Goal: Feedback & Contribution: Contribute content

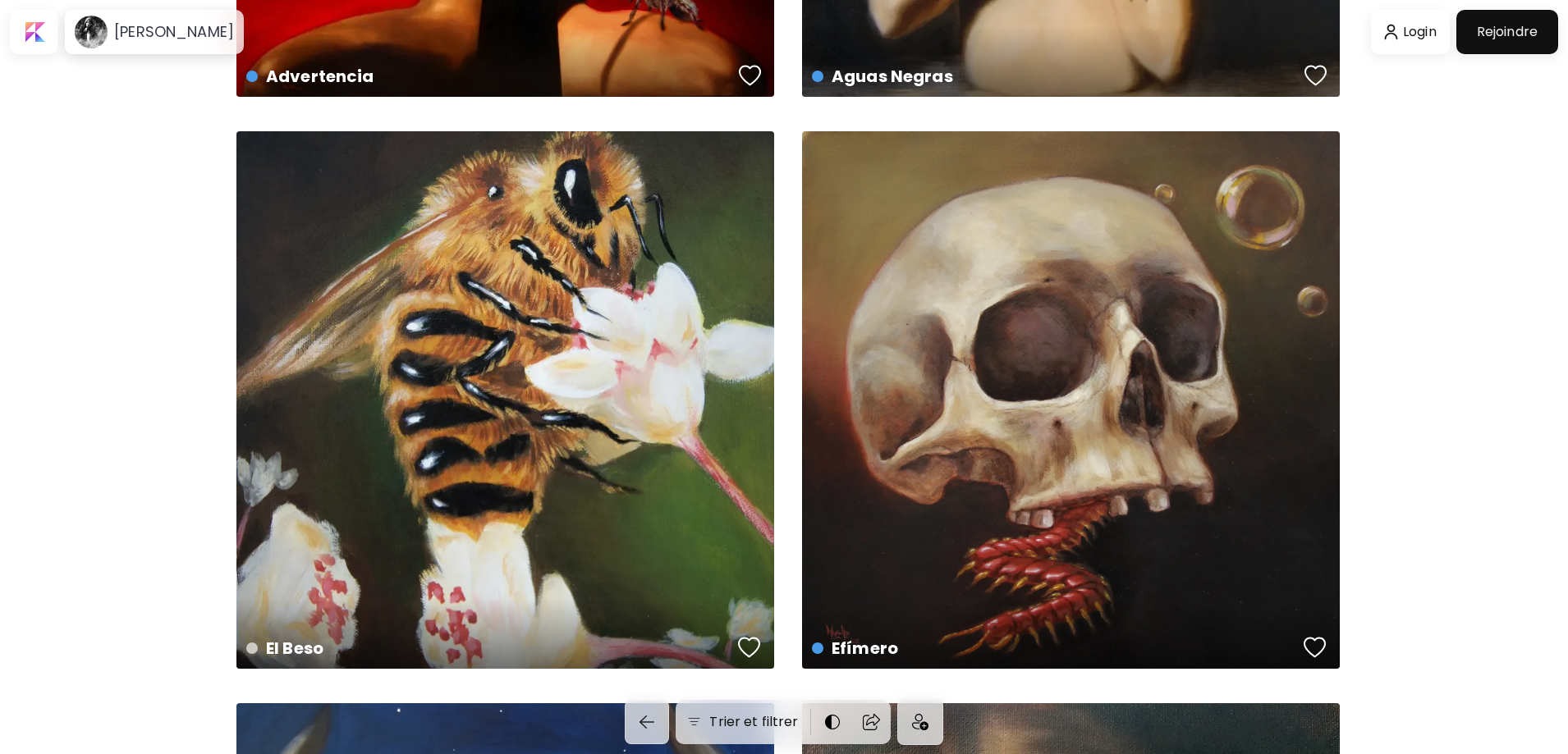
scroll to position [5649, 0]
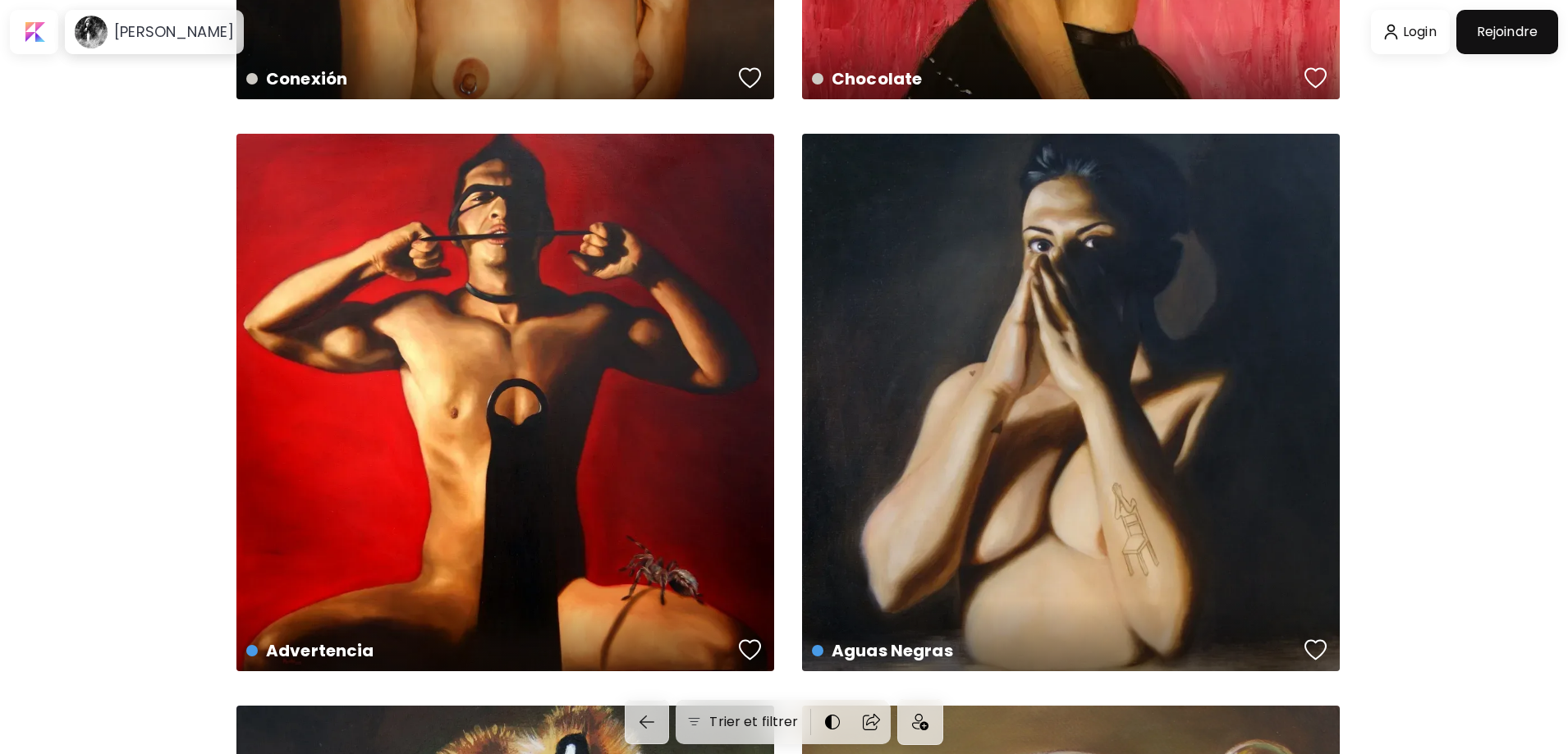
click at [1398, 41] on div at bounding box center [1410, 31] width 71 height 38
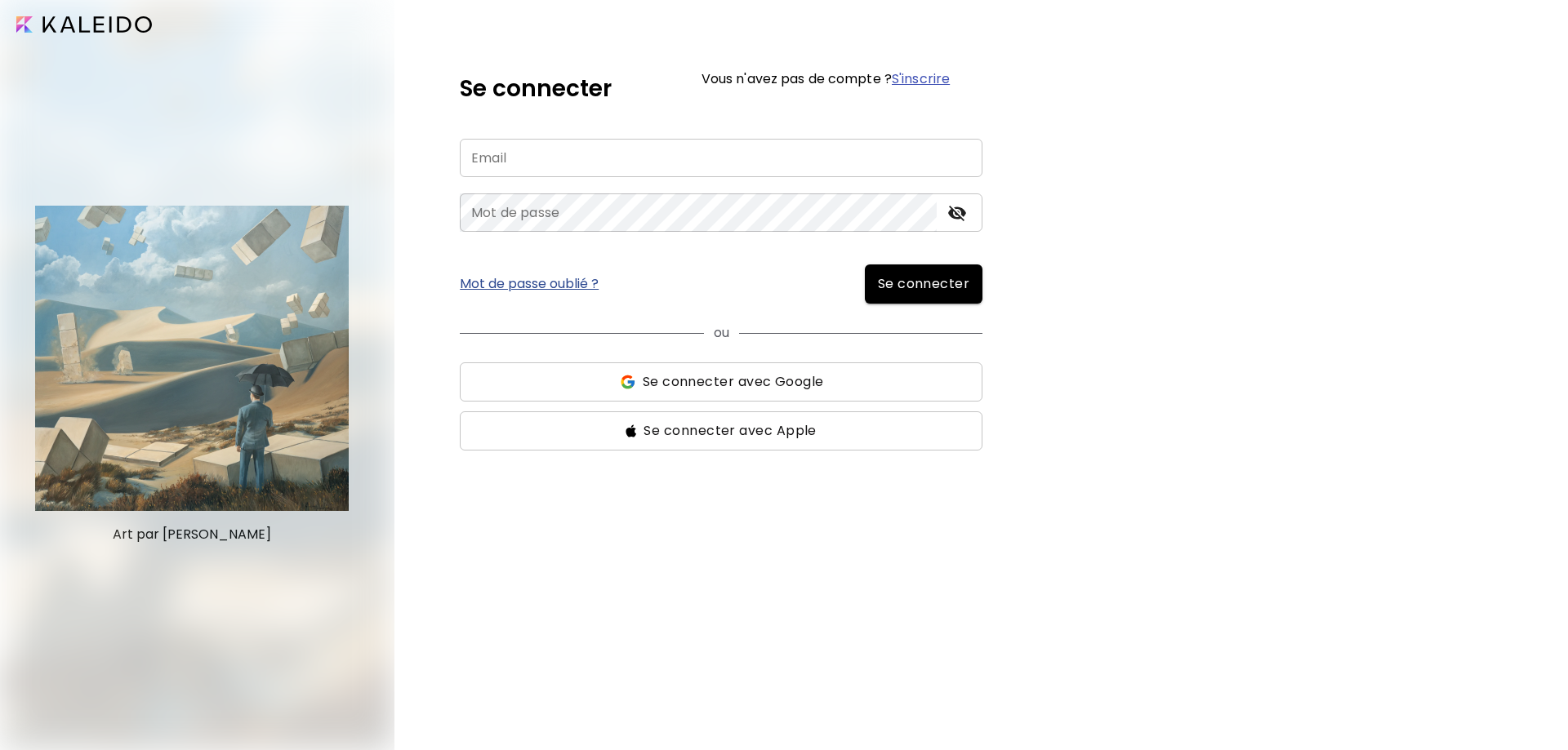
click at [760, 383] on span "Se connecter avec Google" at bounding box center [733, 381] width 182 height 19
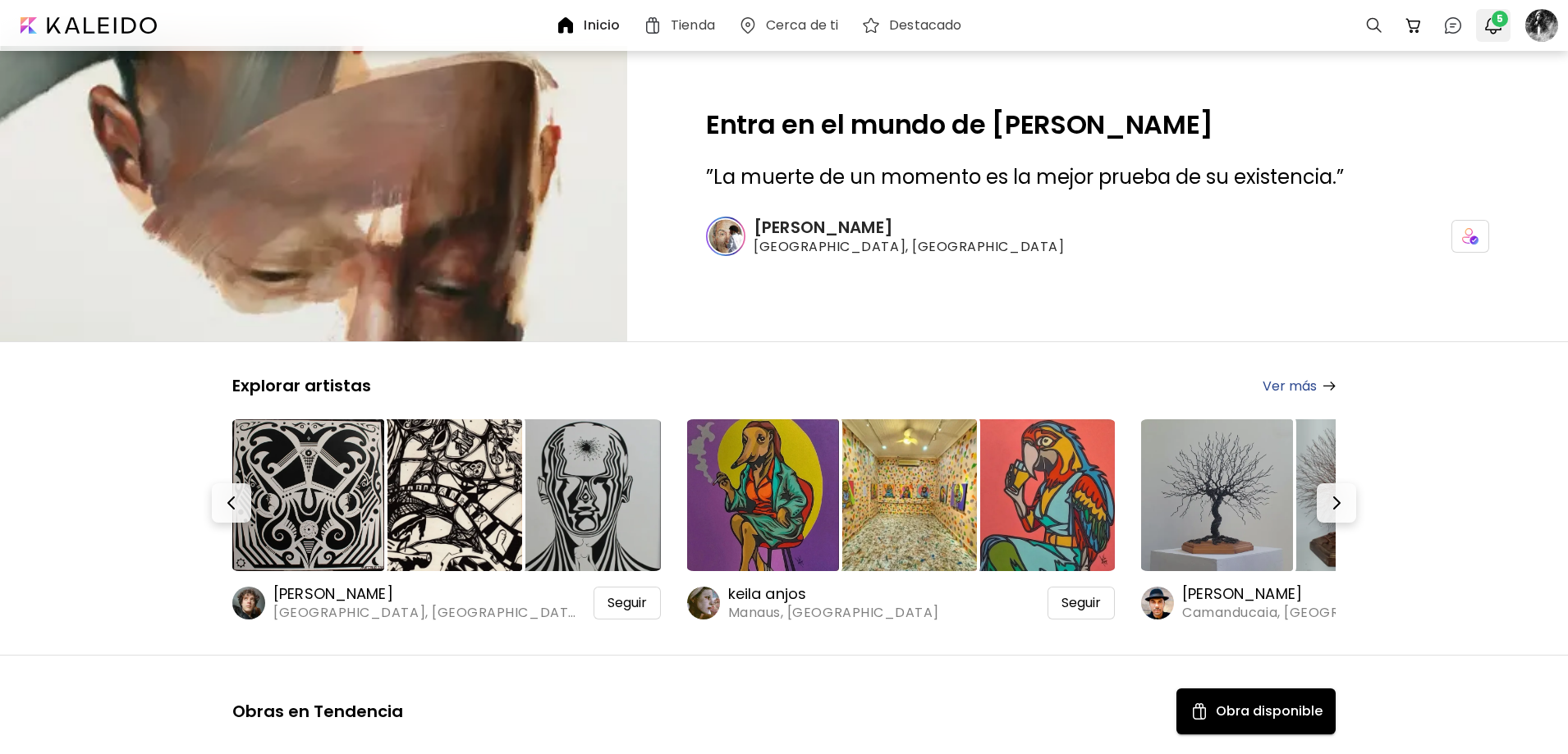
click at [1496, 19] on span "5" at bounding box center [1500, 19] width 17 height 17
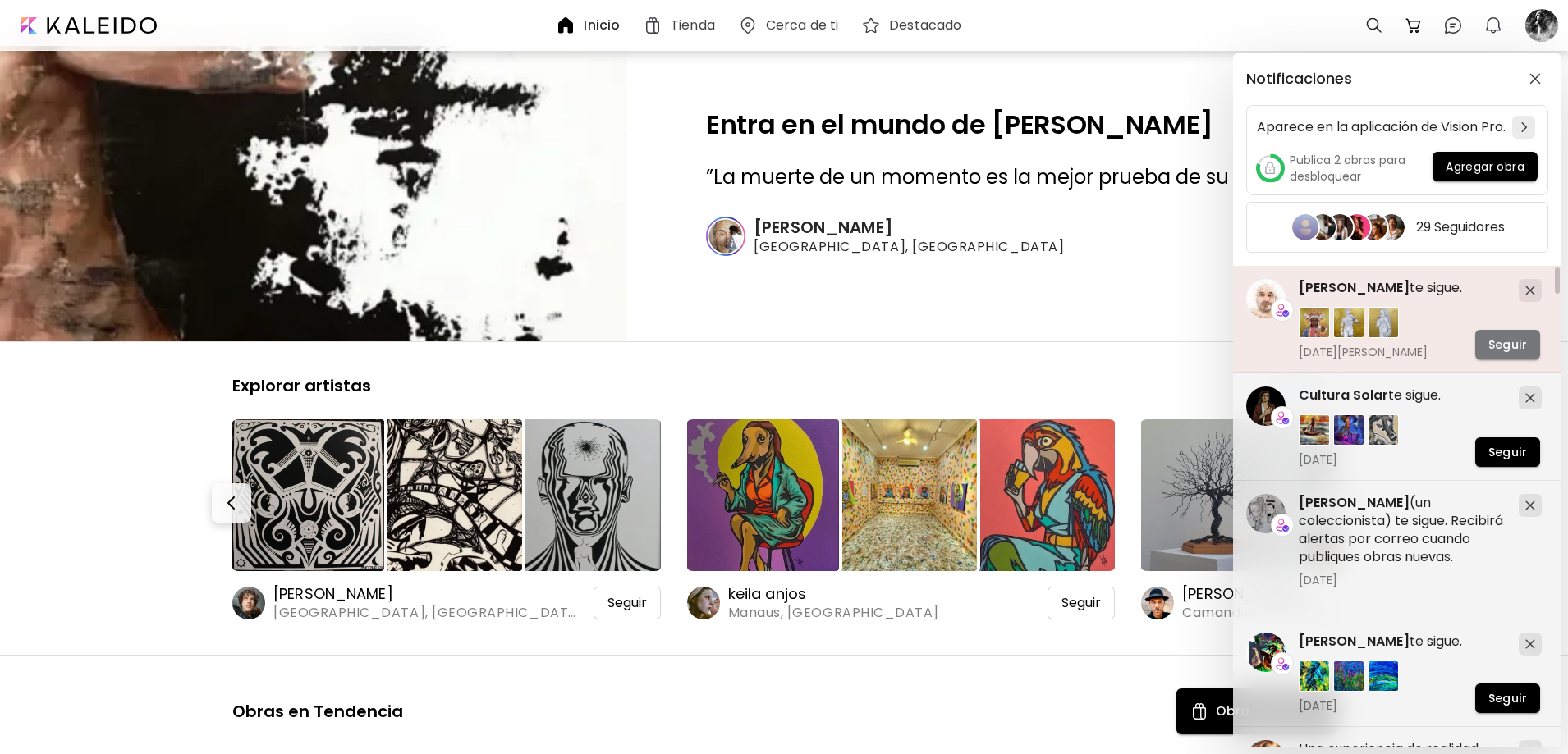
click at [1509, 345] on button "Seguir" at bounding box center [1508, 345] width 65 height 30
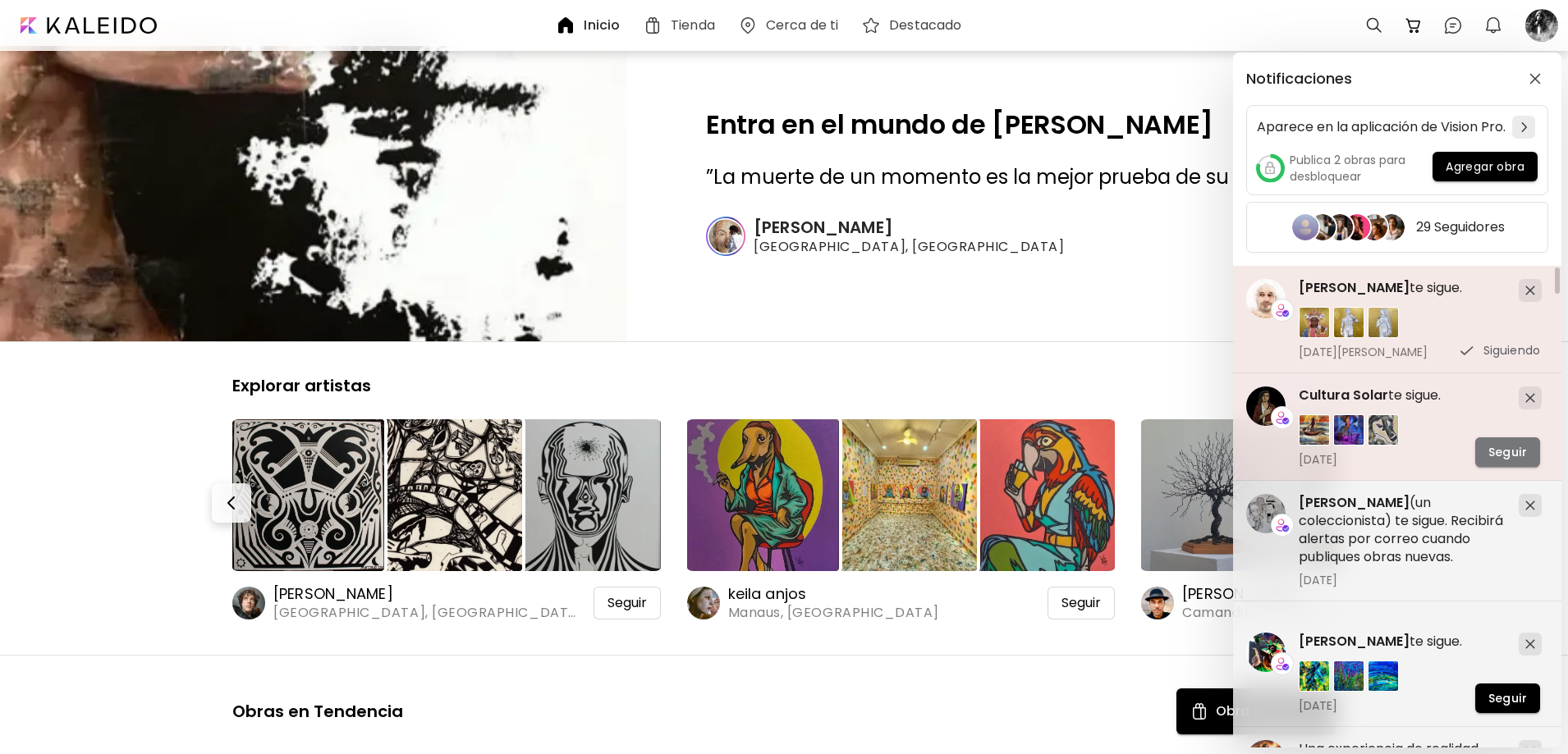
click at [1514, 459] on span "Seguir" at bounding box center [1508, 452] width 39 height 18
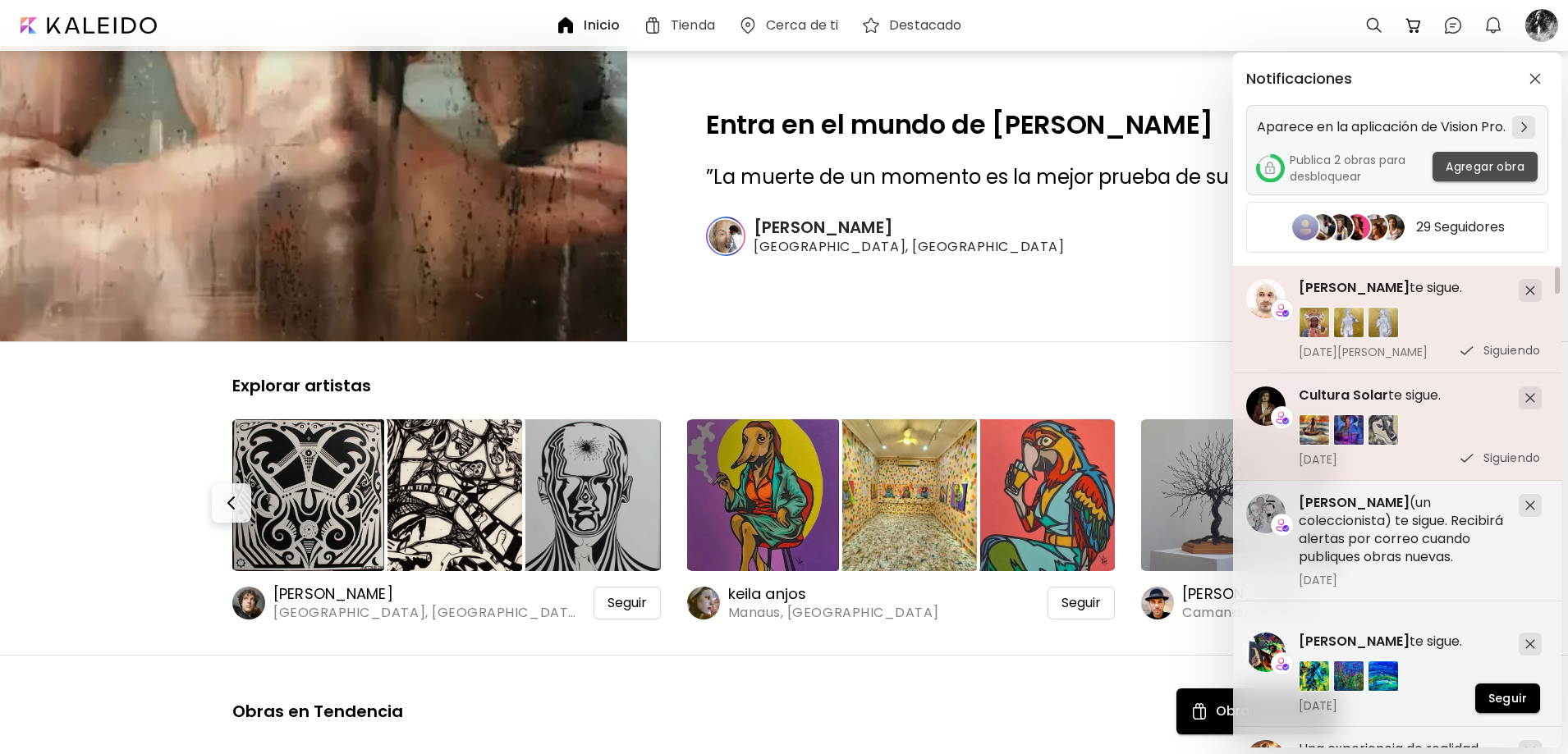
click at [1485, 176] on span "Agregar obra" at bounding box center [1485, 167] width 79 height 18
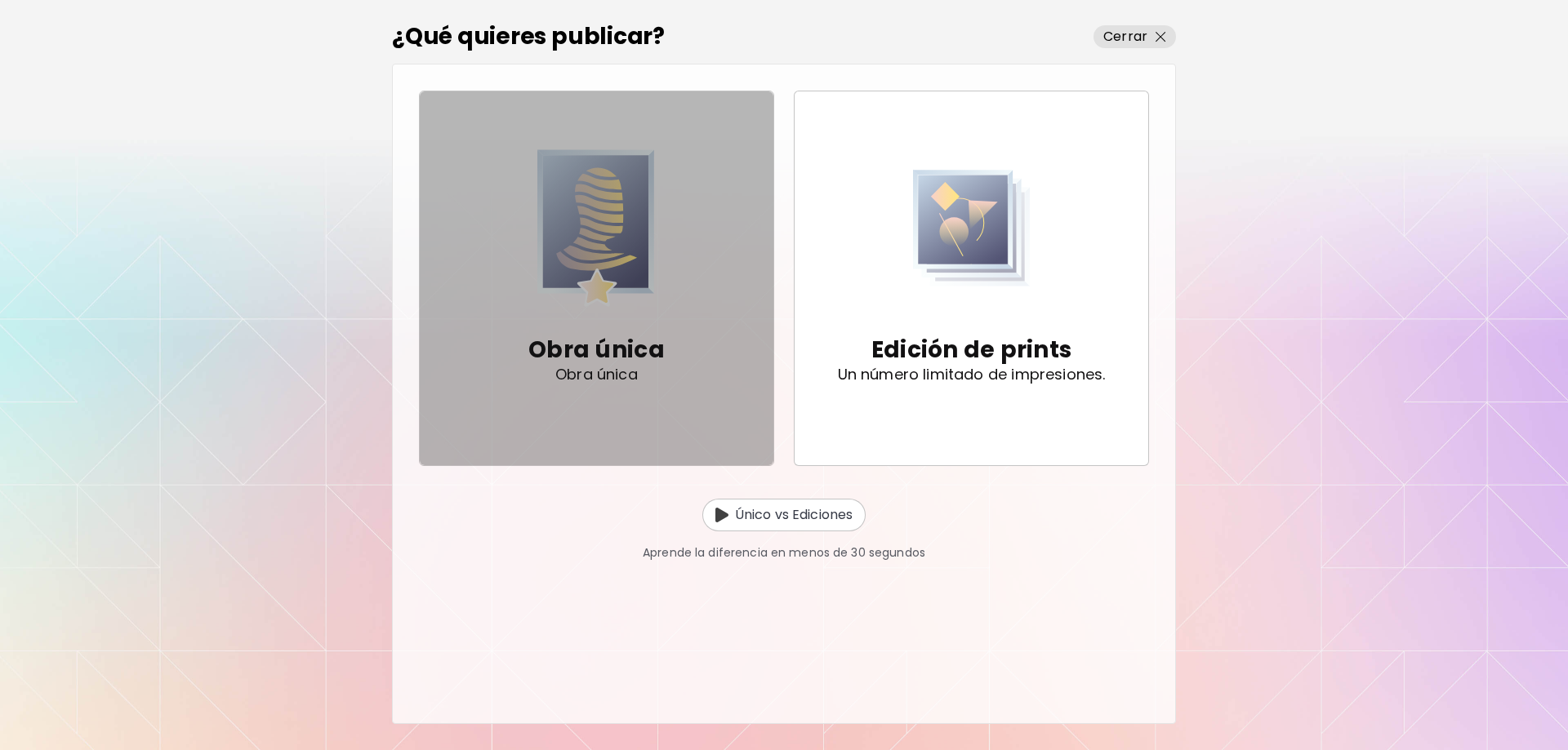
click at [561, 230] on img "button" at bounding box center [596, 228] width 118 height 160
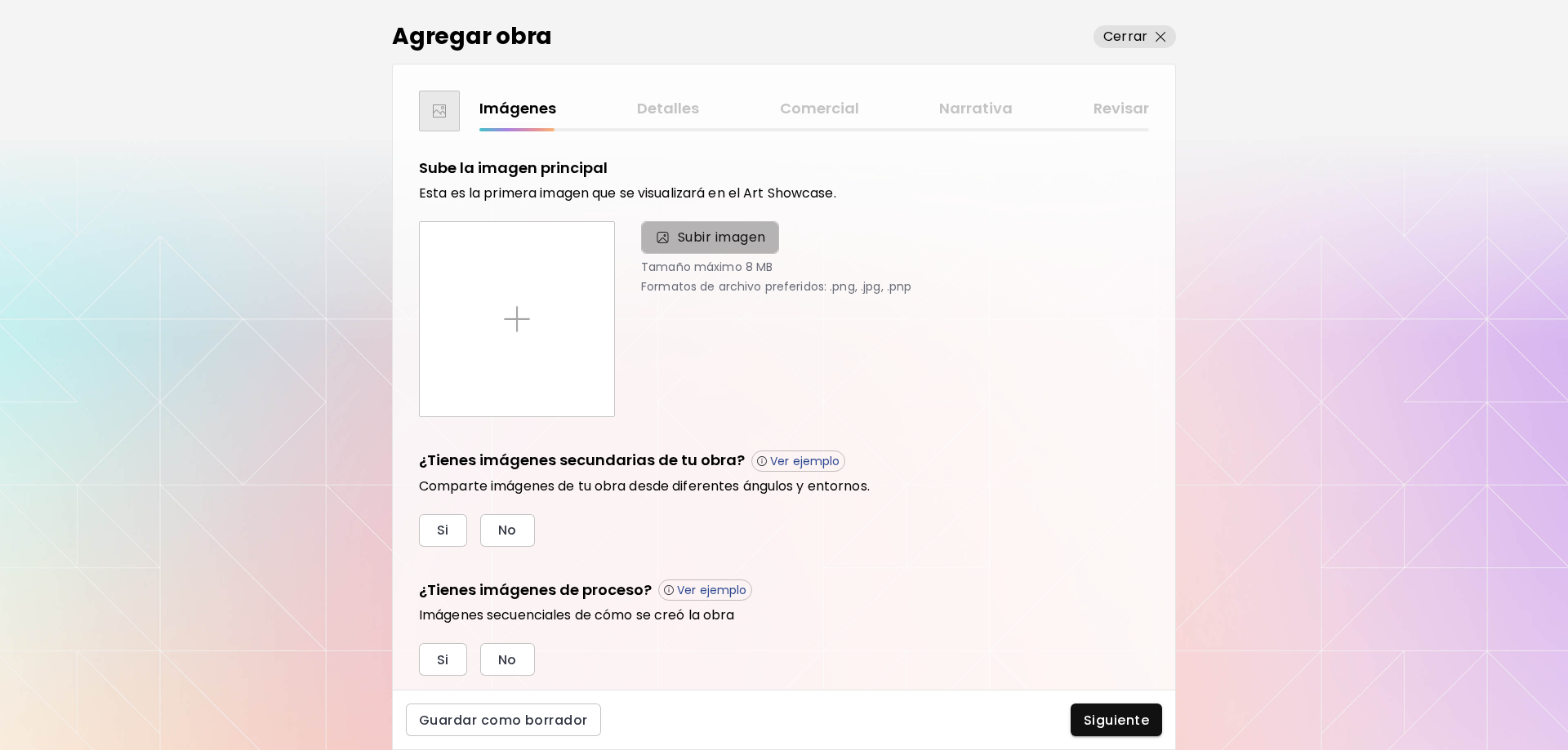
click at [738, 241] on span "Subir imagen" at bounding box center [722, 237] width 88 height 19
click at [0, 0] on input "Subir imagen" at bounding box center [0, 0] width 0 height 0
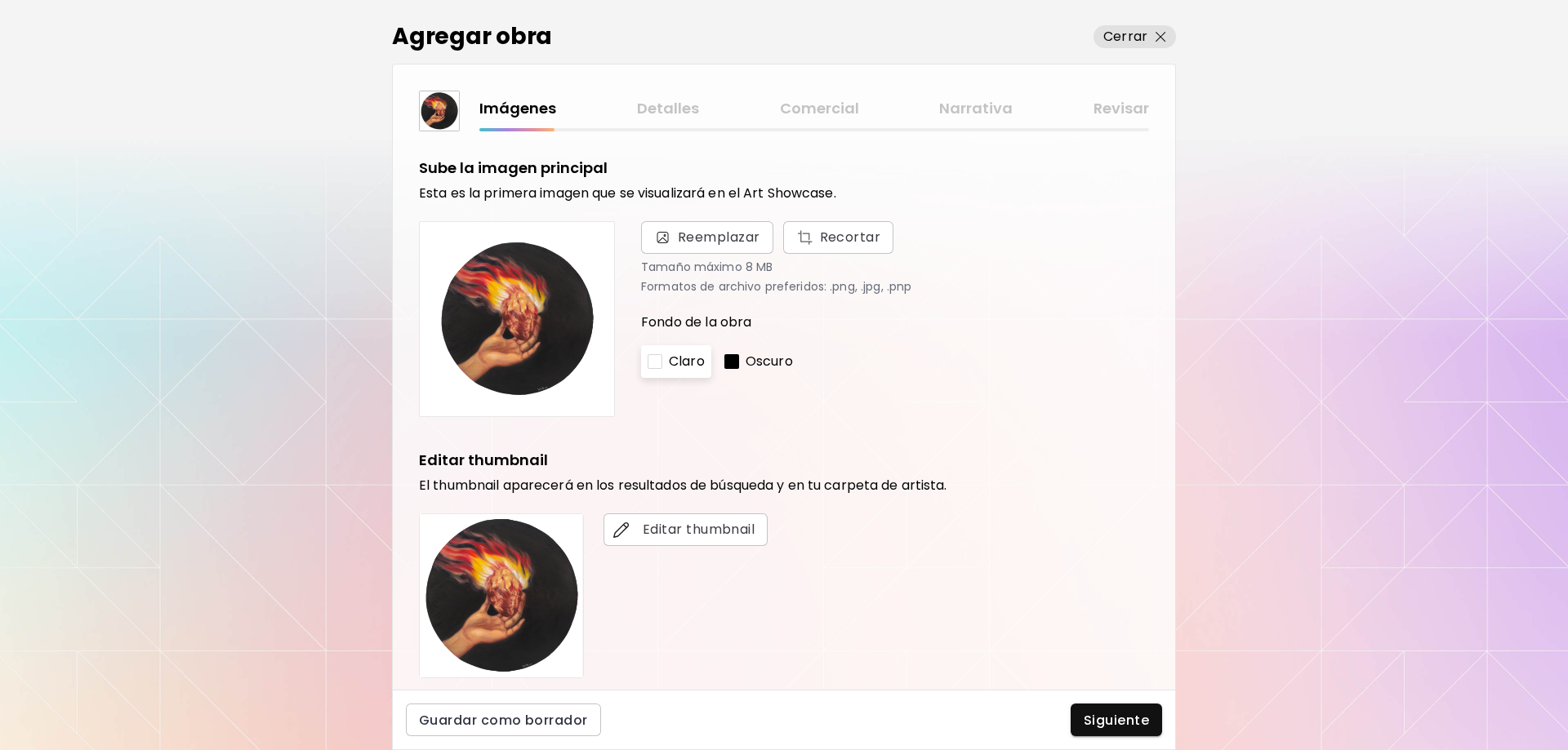
click at [672, 364] on p "Claro" at bounding box center [686, 361] width 36 height 19
click at [749, 369] on p "Oscuro" at bounding box center [769, 361] width 47 height 19
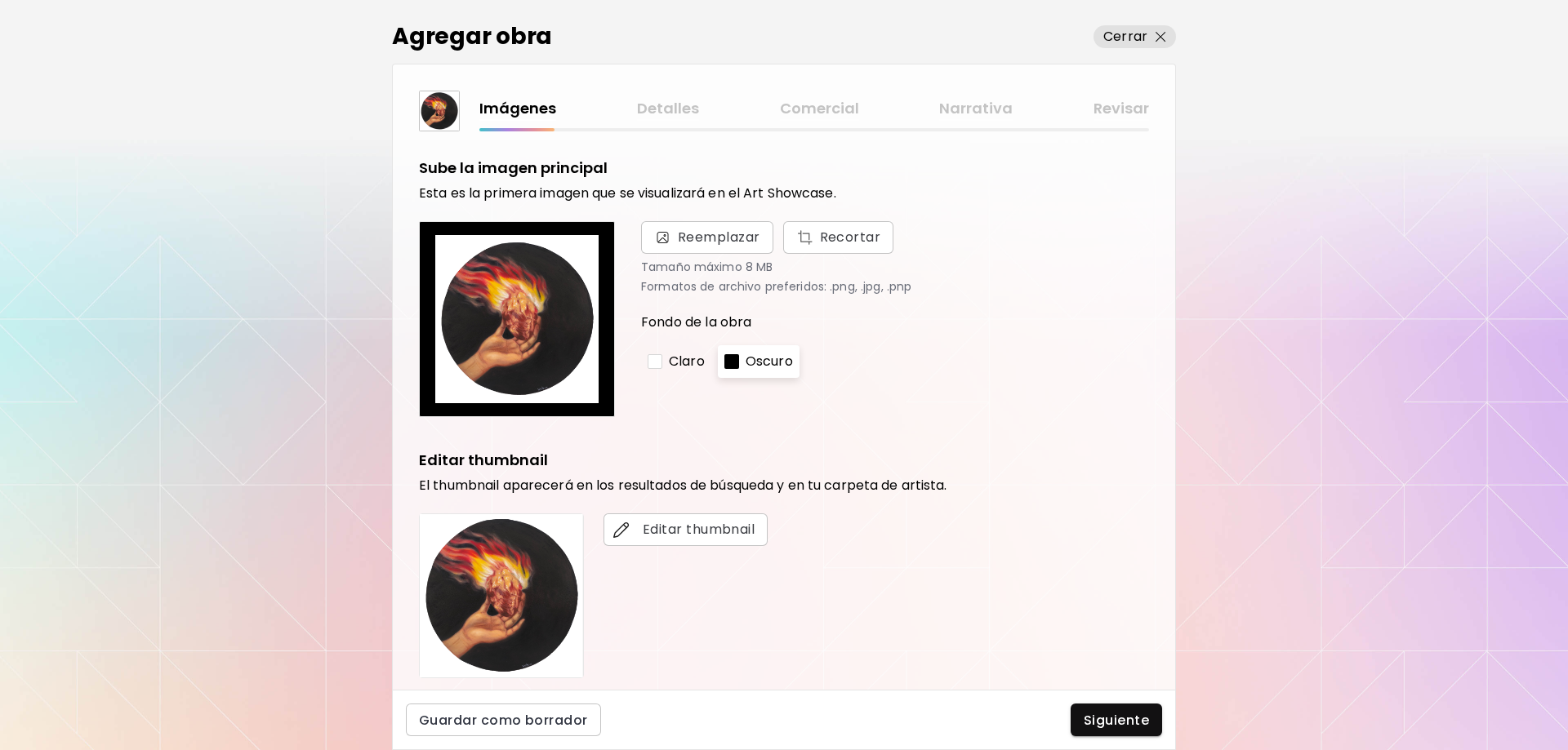
click at [707, 368] on div "Claro" at bounding box center [676, 361] width 70 height 32
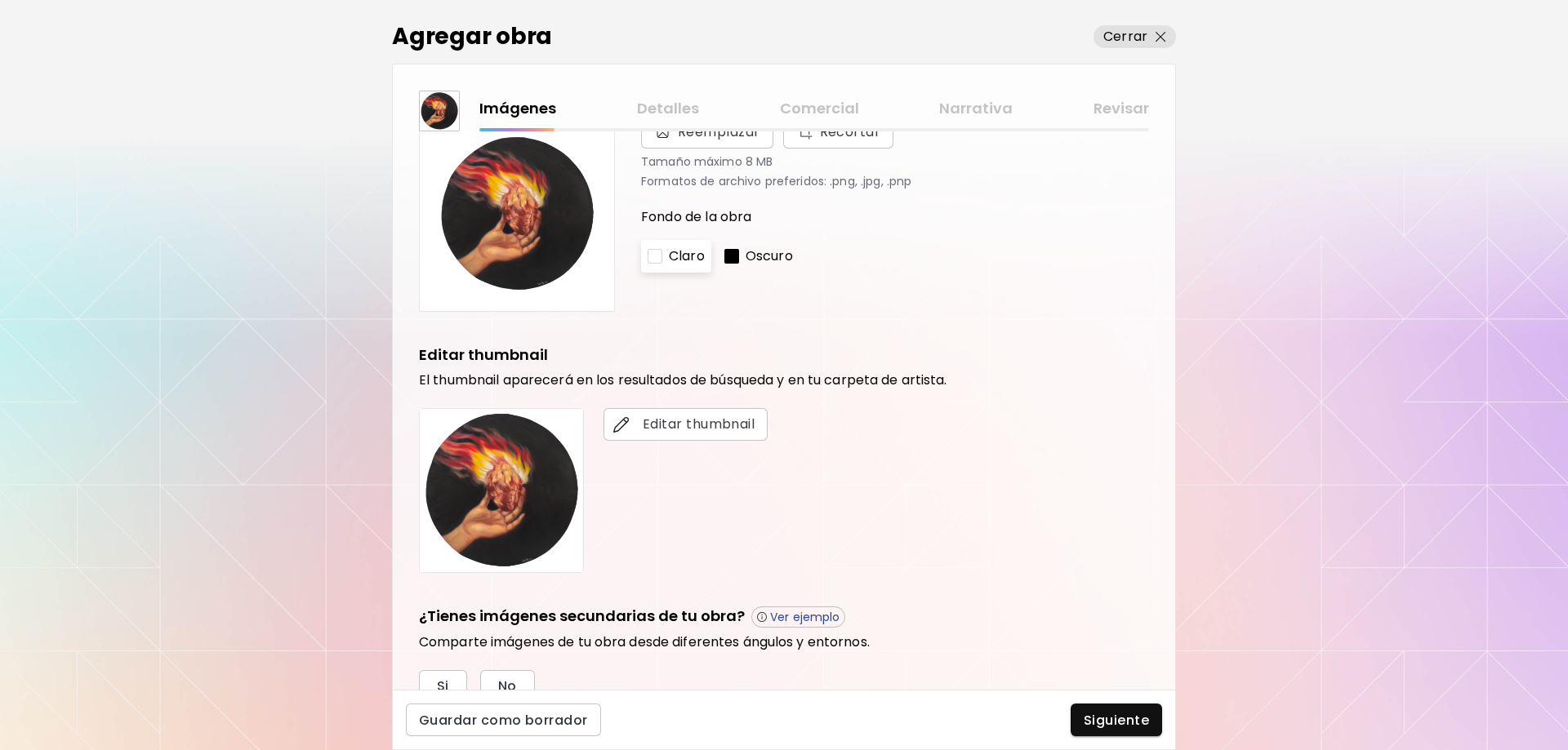
scroll to position [306, 0]
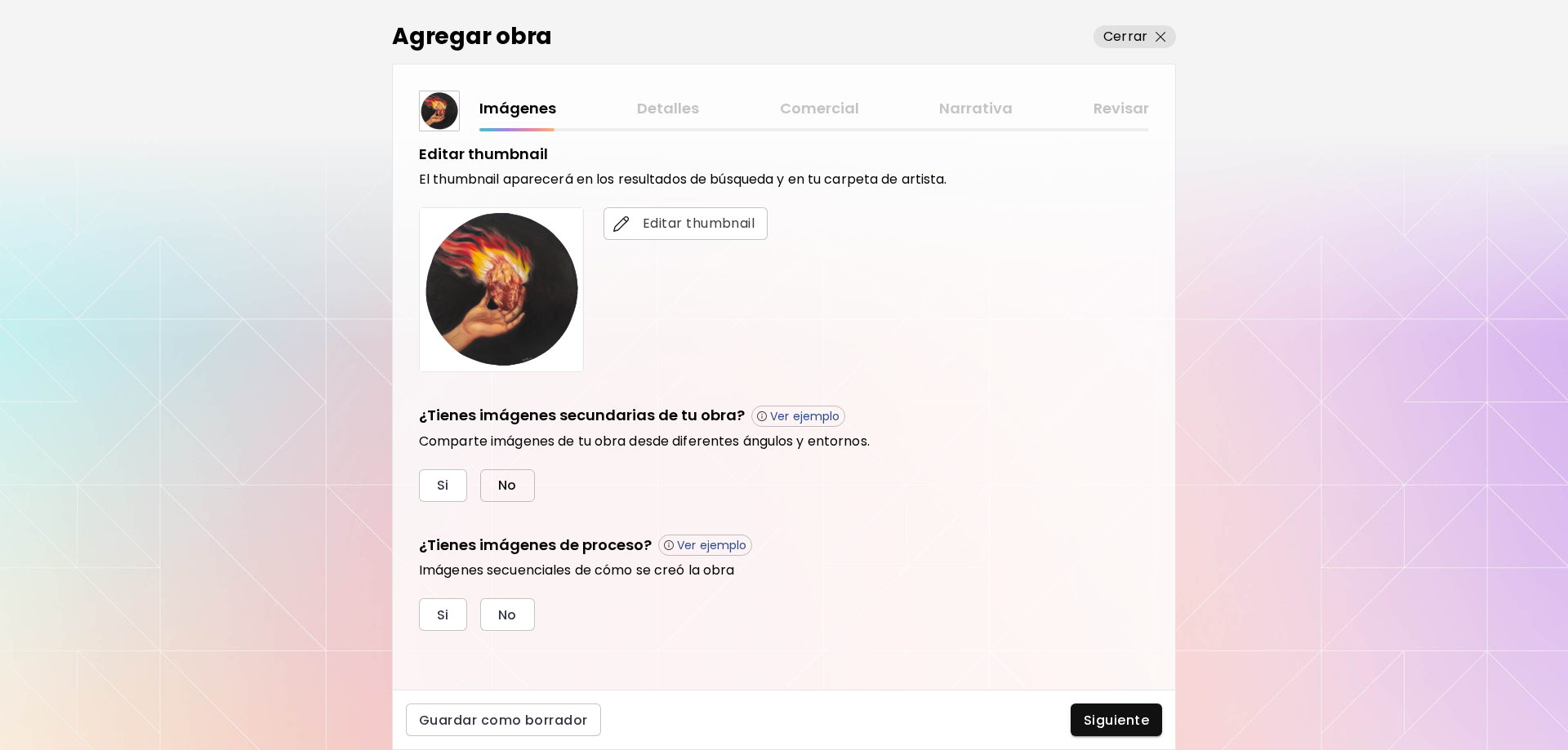
click at [512, 482] on span "No" at bounding box center [507, 485] width 18 height 18
click at [512, 617] on span "No" at bounding box center [507, 615] width 18 height 18
click at [1099, 719] on span "Siguiente" at bounding box center [1115, 720] width 65 height 18
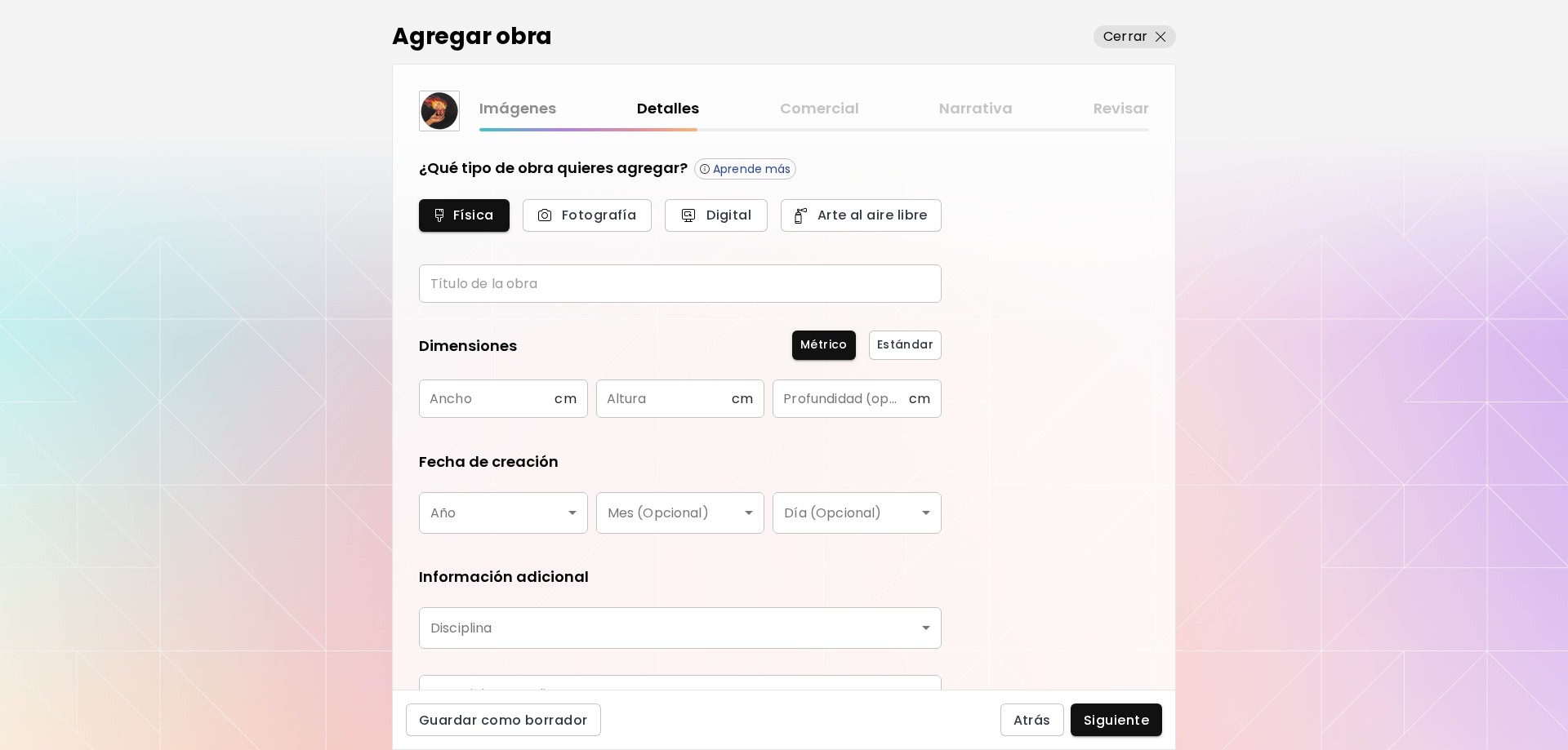
click at [560, 278] on input "text" at bounding box center [679, 284] width 523 height 39
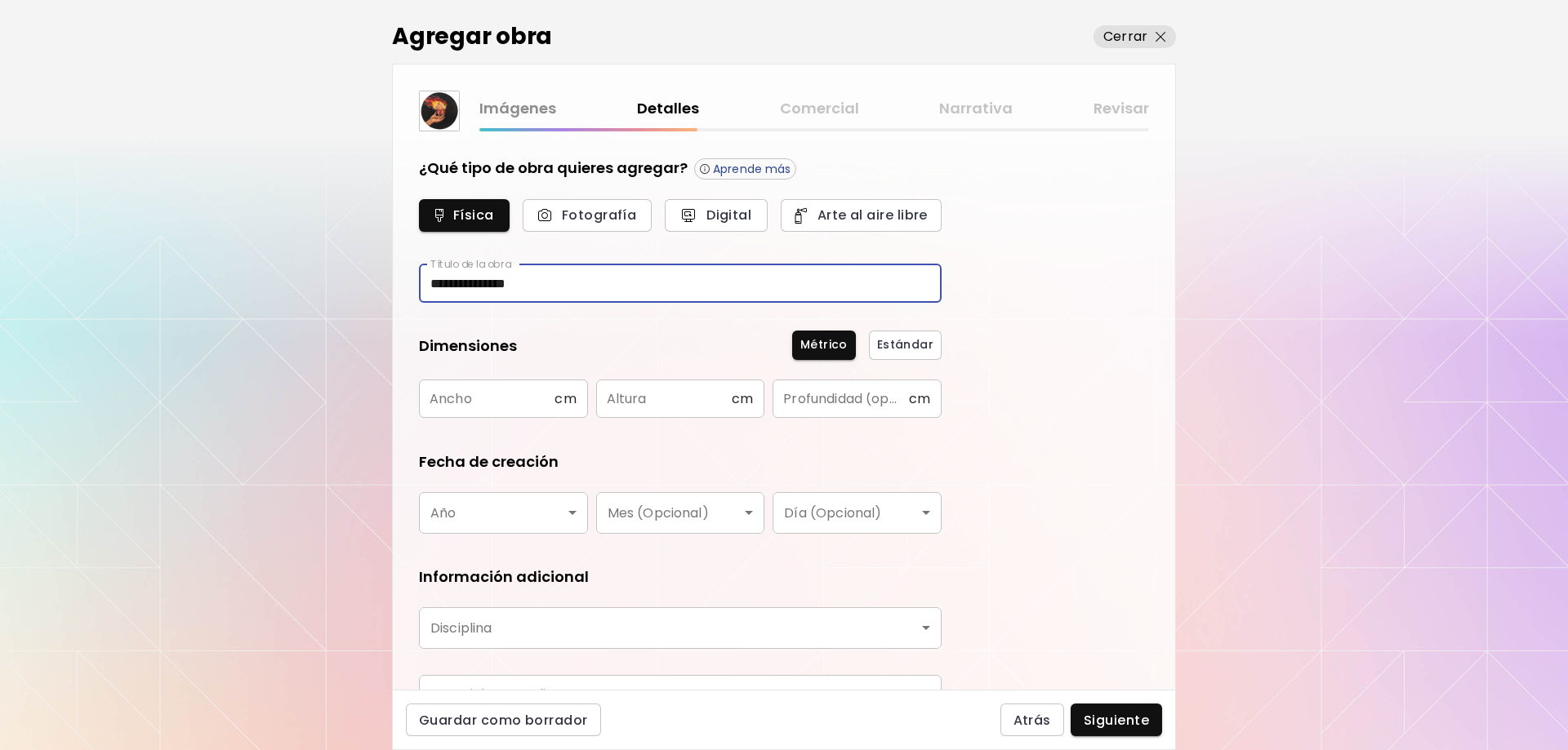
type input "**********"
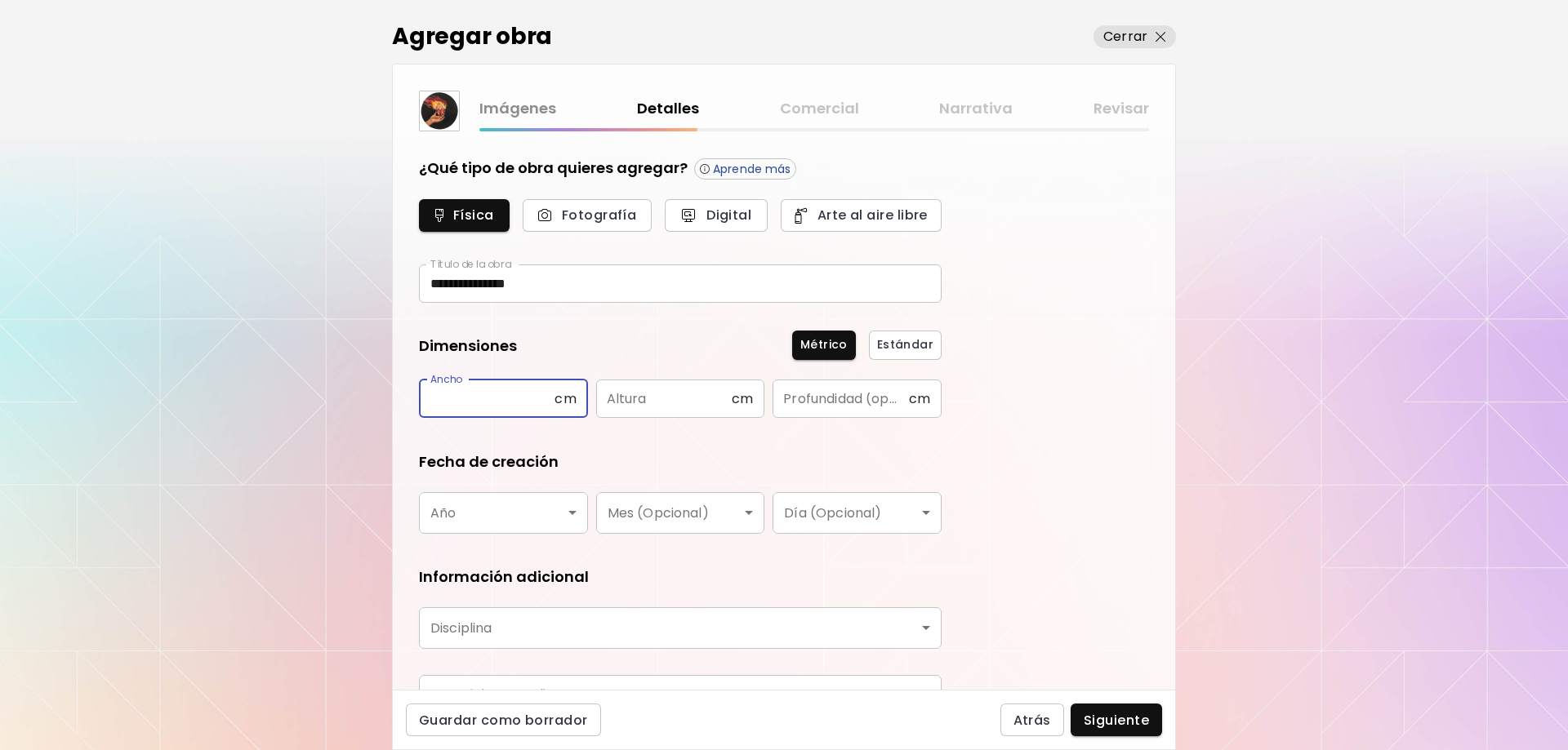
click at [478, 395] on input "text" at bounding box center [486, 399] width 136 height 39
type input "**"
click at [676, 397] on input "text" at bounding box center [664, 399] width 136 height 39
type input "**"
click at [826, 402] on input "text" at bounding box center [840, 399] width 136 height 39
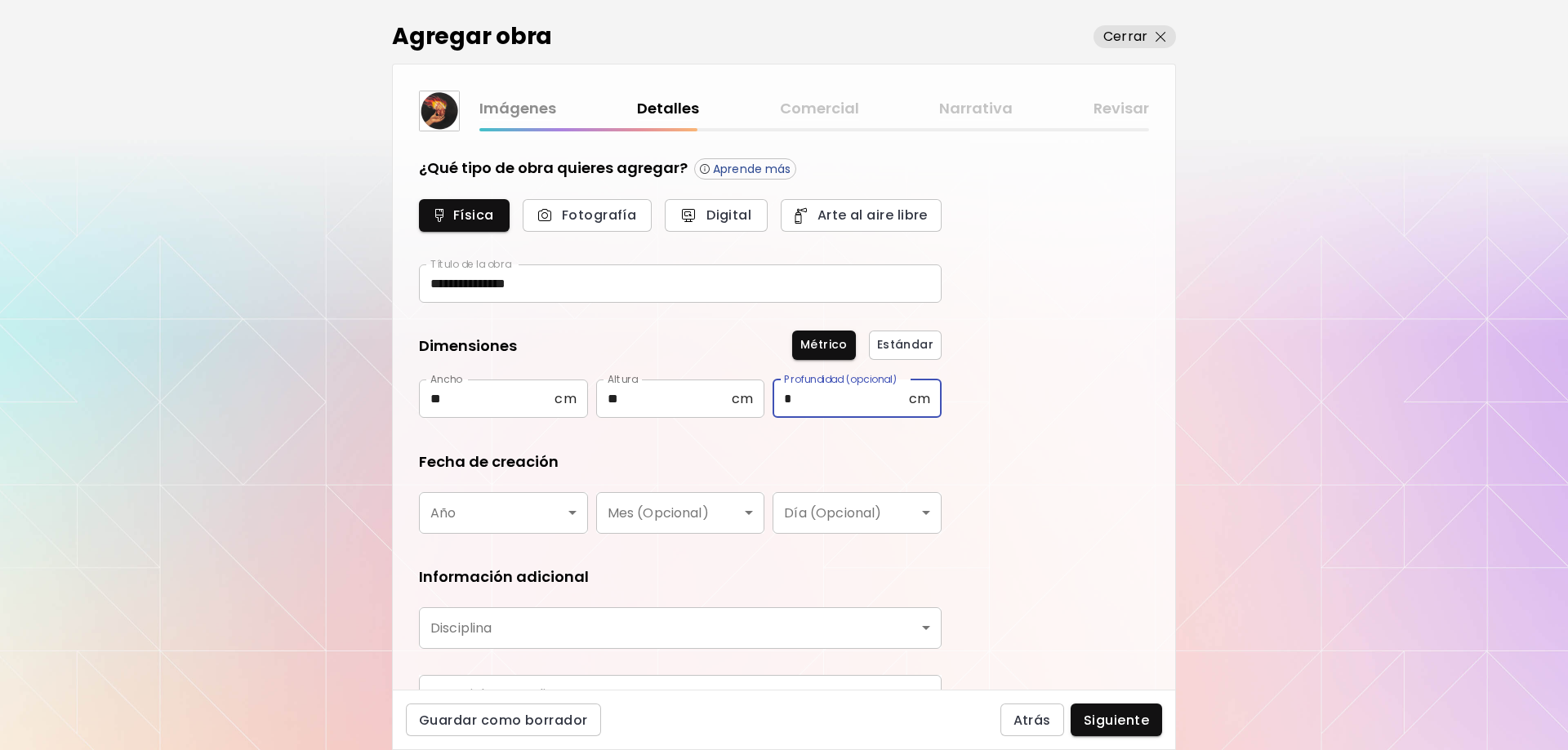
type input "*"
click at [576, 516] on body "**********" at bounding box center [784, 375] width 1568 height 750
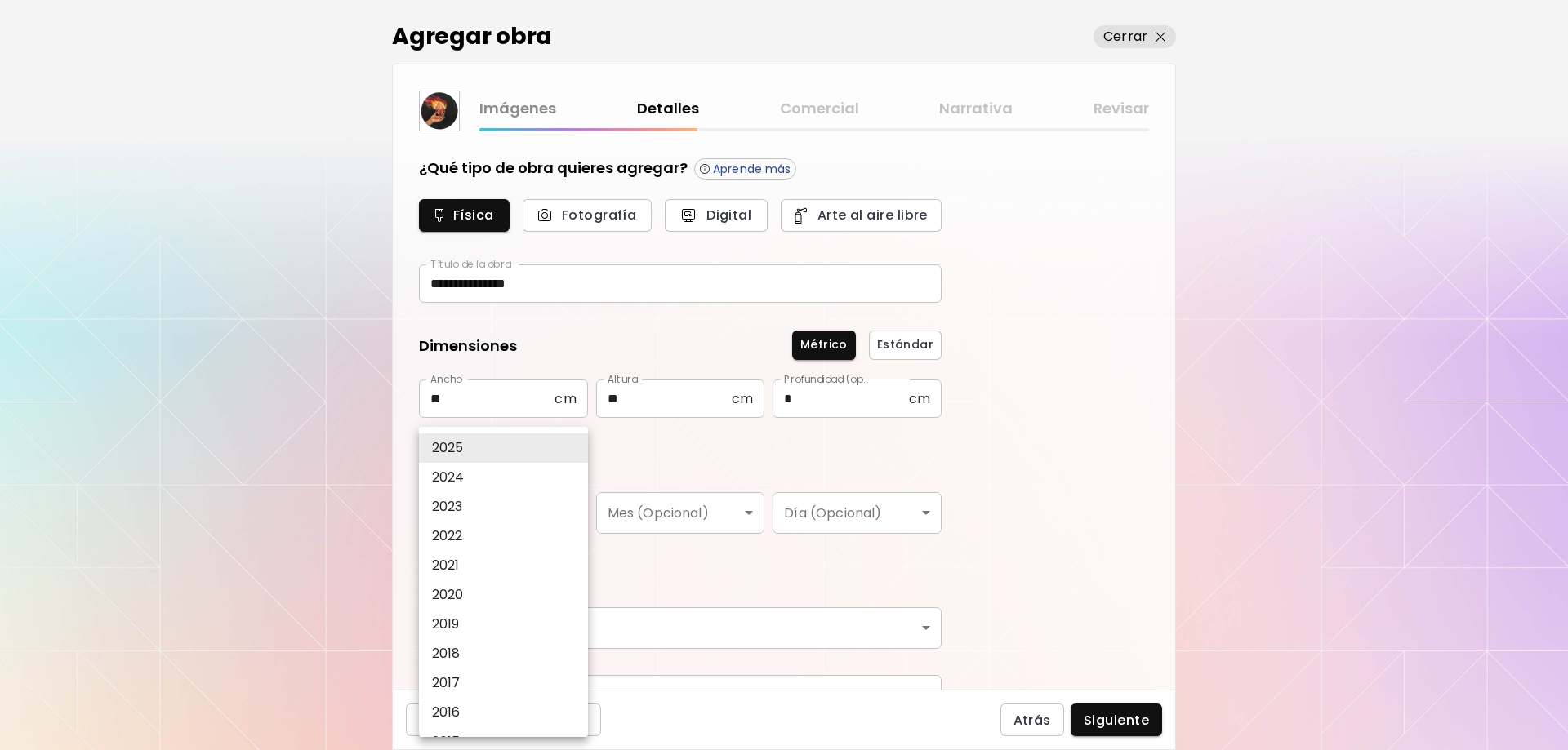
click at [491, 479] on li "2024" at bounding box center [507, 477] width 177 height 29
type input "****"
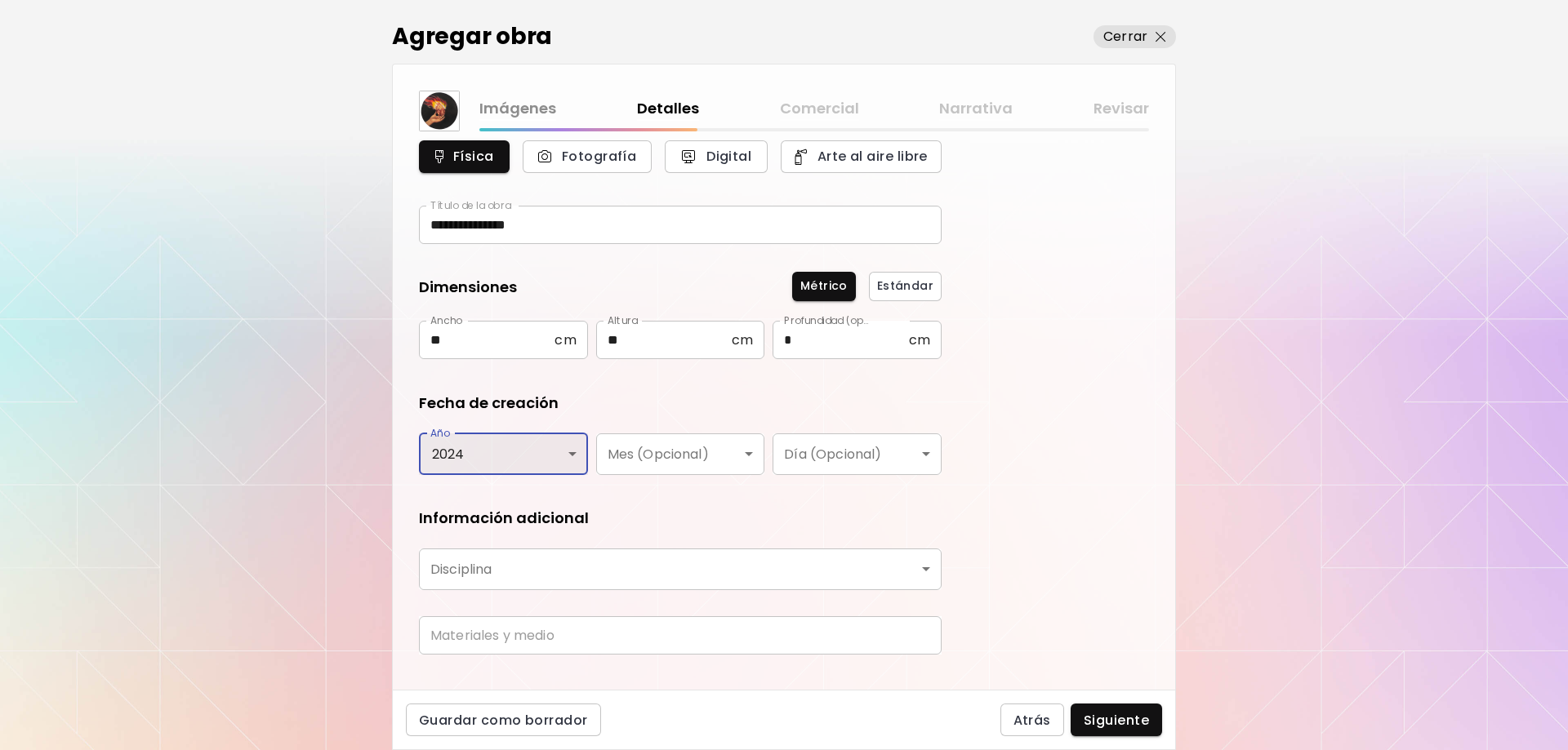
scroll to position [89, 0]
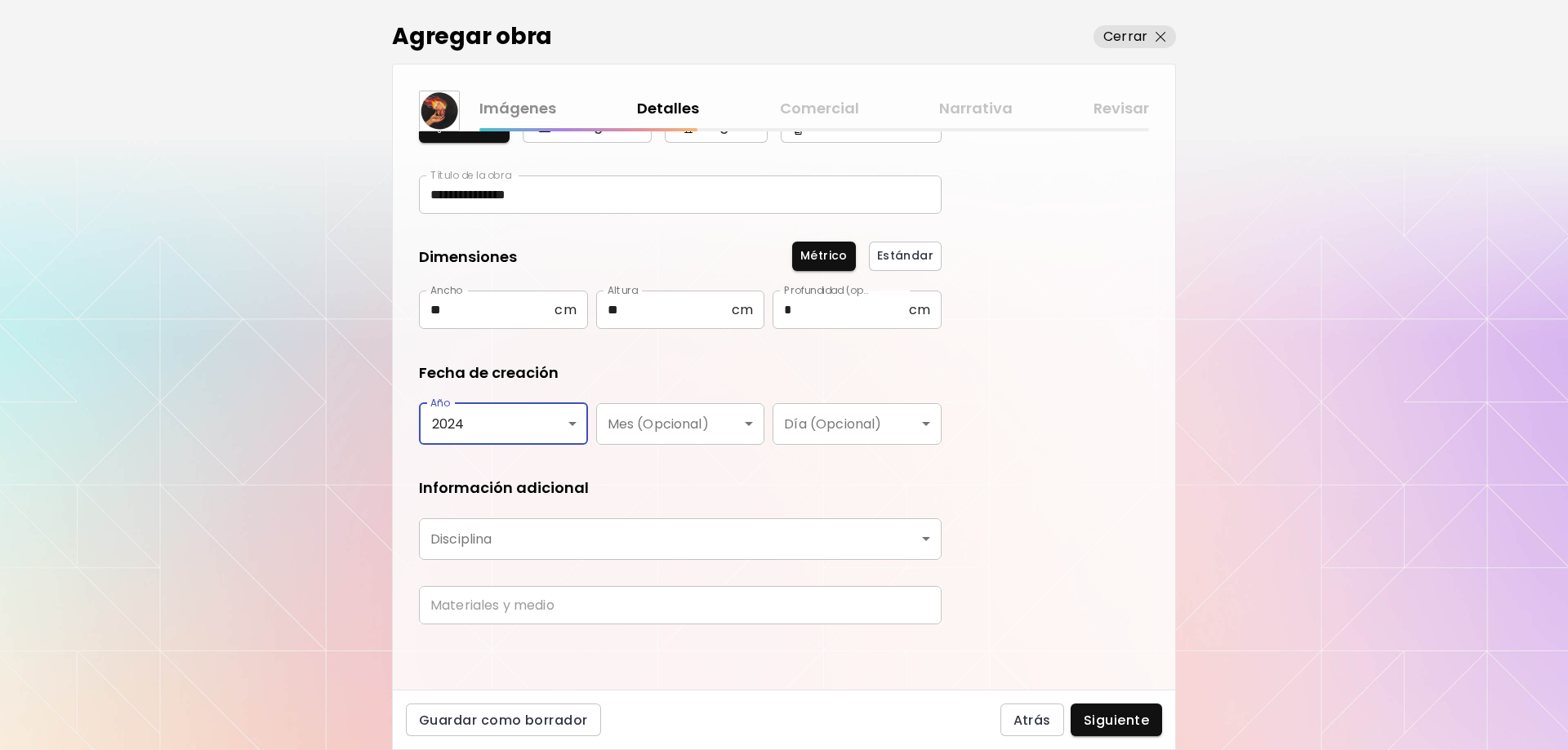
click at [767, 527] on body "**********" at bounding box center [784, 375] width 1568 height 750
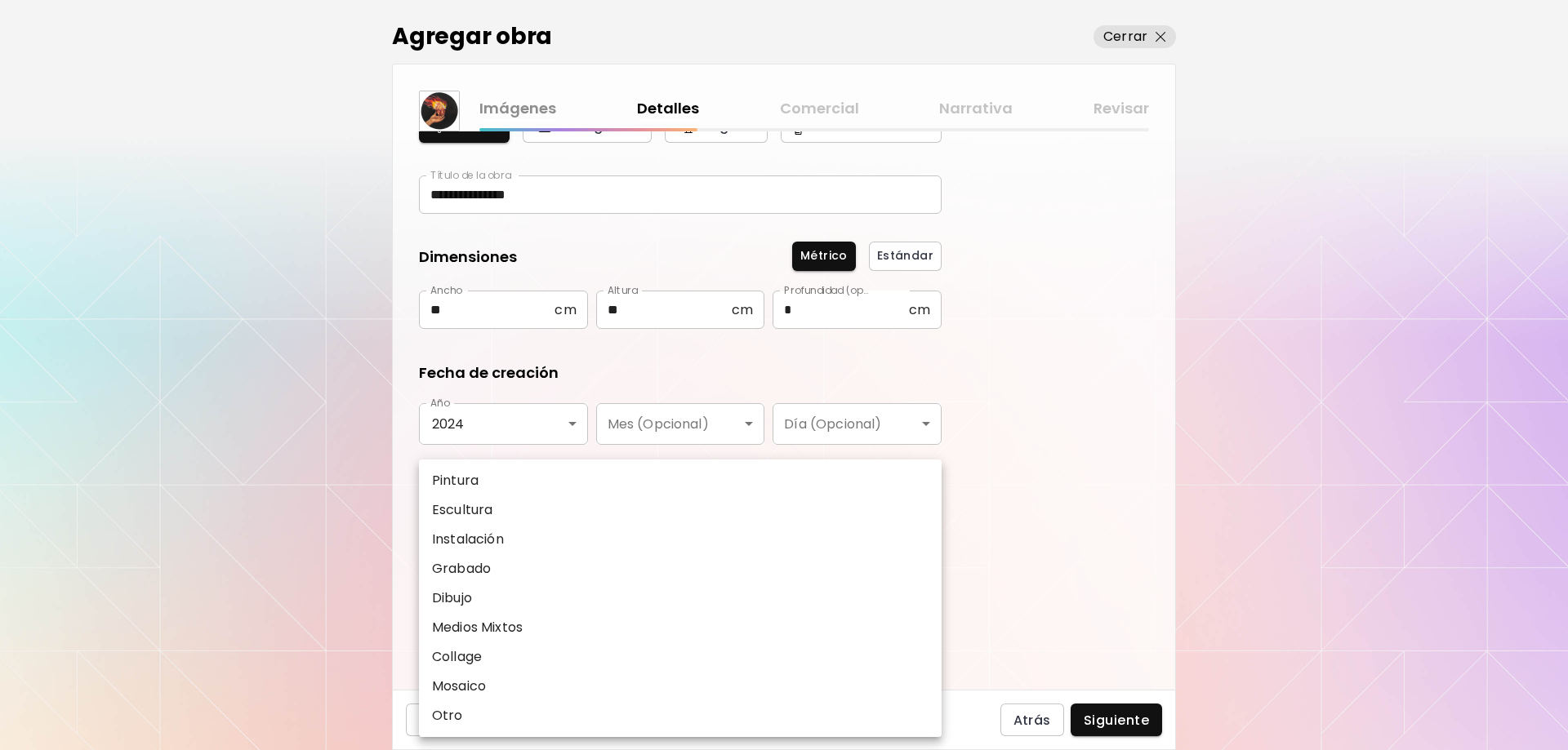
click at [470, 484] on p "Pintura" at bounding box center [455, 480] width 46 height 19
type input "********"
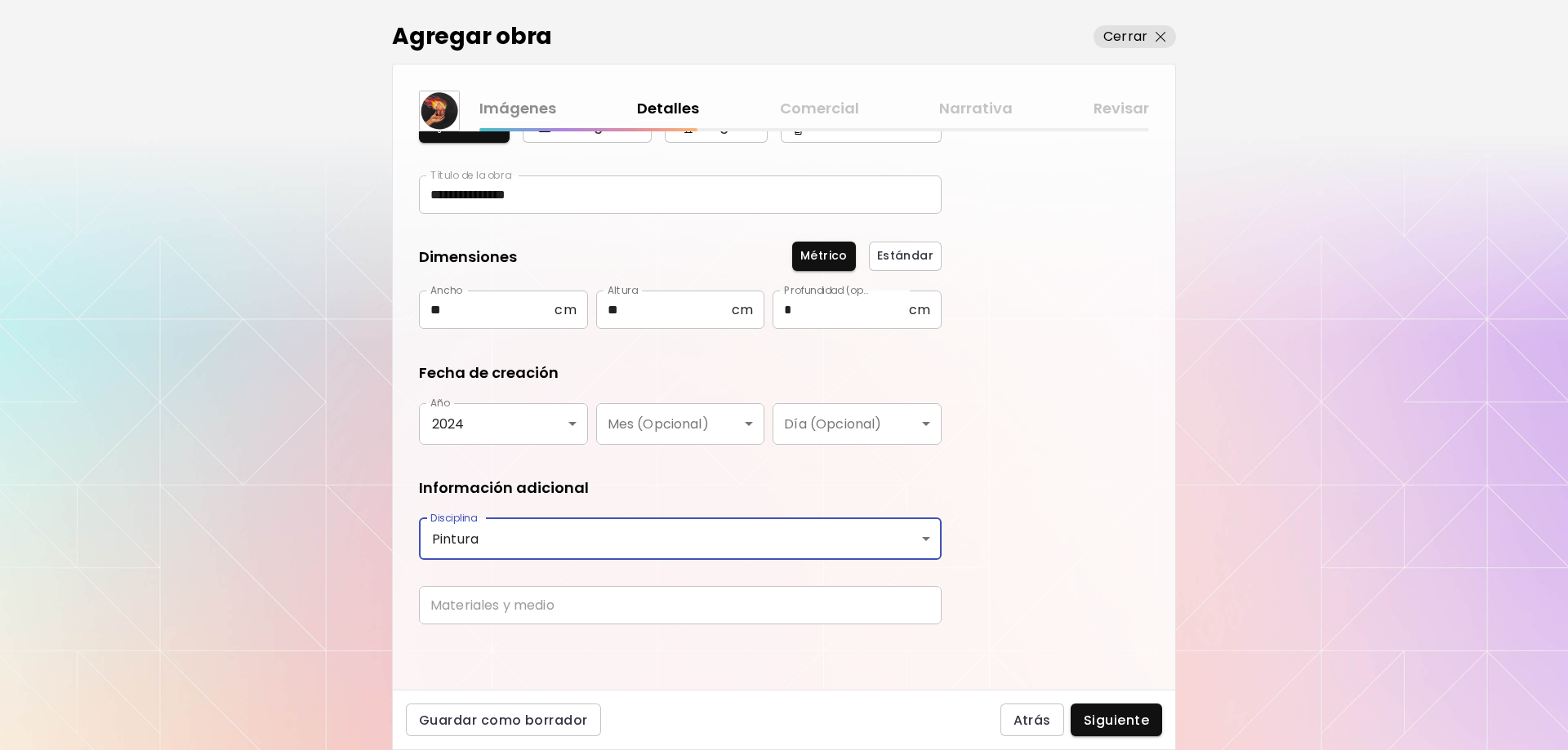
click at [573, 600] on input "text" at bounding box center [679, 605] width 523 height 39
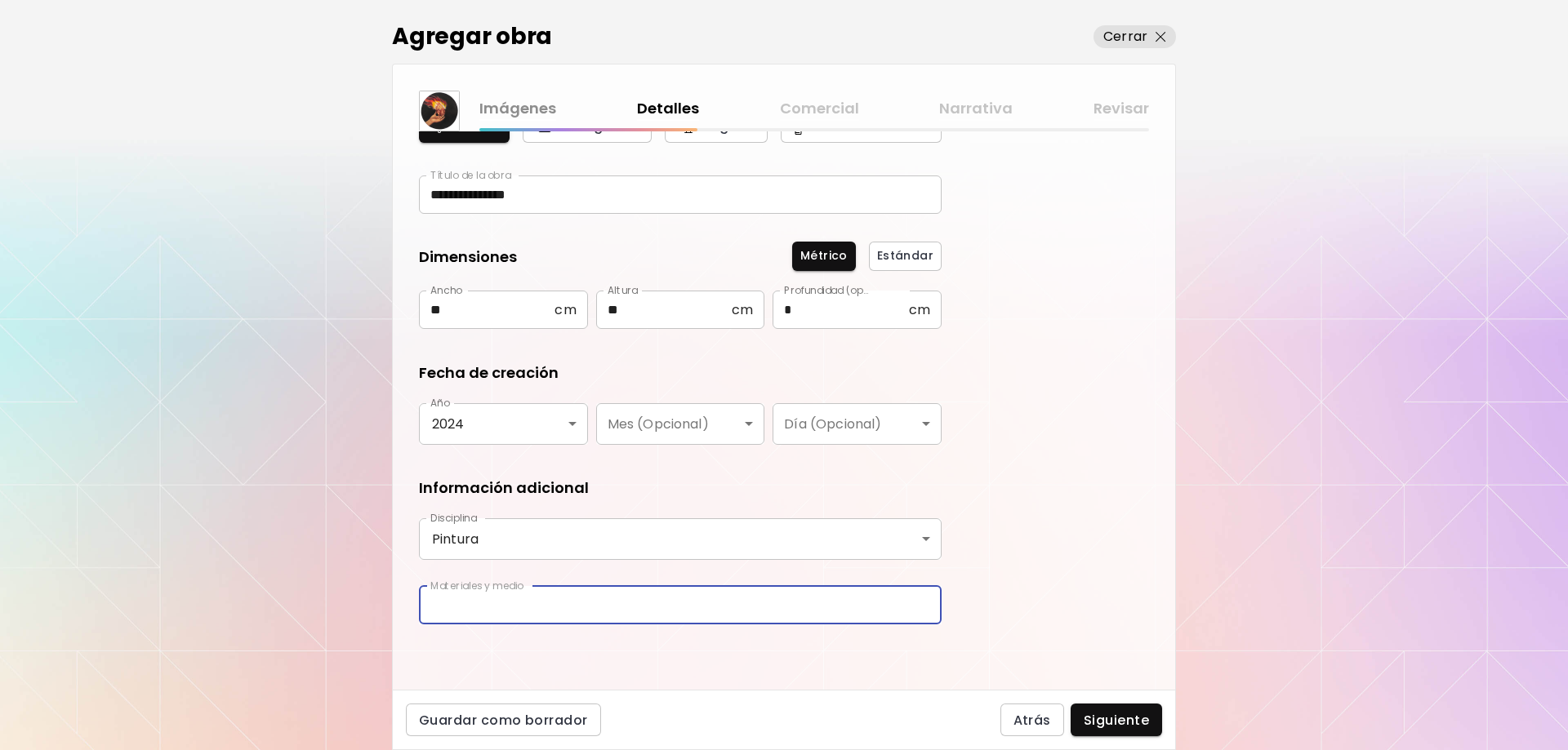
type input "**********"
click at [1136, 714] on span "Siguiente" at bounding box center [1115, 720] width 65 height 18
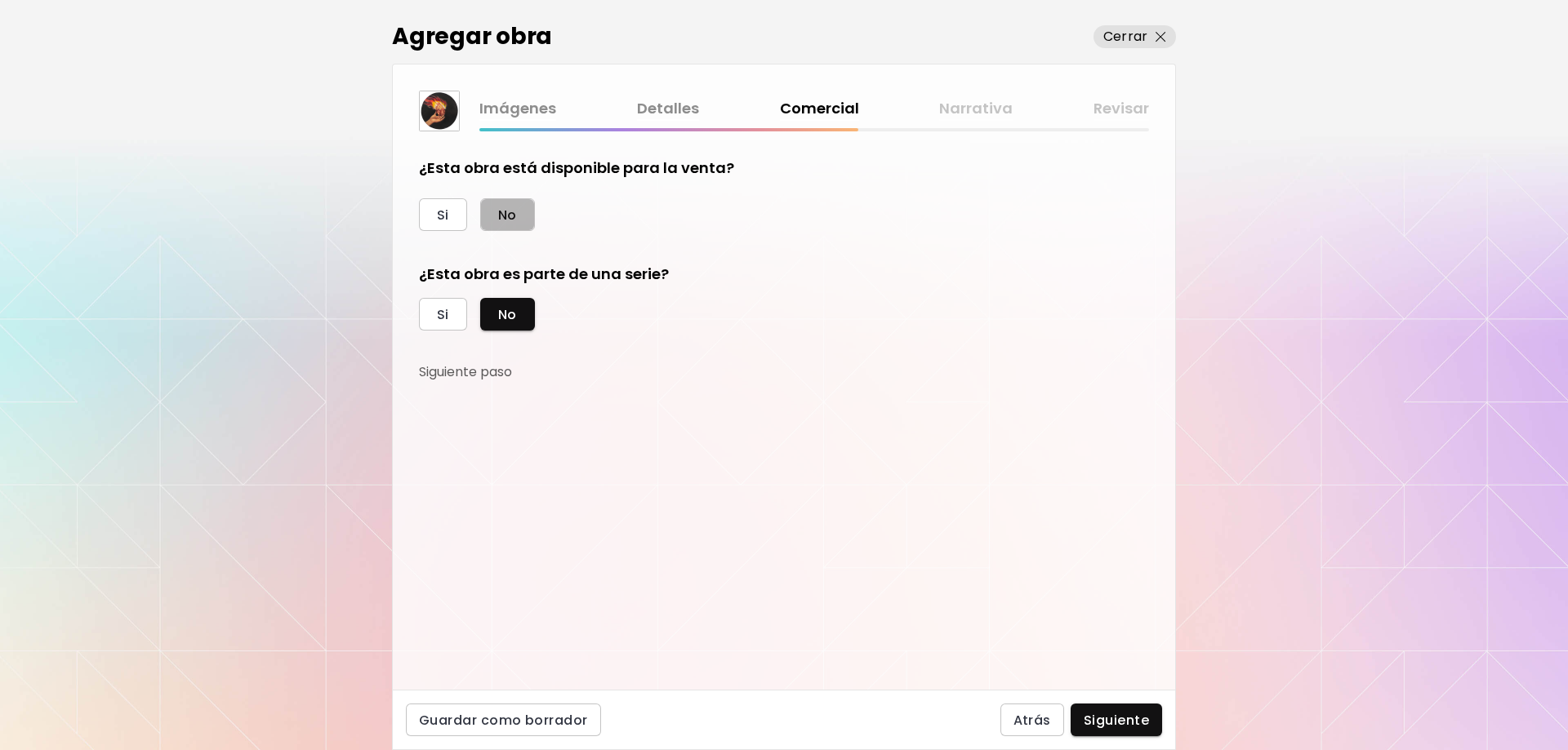
click at [497, 218] on button "No" at bounding box center [507, 214] width 54 height 32
click at [519, 304] on button "No" at bounding box center [507, 313] width 54 height 32
click at [1105, 713] on span "Siguiente" at bounding box center [1115, 720] width 65 height 18
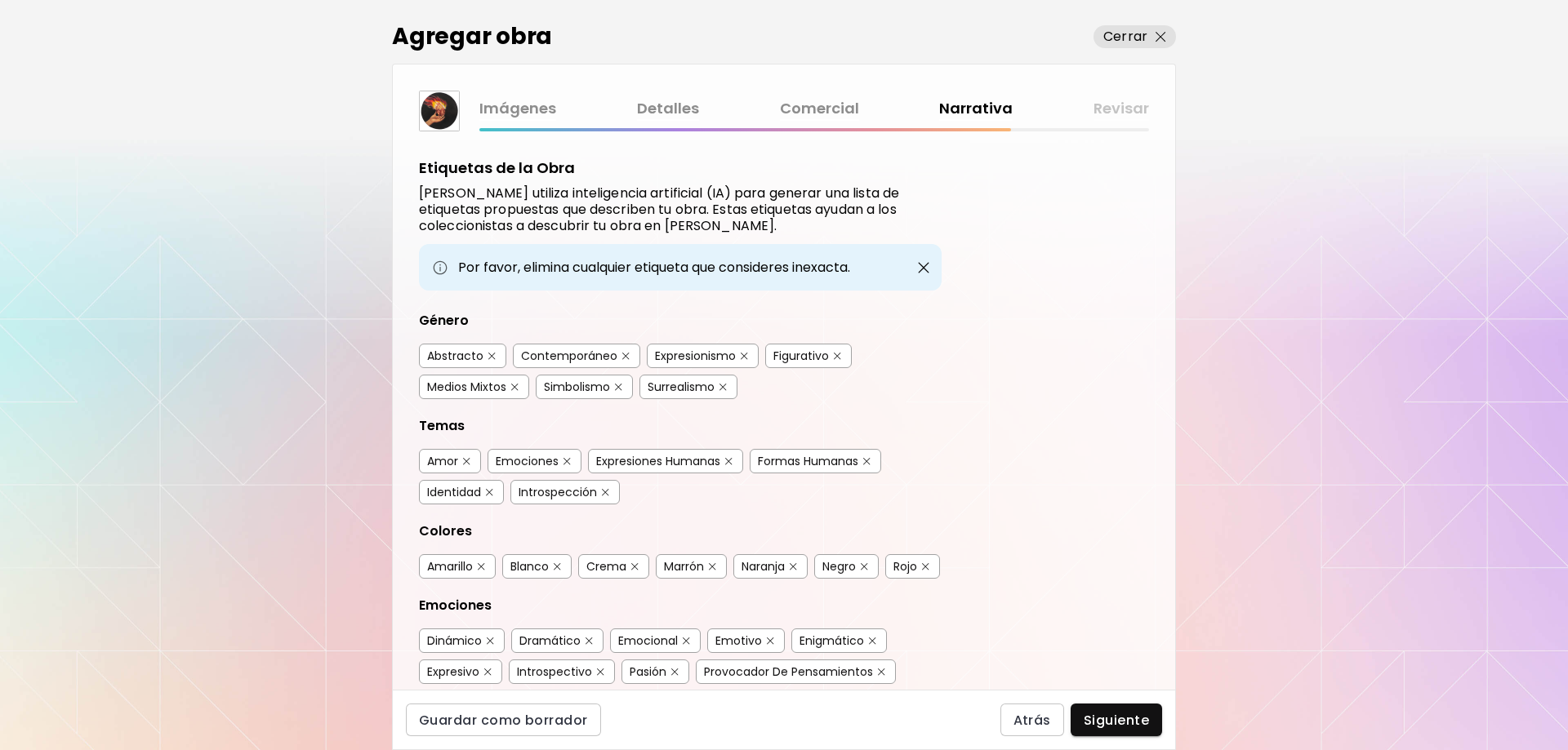
click at [787, 351] on div "Figurativo" at bounding box center [801, 356] width 55 height 17
click at [570, 392] on div "Simbolismo" at bounding box center [577, 387] width 66 height 17
click at [576, 357] on div "Contemporáneo" at bounding box center [569, 356] width 97 height 17
click at [435, 456] on div "Amor" at bounding box center [442, 462] width 31 height 17
click at [534, 454] on div "Emociones" at bounding box center [527, 462] width 63 height 17
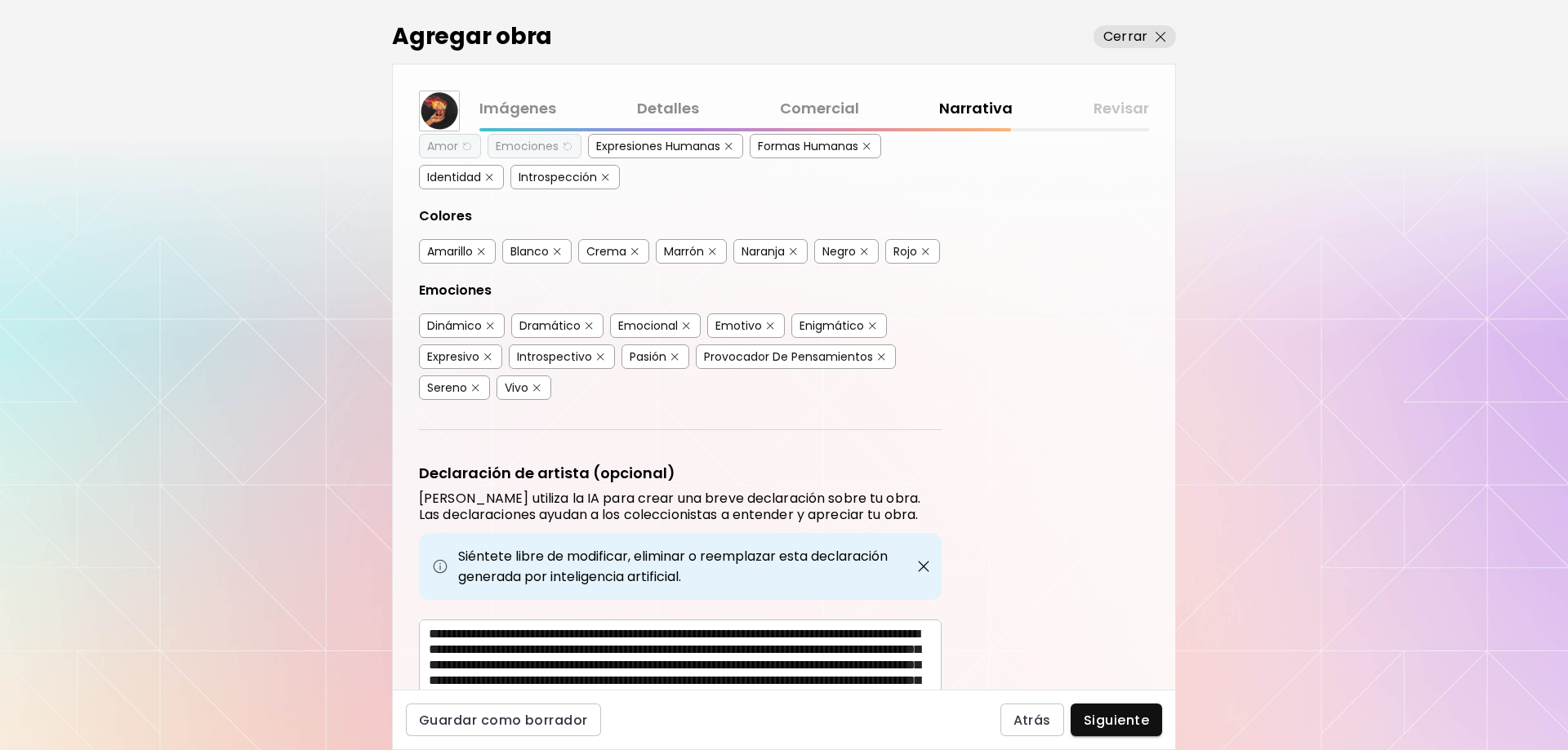
scroll to position [326, 0]
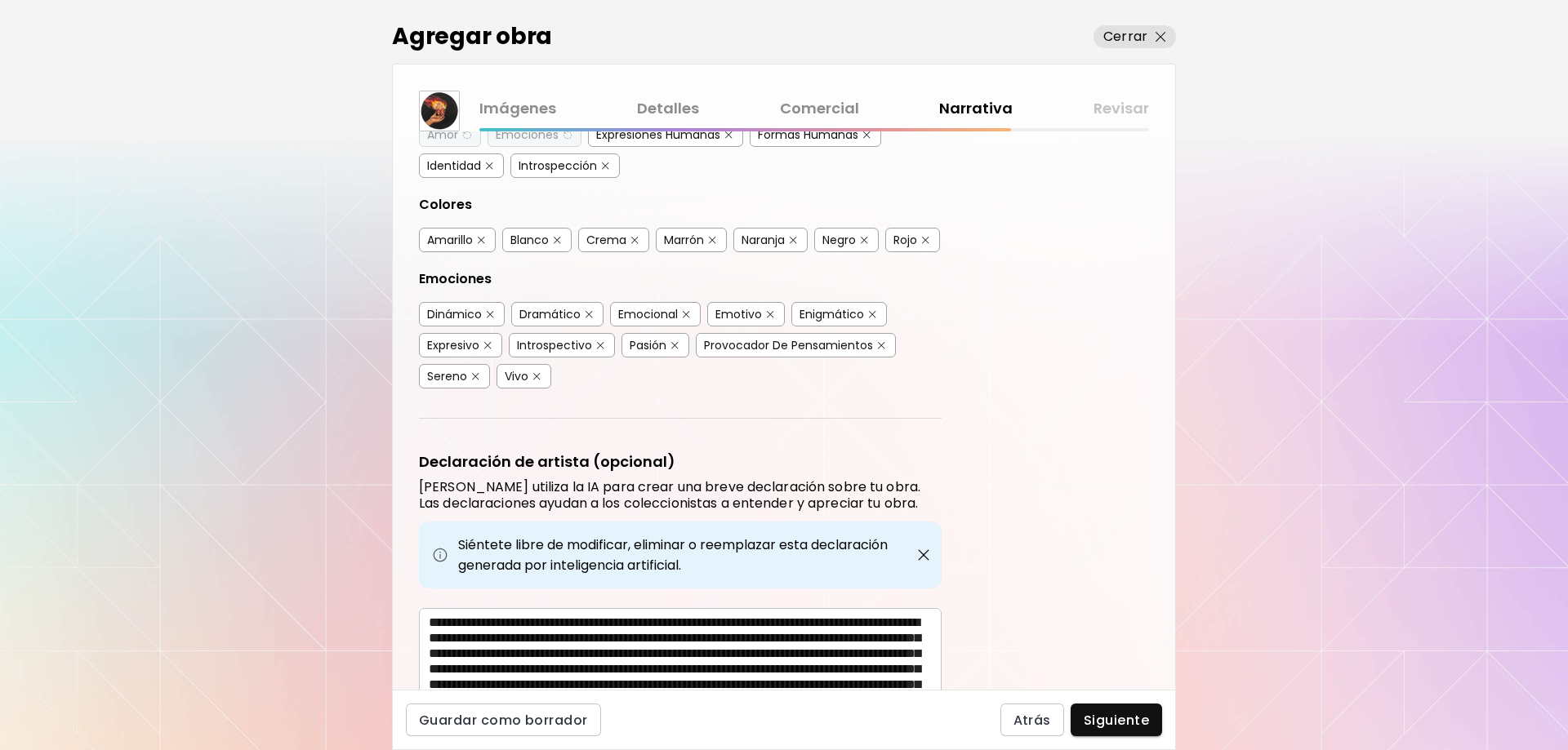
click at [843, 248] on div "Negro" at bounding box center [846, 240] width 65 height 25
click at [843, 240] on div "Negro" at bounding box center [839, 240] width 33 height 17
click at [893, 248] on div "Rojo" at bounding box center [905, 240] width 24 height 17
click at [444, 244] on div "Amarillo" at bounding box center [450, 240] width 46 height 17
click at [538, 322] on div "Dramático" at bounding box center [549, 314] width 61 height 17
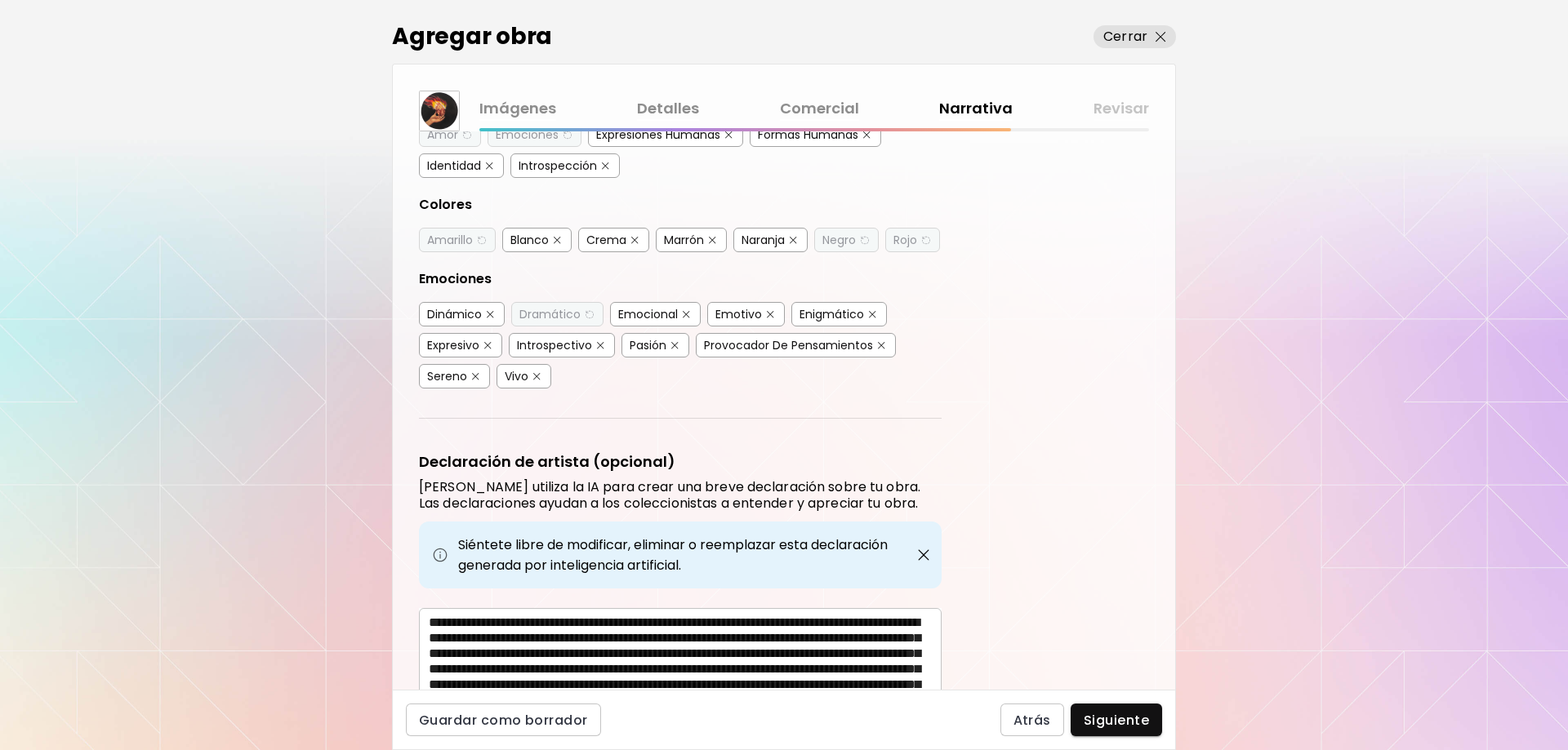
click at [668, 322] on div "Emocional" at bounding box center [648, 314] width 60 height 17
click at [466, 354] on div "Expresivo" at bounding box center [453, 346] width 53 height 17
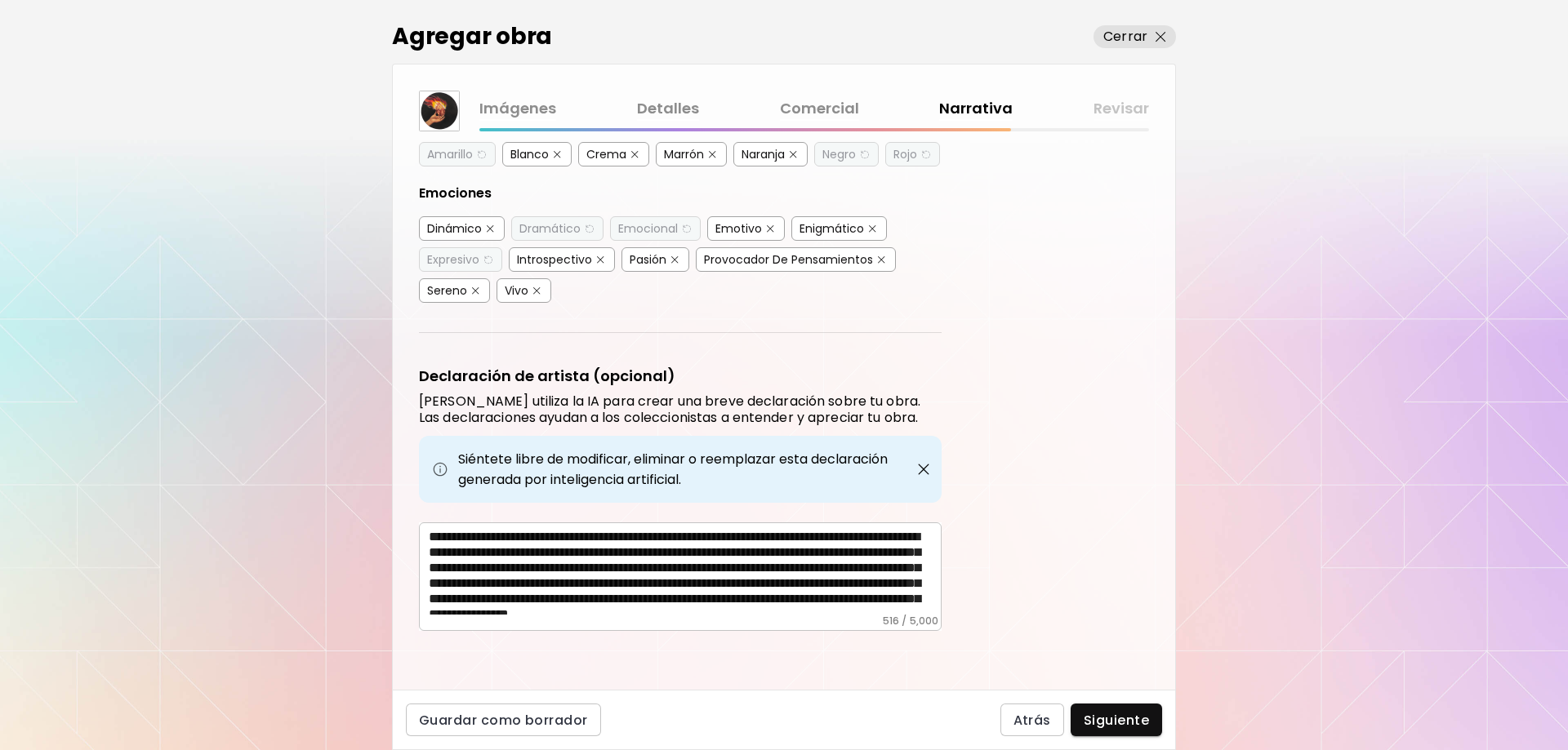
scroll to position [443, 0]
click at [524, 290] on div "Vivo" at bounding box center [516, 290] width 24 height 17
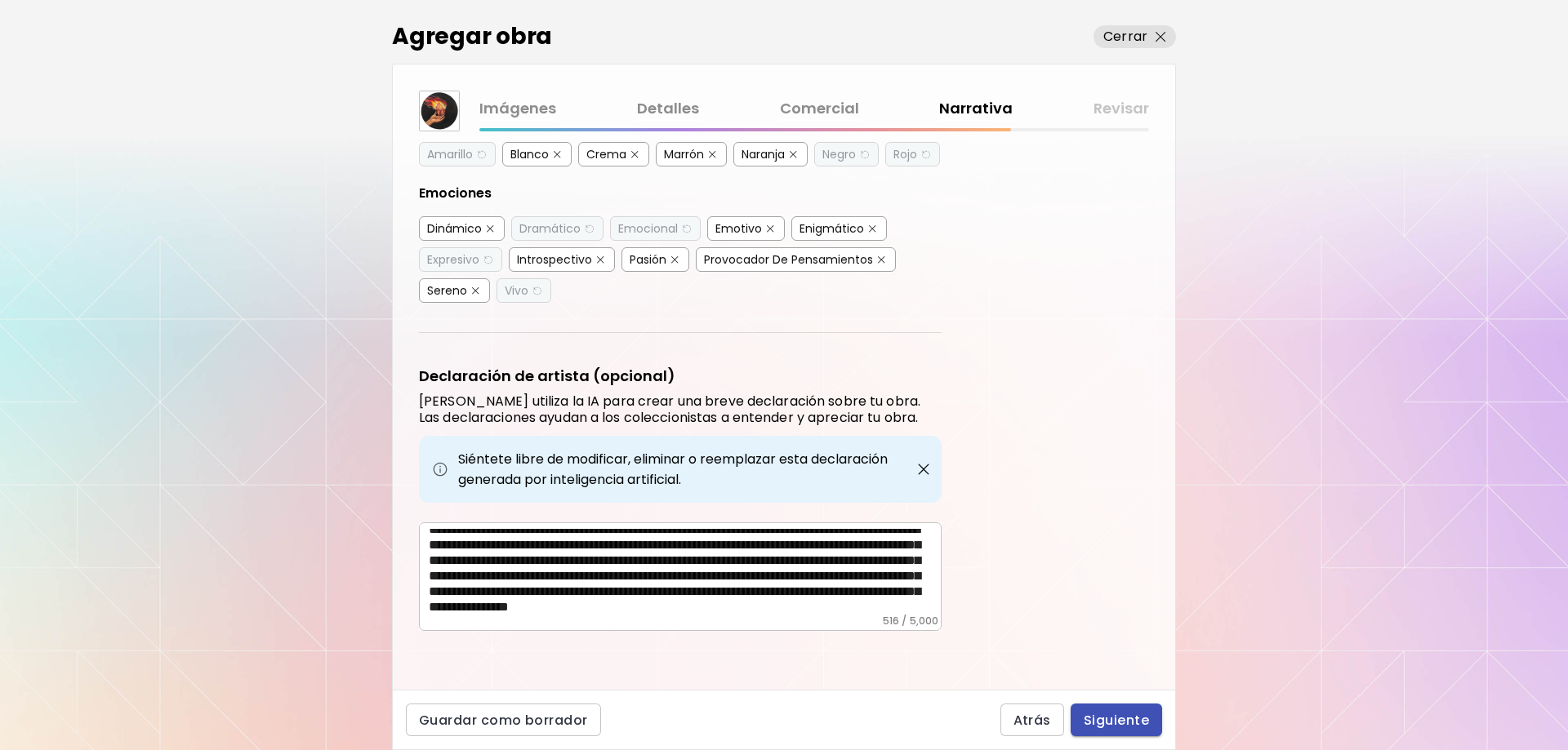
click at [1123, 720] on span "Siguiente" at bounding box center [1115, 720] width 65 height 18
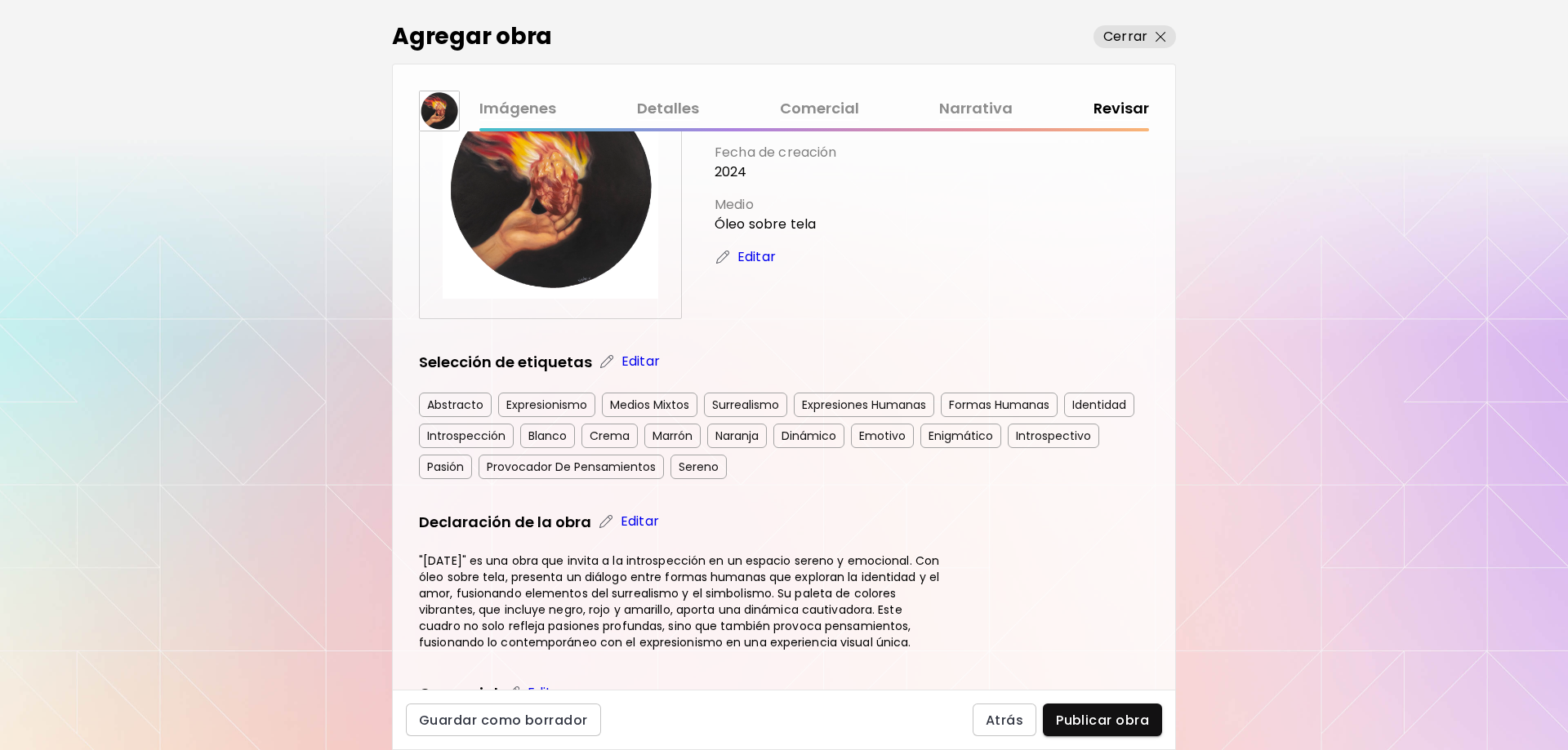
scroll to position [312, 0]
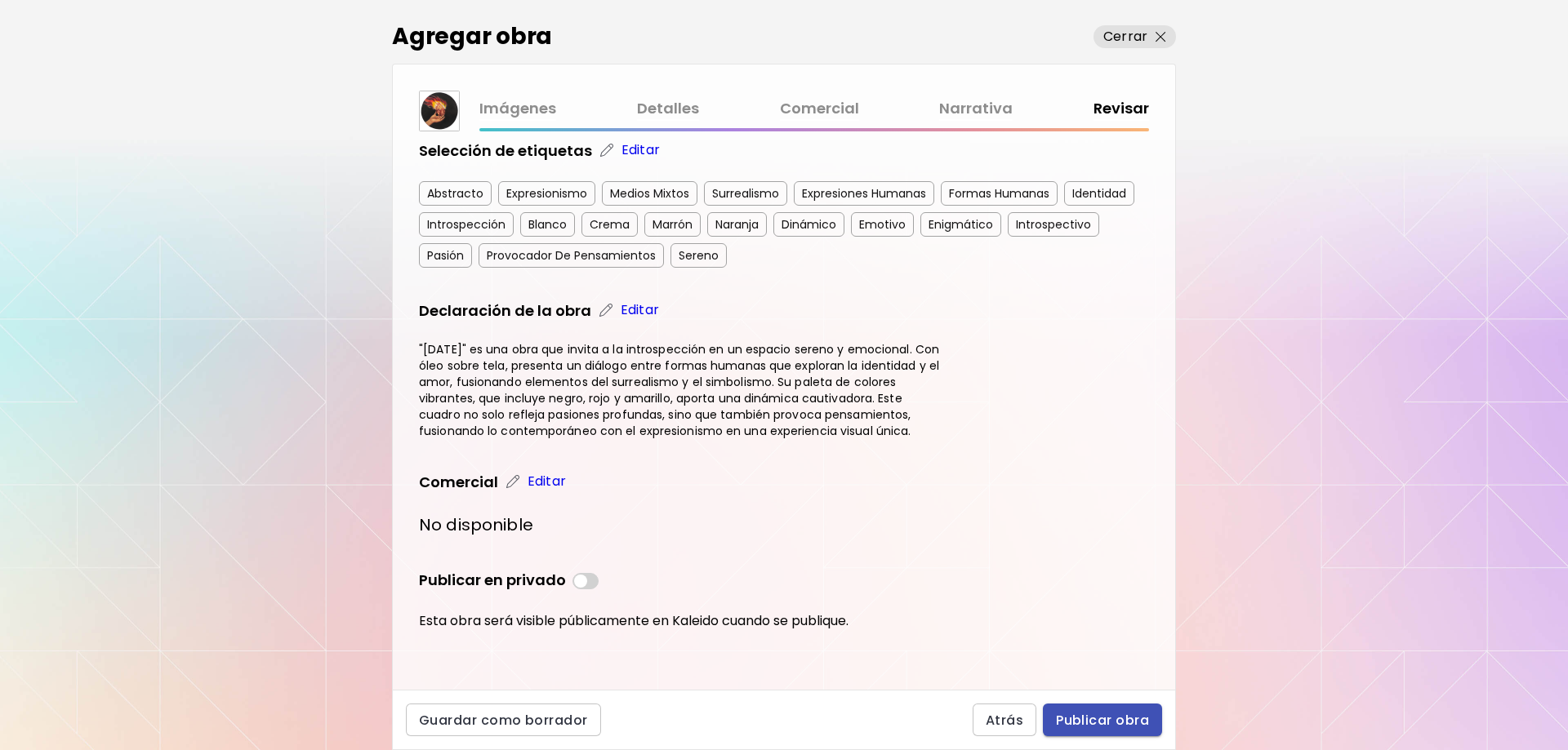
click at [1082, 711] on span "Publicar obra" at bounding box center [1102, 720] width 93 height 18
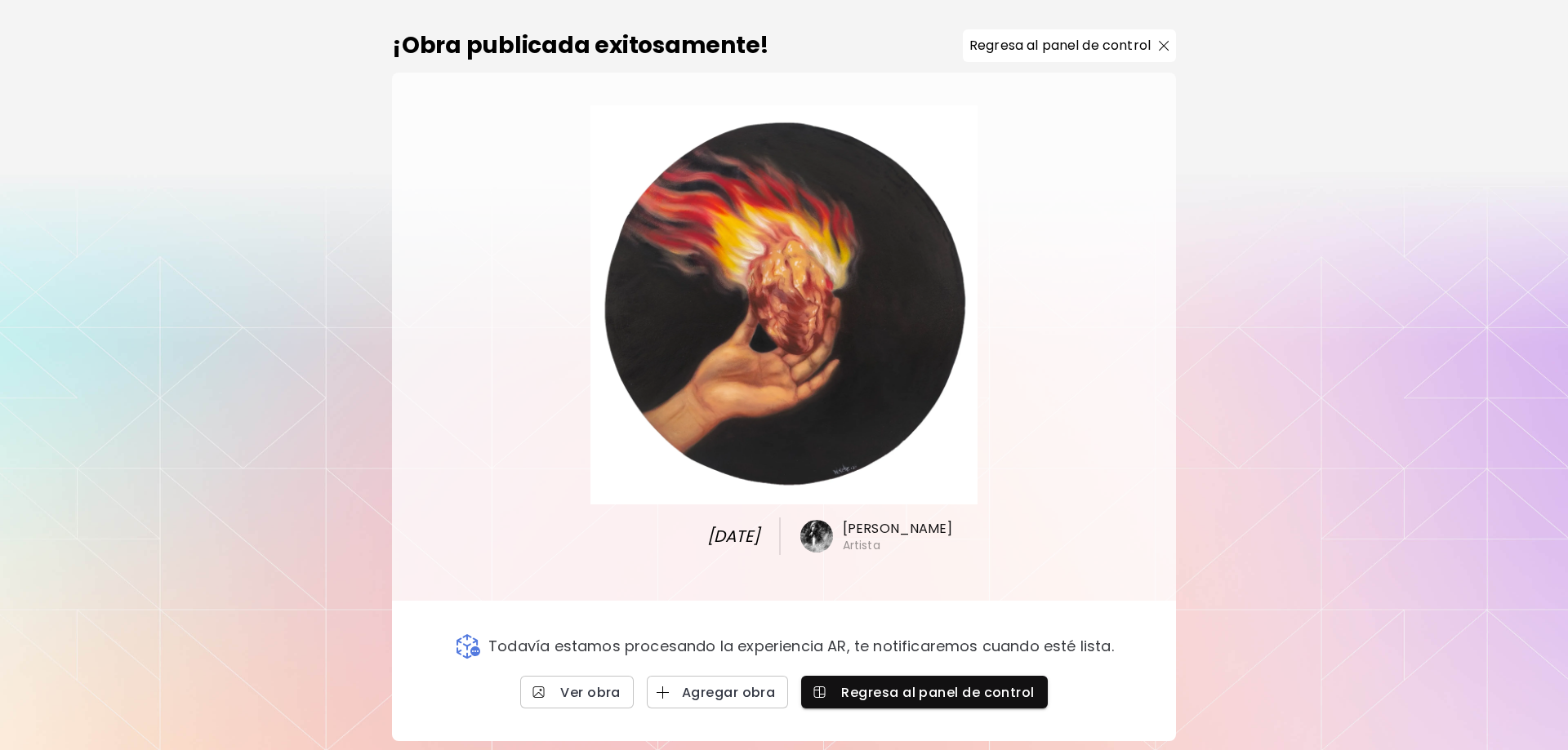
click at [720, 261] on object at bounding box center [784, 304] width 388 height 399
click at [866, 527] on h6 "[PERSON_NAME]" at bounding box center [898, 528] width 111 height 18
click at [848, 555] on div "[DATE][PERSON_NAME] Artista" at bounding box center [784, 536] width 246 height 38
click at [920, 690] on span "Regresa al panel de control" at bounding box center [924, 692] width 219 height 18
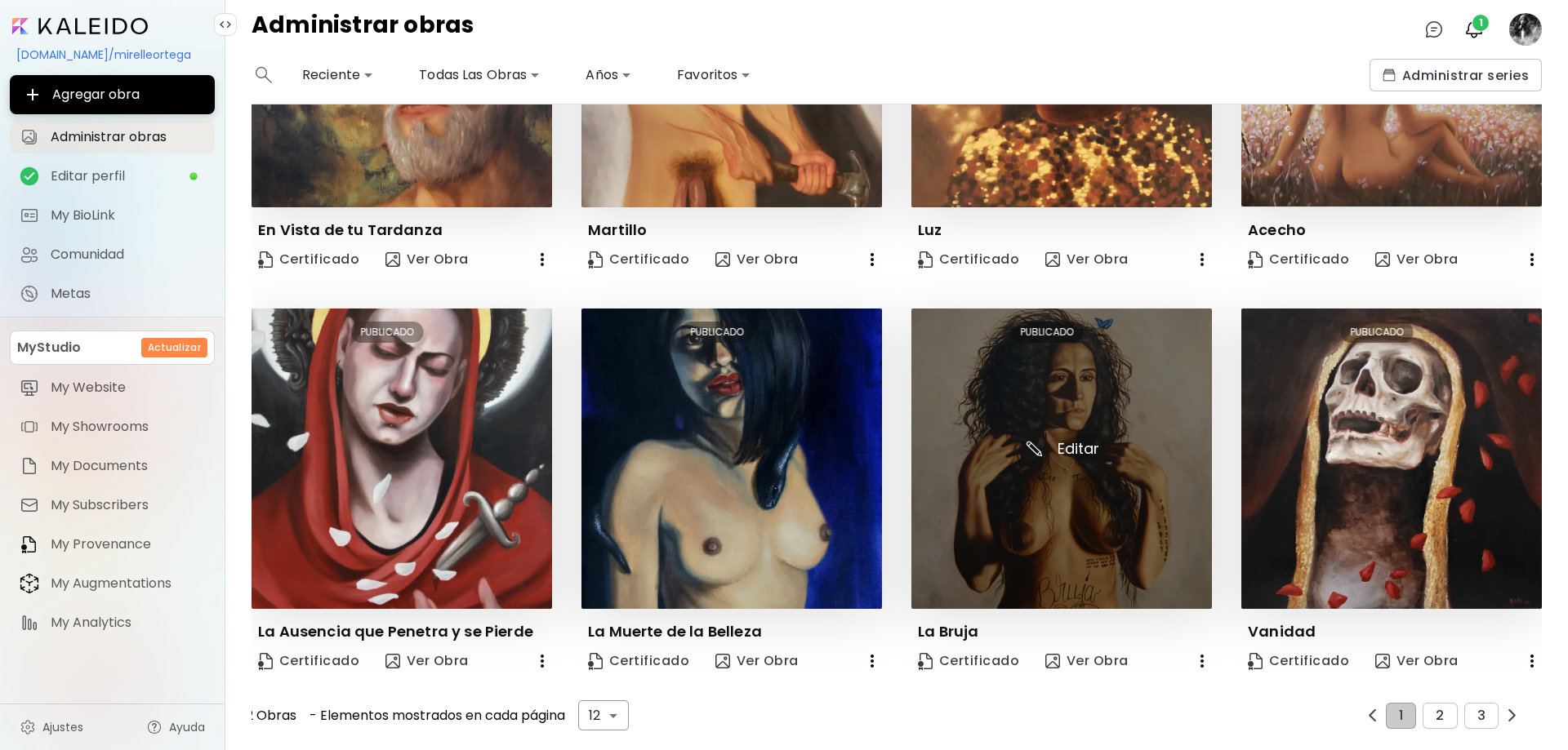
scroll to position [631, 0]
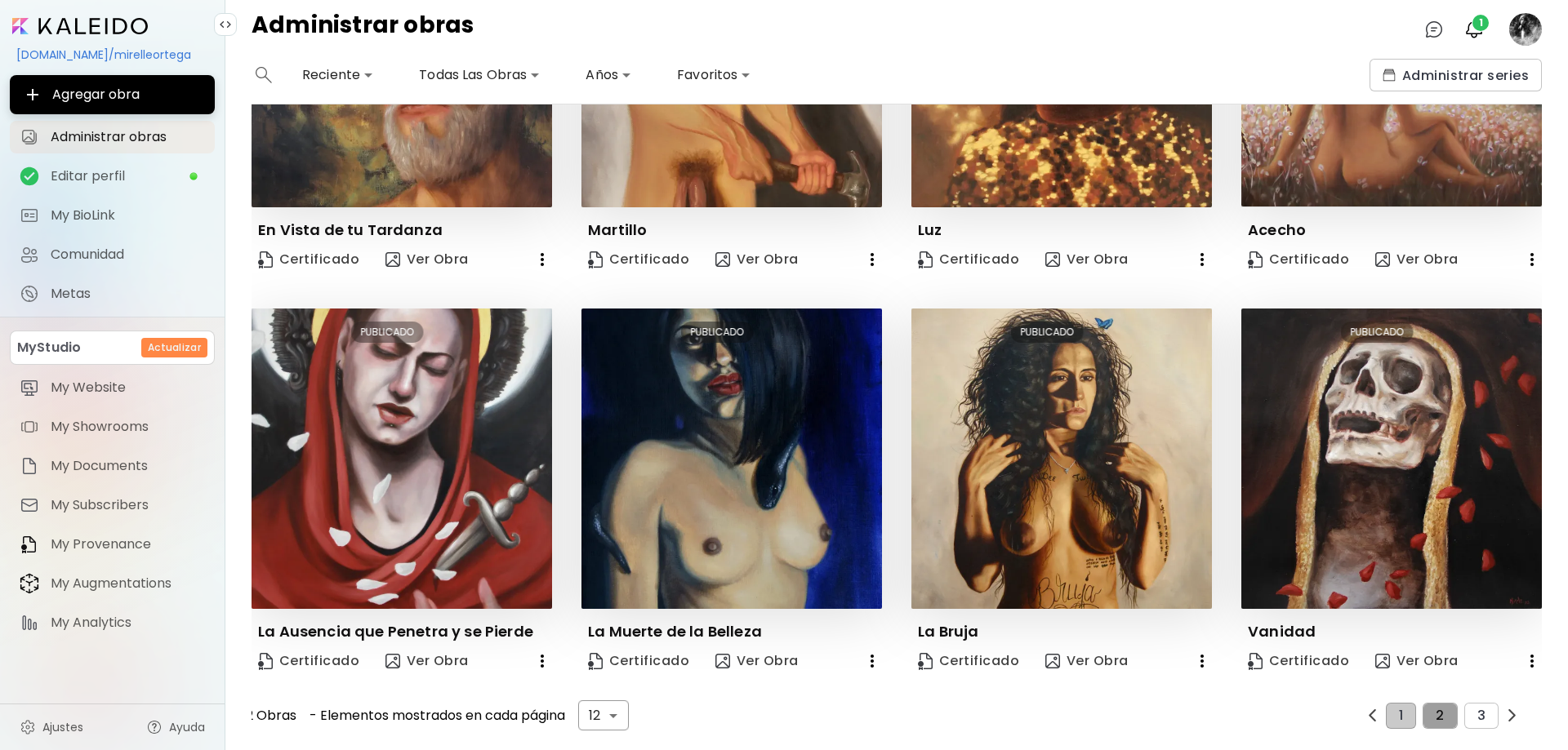
click at [1425, 706] on button "2" at bounding box center [1439, 716] width 34 height 26
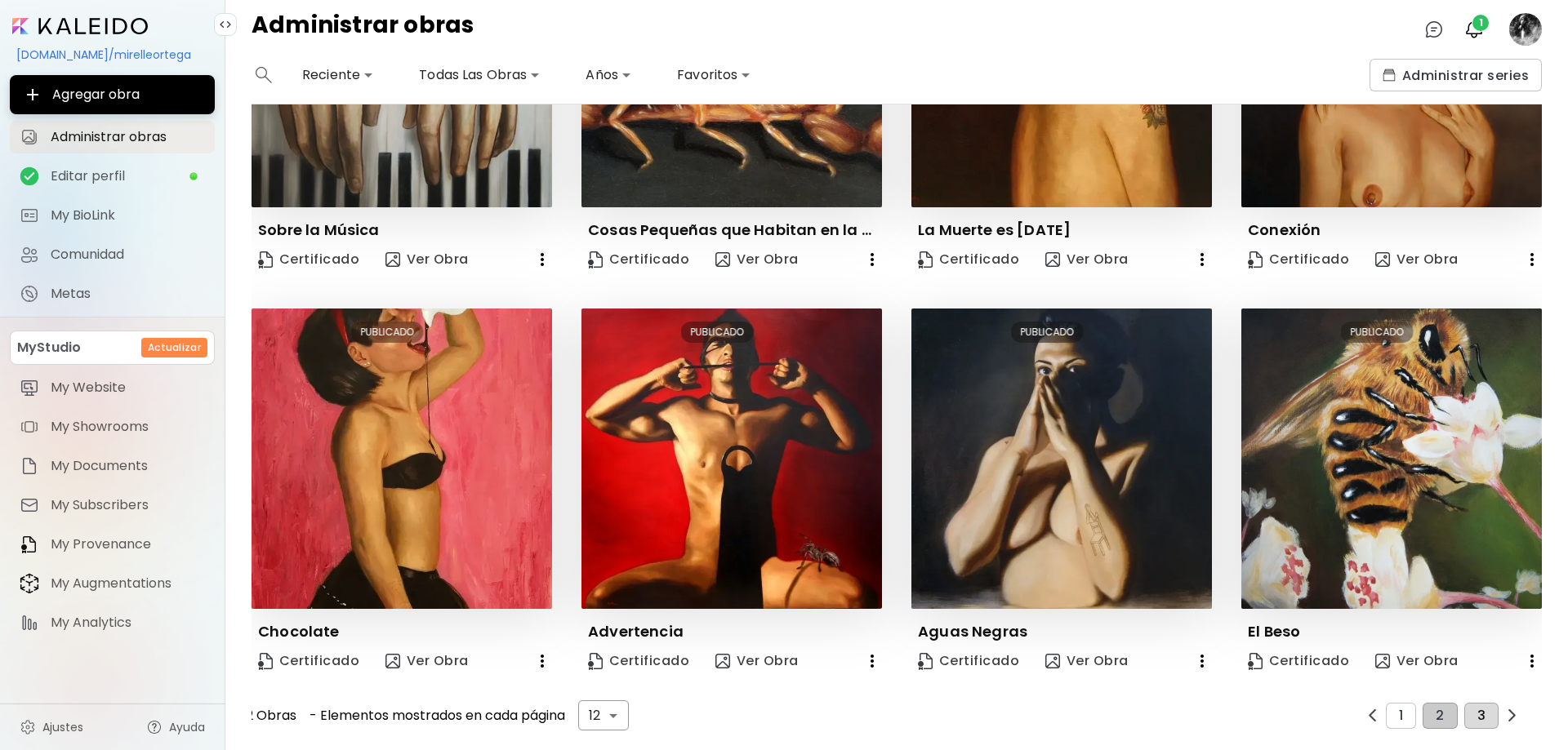
click at [1464, 703] on button "3" at bounding box center [1480, 716] width 34 height 26
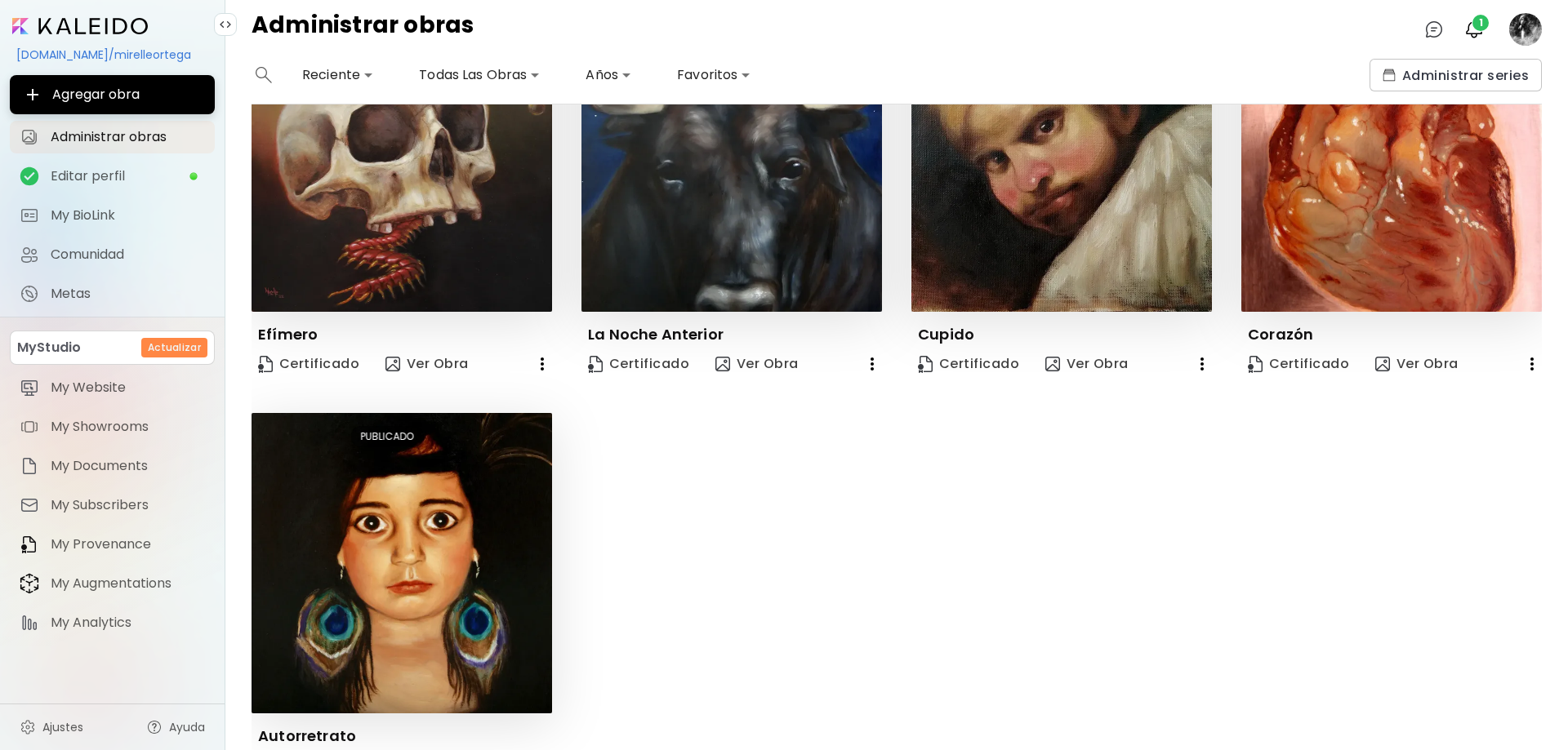
scroll to position [231, 0]
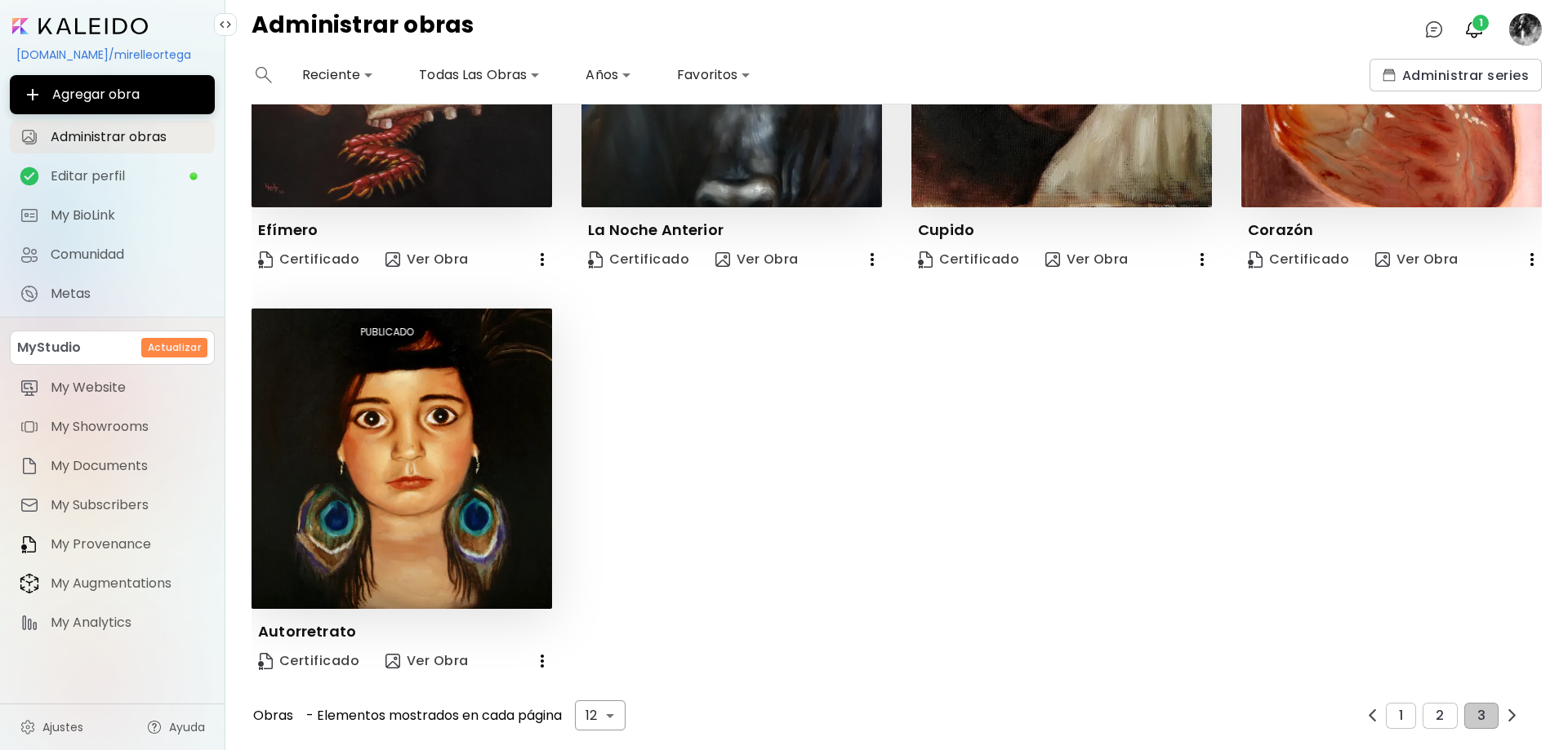
click at [1366, 711] on img "button" at bounding box center [1372, 715] width 12 height 12
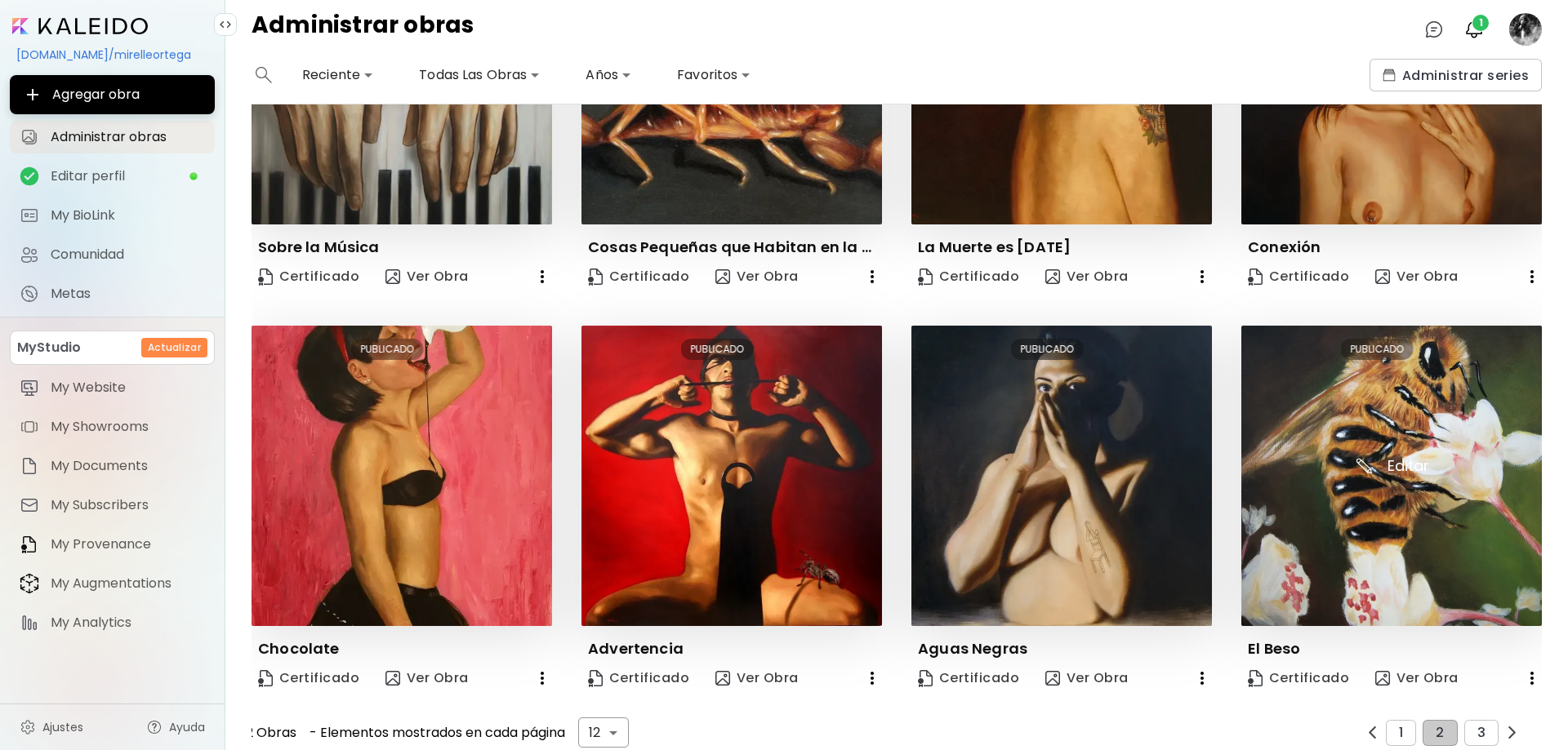
scroll to position [631, 0]
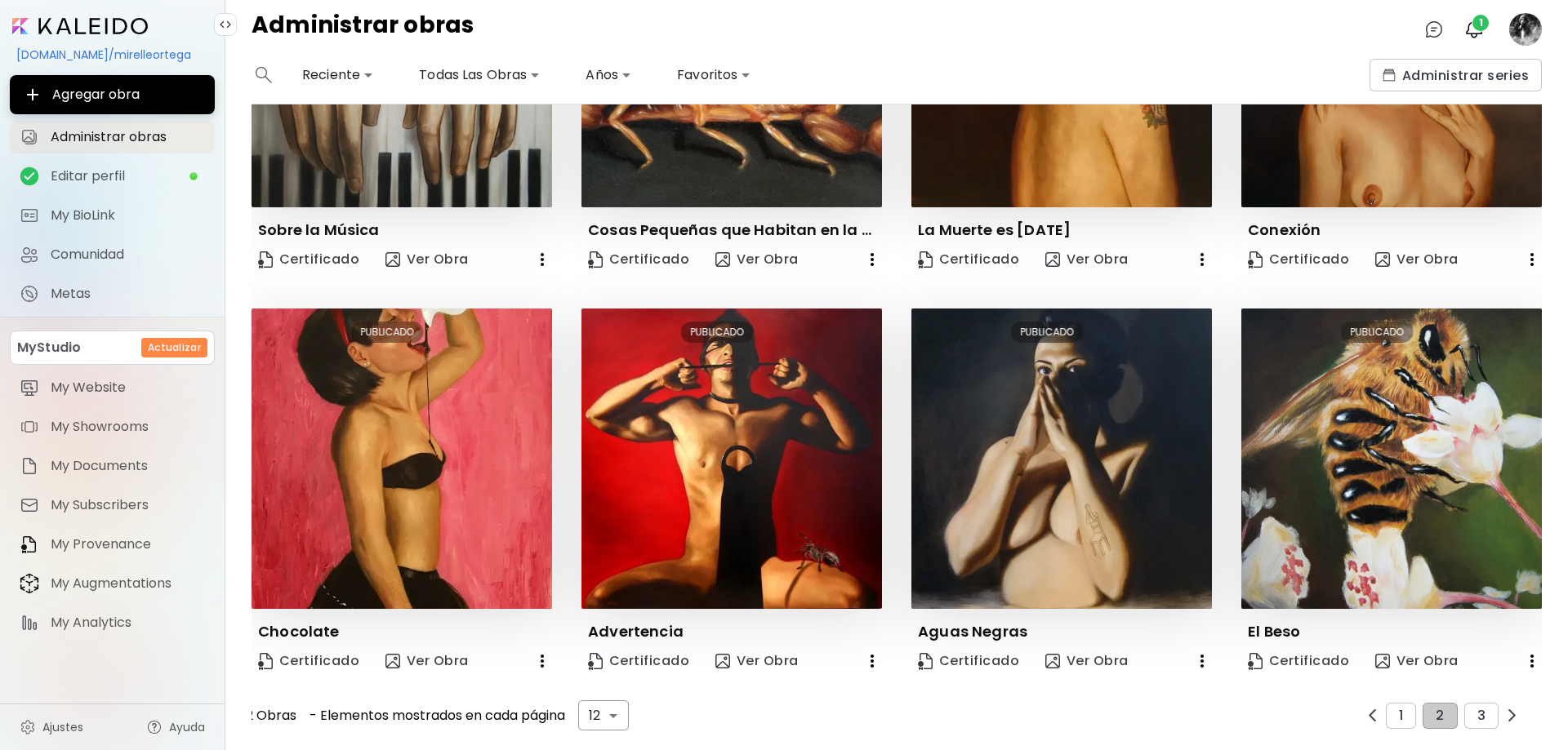
click at [1366, 709] on img "button" at bounding box center [1372, 715] width 12 height 12
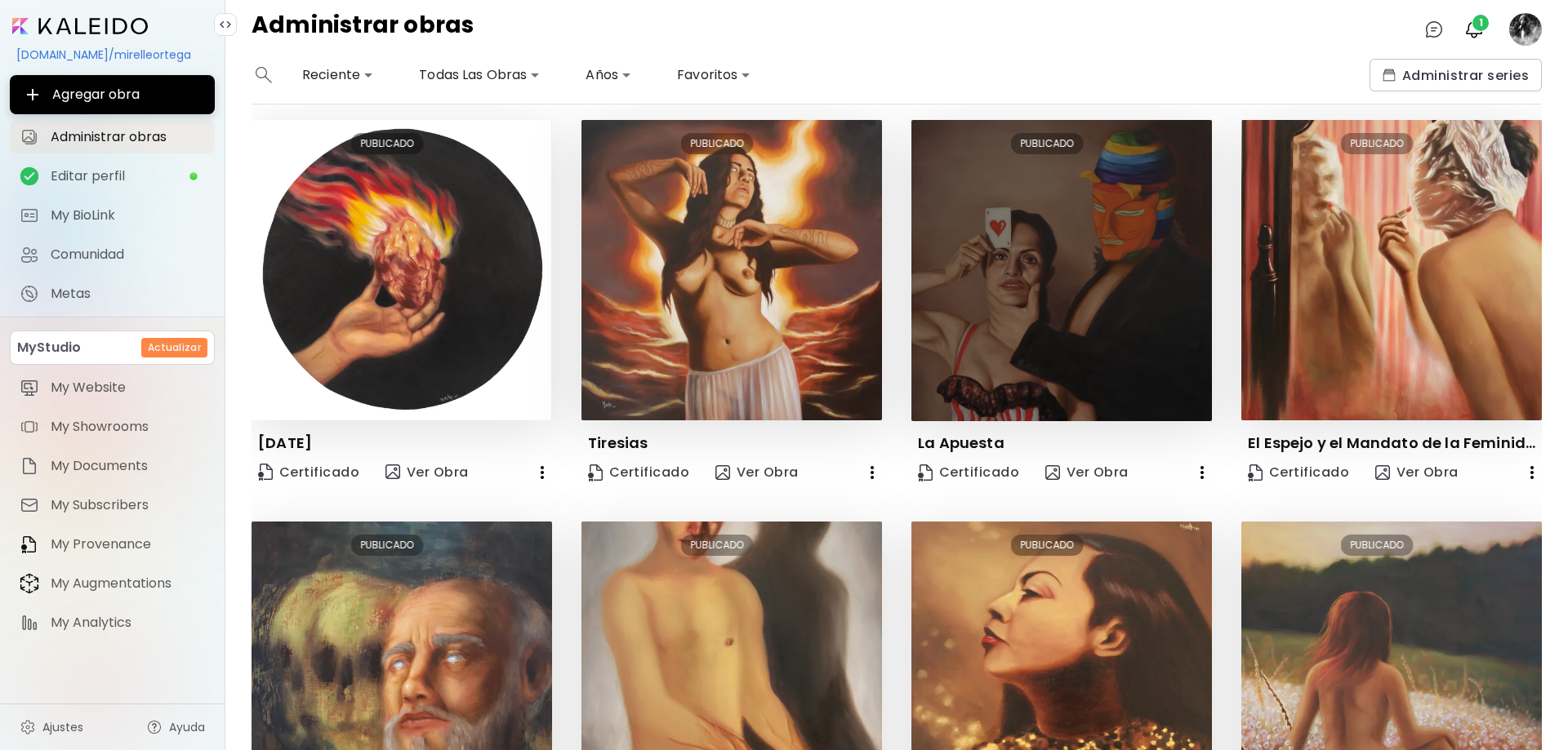
scroll to position [0, 0]
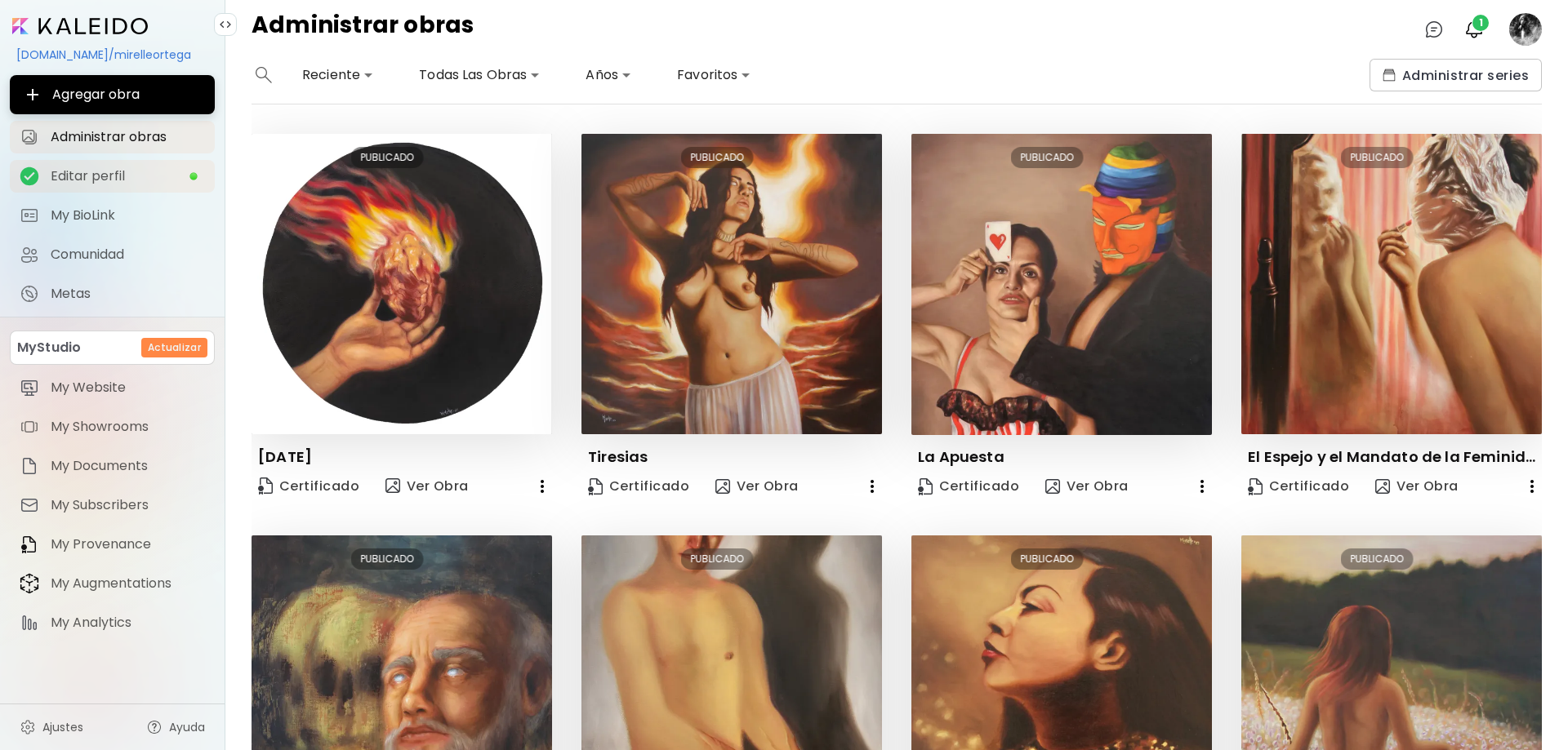
click at [125, 173] on span "Editar perfil" at bounding box center [120, 176] width 138 height 17
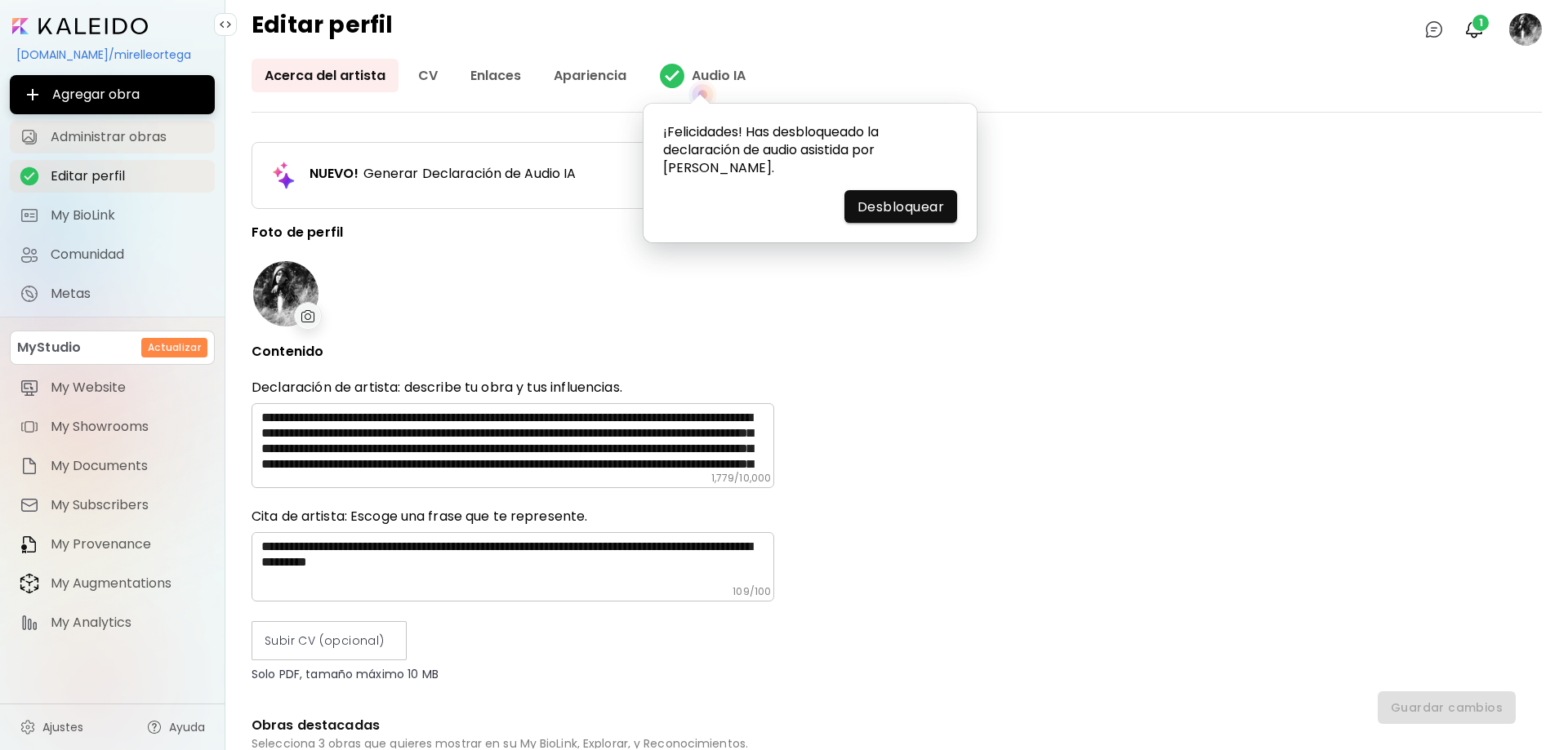
type input "******"
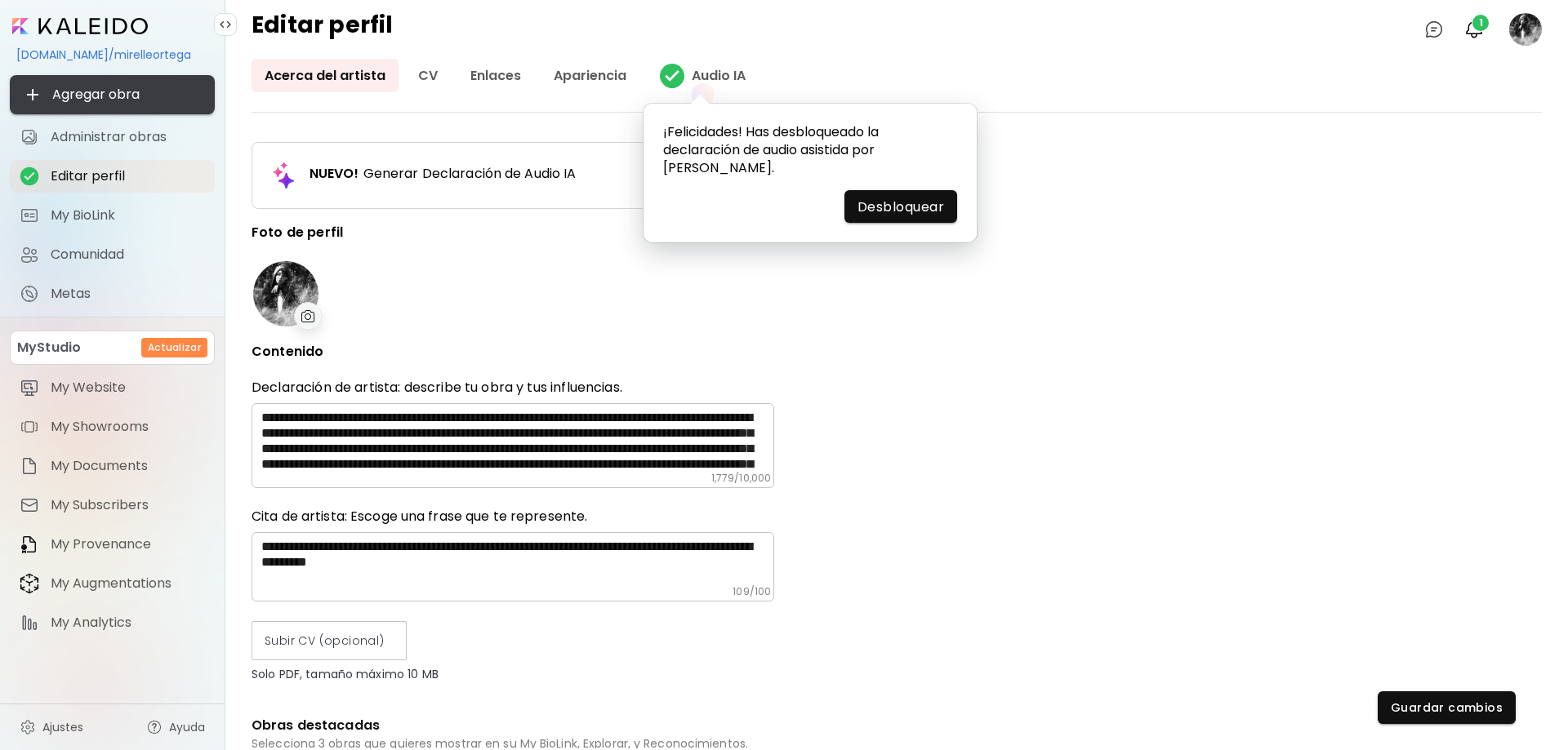
click at [125, 93] on span "Agregar obra" at bounding box center [112, 94] width 179 height 19
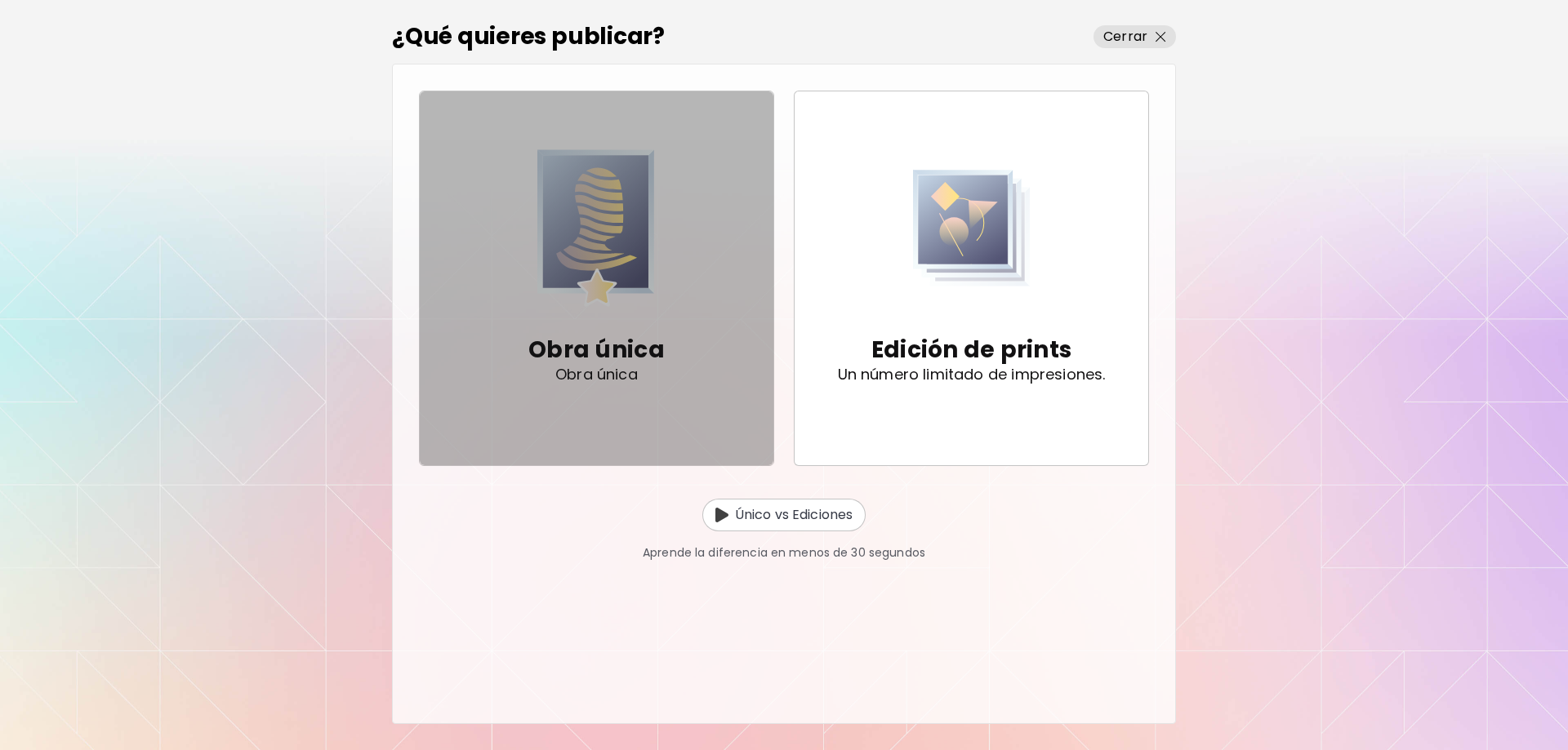
click at [519, 211] on span "Obra única Obra única" at bounding box center [595, 277] width 327 height 261
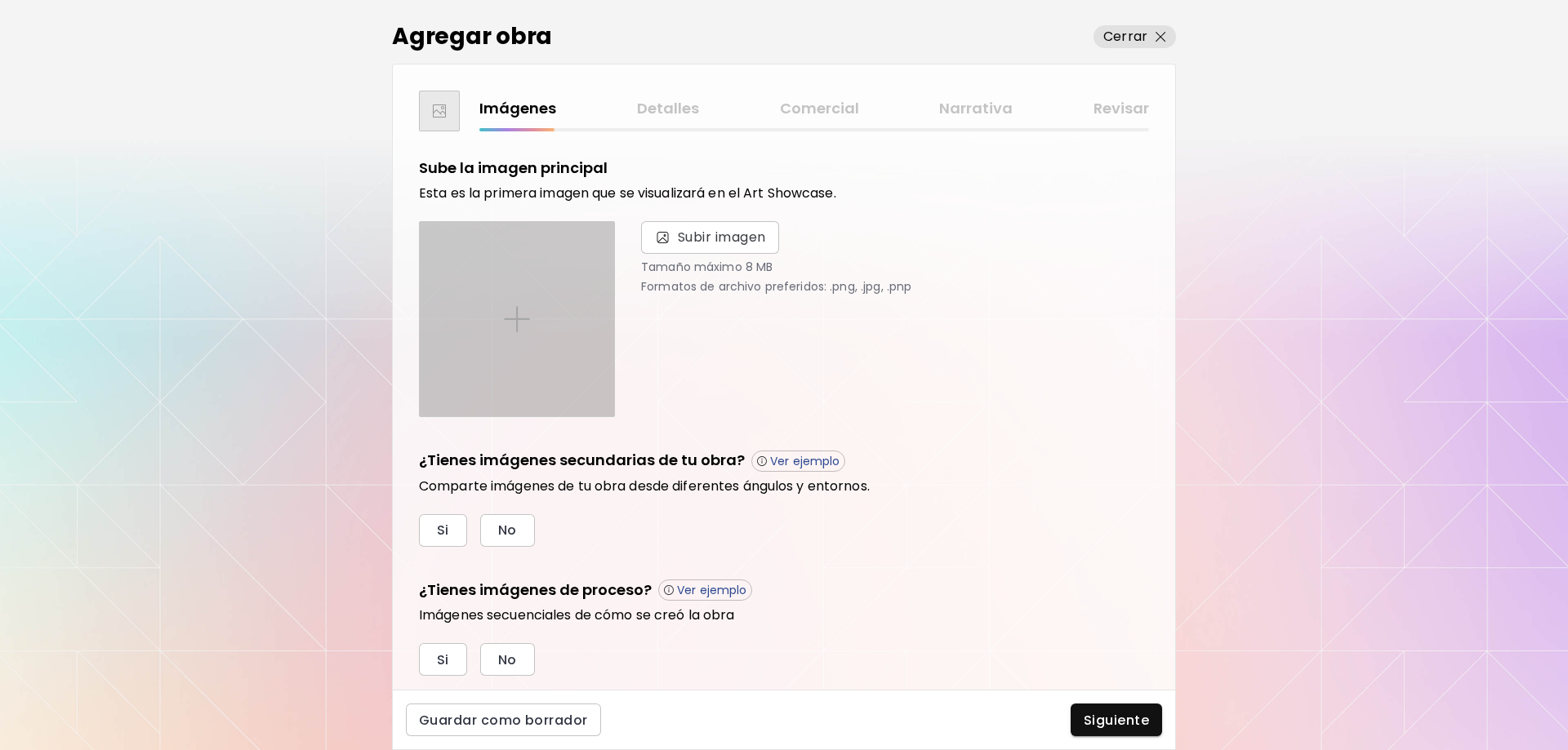
click at [502, 316] on div at bounding box center [516, 319] width 195 height 194
click at [0, 0] on input "file" at bounding box center [0, 0] width 0 height 0
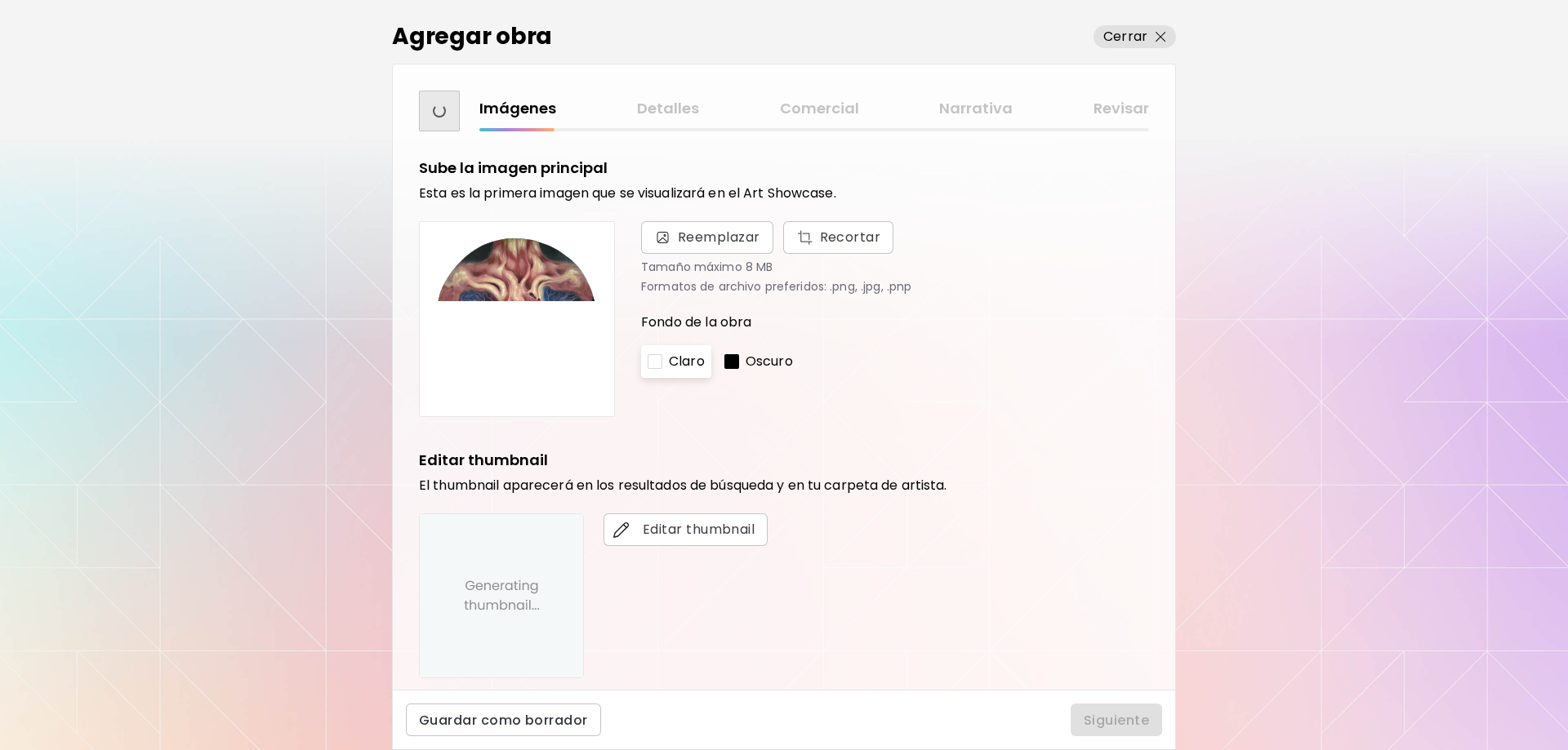
scroll to position [306, 0]
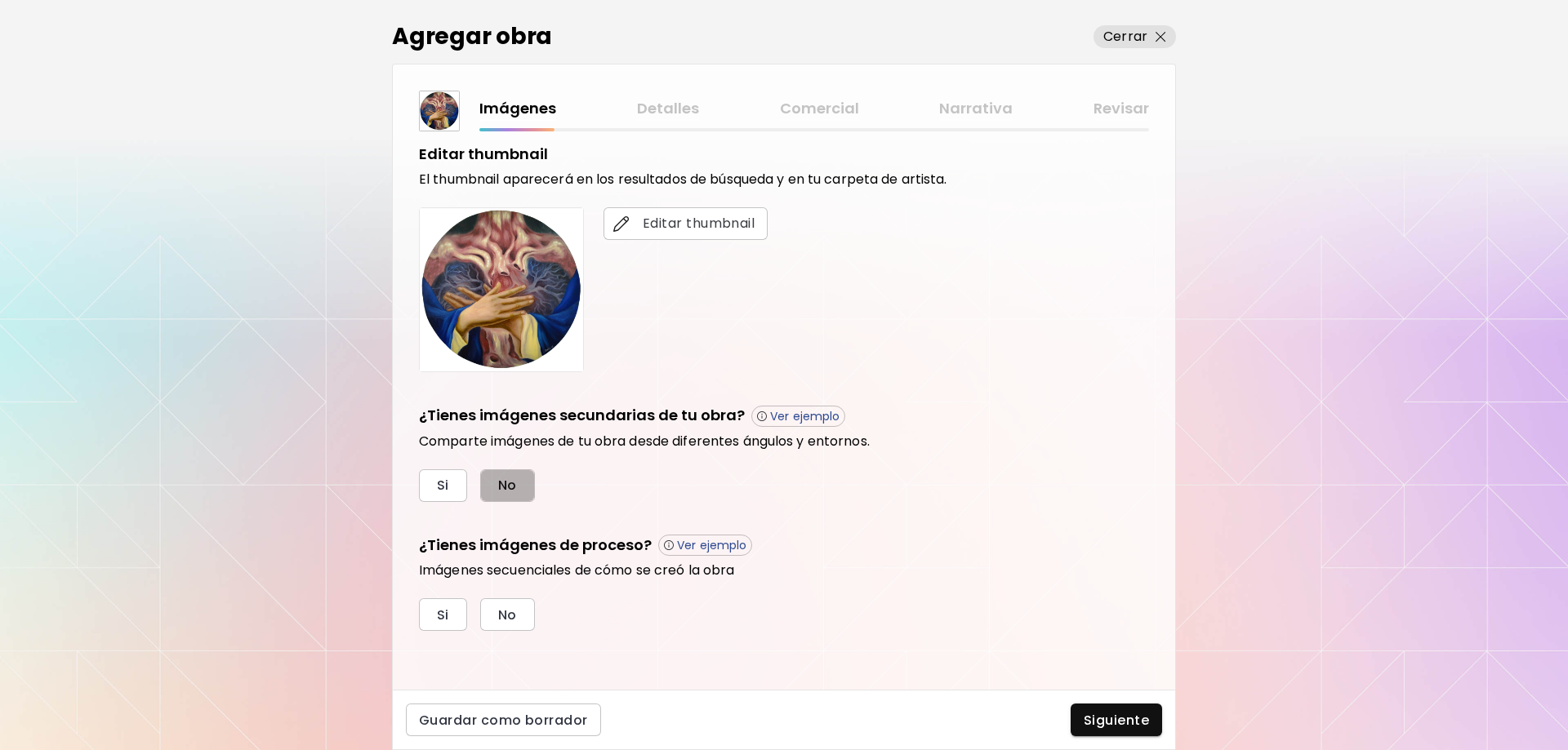
click at [489, 483] on button "No" at bounding box center [507, 485] width 54 height 32
click at [511, 616] on span "No" at bounding box center [507, 615] width 18 height 18
click at [1131, 721] on span "Siguiente" at bounding box center [1115, 720] width 65 height 18
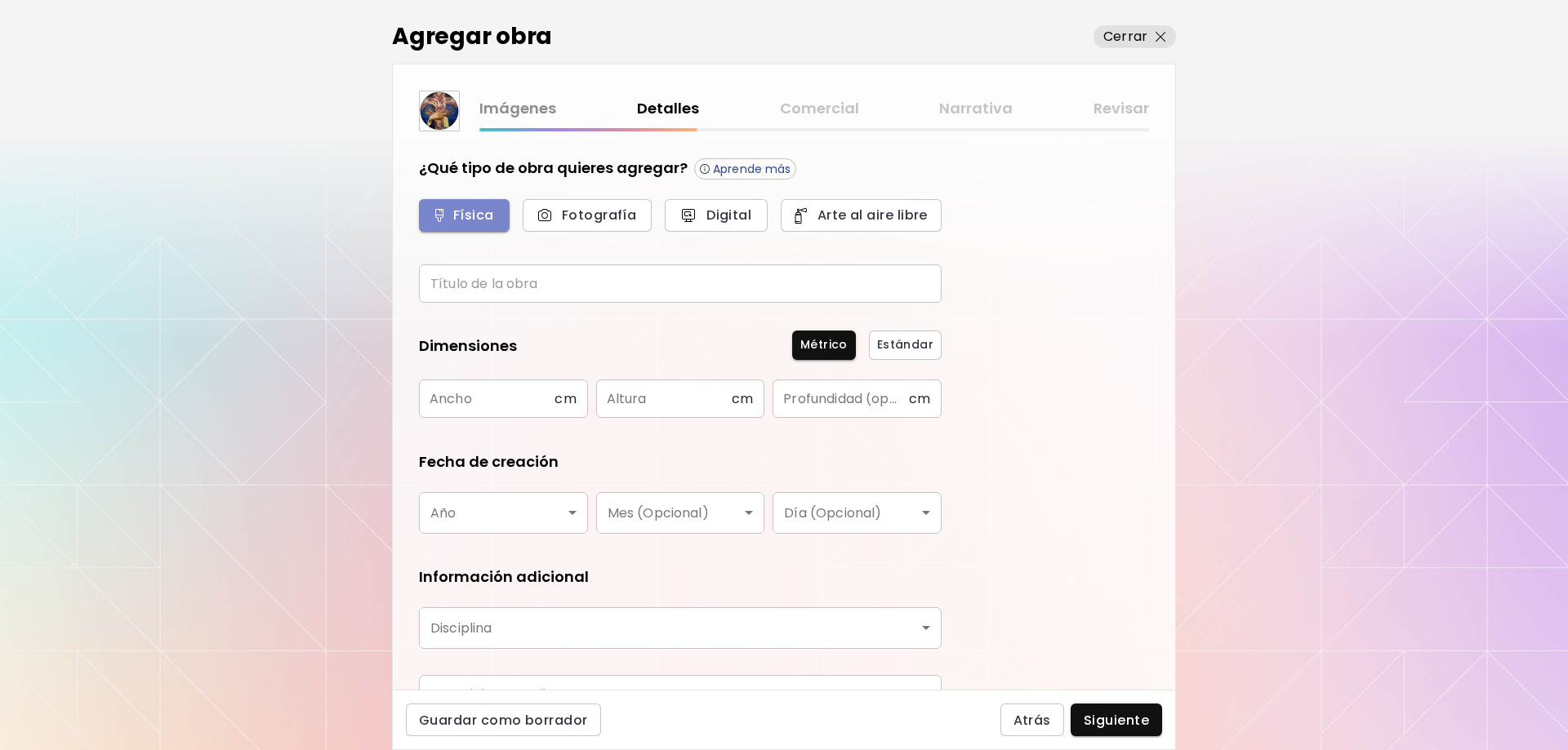
click at [469, 207] on span "Física" at bounding box center [464, 215] width 54 height 18
click at [504, 399] on input "text" at bounding box center [486, 399] width 136 height 39
type input "**"
click at [657, 391] on input "text" at bounding box center [664, 399] width 136 height 39
type input "**"
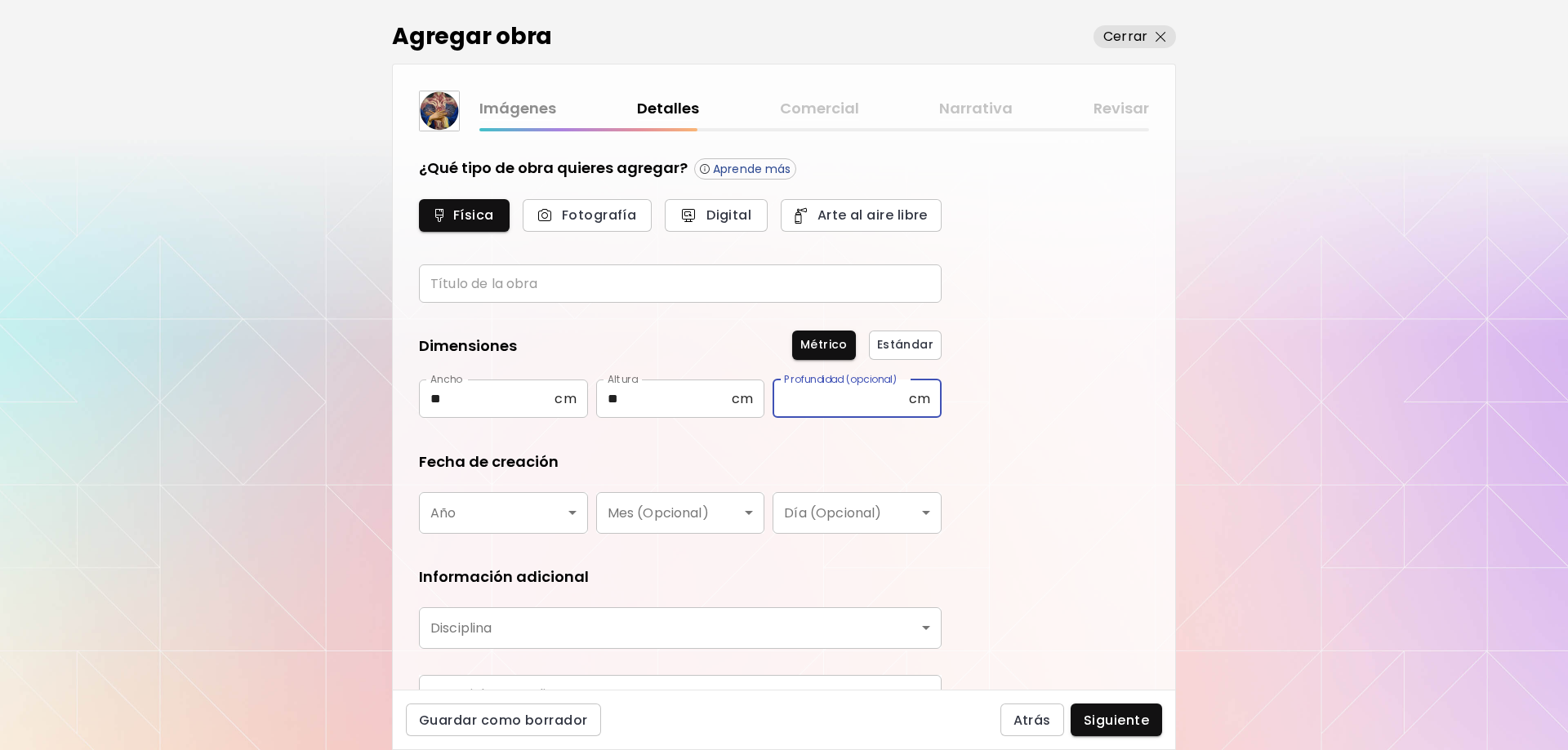
click at [869, 393] on input "text" at bounding box center [840, 399] width 136 height 39
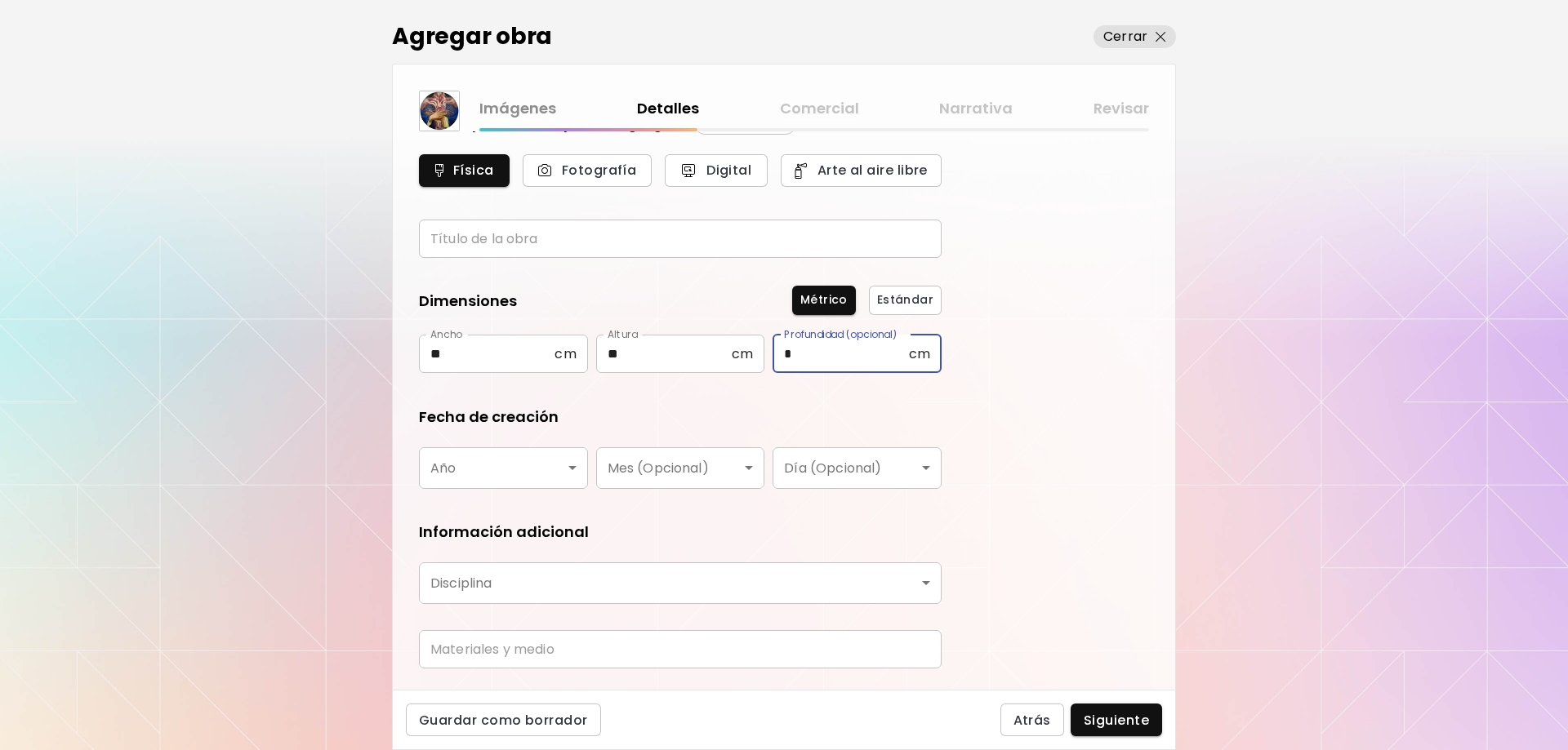
scroll to position [89, 0]
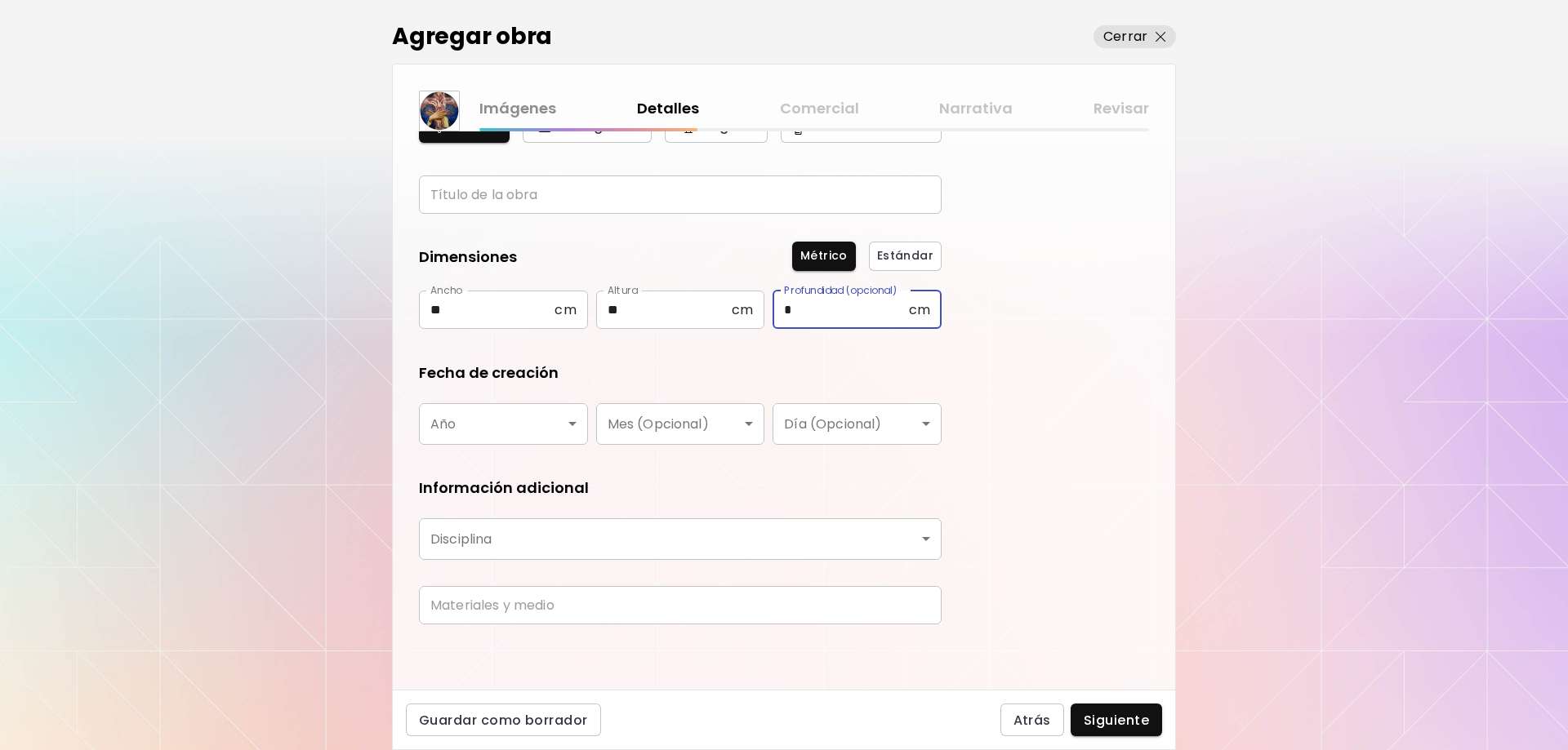
type input "*"
click at [570, 426] on body "[DOMAIN_NAME]/[PERSON_NAME] obra Administrar obras Editar perfil My BioLink Com…" at bounding box center [784, 375] width 1568 height 750
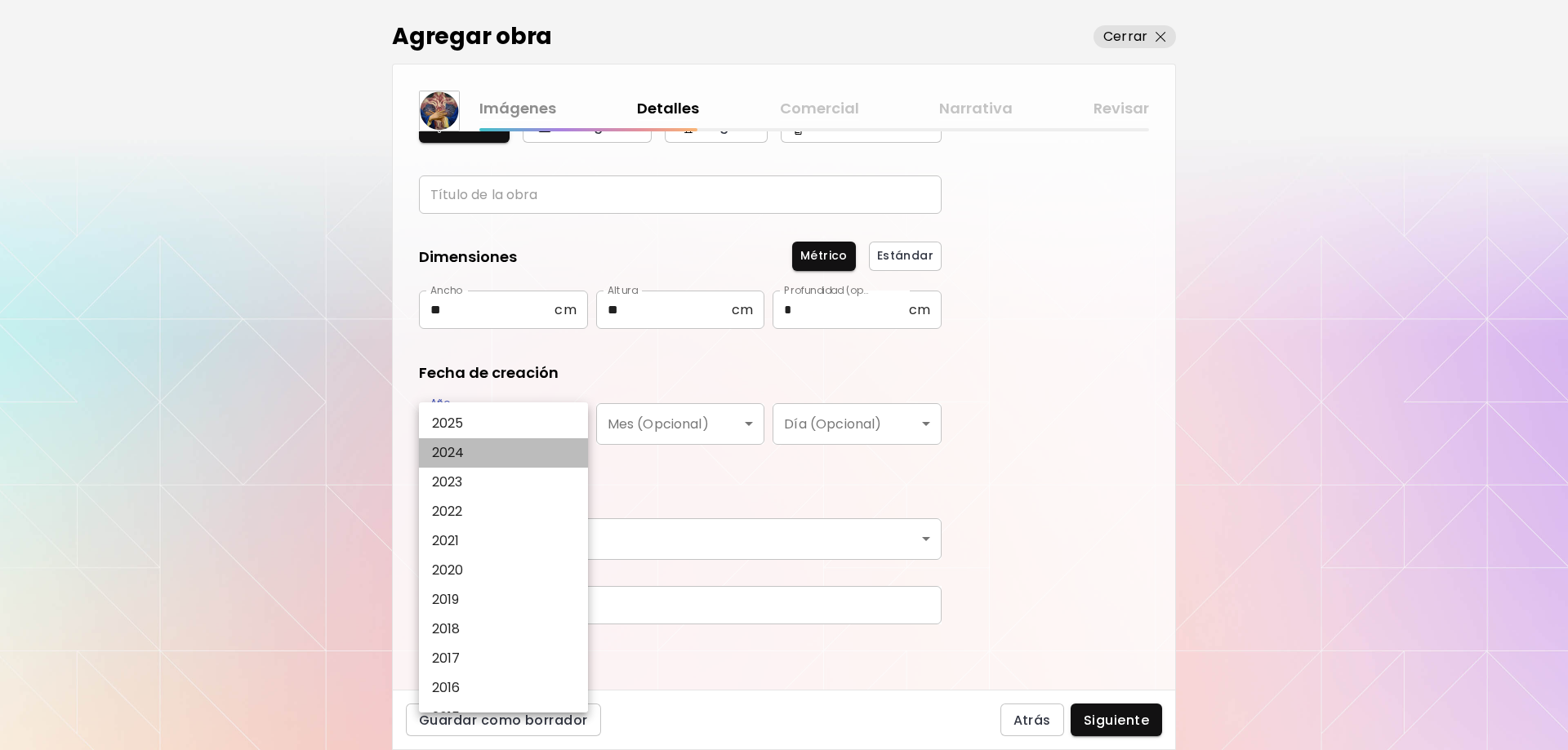
click at [476, 453] on li "2024" at bounding box center [507, 453] width 177 height 29
type input "****"
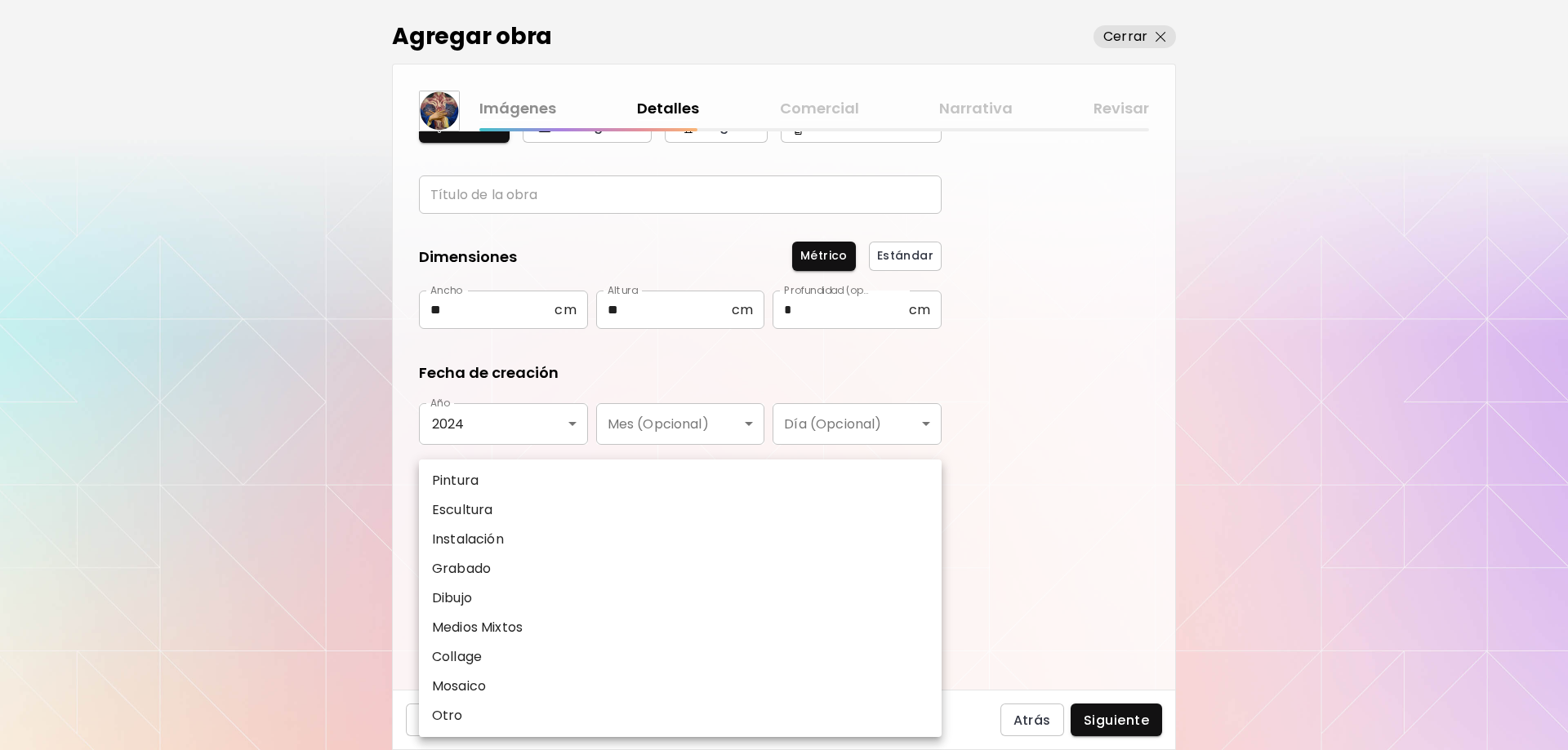
click at [610, 539] on body "[DOMAIN_NAME]/[PERSON_NAME] obra Administrar obras Editar perfil My BioLink Com…" at bounding box center [784, 375] width 1568 height 750
click at [450, 474] on p "Pintura" at bounding box center [455, 480] width 46 height 19
type input "********"
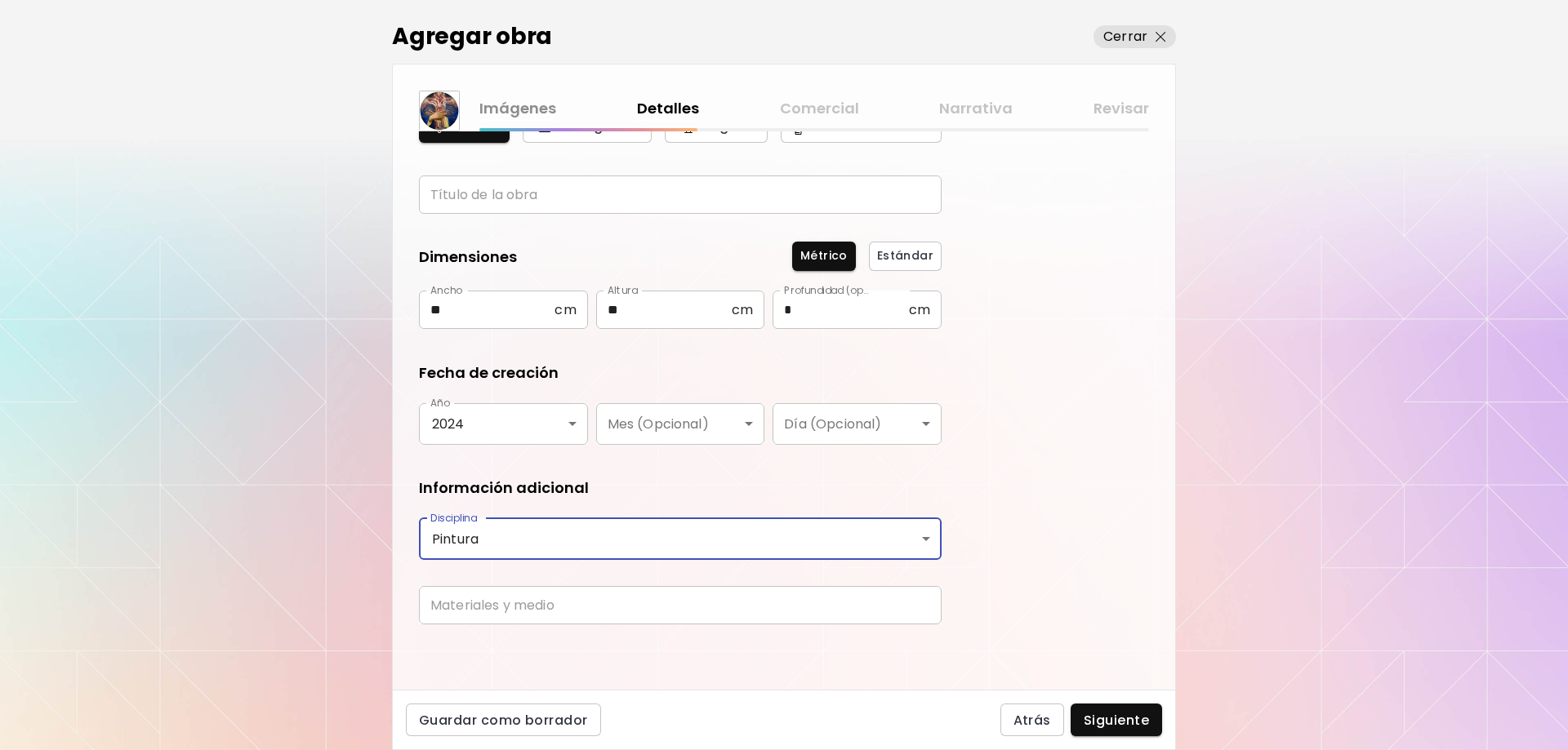
click at [737, 603] on input "text" at bounding box center [679, 605] width 523 height 39
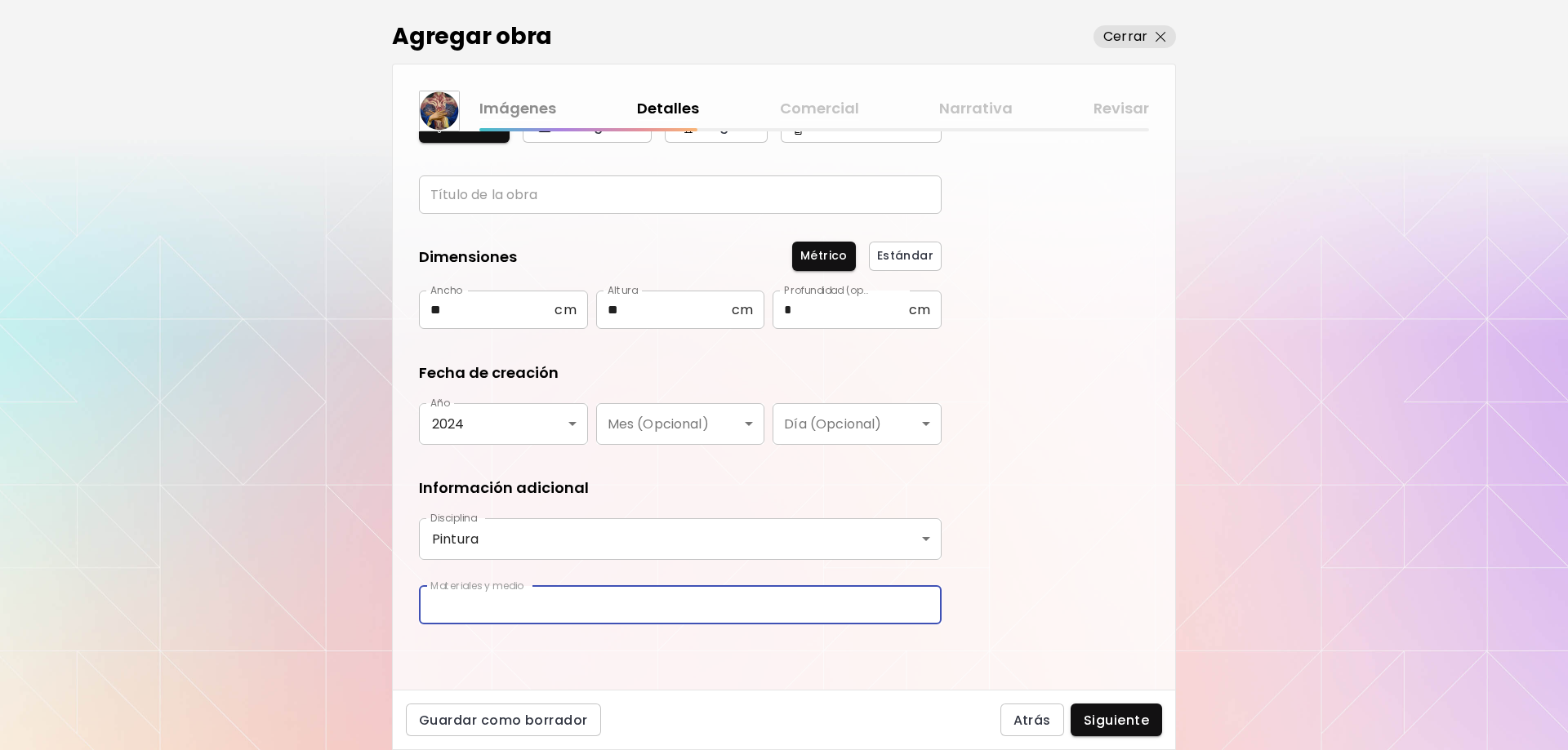
type input "**********"
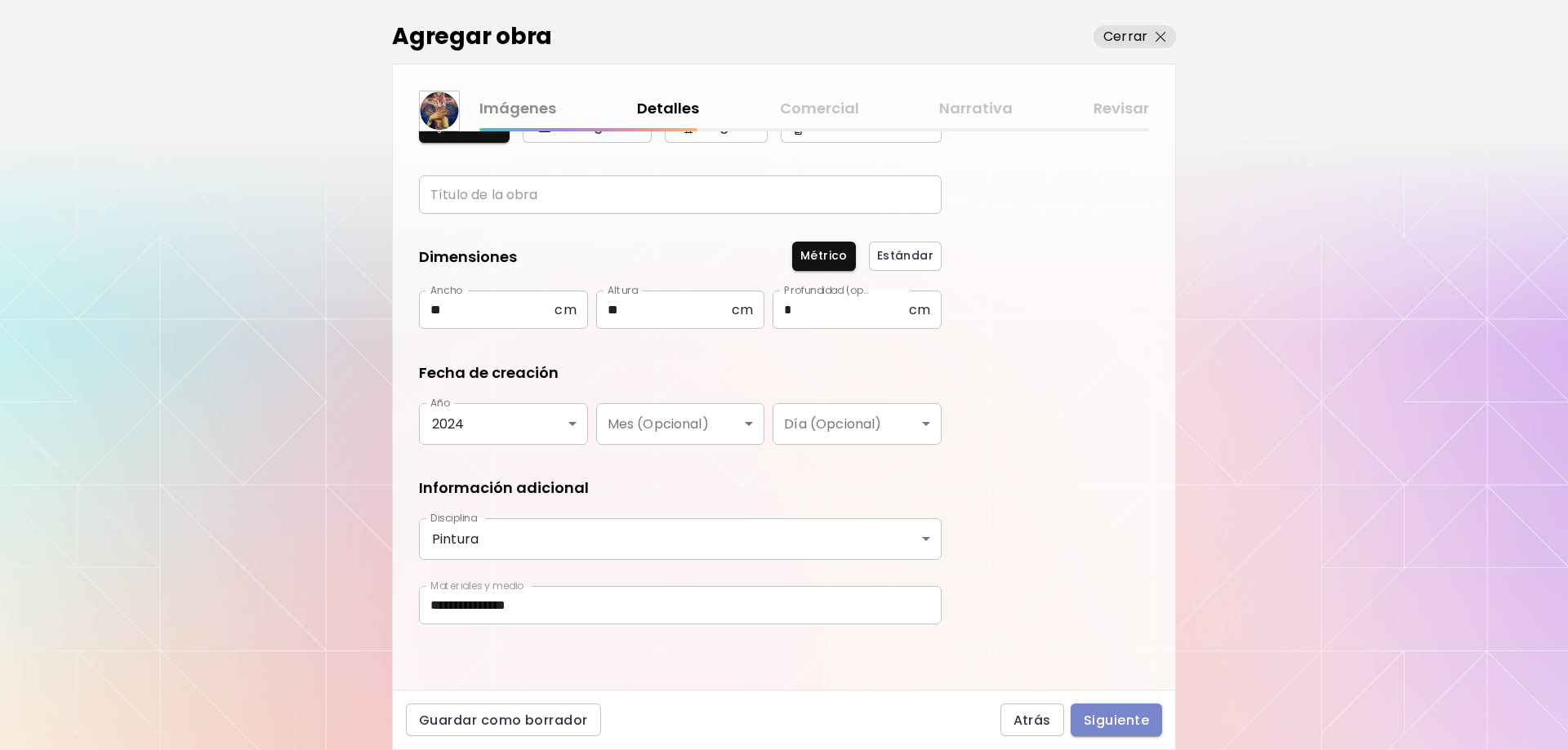
click at [1102, 716] on span "Siguiente" at bounding box center [1115, 720] width 65 height 18
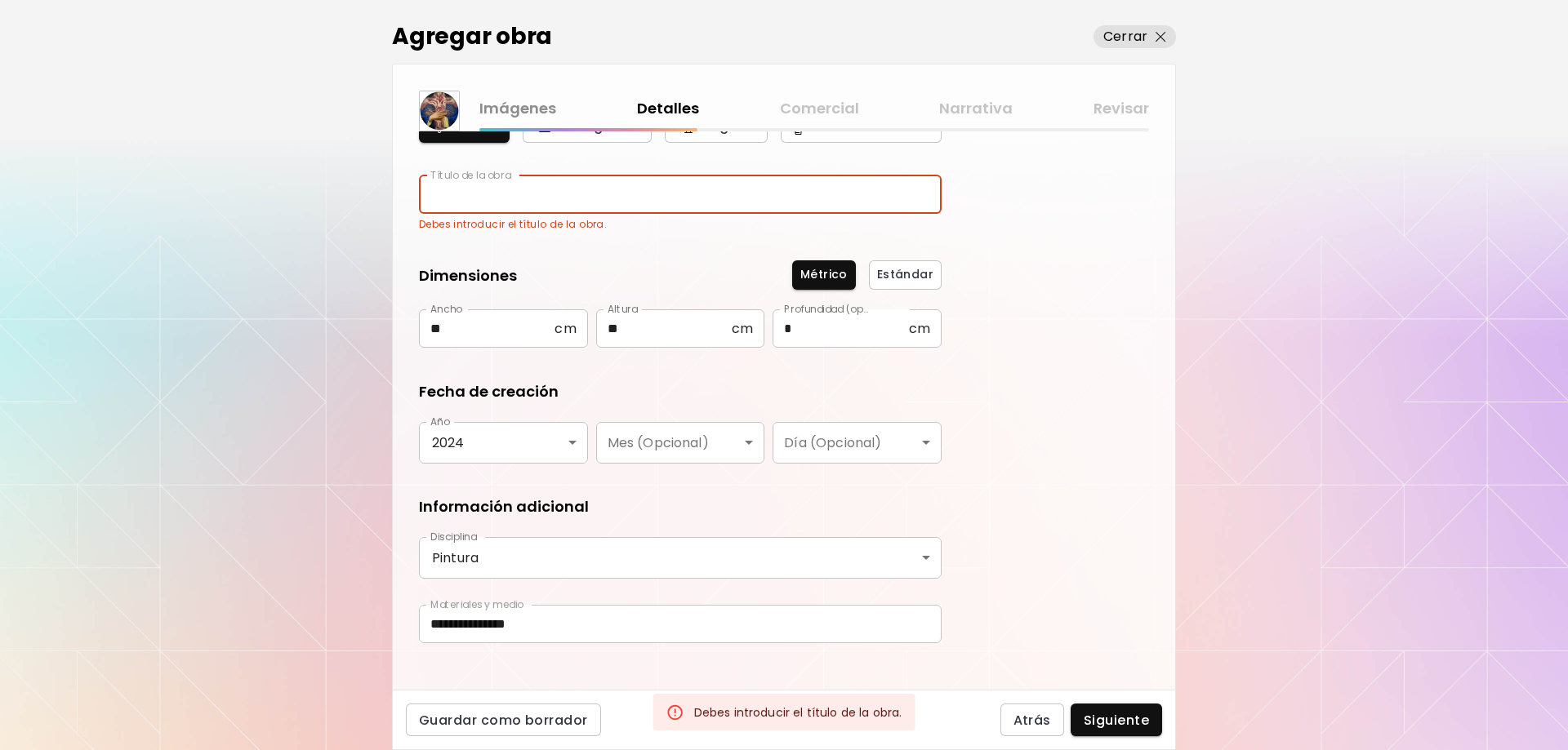
click at [532, 183] on input "text" at bounding box center [679, 194] width 523 height 39
type input "******"
click at [1145, 719] on span "Siguiente" at bounding box center [1115, 720] width 65 height 18
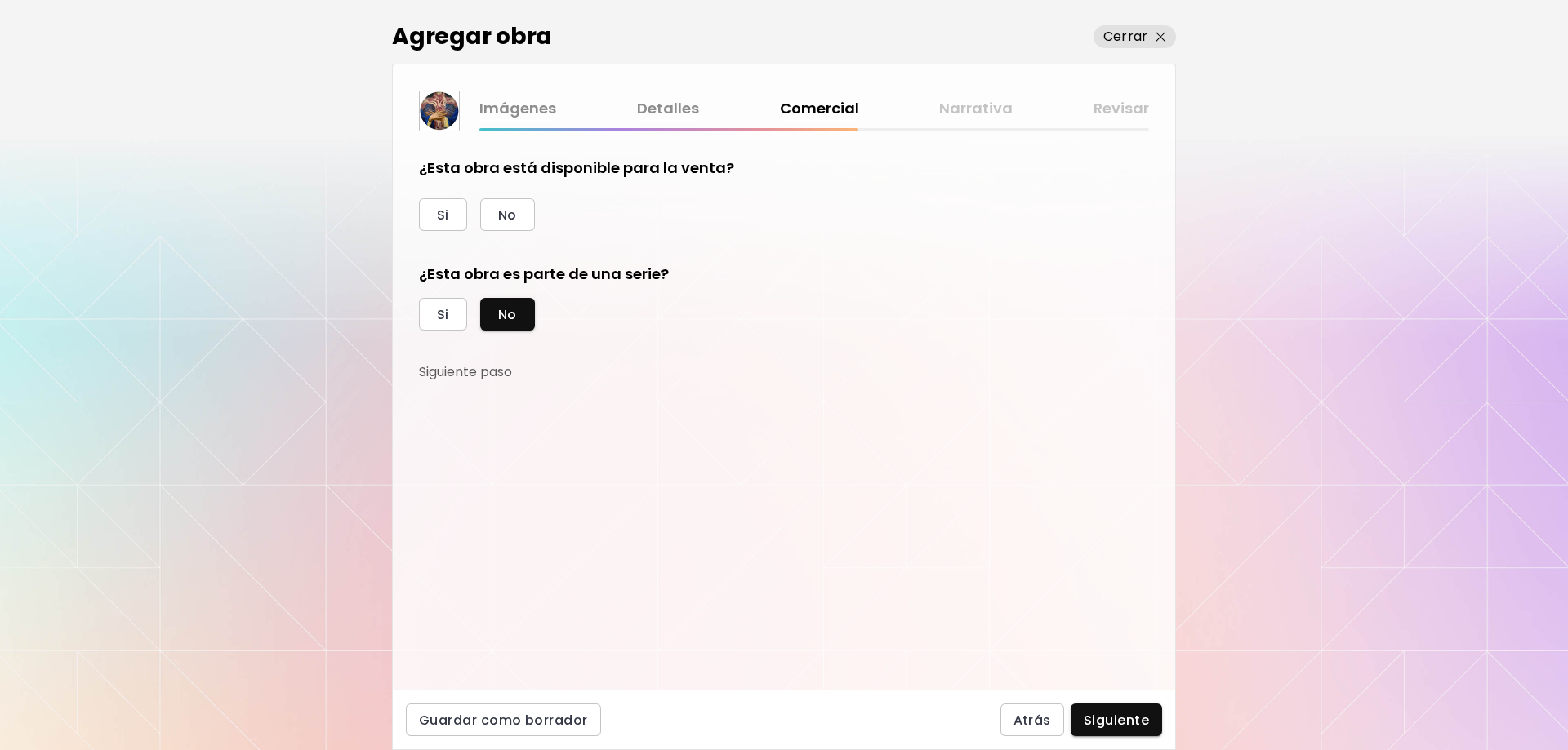
click at [419, 229] on div "Si No" at bounding box center [679, 214] width 523 height 32
click at [428, 213] on button "Si" at bounding box center [442, 214] width 48 height 32
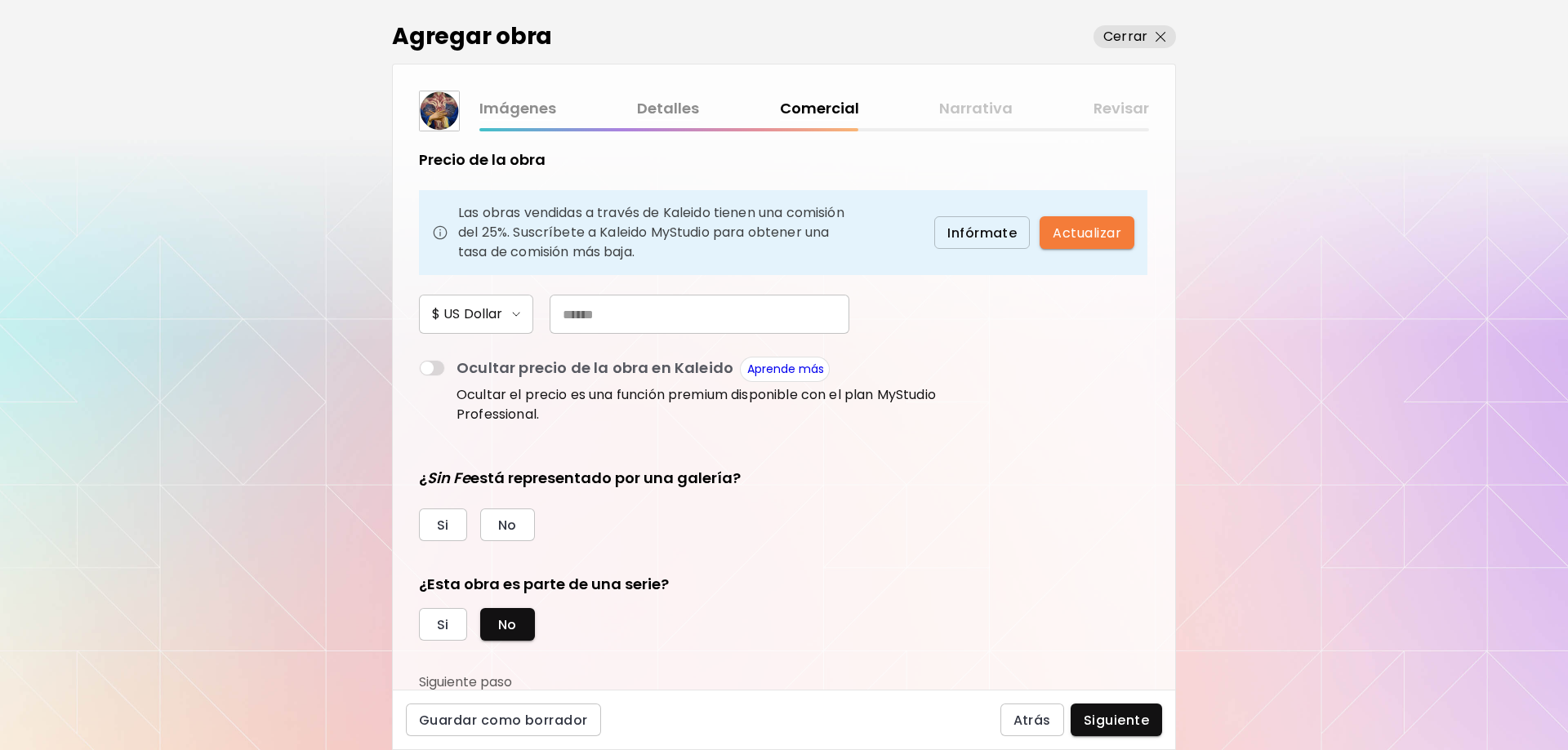
scroll to position [116, 0]
click at [483, 306] on h6 "$ US Dollar" at bounding box center [467, 312] width 70 height 19
click at [483, 311] on h6 "$ US Dollar" at bounding box center [464, 315] width 65 height 13
click at [598, 313] on input "text" at bounding box center [699, 312] width 300 height 40
type input "***"
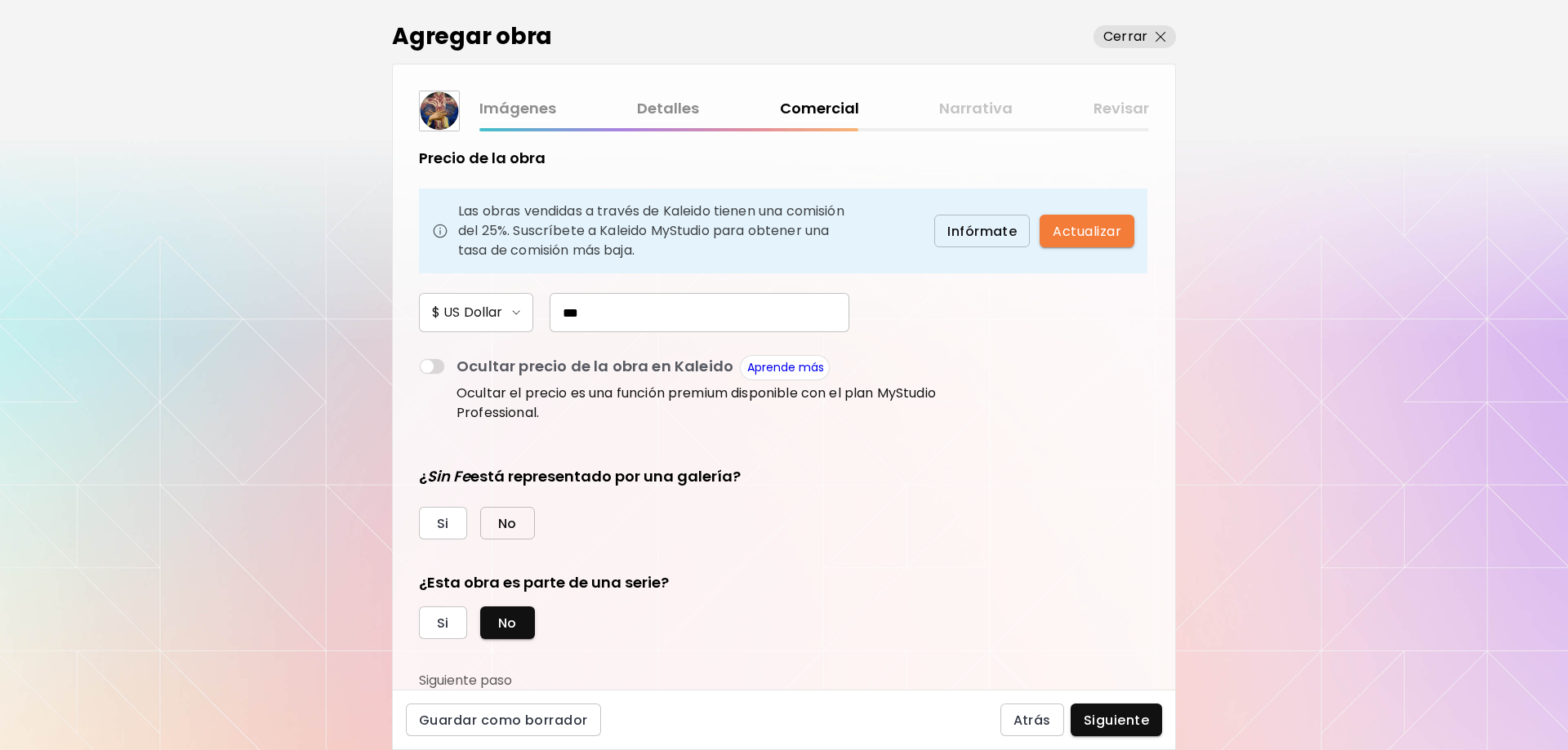
click at [533, 525] on button "No" at bounding box center [507, 522] width 54 height 32
click at [1129, 734] on button "Siguiente" at bounding box center [1115, 720] width 91 height 32
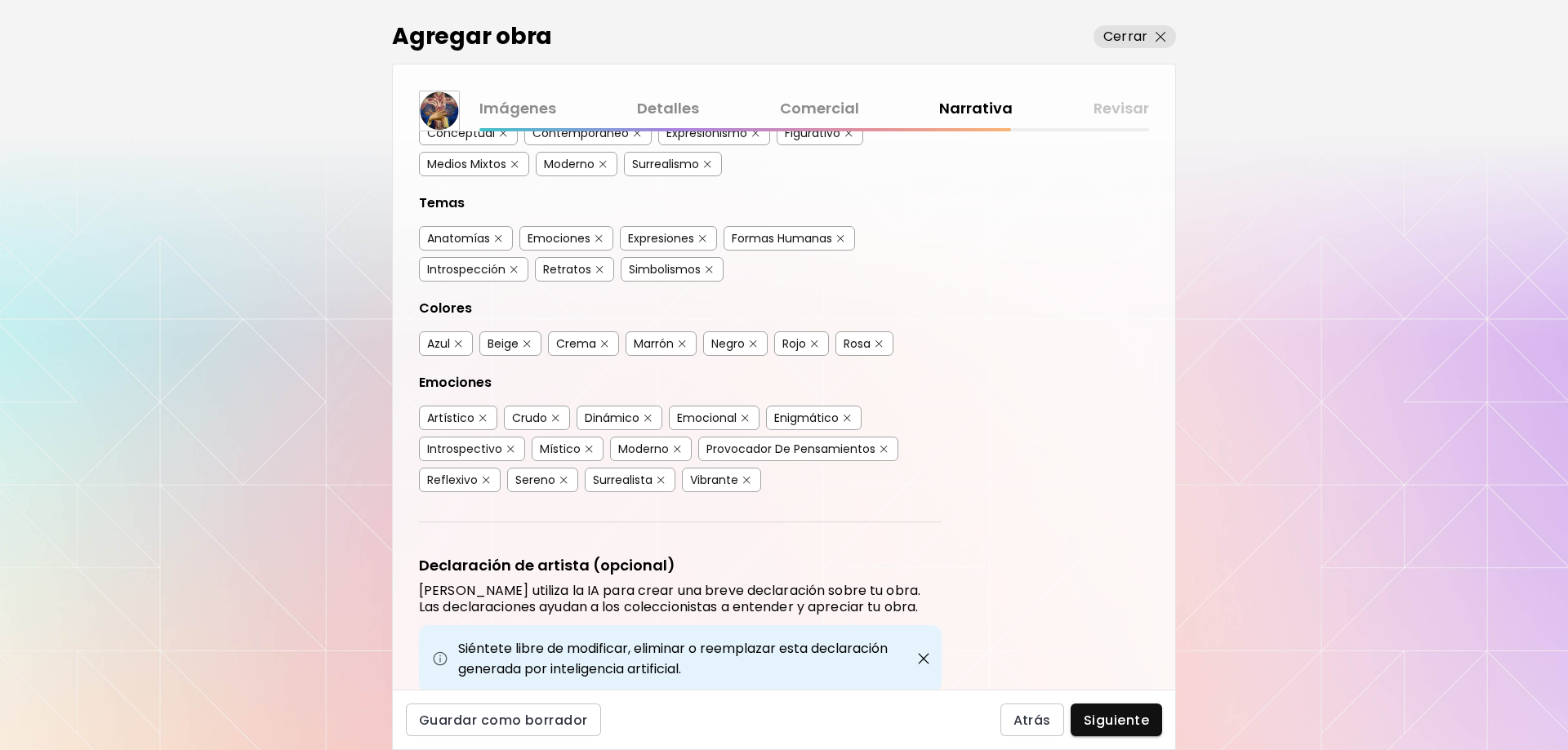
scroll to position [82, 0]
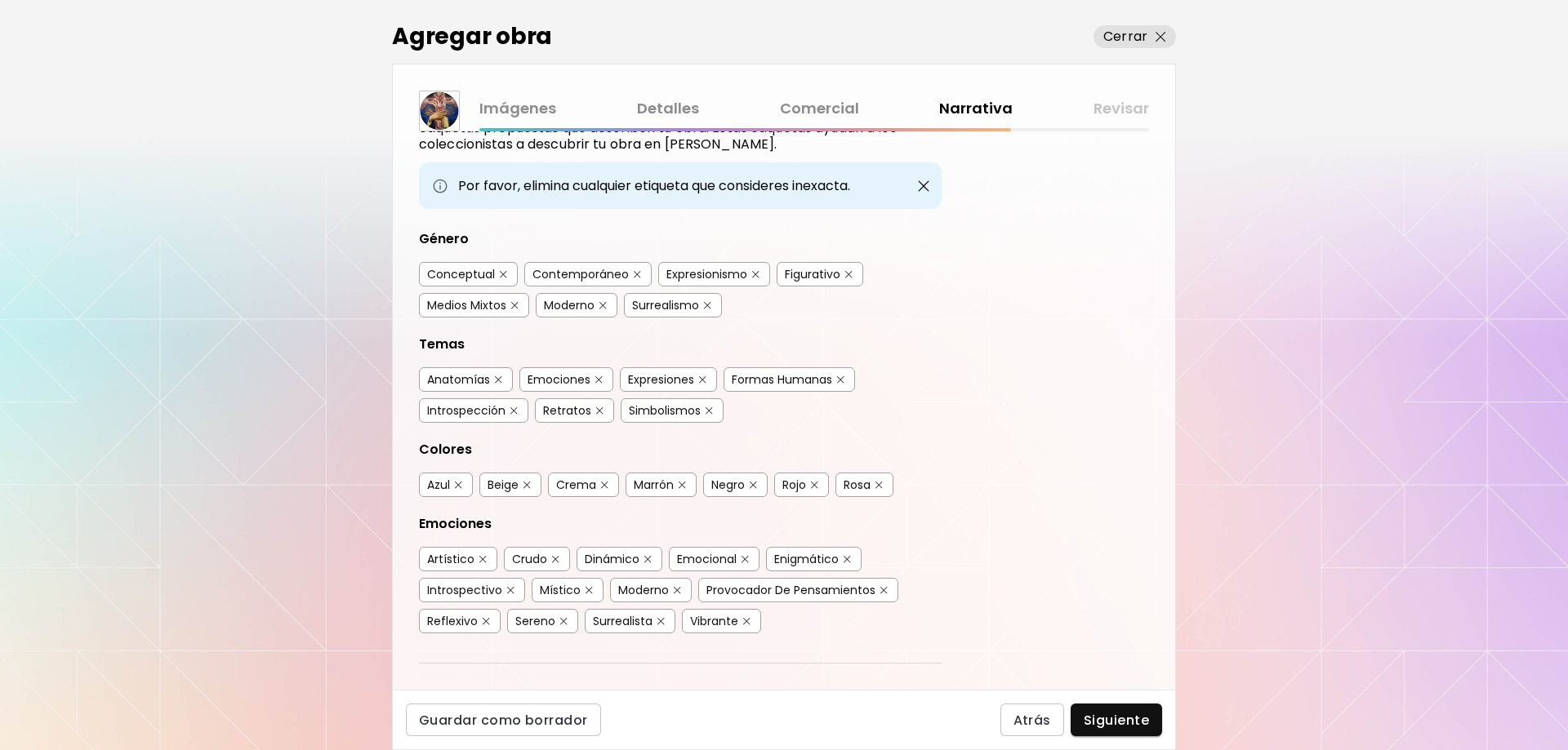
click at [726, 274] on div "Expresionismo" at bounding box center [707, 275] width 81 height 17
click at [819, 273] on div "Figurativo" at bounding box center [812, 275] width 55 height 17
click at [676, 308] on div "Surrealismo" at bounding box center [666, 305] width 67 height 17
click at [478, 381] on div "Anatomías" at bounding box center [458, 380] width 63 height 17
click at [571, 375] on div "Emociones" at bounding box center [559, 380] width 63 height 17
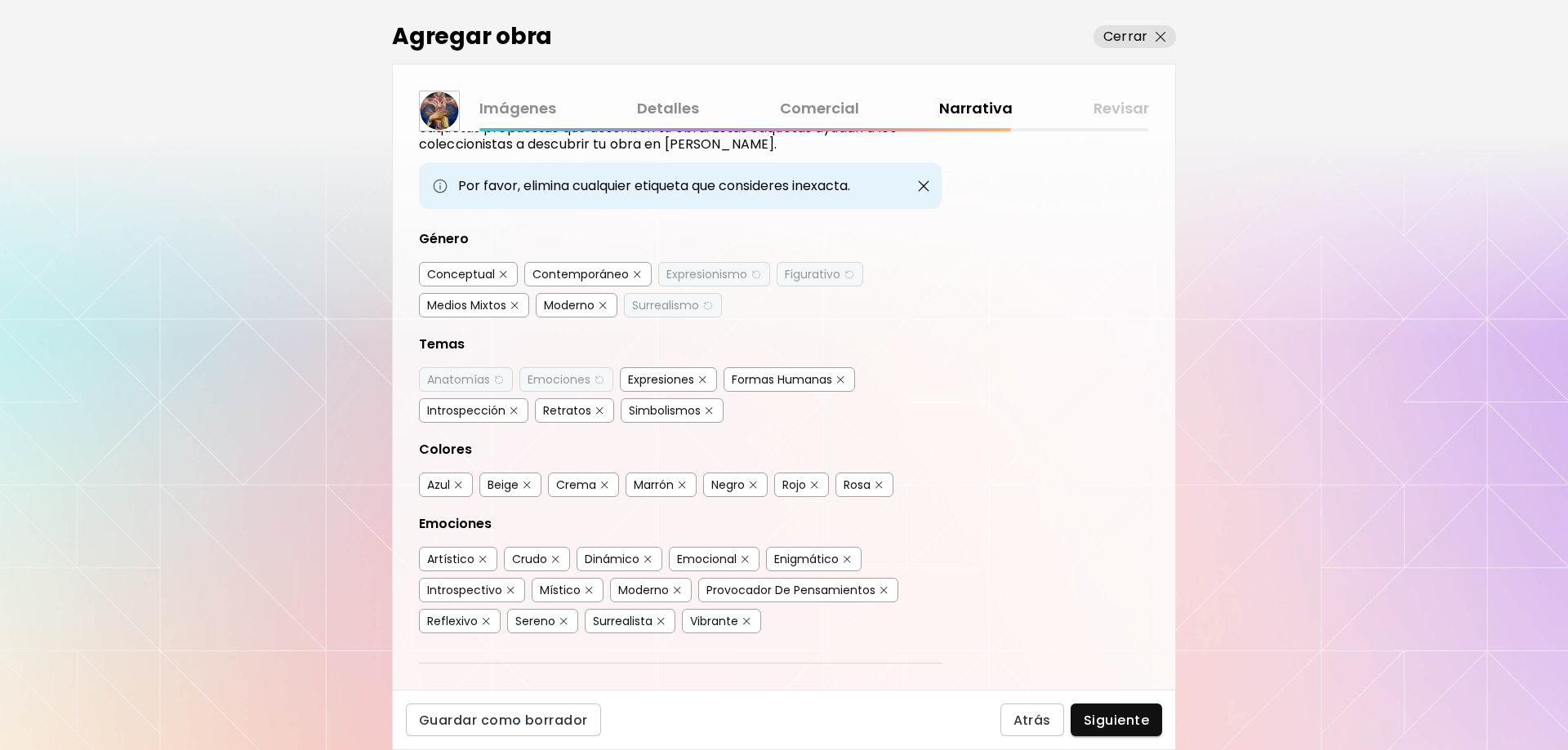
click at [766, 369] on div "Formas Humanas" at bounding box center [789, 380] width 132 height 25
click at [766, 375] on div "Formas Humanas" at bounding box center [782, 380] width 100 height 17
click at [441, 486] on div "Azul" at bounding box center [438, 485] width 23 height 17
click at [794, 486] on div "Rojo" at bounding box center [795, 485] width 24 height 17
click at [733, 486] on div "Negro" at bounding box center [728, 485] width 33 height 17
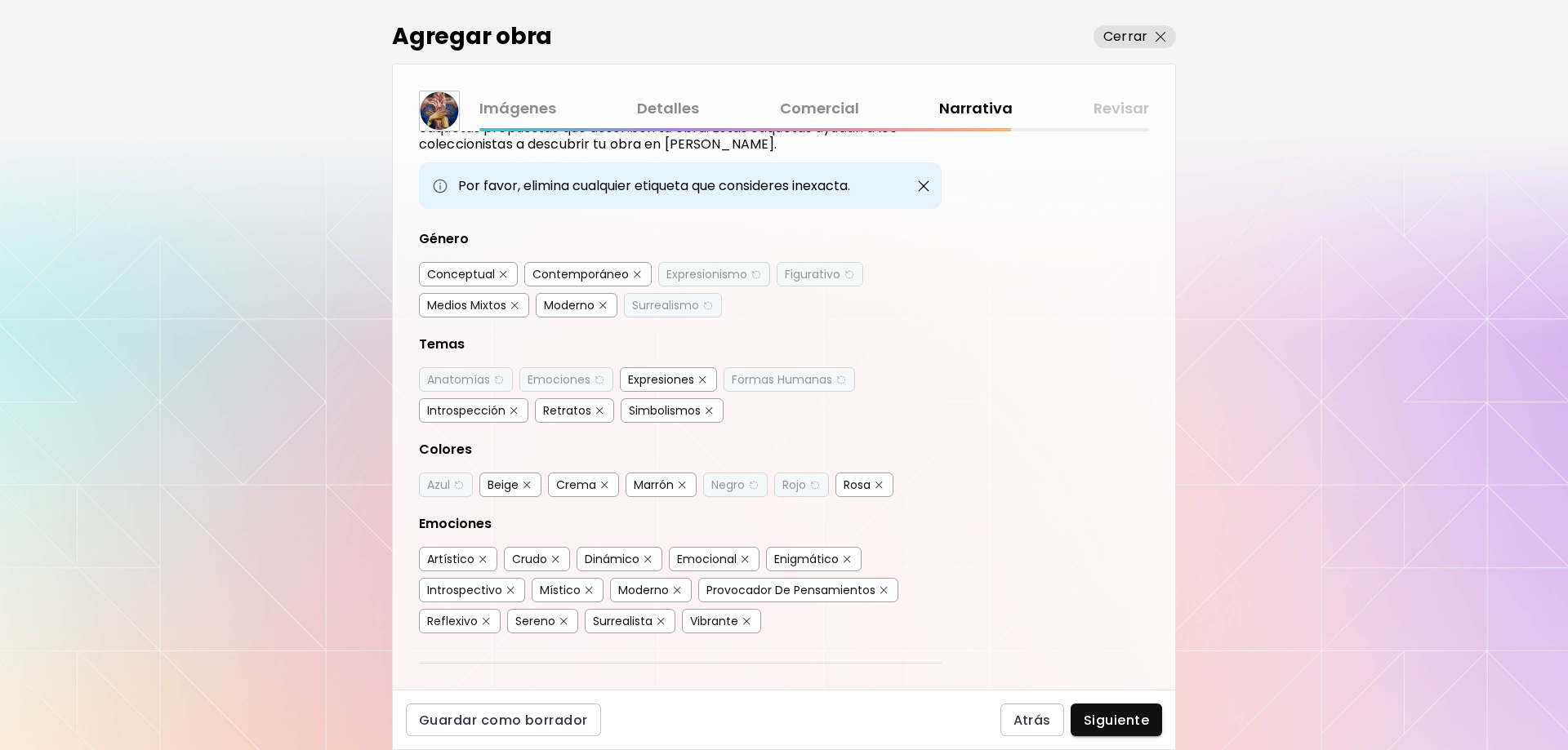
click at [527, 558] on div "Crudo" at bounding box center [529, 559] width 35 height 17
click at [700, 560] on div "Emocional" at bounding box center [706, 559] width 60 height 17
click at [614, 618] on div "Surrealista" at bounding box center [622, 621] width 60 height 17
click at [432, 554] on div "Artístico" at bounding box center [450, 559] width 47 height 17
click at [1118, 729] on span "Siguiente" at bounding box center [1115, 720] width 65 height 18
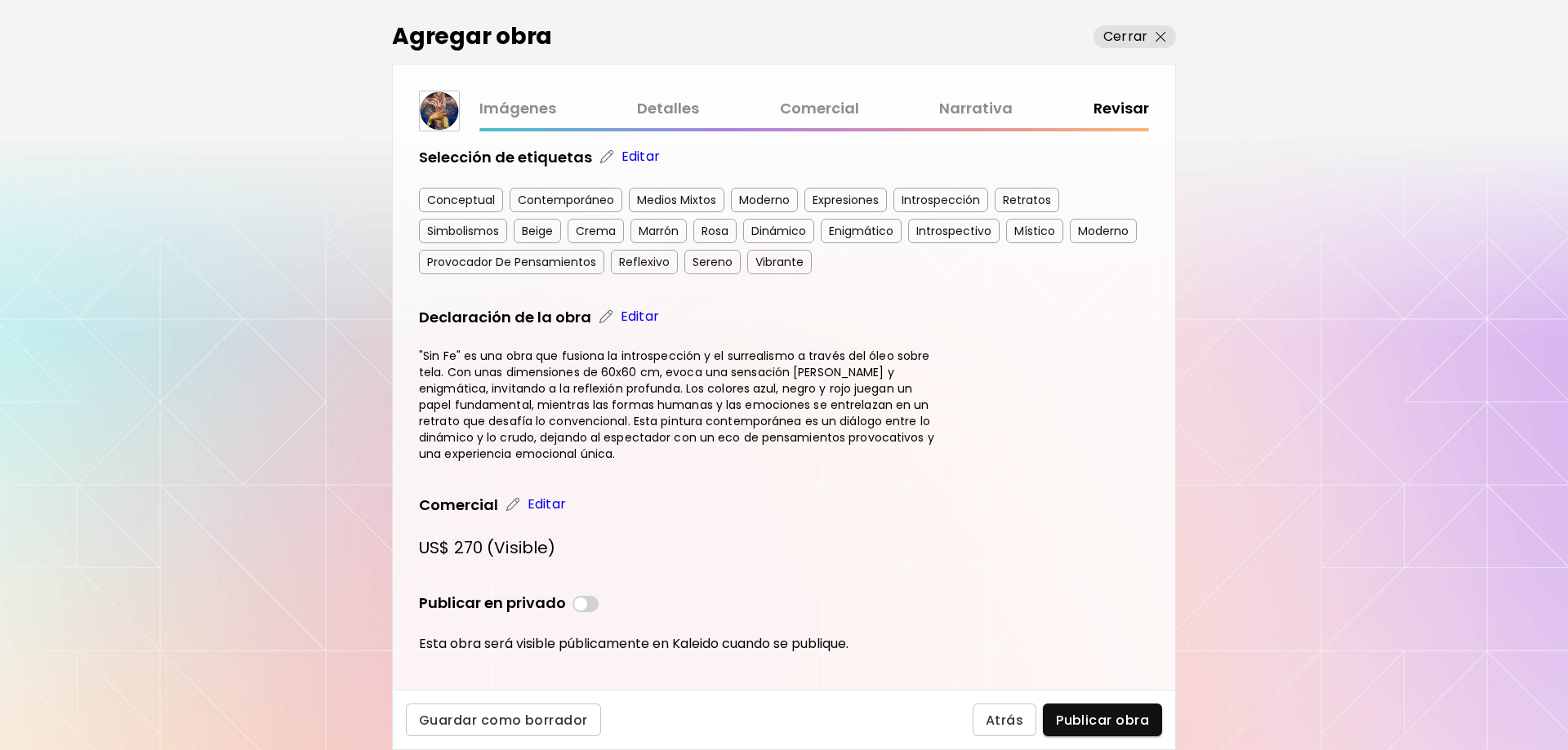
scroll to position [329, 0]
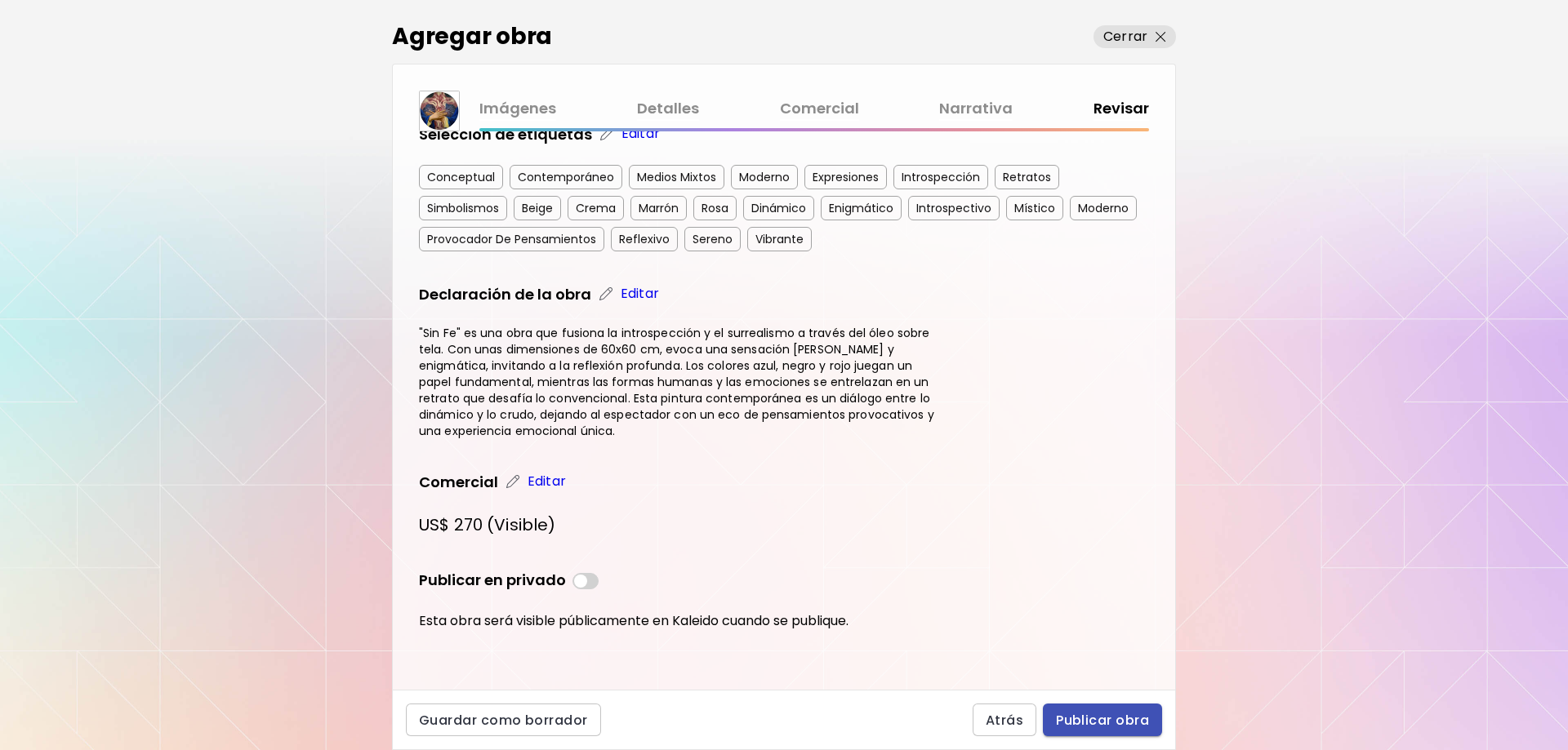
click at [1097, 727] on span "Publicar obra" at bounding box center [1102, 720] width 93 height 18
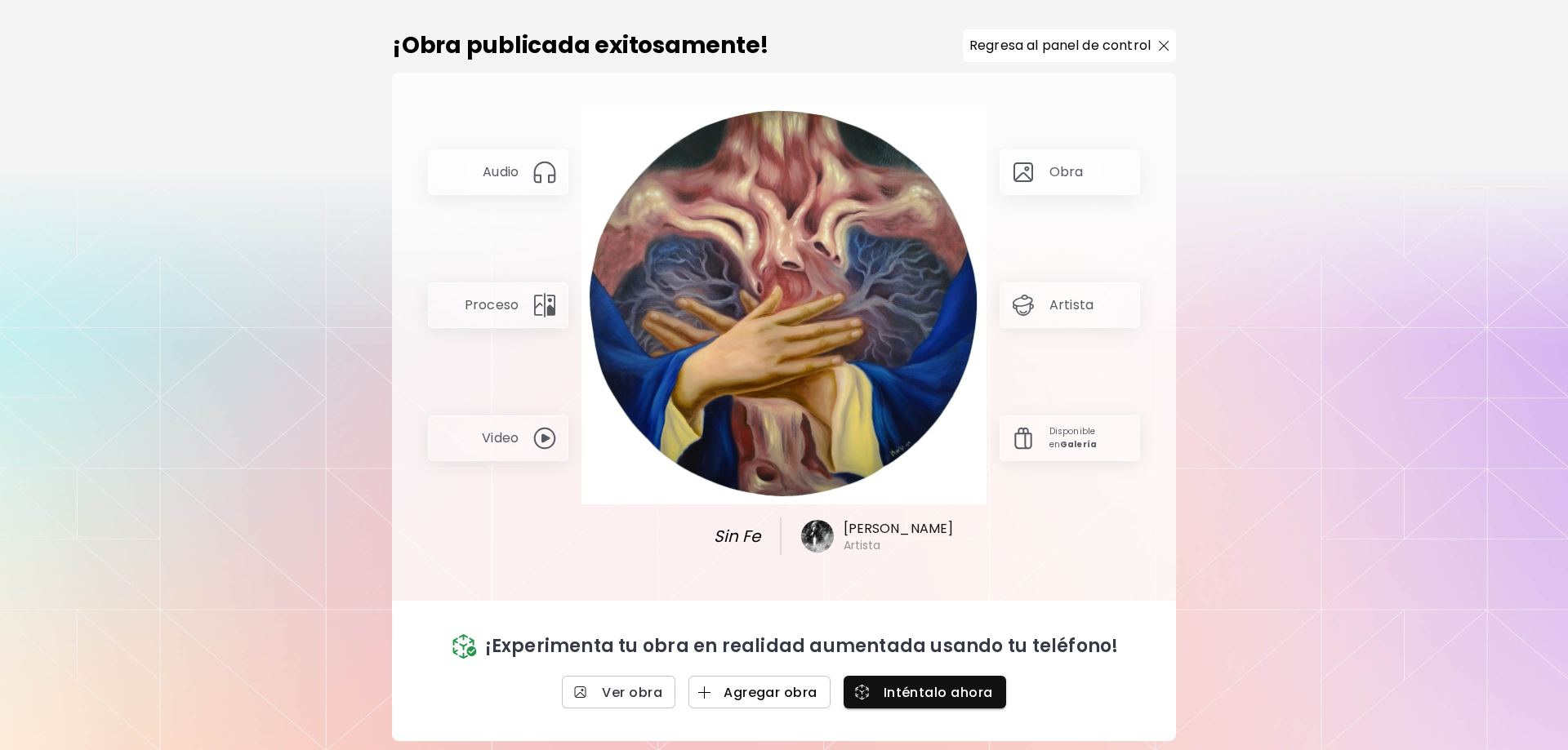
click at [730, 687] on span "Agregar obra" at bounding box center [760, 692] width 116 height 18
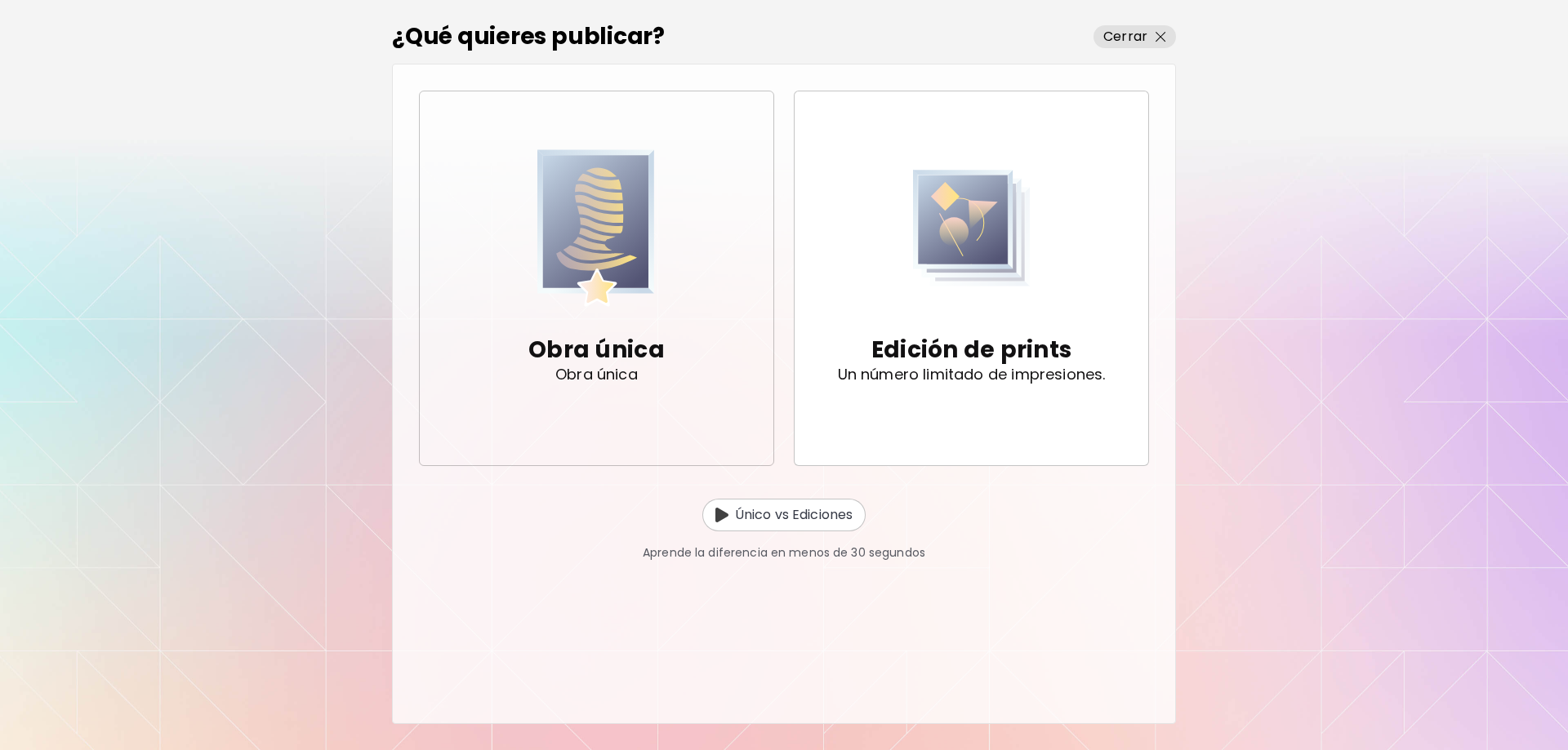
click at [623, 276] on img "button" at bounding box center [596, 228] width 118 height 160
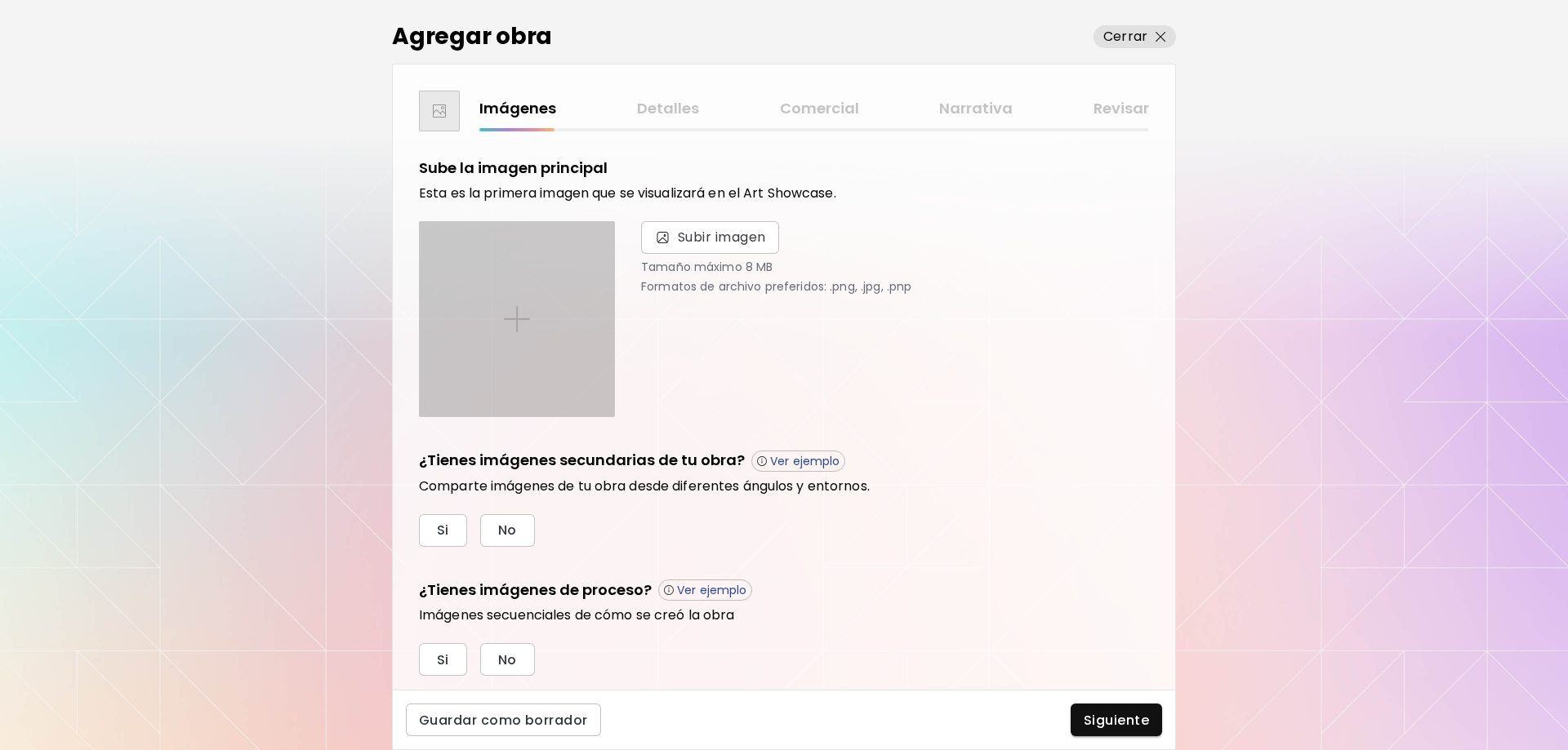
click at [545, 328] on div at bounding box center [516, 319] width 195 height 194
click at [0, 0] on input "file" at bounding box center [0, 0] width 0 height 0
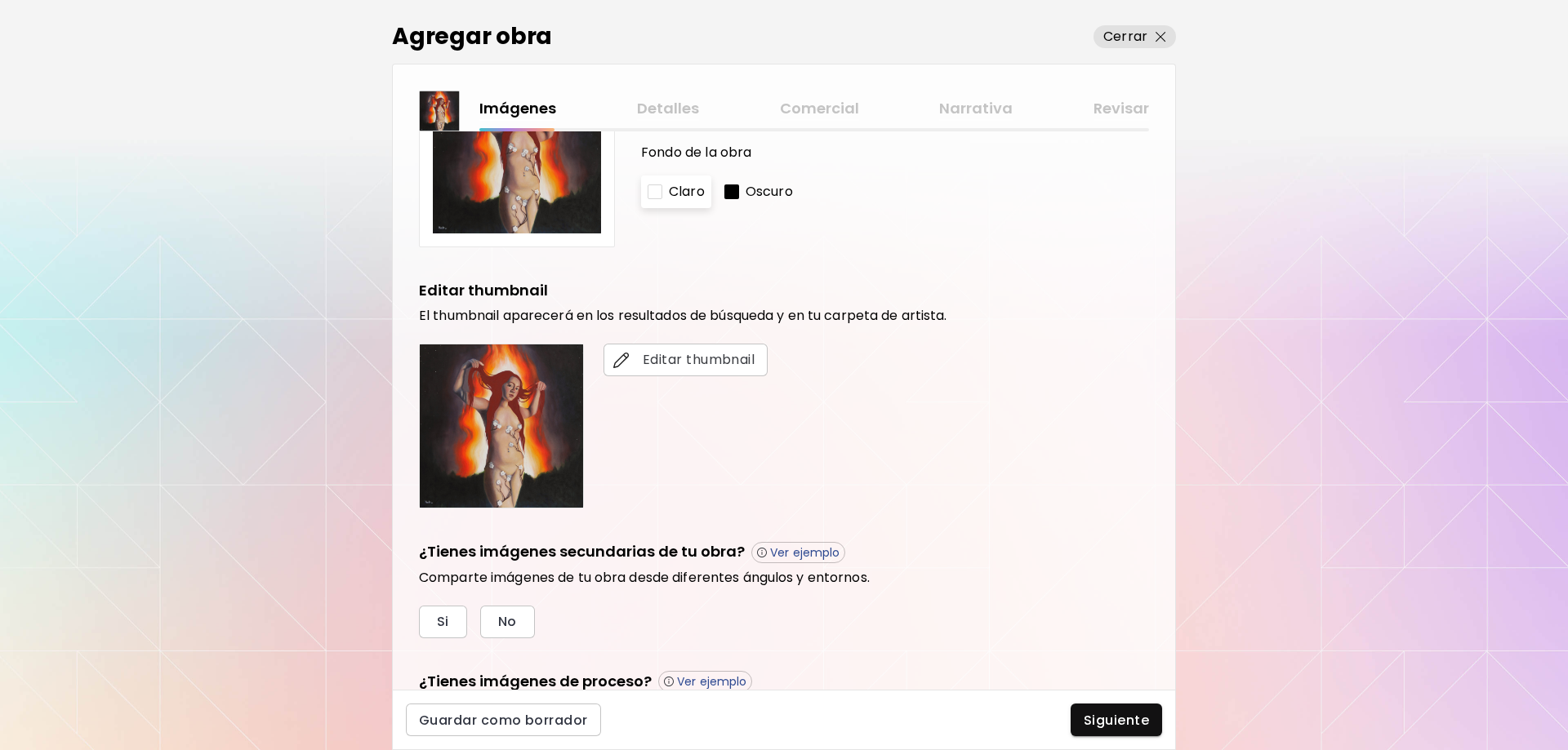
scroll to position [306, 0]
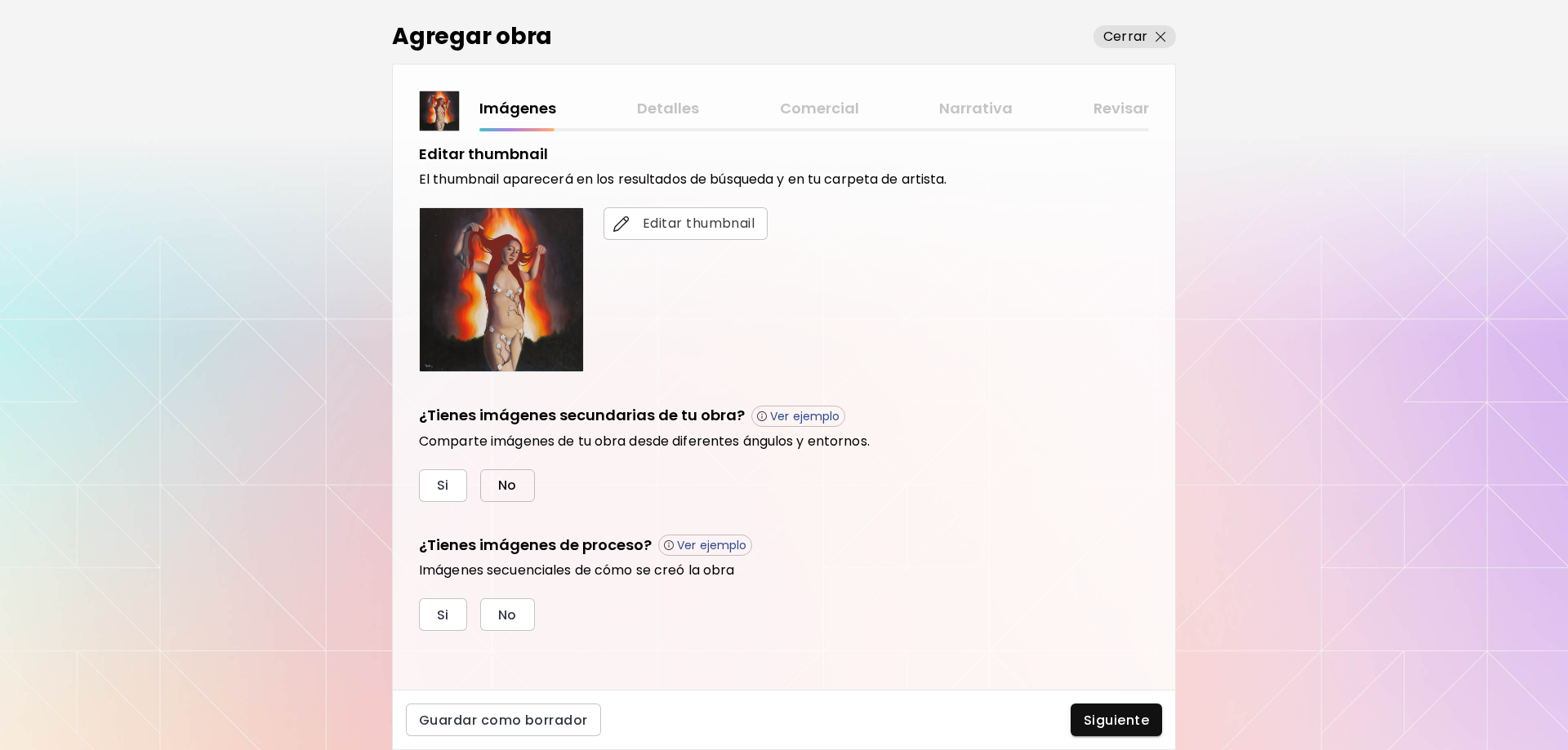
click at [512, 495] on button "No" at bounding box center [507, 485] width 54 height 32
click at [514, 612] on span "No" at bounding box center [507, 615] width 18 height 18
click at [1111, 726] on span "Siguiente" at bounding box center [1115, 720] width 65 height 18
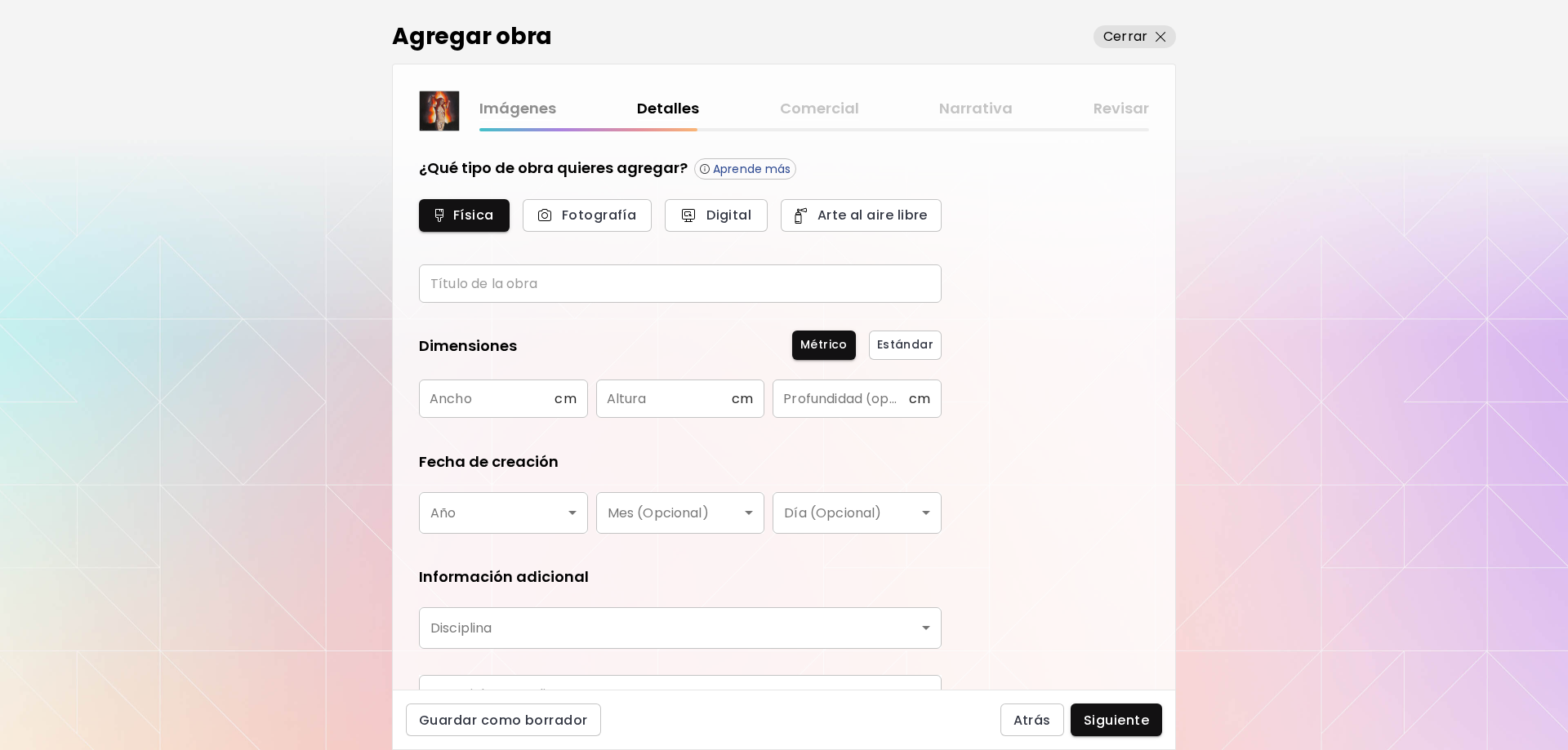
click at [743, 287] on input "text" at bounding box center [679, 284] width 523 height 39
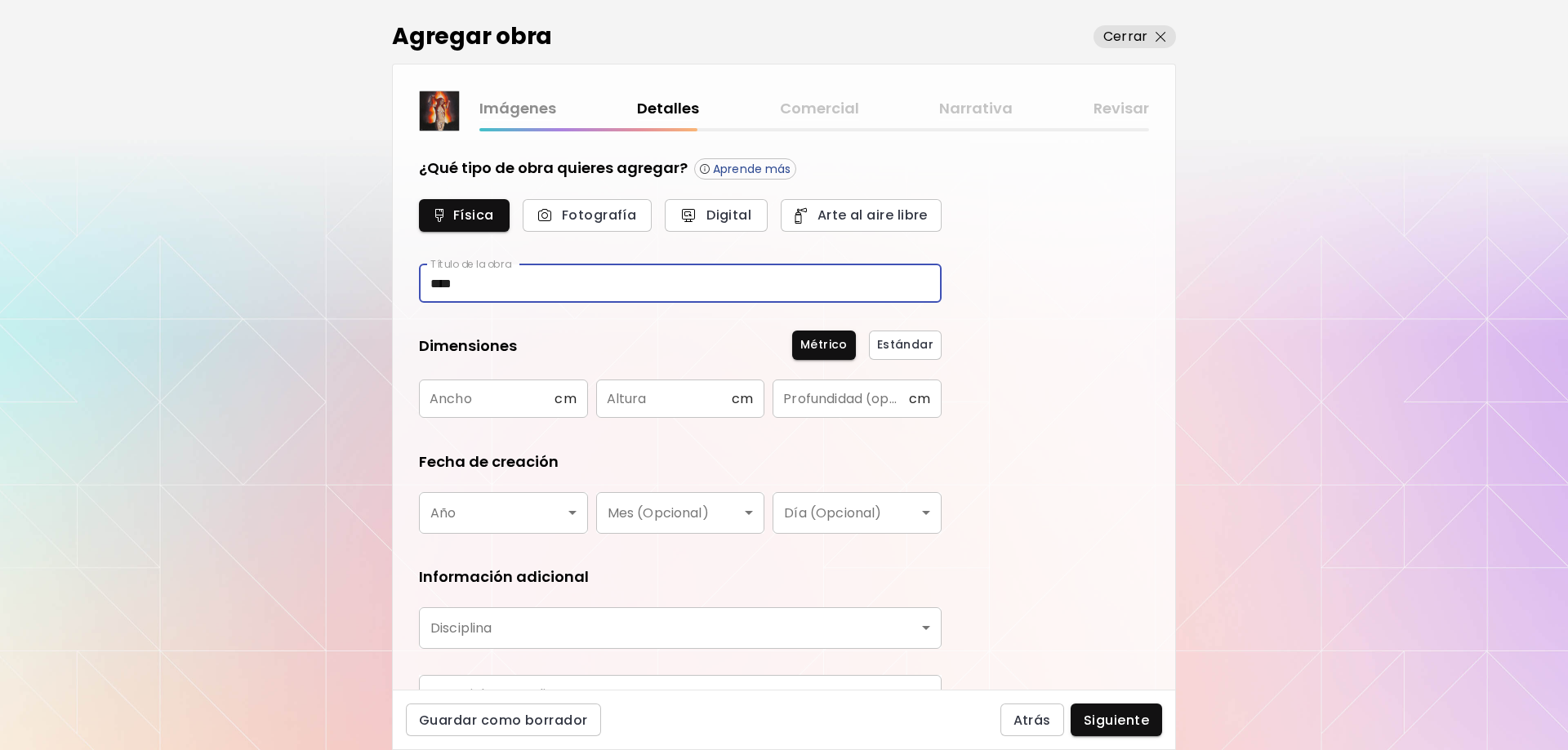
type input "****"
click at [469, 411] on input "text" at bounding box center [486, 399] width 136 height 39
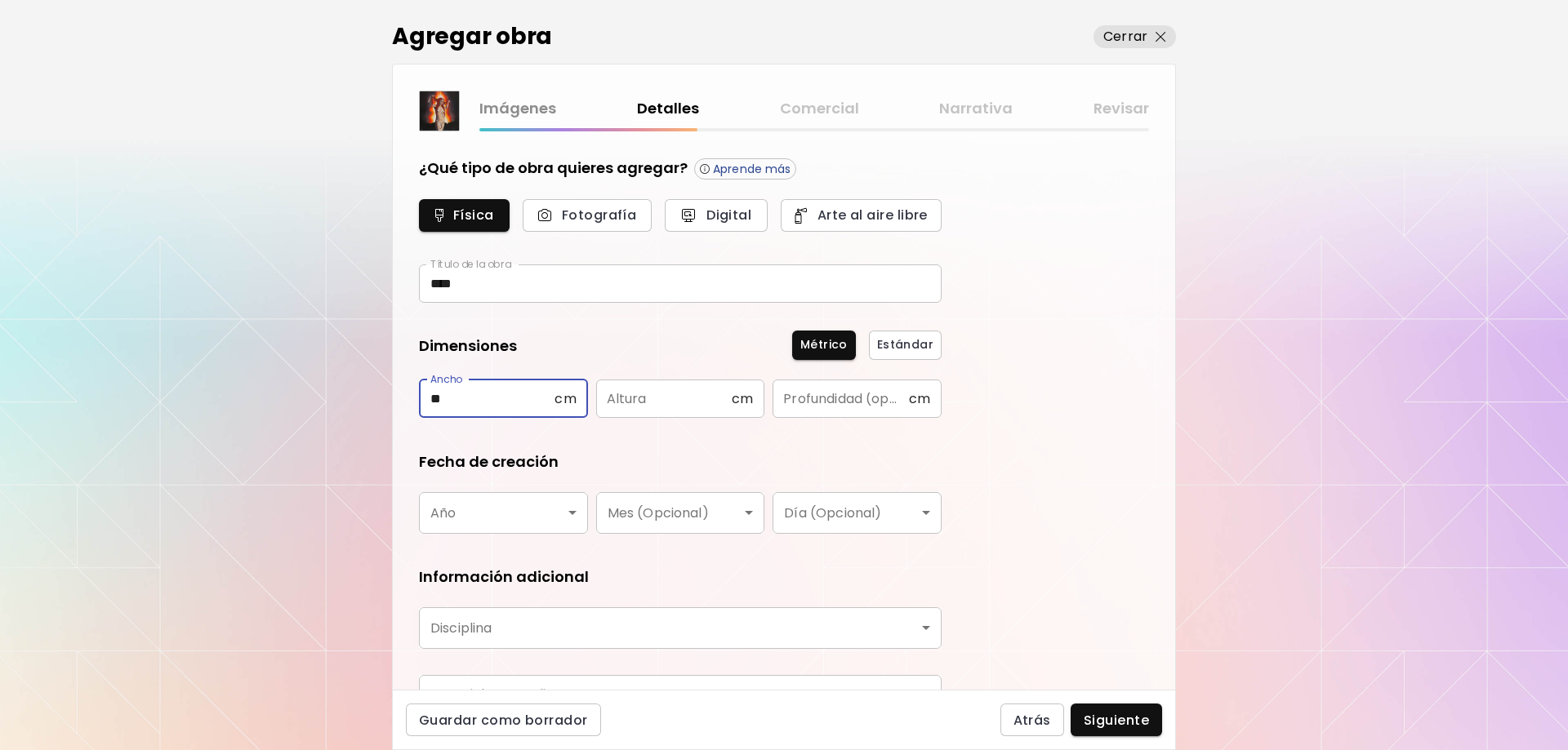
type input "**"
click at [654, 404] on input "text" at bounding box center [664, 399] width 136 height 39
type input "**"
click at [832, 393] on input "text" at bounding box center [840, 399] width 136 height 39
type input "*"
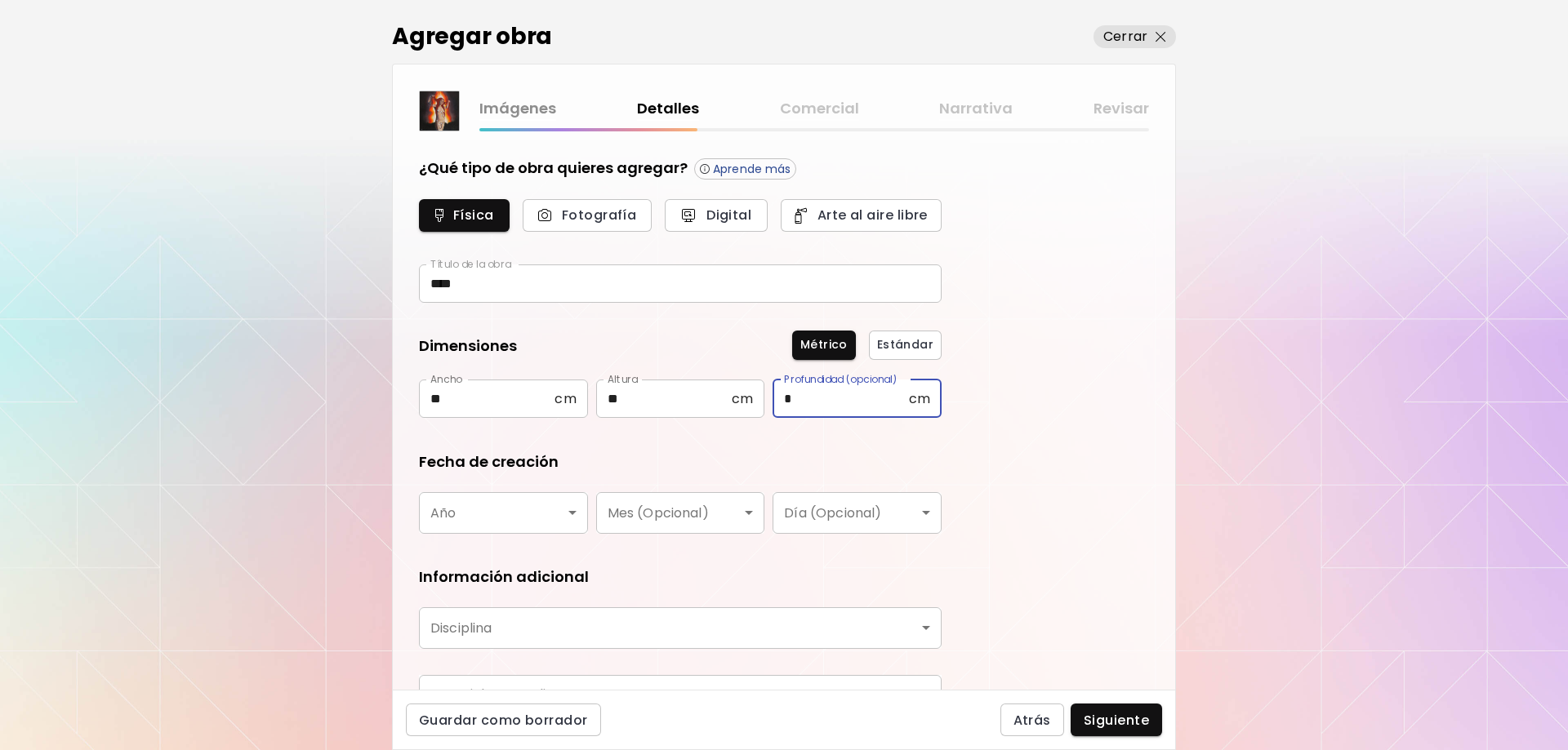
click at [581, 514] on body "[DOMAIN_NAME]/[PERSON_NAME] obra Administrar obras Editar perfil My BioLink Com…" at bounding box center [784, 375] width 1568 height 750
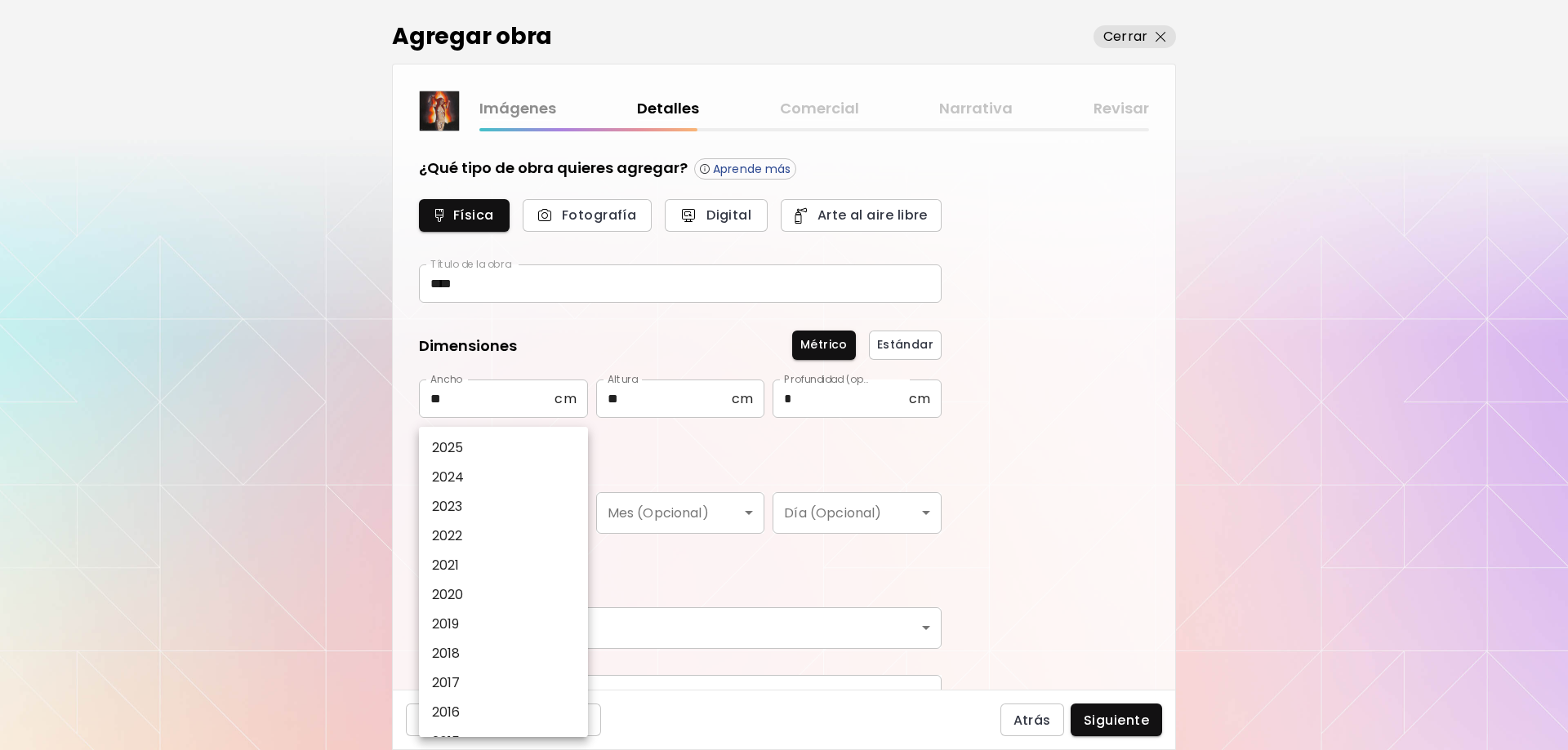
click at [475, 451] on li "2025" at bounding box center [507, 448] width 177 height 29
type input "****"
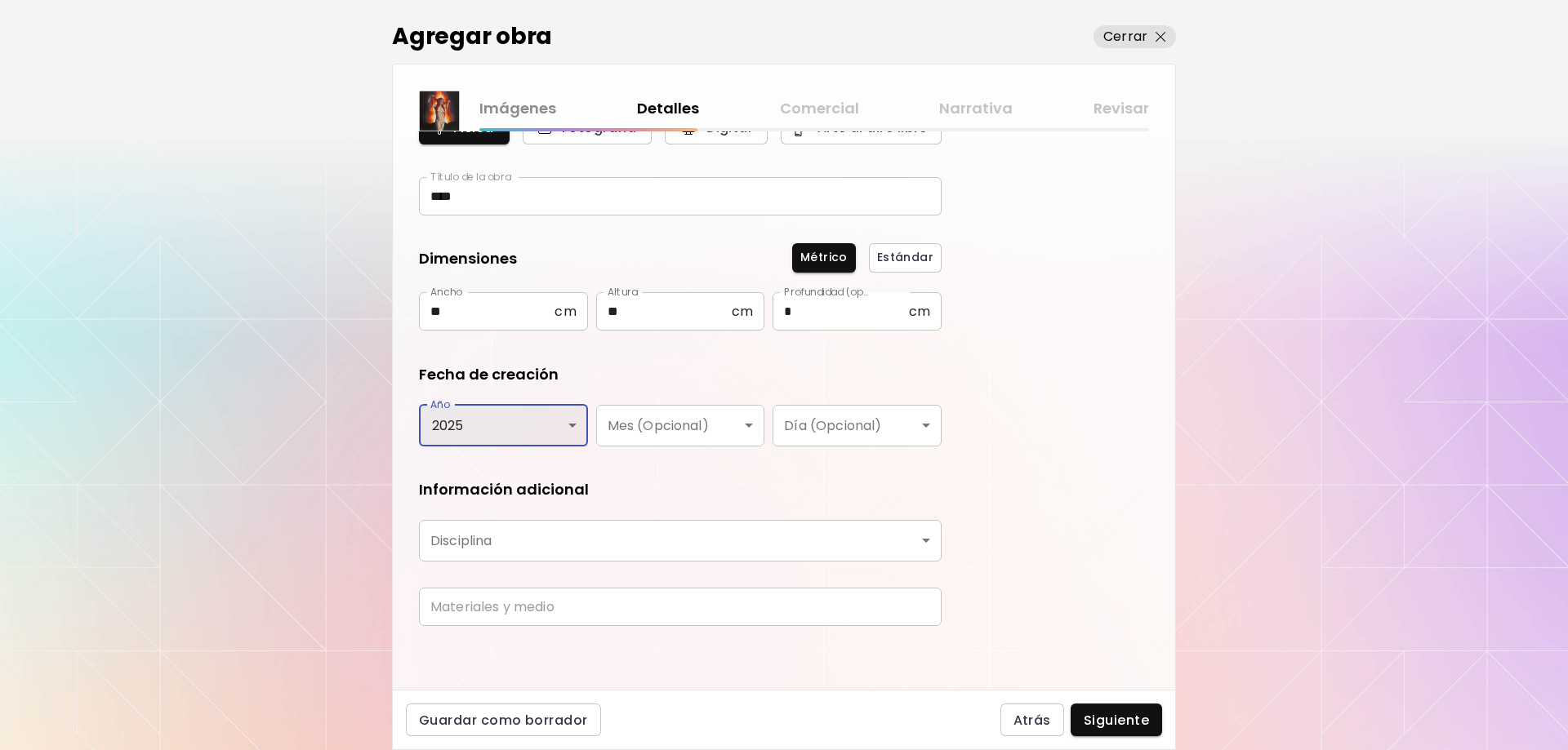
scroll to position [89, 0]
click at [627, 529] on body "[DOMAIN_NAME]/[PERSON_NAME] obra Administrar obras Editar perfil My BioLink Com…" at bounding box center [784, 375] width 1568 height 750
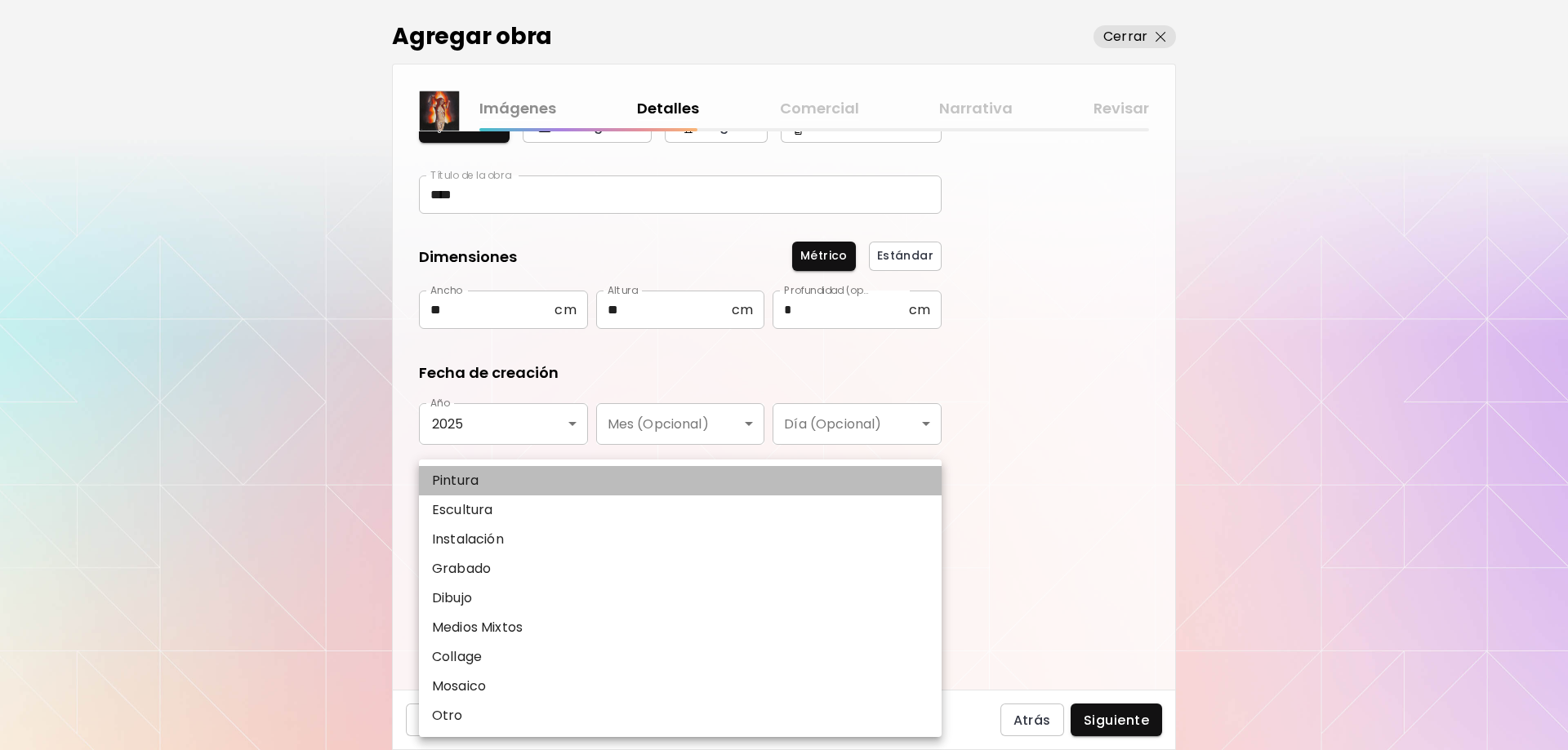
click at [464, 480] on p "Pintura" at bounding box center [455, 480] width 46 height 19
type input "********"
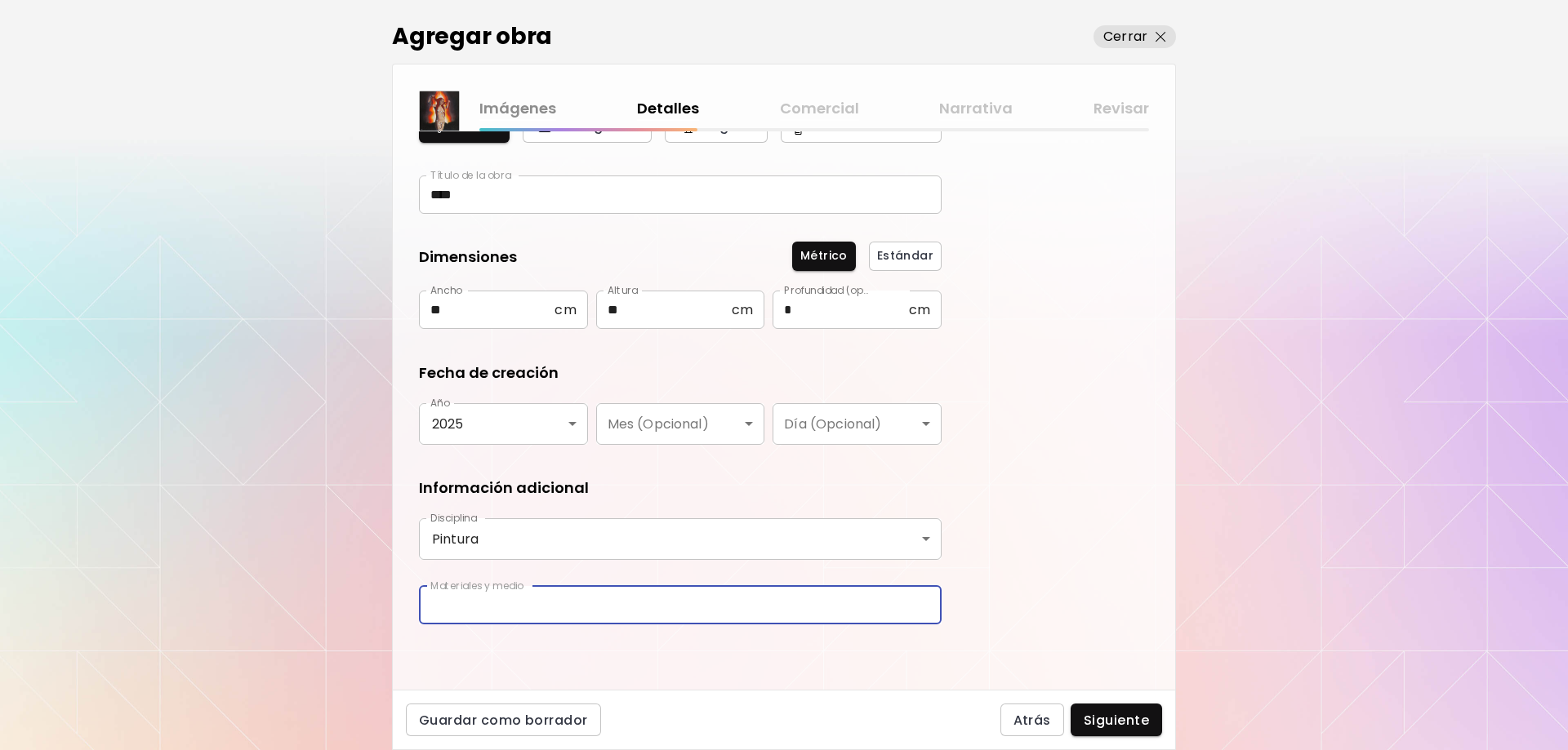
click at [510, 603] on input "text" at bounding box center [679, 605] width 523 height 39
type input "**********"
click at [1116, 708] on button "Siguiente" at bounding box center [1115, 720] width 91 height 32
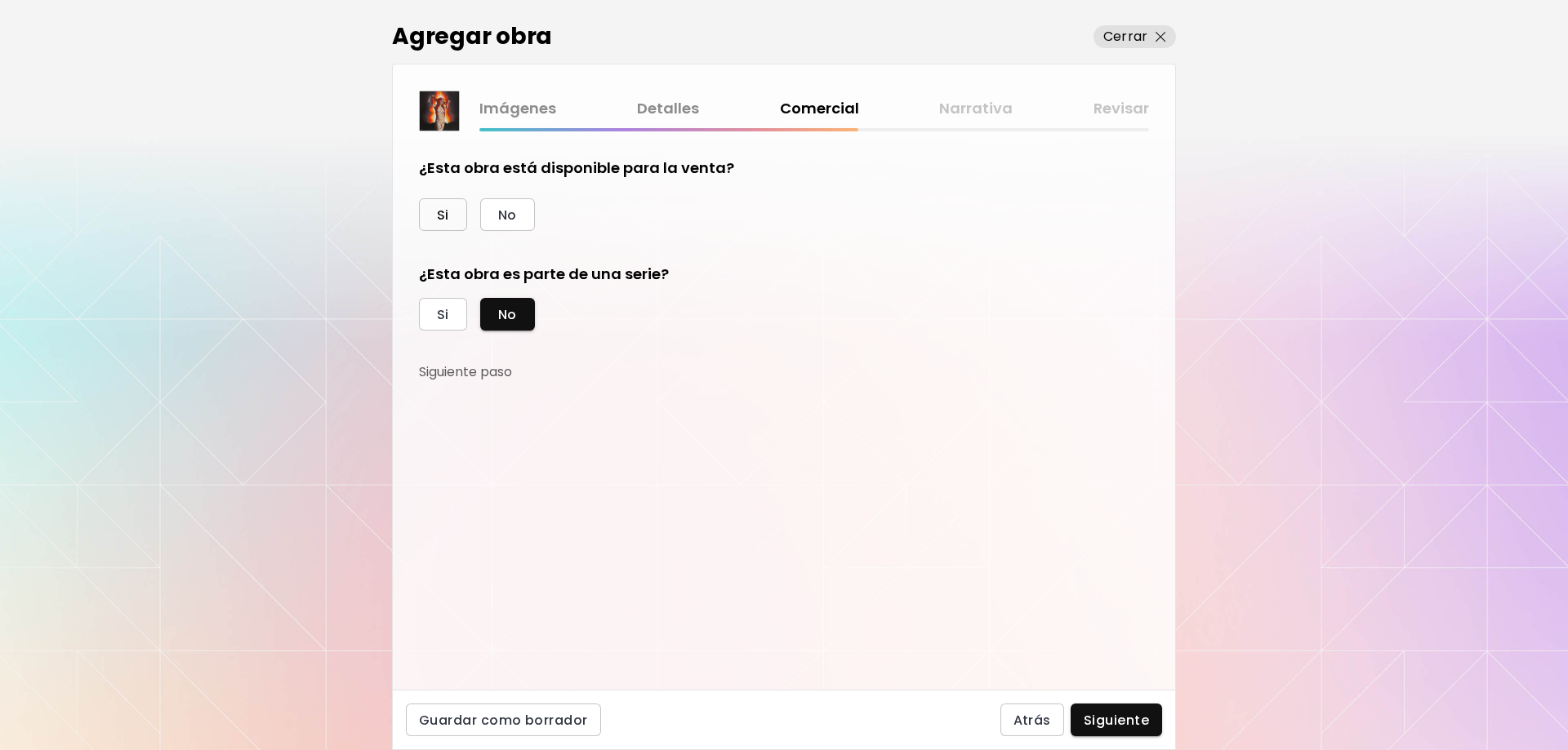
click at [443, 210] on span "Si" at bounding box center [442, 215] width 12 height 18
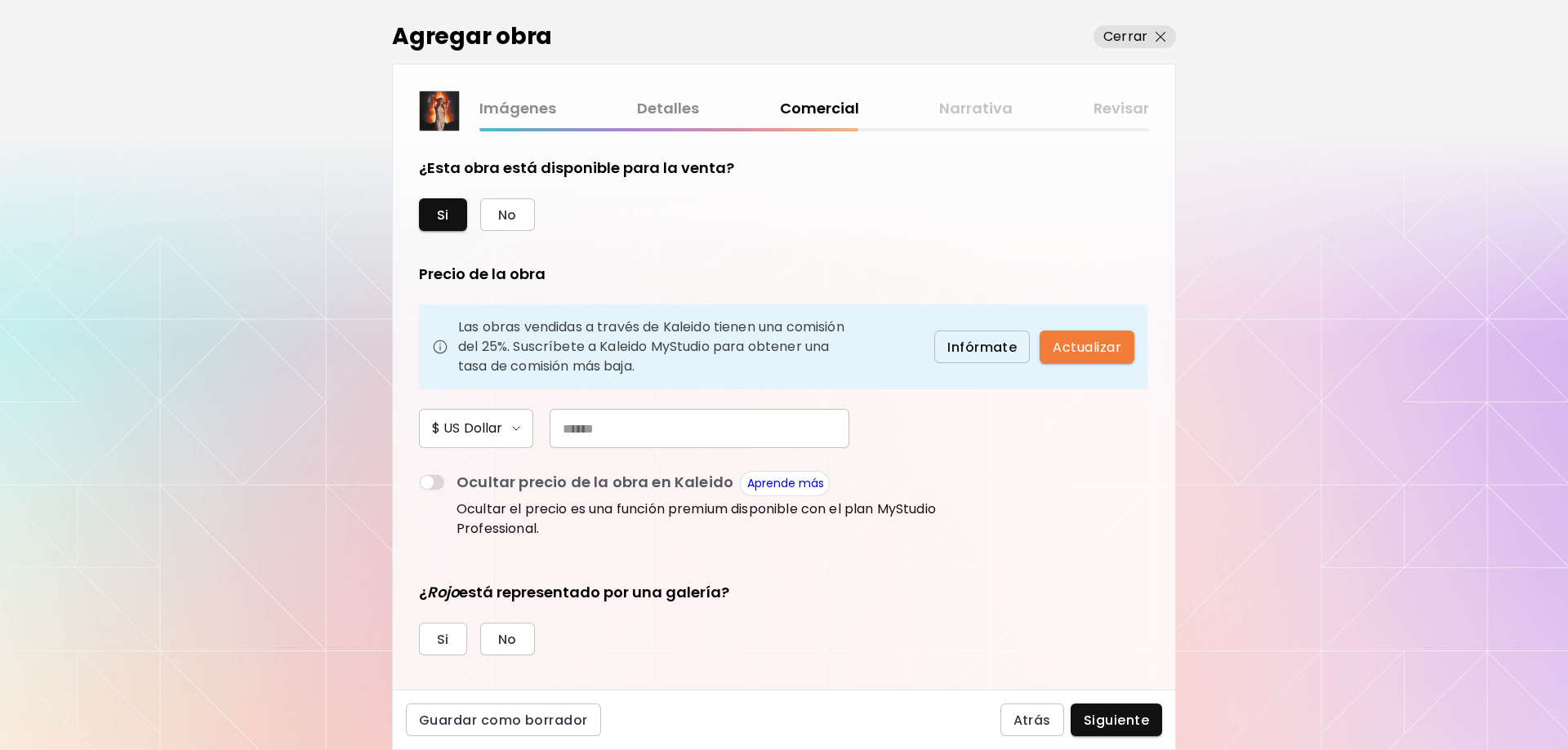
click at [640, 417] on input "text" at bounding box center [699, 428] width 300 height 40
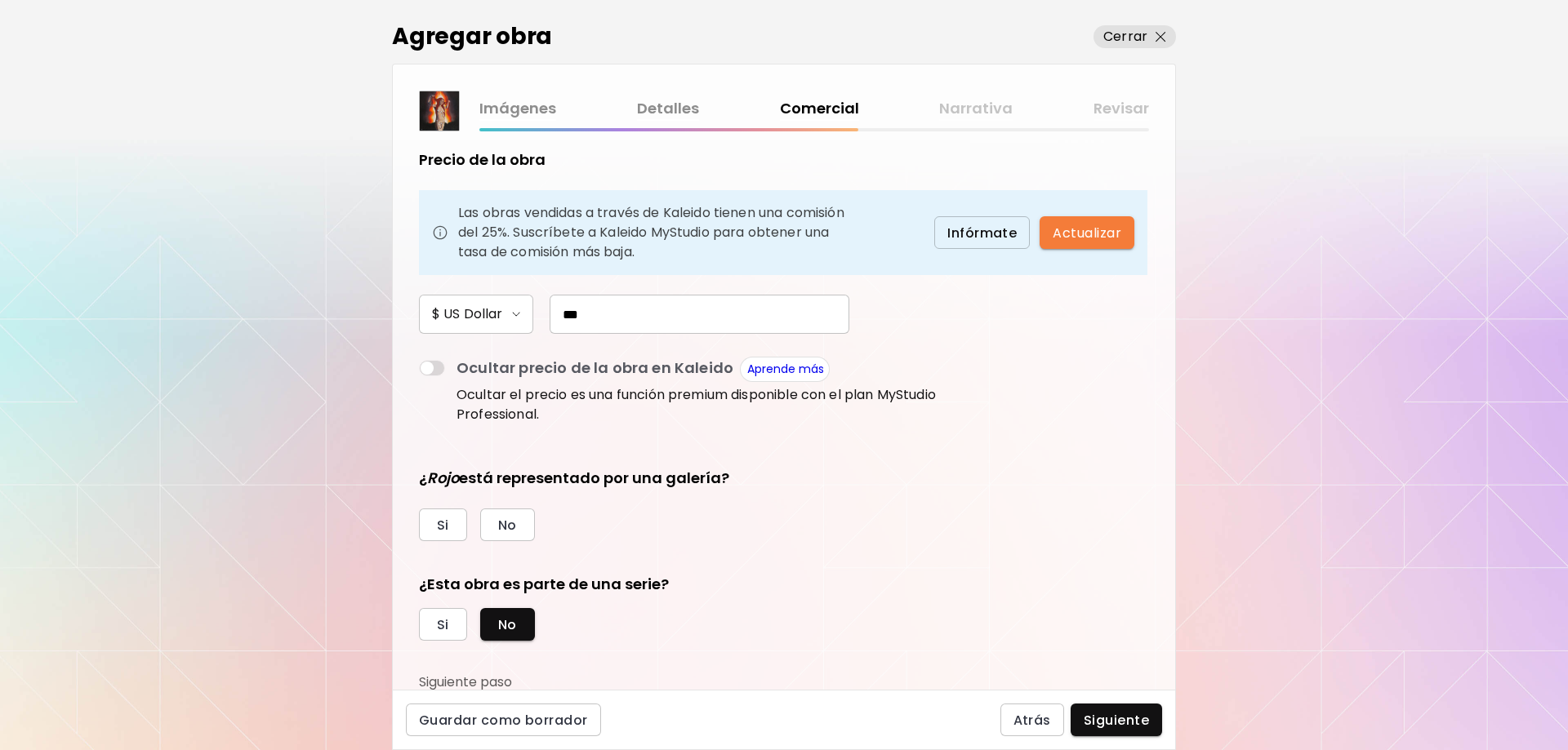
scroll to position [116, 0]
type input "***"
click at [499, 531] on span "No" at bounding box center [507, 523] width 18 height 18
click at [1103, 712] on span "Siguiente" at bounding box center [1115, 720] width 65 height 18
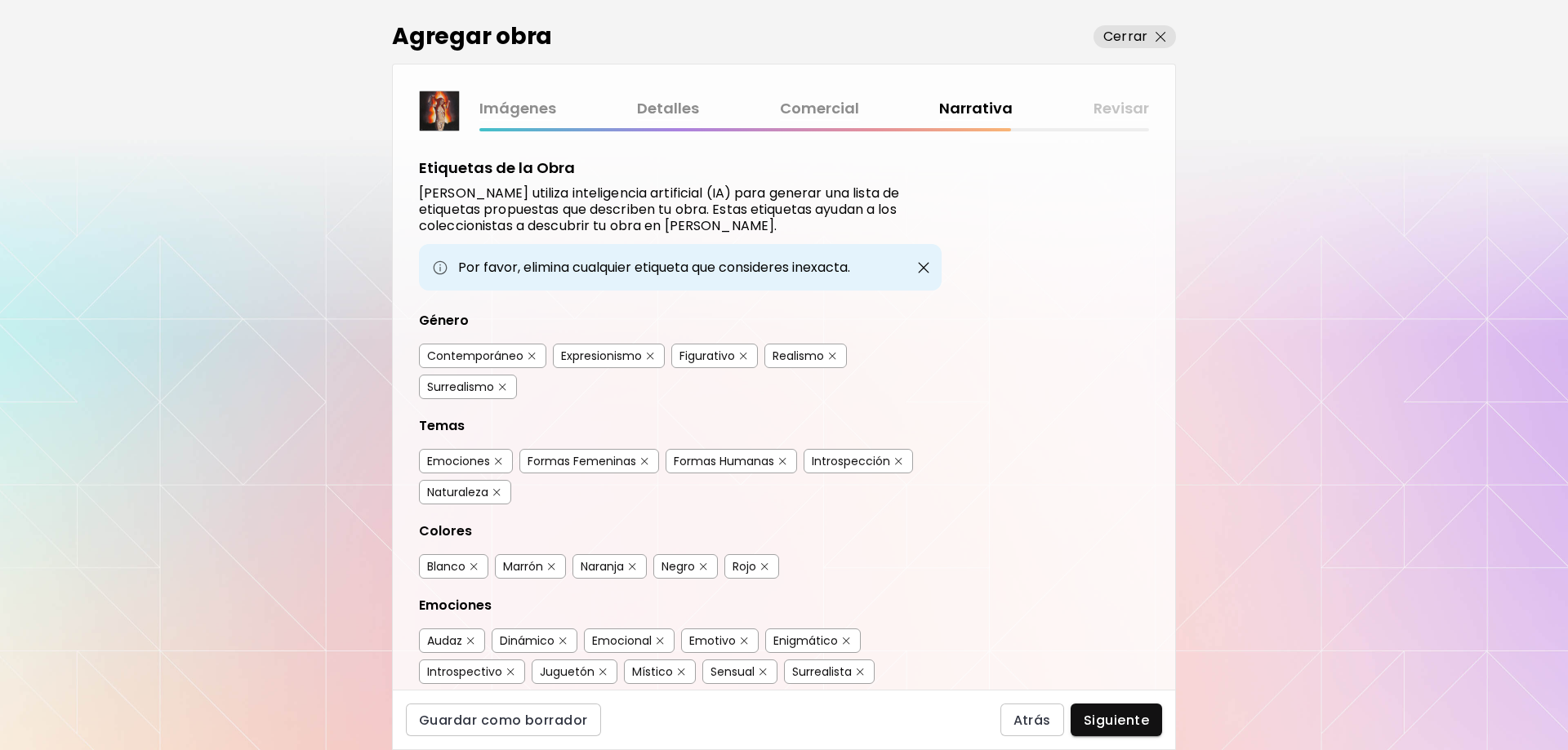
click at [469, 358] on div "Contemporáneo" at bounding box center [475, 356] width 97 height 17
click at [703, 355] on div "Figurativo" at bounding box center [707, 356] width 55 height 17
click at [441, 392] on div "Surrealismo" at bounding box center [460, 387] width 67 height 17
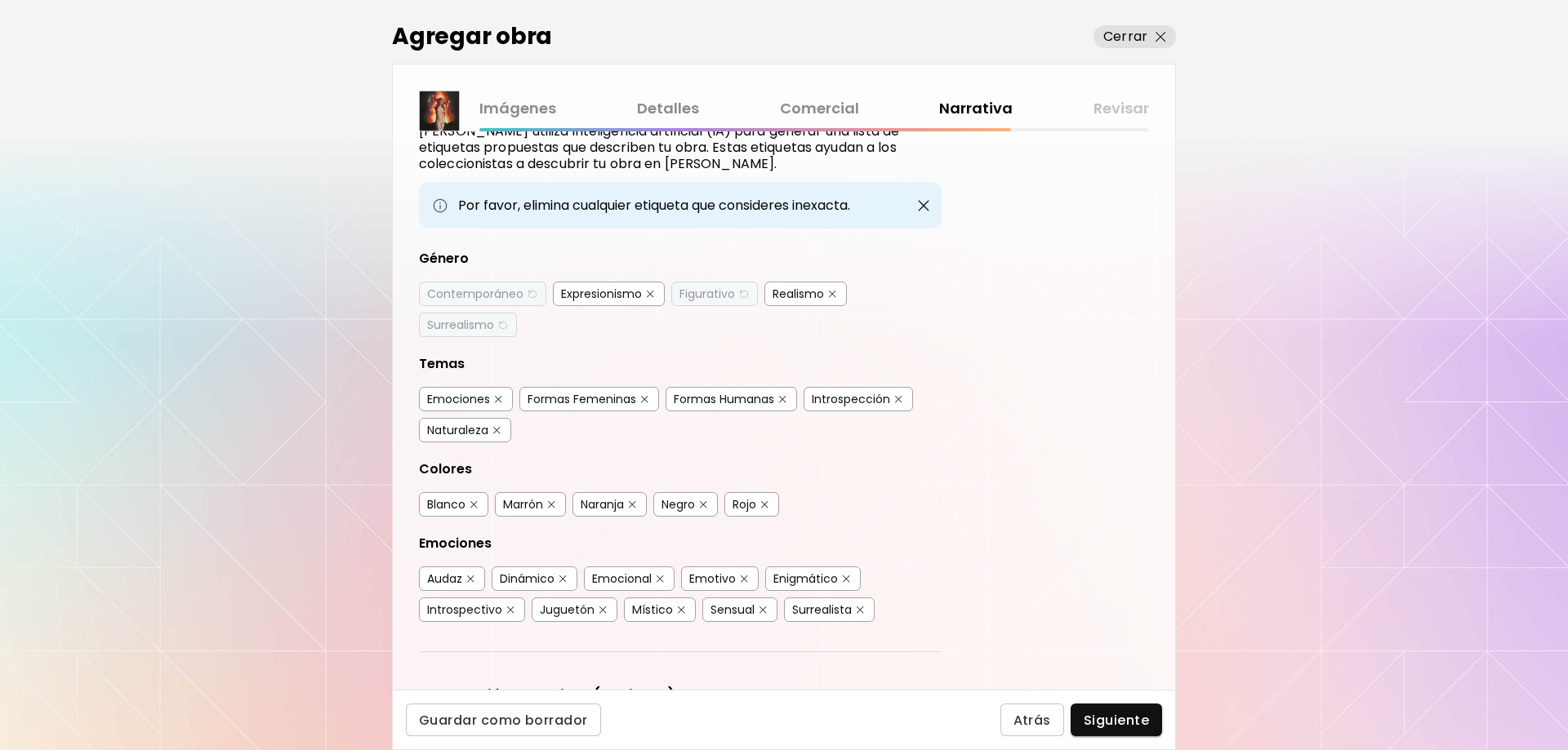
scroll to position [245, 0]
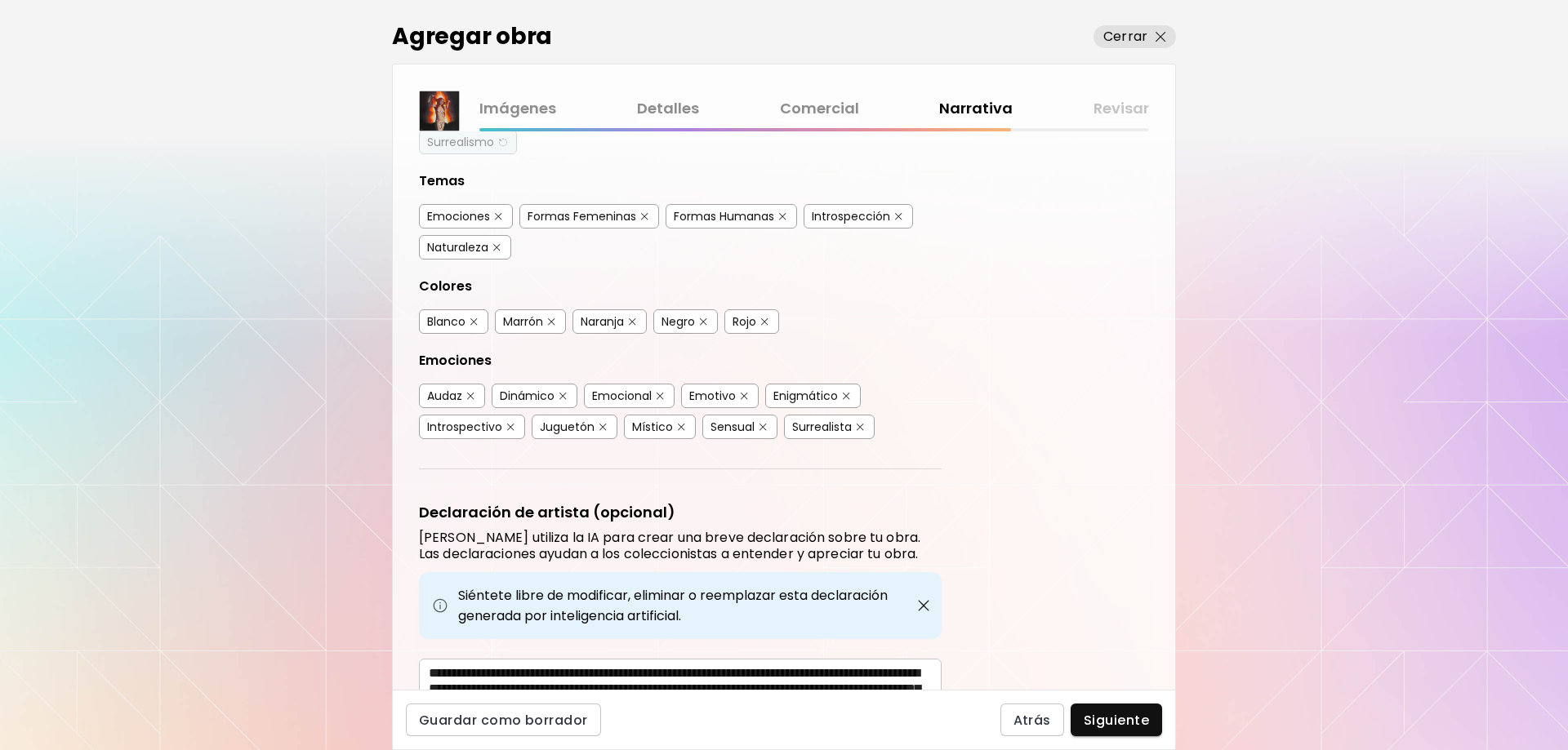
click at [450, 212] on div "Emociones" at bounding box center [458, 217] width 63 height 17
click at [556, 211] on div "Formas Femeninas" at bounding box center [582, 217] width 109 height 17
click at [841, 213] on div "Introspección" at bounding box center [851, 217] width 78 height 17
click at [483, 242] on div "Naturaleza" at bounding box center [457, 248] width 61 height 17
click at [748, 322] on div "Rojo" at bounding box center [745, 322] width 24 height 17
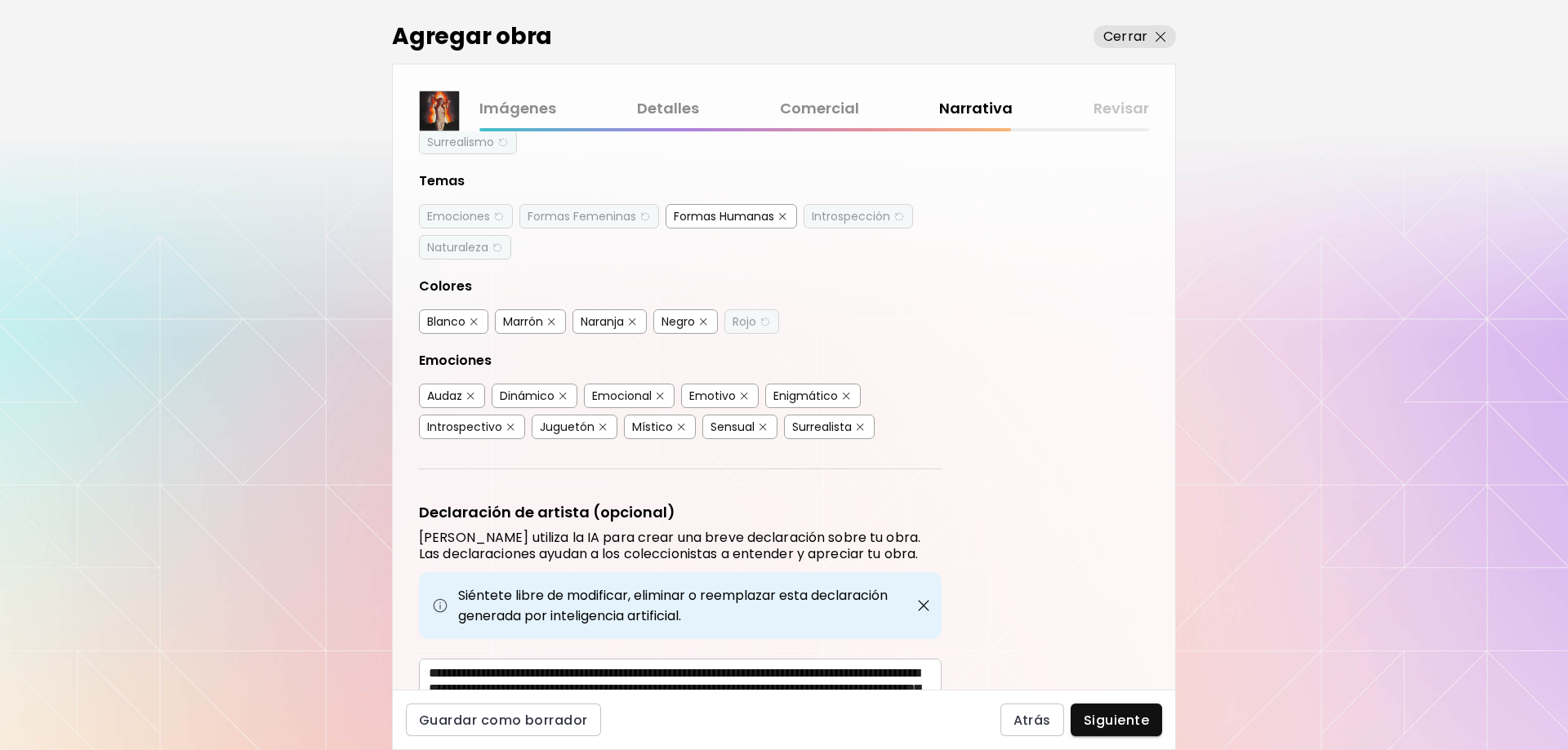
click at [674, 316] on div "Negro" at bounding box center [678, 322] width 33 height 17
click at [518, 393] on div "Dinámico" at bounding box center [526, 396] width 54 height 17
click at [431, 395] on div "Audaz" at bounding box center [444, 396] width 35 height 17
click at [725, 419] on div "Sensual" at bounding box center [733, 427] width 44 height 17
click at [803, 426] on div "Surrealista" at bounding box center [821, 427] width 60 height 17
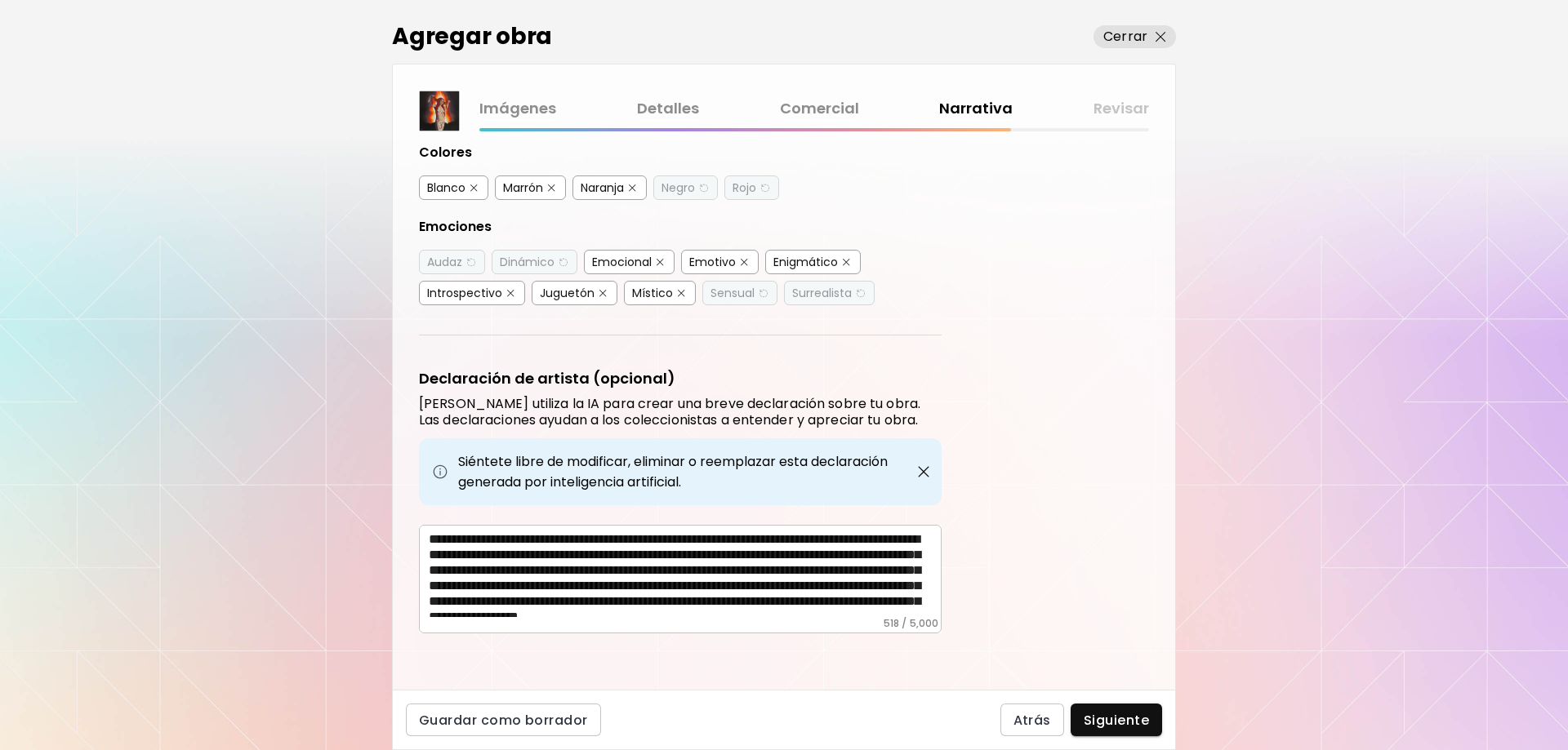
scroll to position [381, 0]
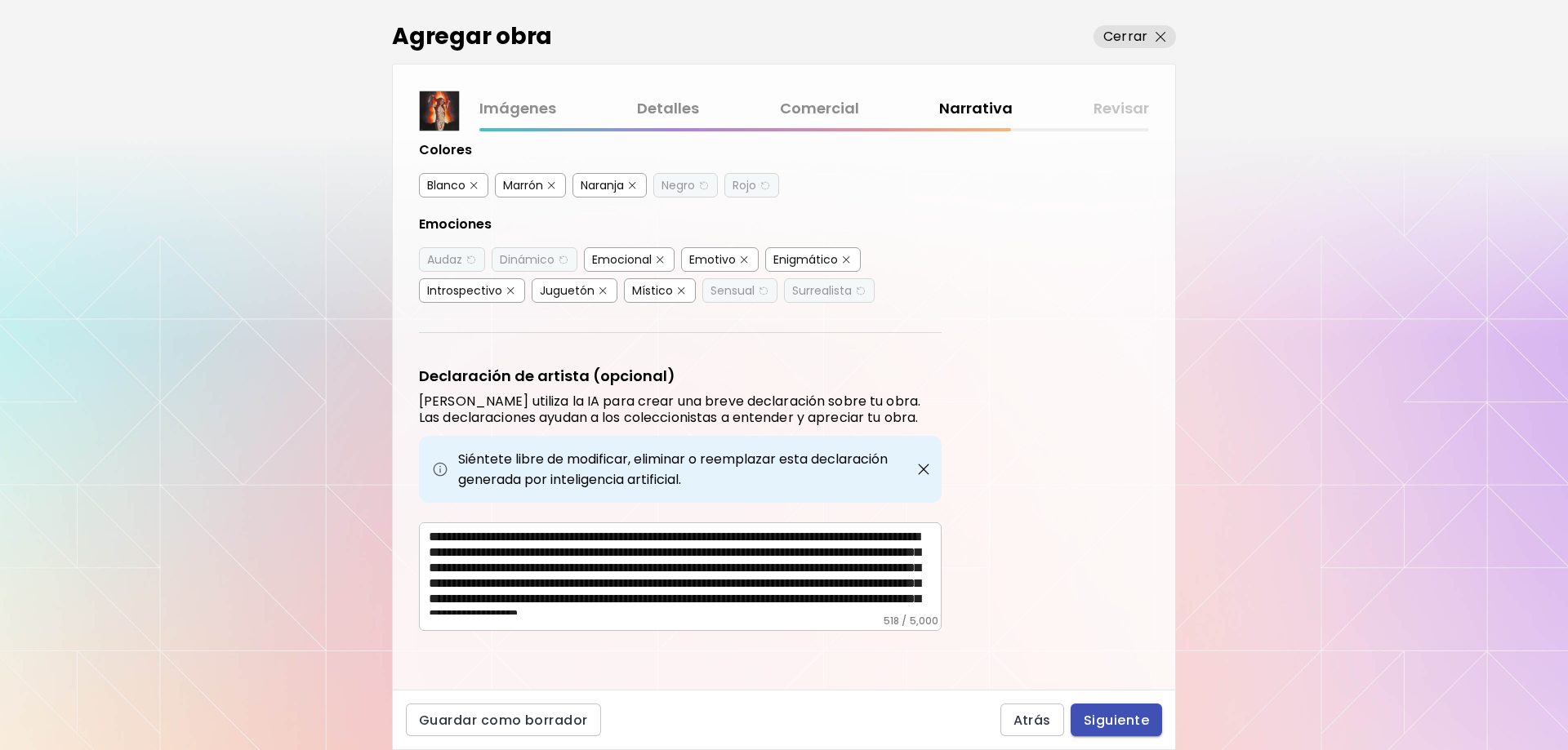
click at [1160, 714] on button "Siguiente" at bounding box center [1115, 720] width 91 height 32
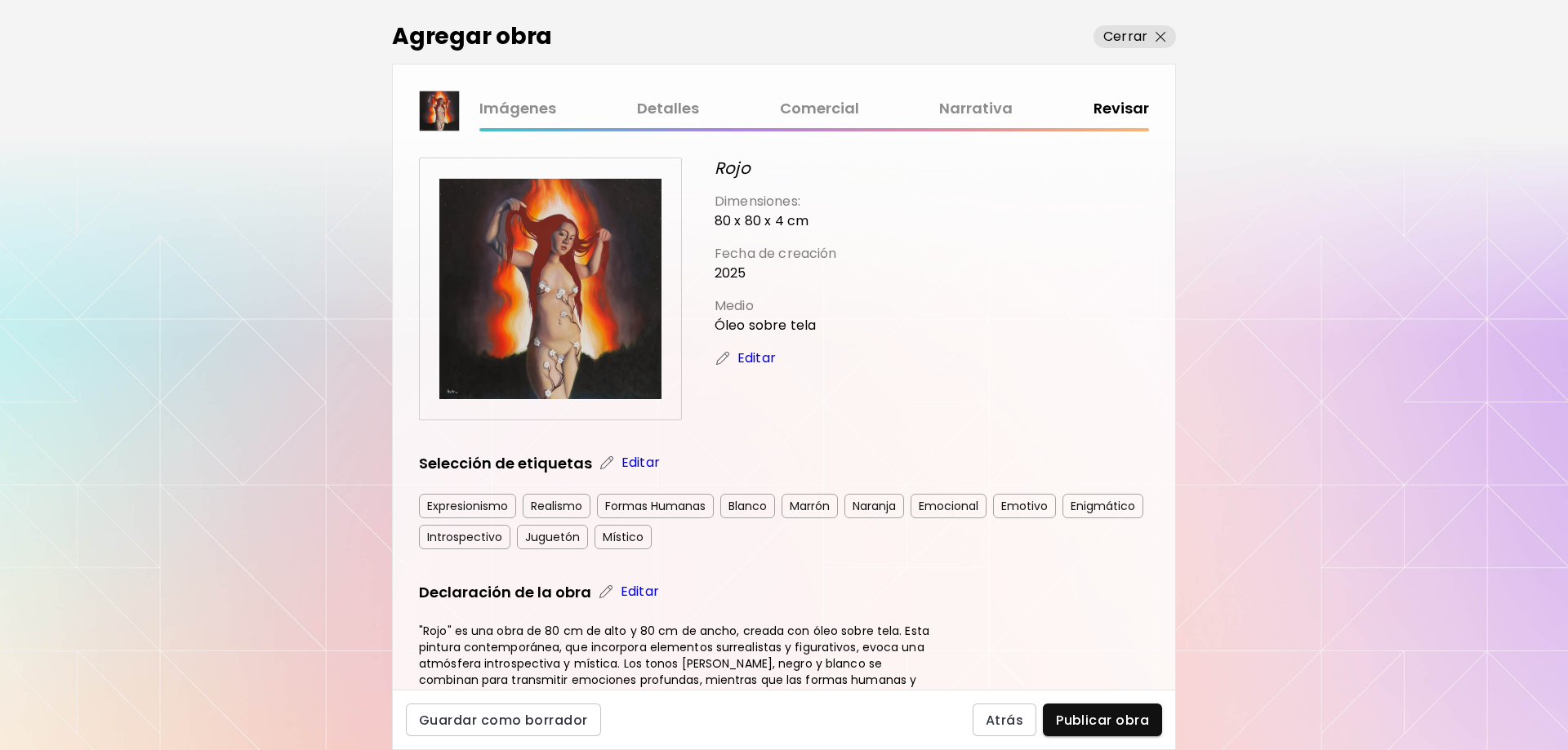
scroll to position [282, 0]
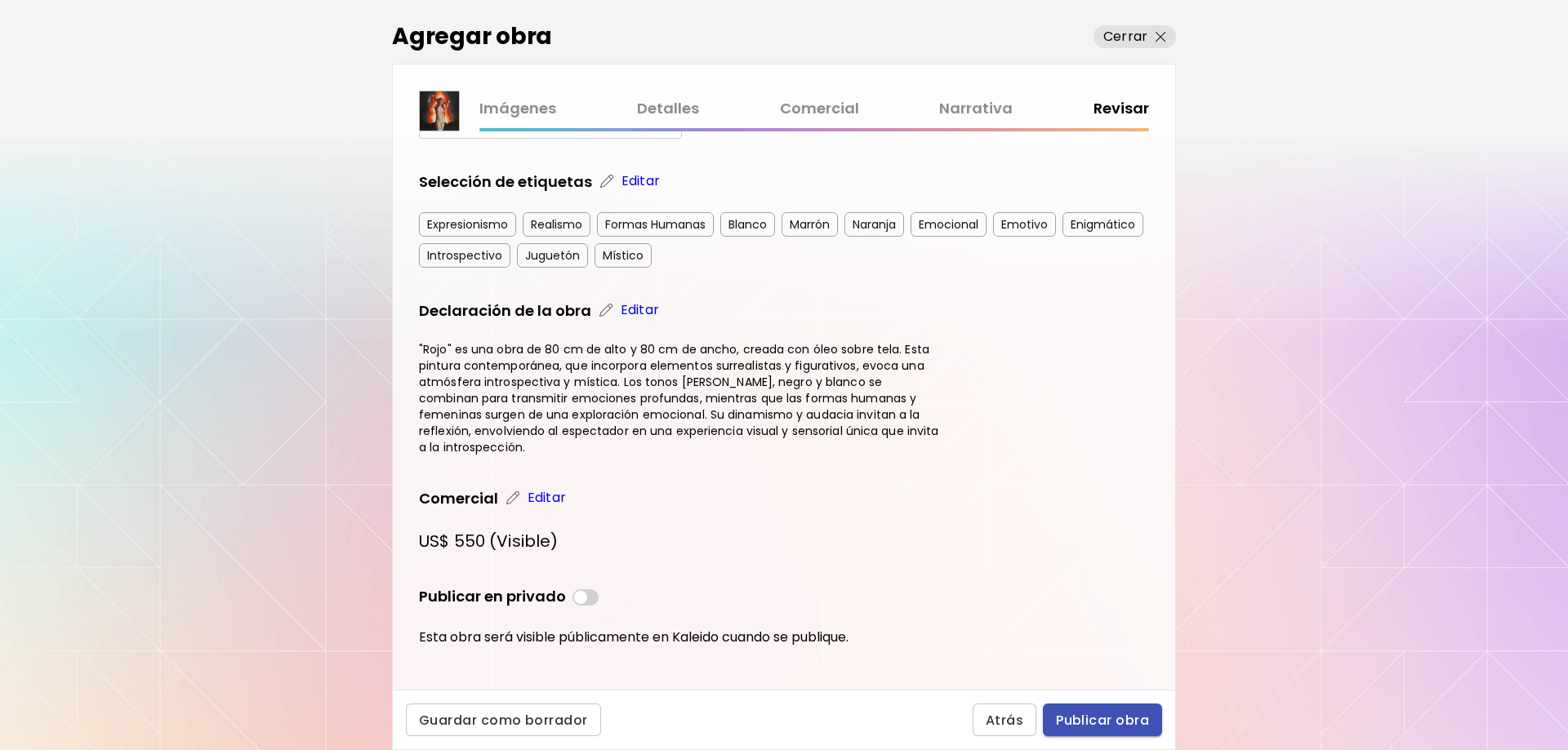
click at [1088, 726] on span "Publicar obra" at bounding box center [1102, 720] width 93 height 18
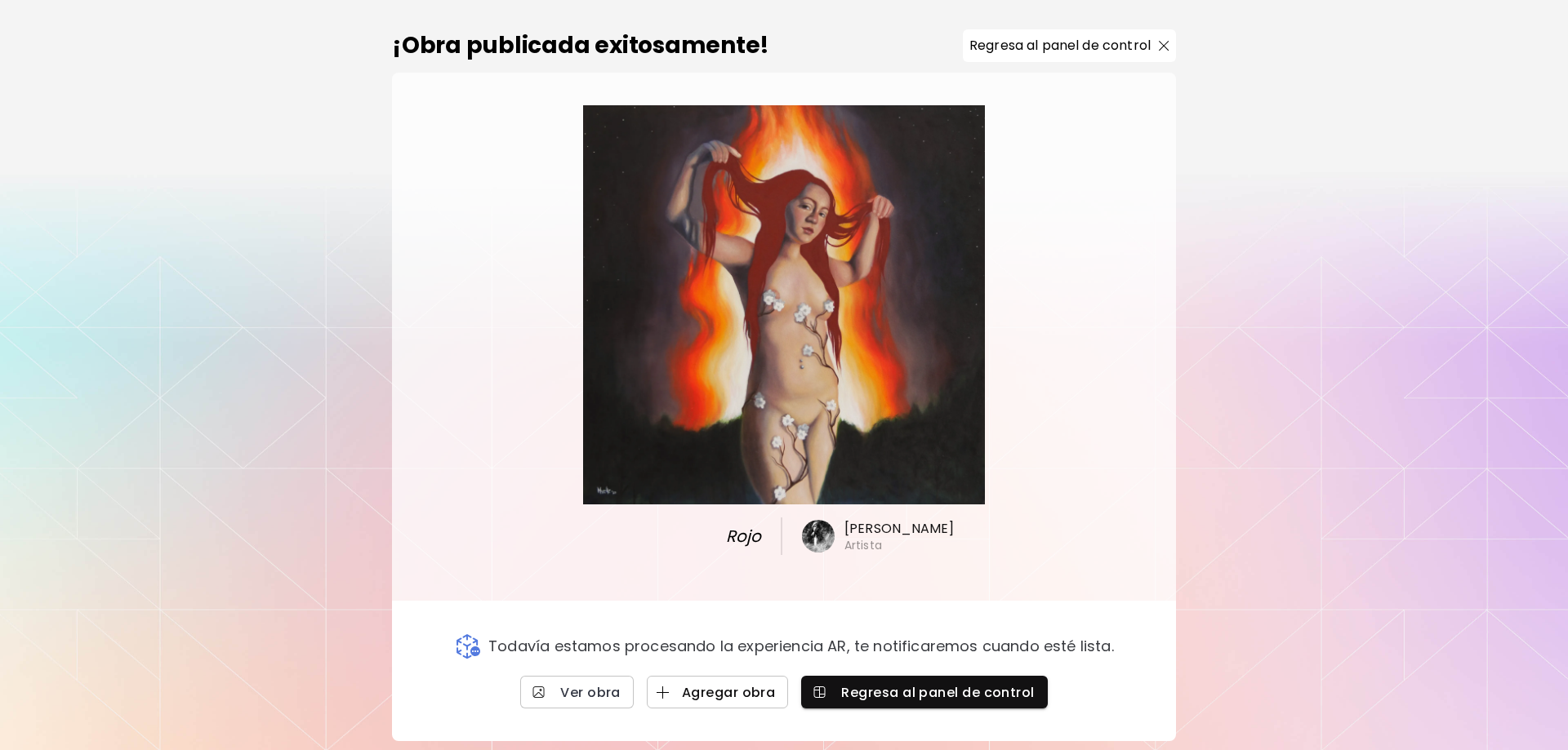
click at [692, 697] on span "Agregar obra" at bounding box center [718, 692] width 116 height 18
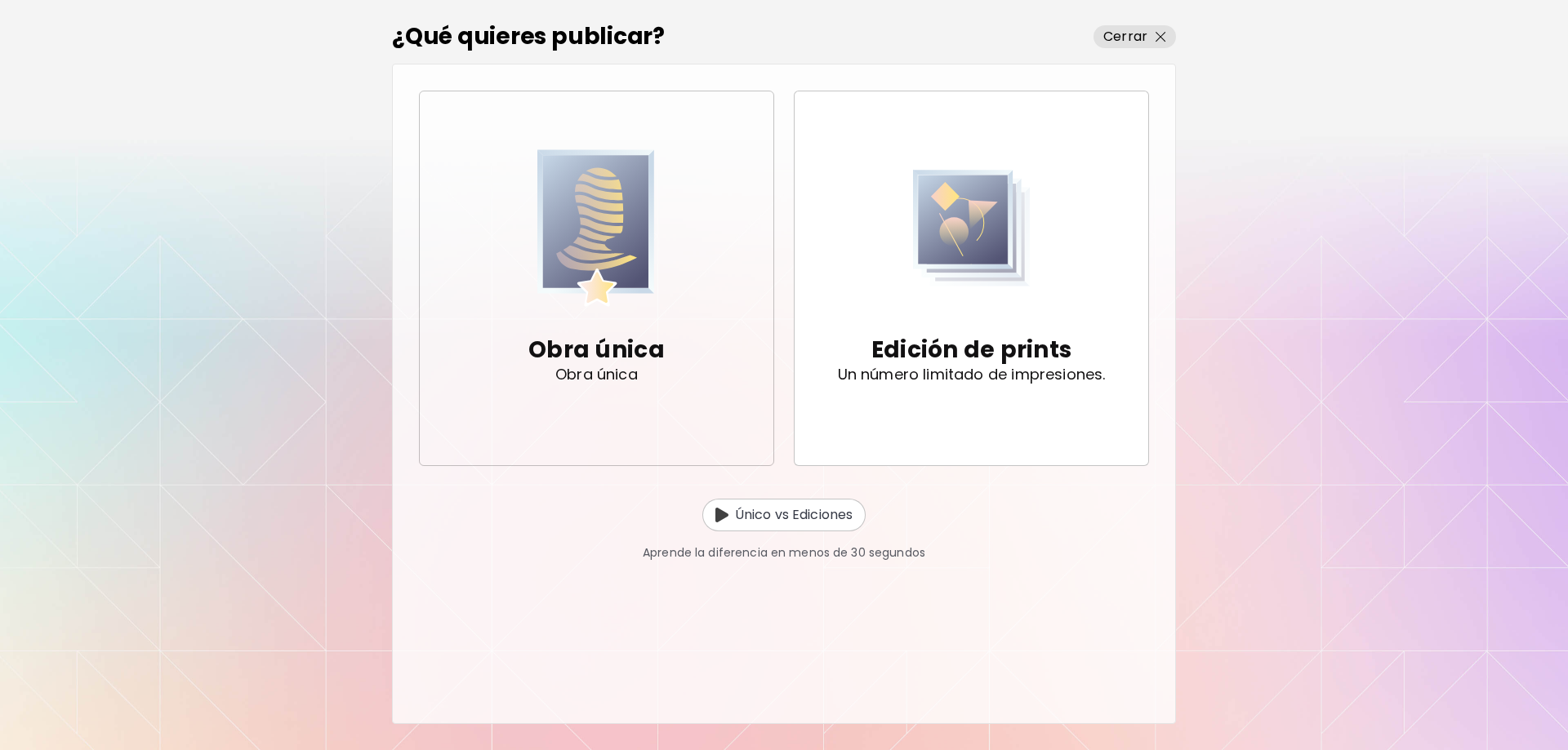
click at [604, 242] on img "button" at bounding box center [596, 228] width 118 height 160
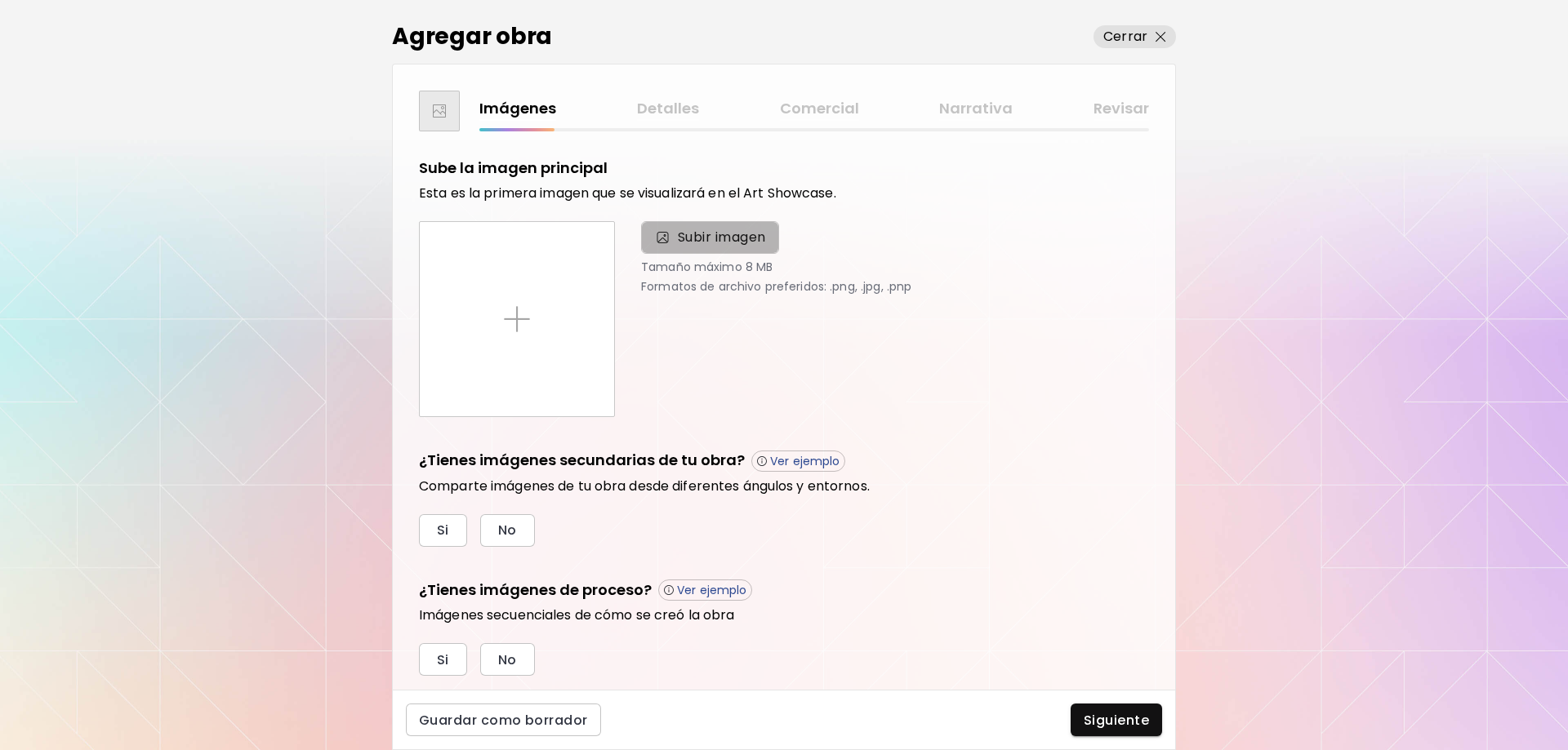
click at [721, 232] on span "Subir imagen" at bounding box center [722, 237] width 88 height 19
click at [0, 0] on input "Subir imagen" at bounding box center [0, 0] width 0 height 0
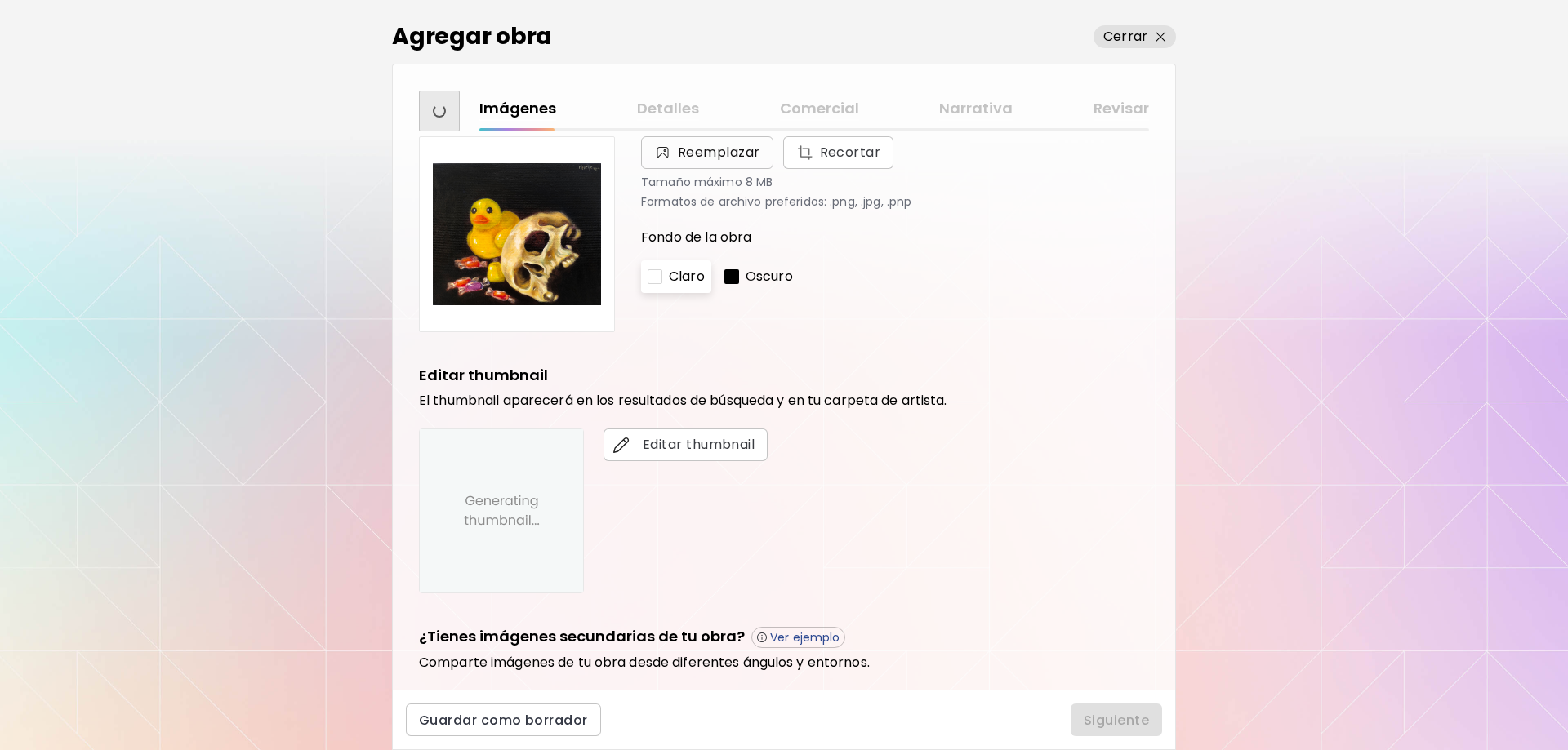
scroll to position [245, 0]
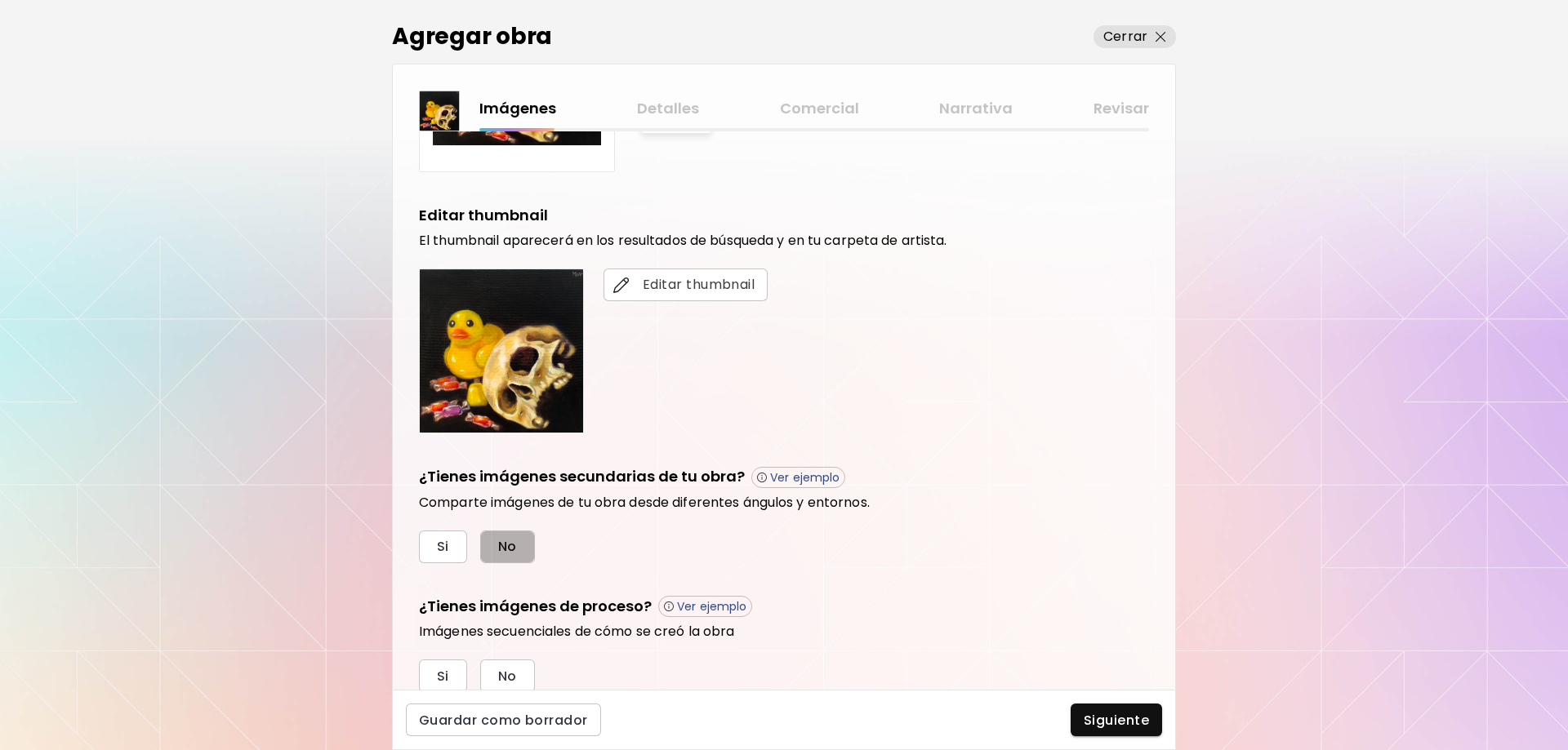
click at [501, 556] on button "No" at bounding box center [507, 546] width 54 height 32
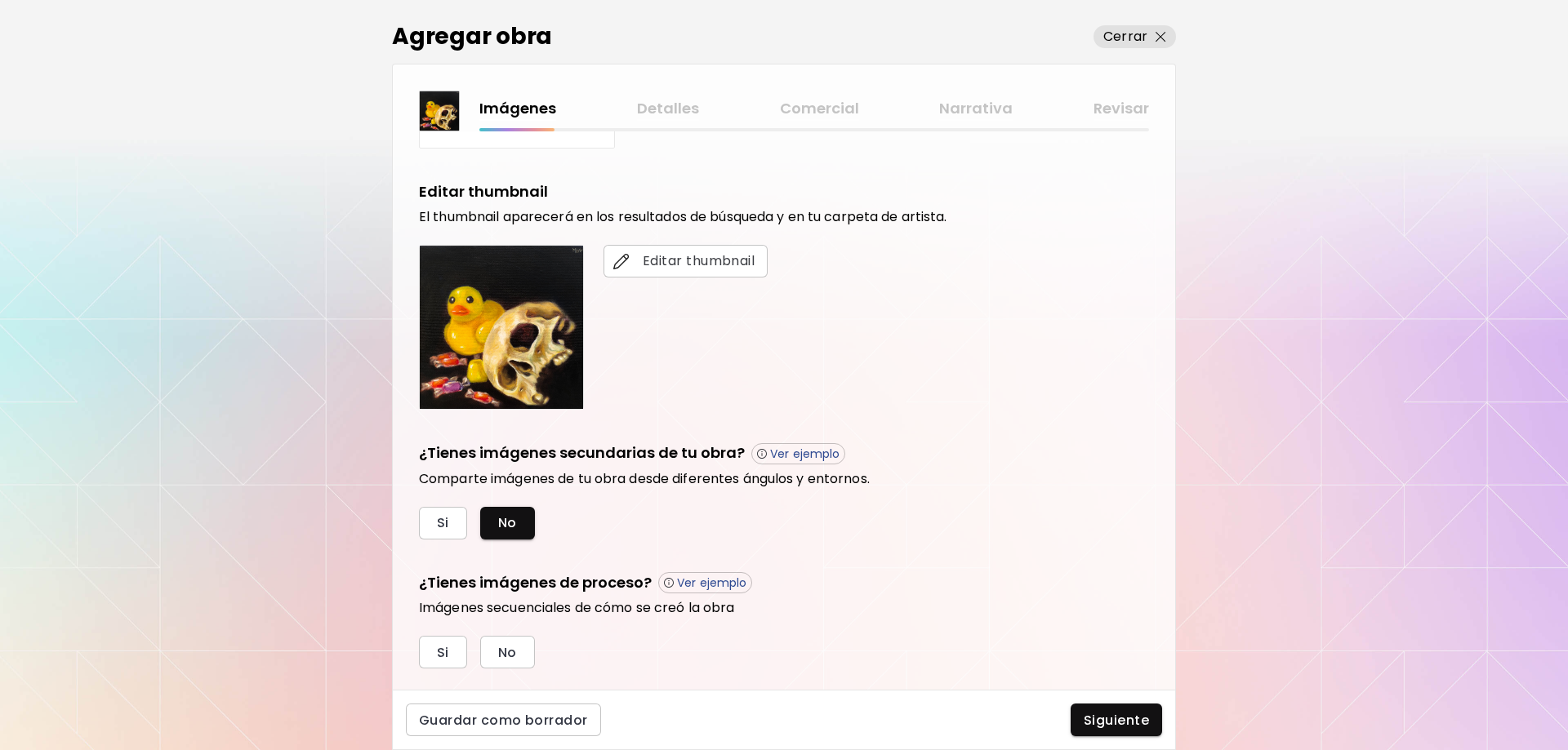
scroll to position [306, 0]
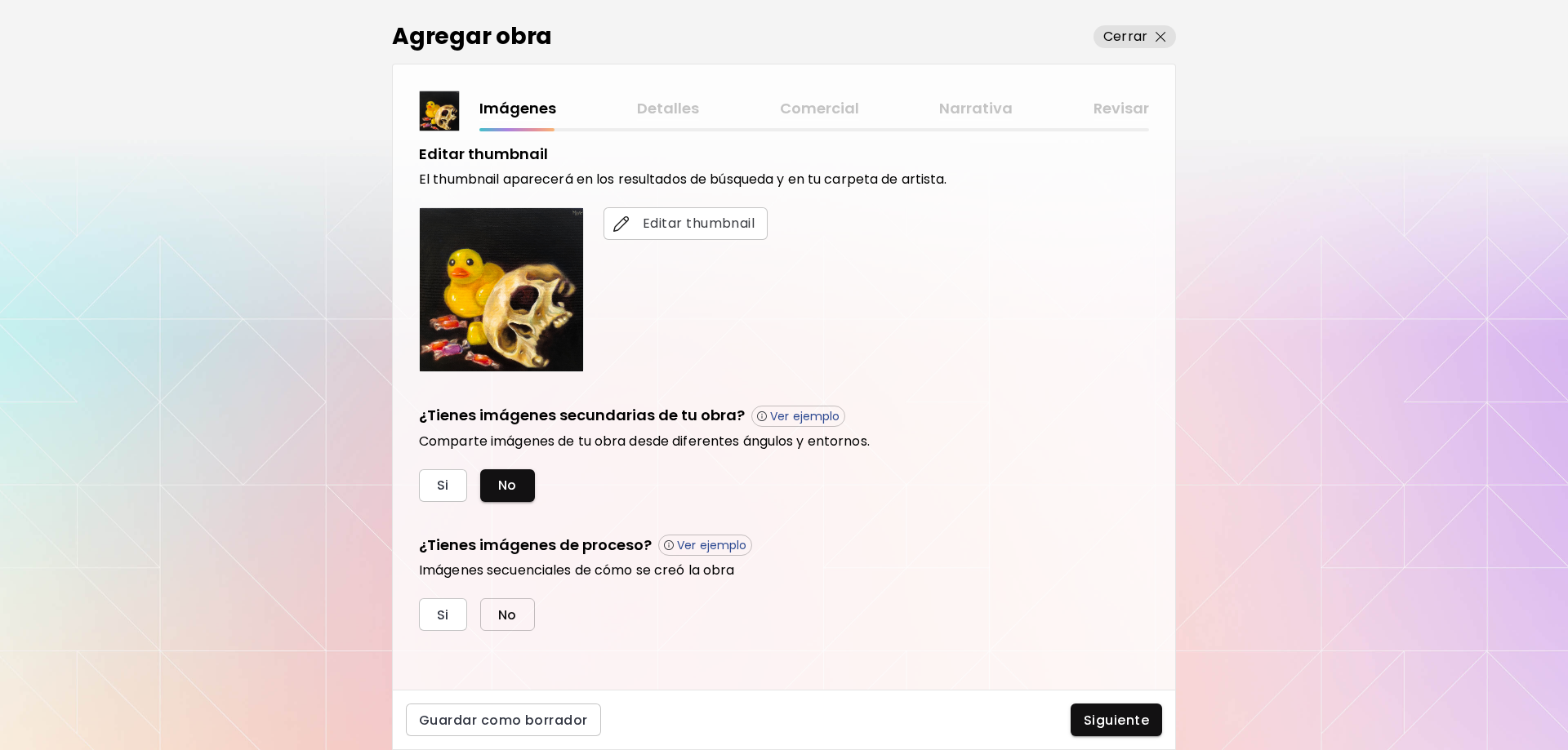
click at [511, 606] on span "No" at bounding box center [507, 615] width 18 height 18
click at [1101, 727] on span "Siguiente" at bounding box center [1115, 720] width 65 height 18
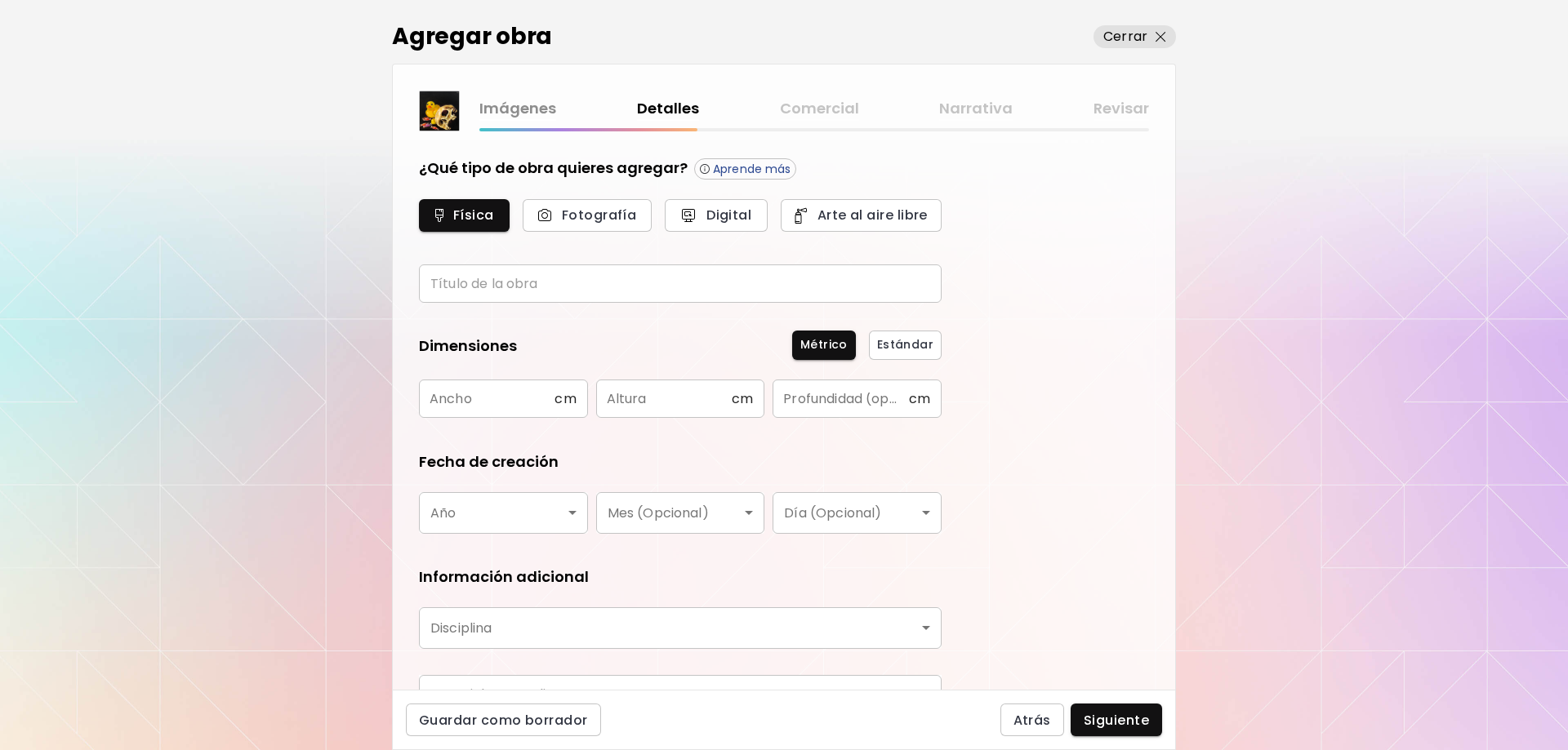
click at [690, 290] on input "text" at bounding box center [679, 284] width 523 height 39
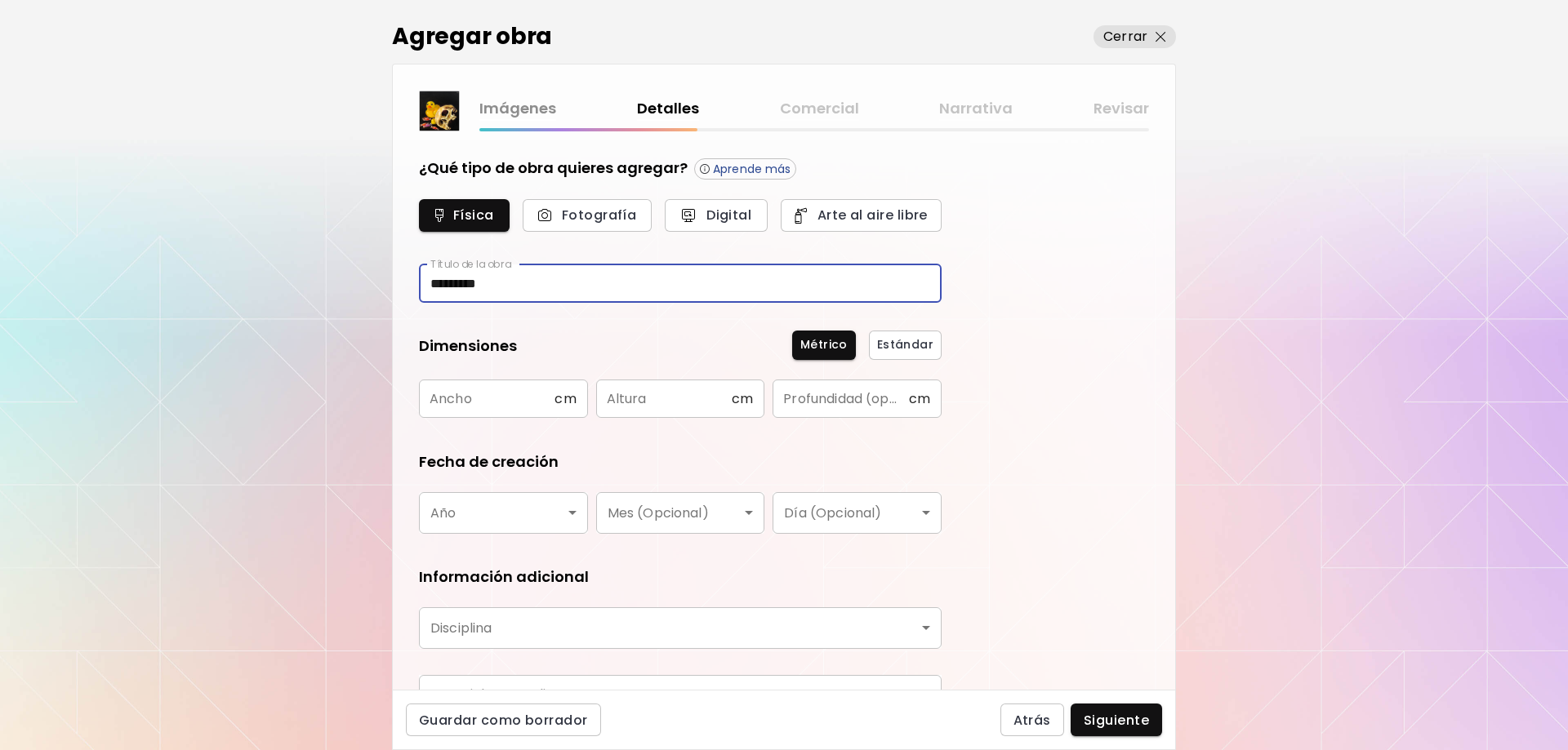
type input "*********"
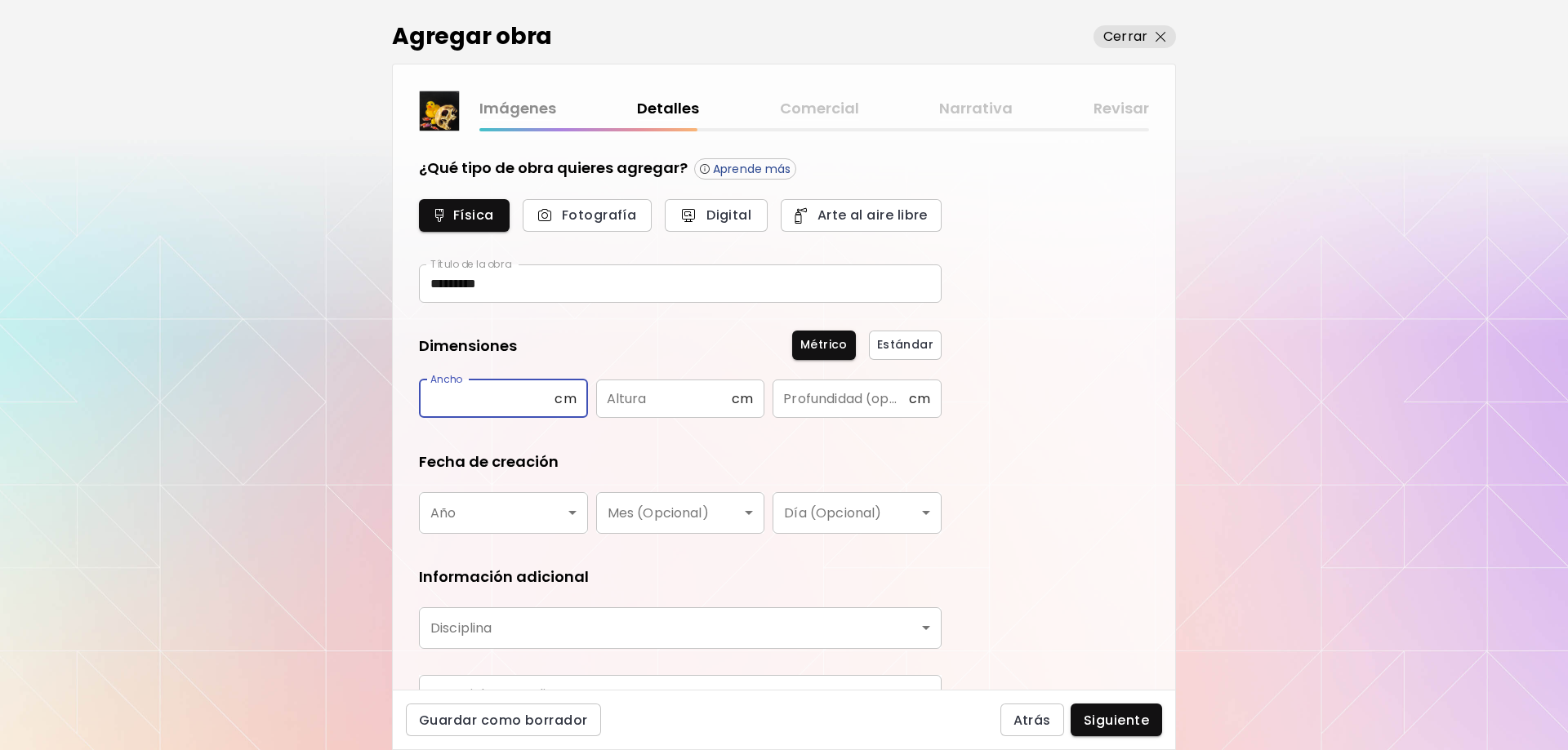
click at [494, 393] on input "text" at bounding box center [486, 399] width 136 height 39
click at [652, 402] on input "text" at bounding box center [664, 399] width 136 height 39
click at [455, 404] on input "**" at bounding box center [486, 399] width 136 height 39
type input "*"
type input "**"
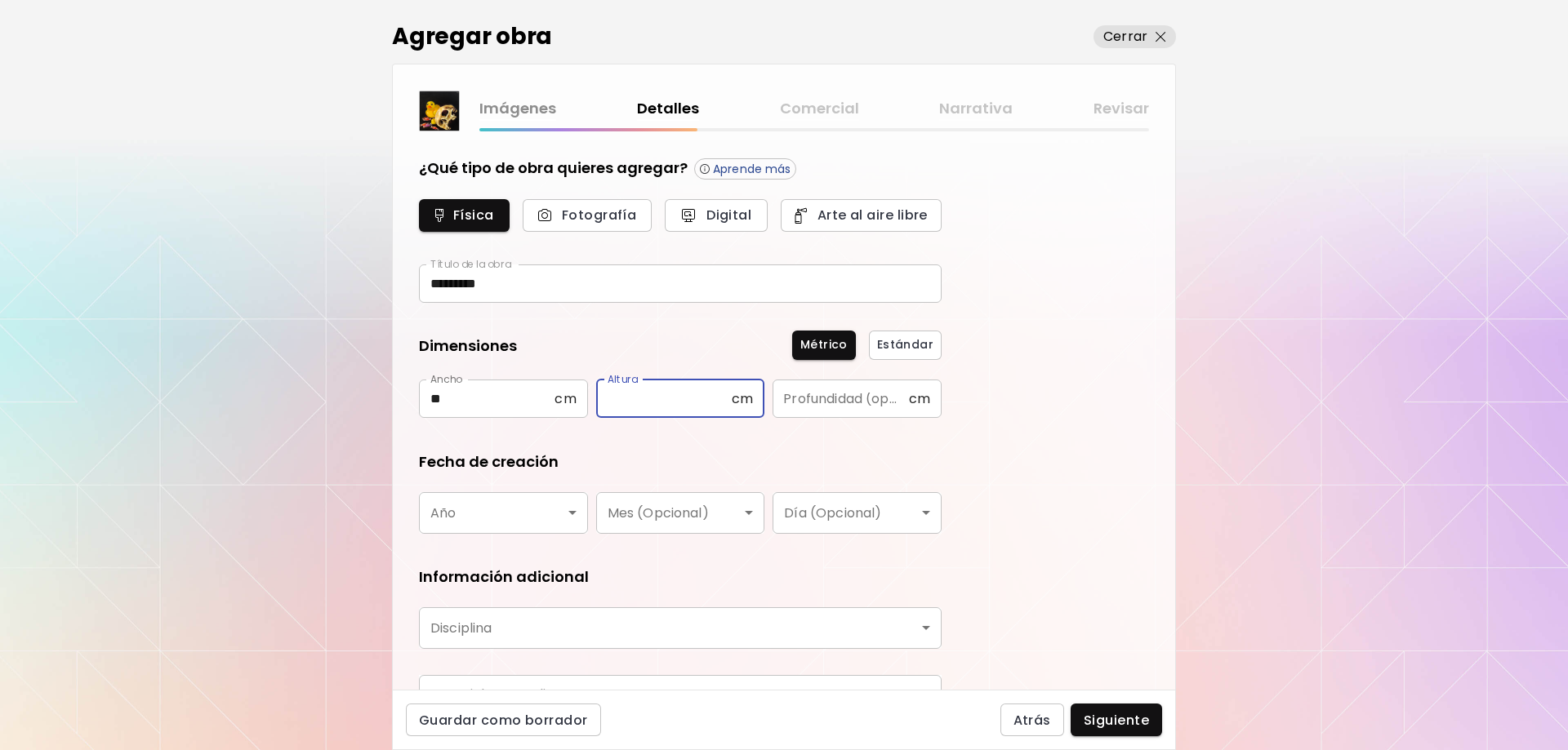
click at [660, 388] on input "text" at bounding box center [664, 399] width 136 height 39
type input "**"
click at [839, 398] on input "text" at bounding box center [840, 399] width 136 height 39
type input "*"
click at [573, 519] on body "[DOMAIN_NAME]/[PERSON_NAME] obra Administrar obras Editar perfil My BioLink Com…" at bounding box center [784, 375] width 1568 height 750
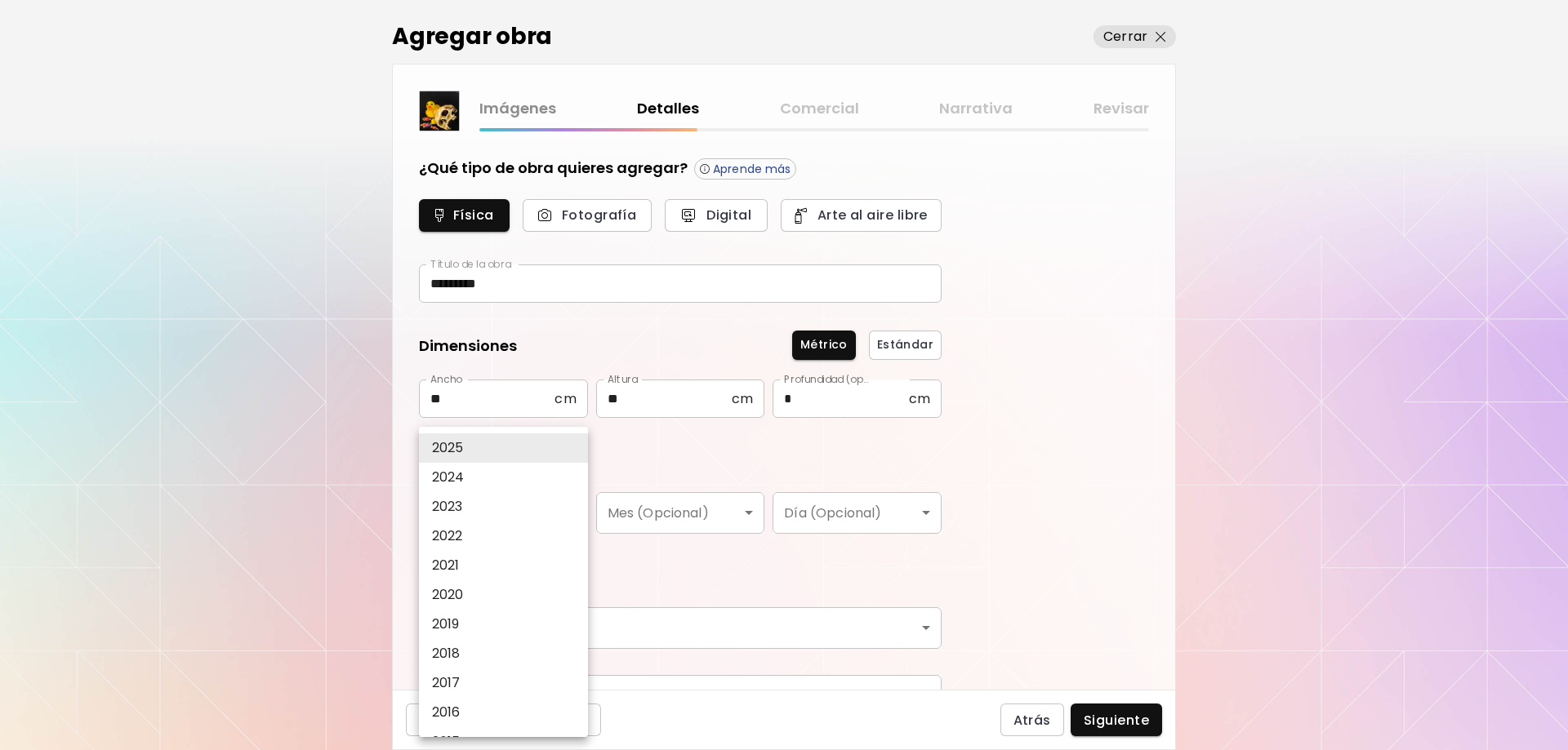
click at [473, 475] on li "2024" at bounding box center [507, 477] width 177 height 29
type input "****"
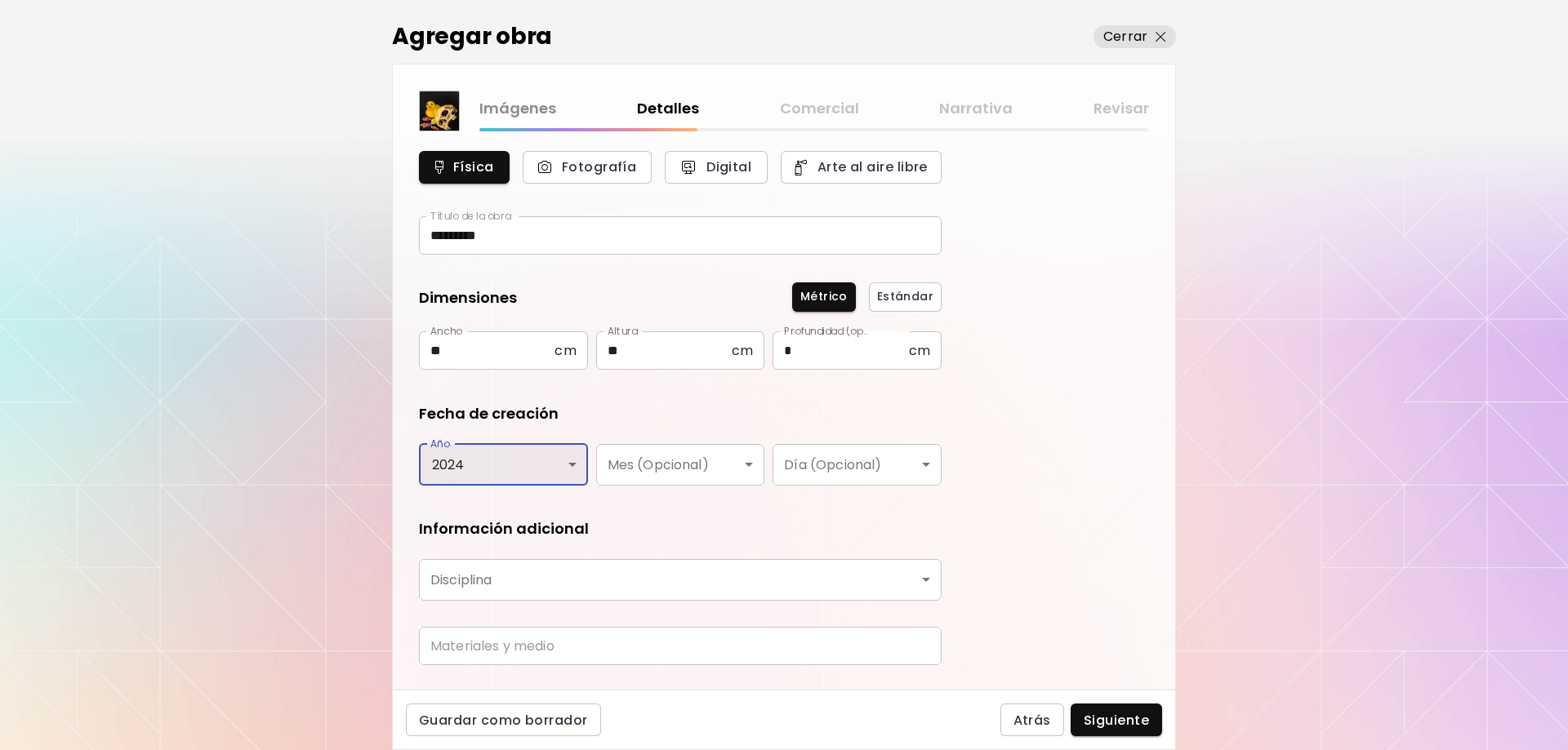
scroll to position [89, 0]
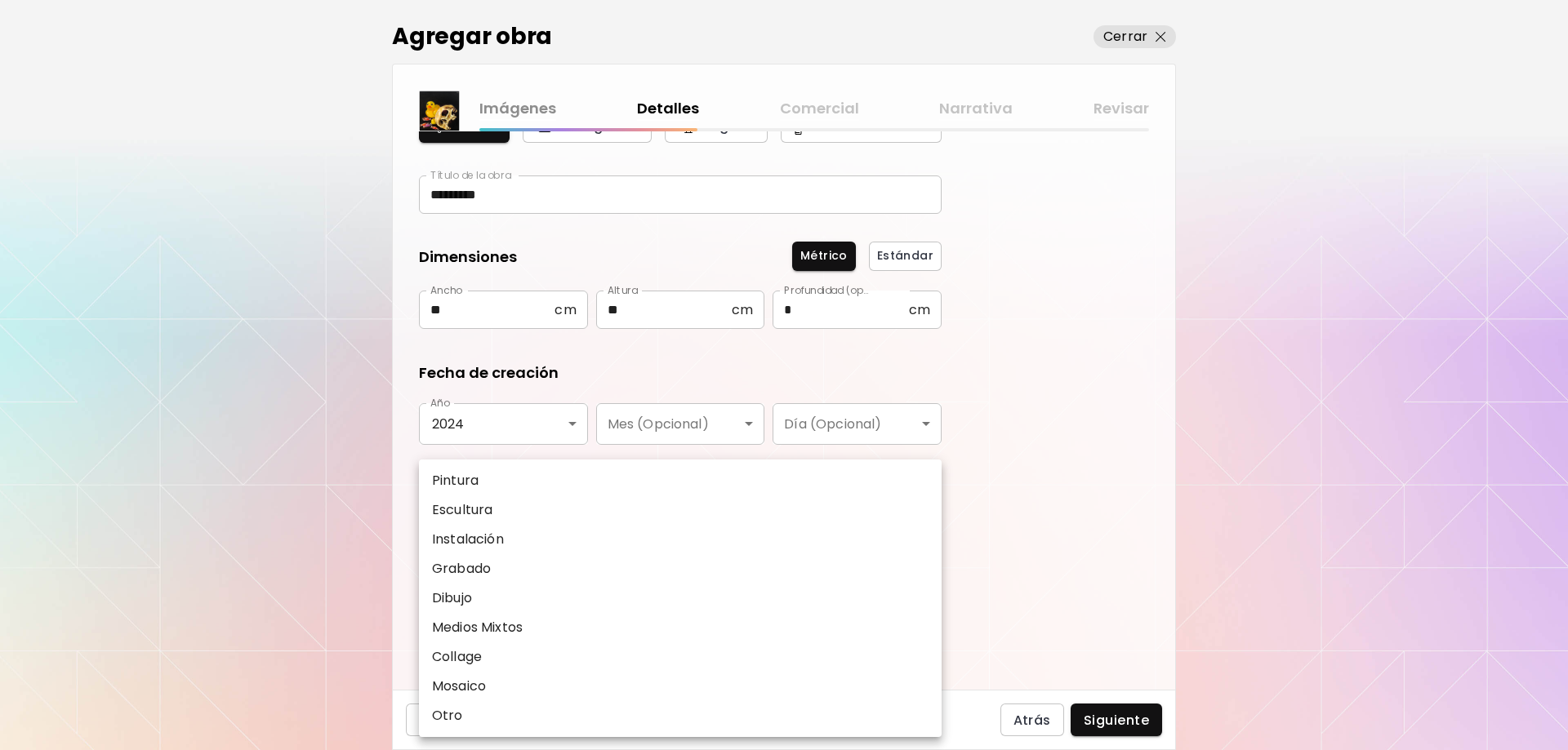
click at [929, 542] on body "[DOMAIN_NAME]/[PERSON_NAME] obra Administrar obras Editar perfil My BioLink Com…" at bounding box center [784, 375] width 1568 height 750
click at [497, 475] on li "Pintura" at bounding box center [679, 481] width 523 height 29
type input "********"
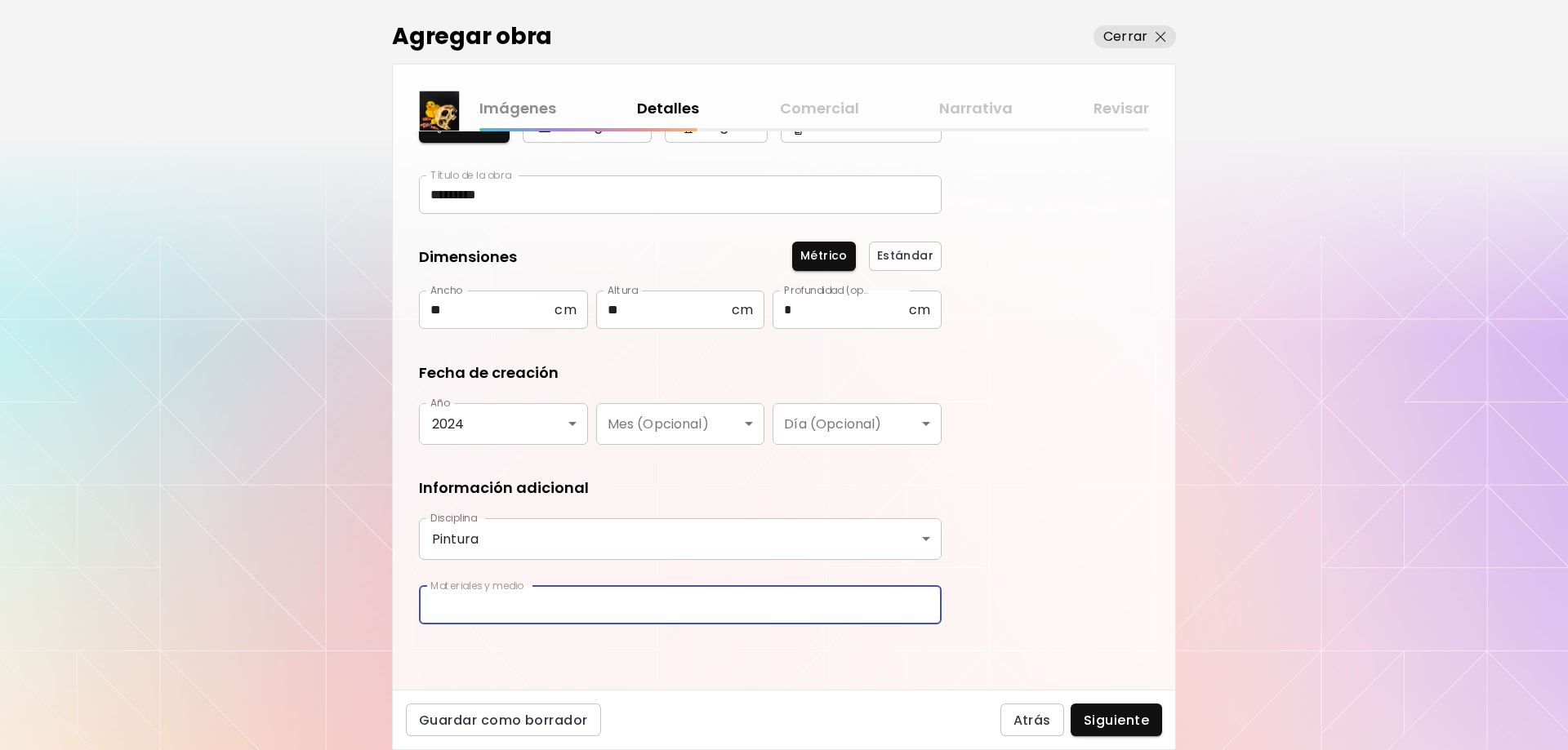
click at [553, 604] on input "text" at bounding box center [679, 605] width 523 height 39
type input "**********"
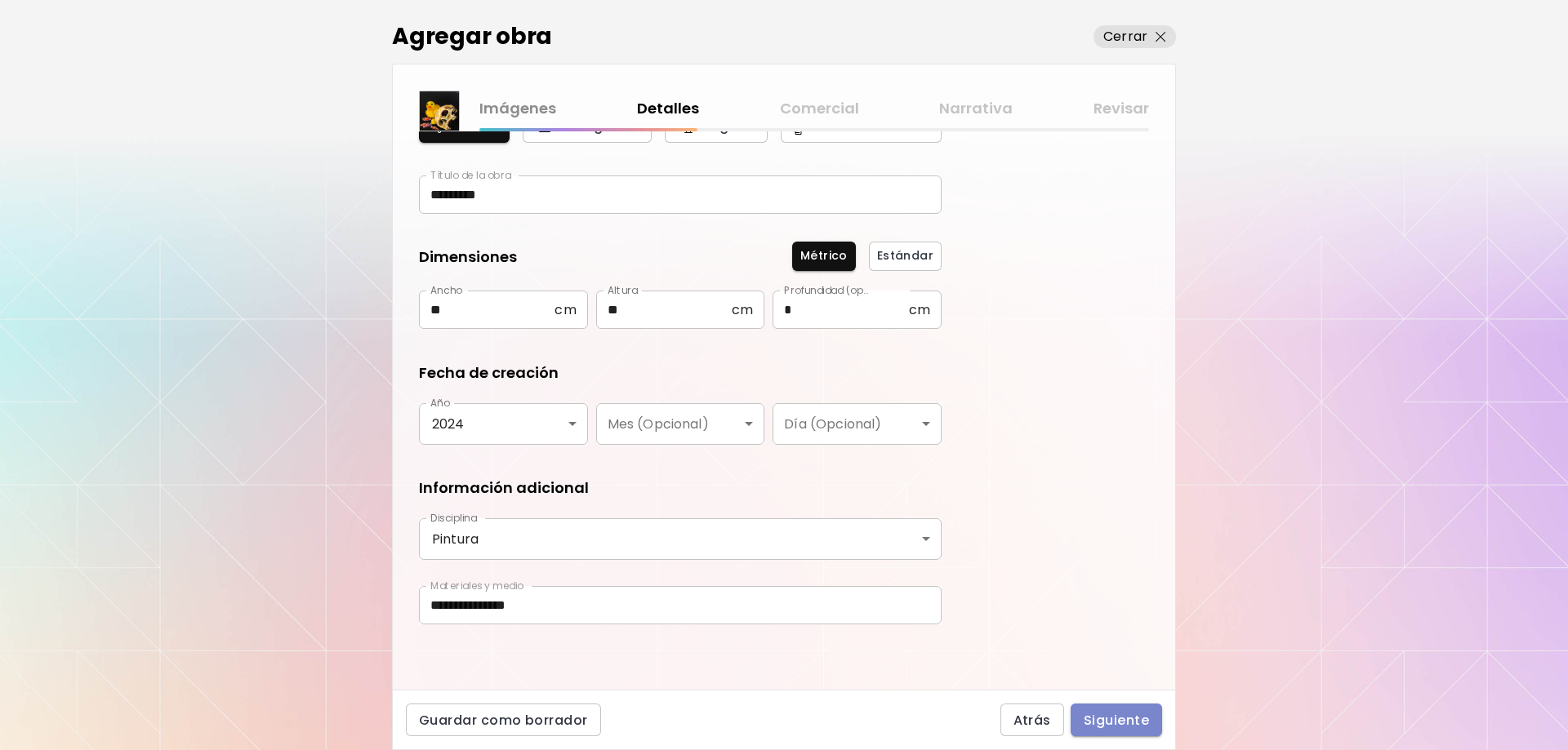
click at [1121, 723] on span "Siguiente" at bounding box center [1115, 720] width 65 height 18
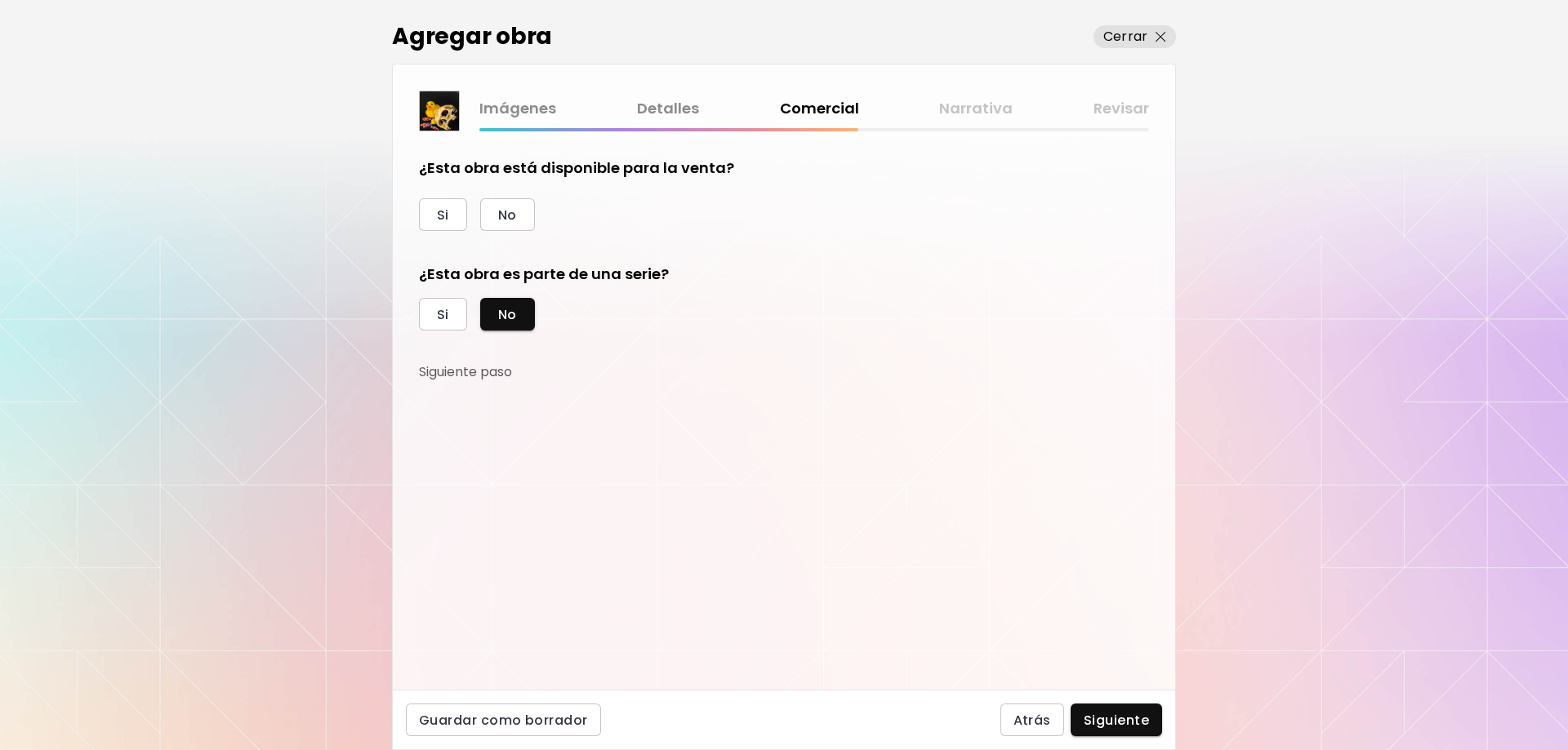
click at [535, 223] on div "Si No" at bounding box center [679, 214] width 523 height 32
click at [509, 223] on span "No" at bounding box center [507, 215] width 18 height 18
click at [1127, 715] on span "Siguiente" at bounding box center [1115, 720] width 65 height 18
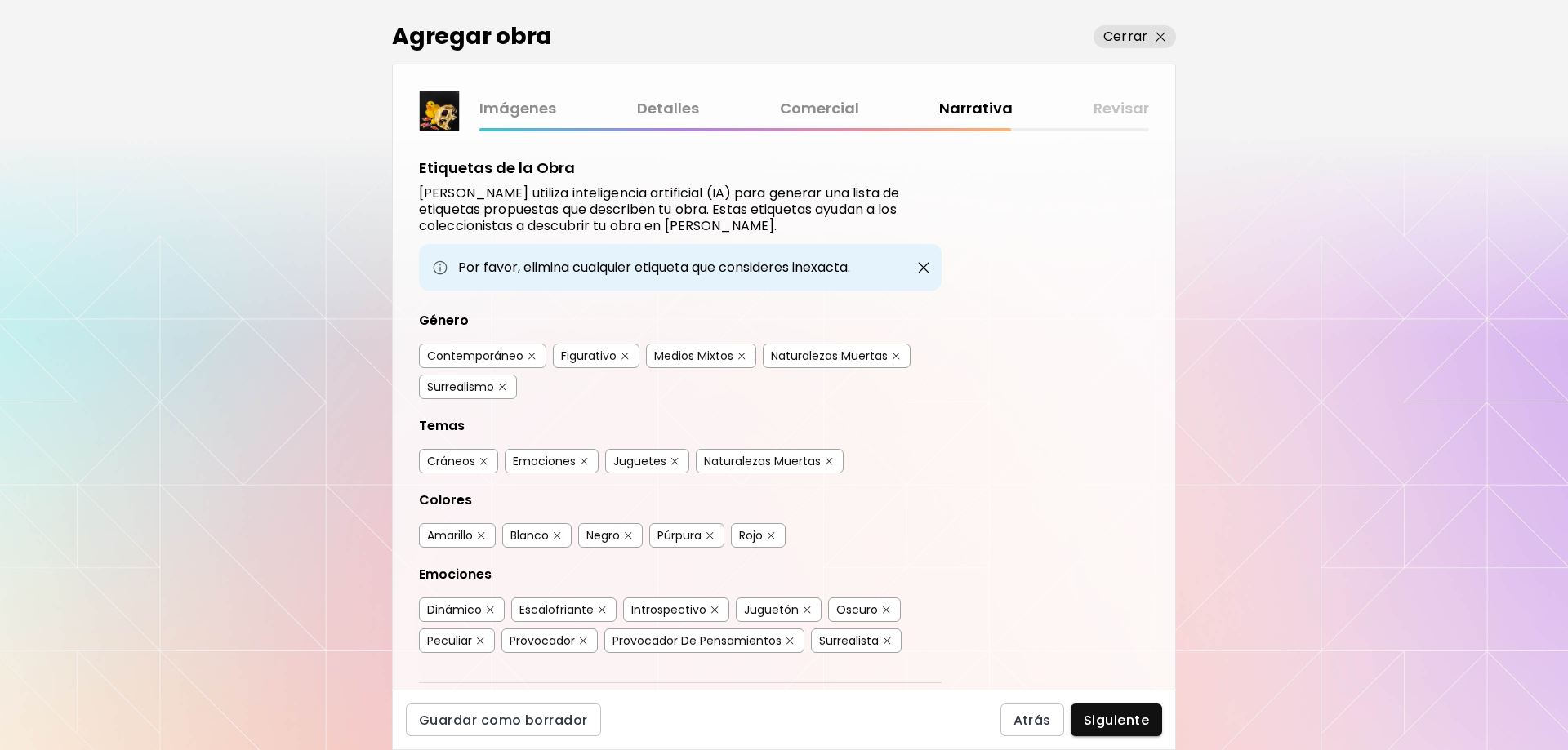
click at [576, 355] on div "Figurativo" at bounding box center [589, 356] width 55 height 17
click at [843, 360] on div "Naturalezas Muertas" at bounding box center [829, 356] width 117 height 17
click at [497, 362] on div "Contemporáneo" at bounding box center [475, 356] width 97 height 17
click at [439, 467] on div "Cráneos" at bounding box center [451, 462] width 48 height 17
click at [628, 463] on div "Juguetes" at bounding box center [640, 462] width 53 height 17
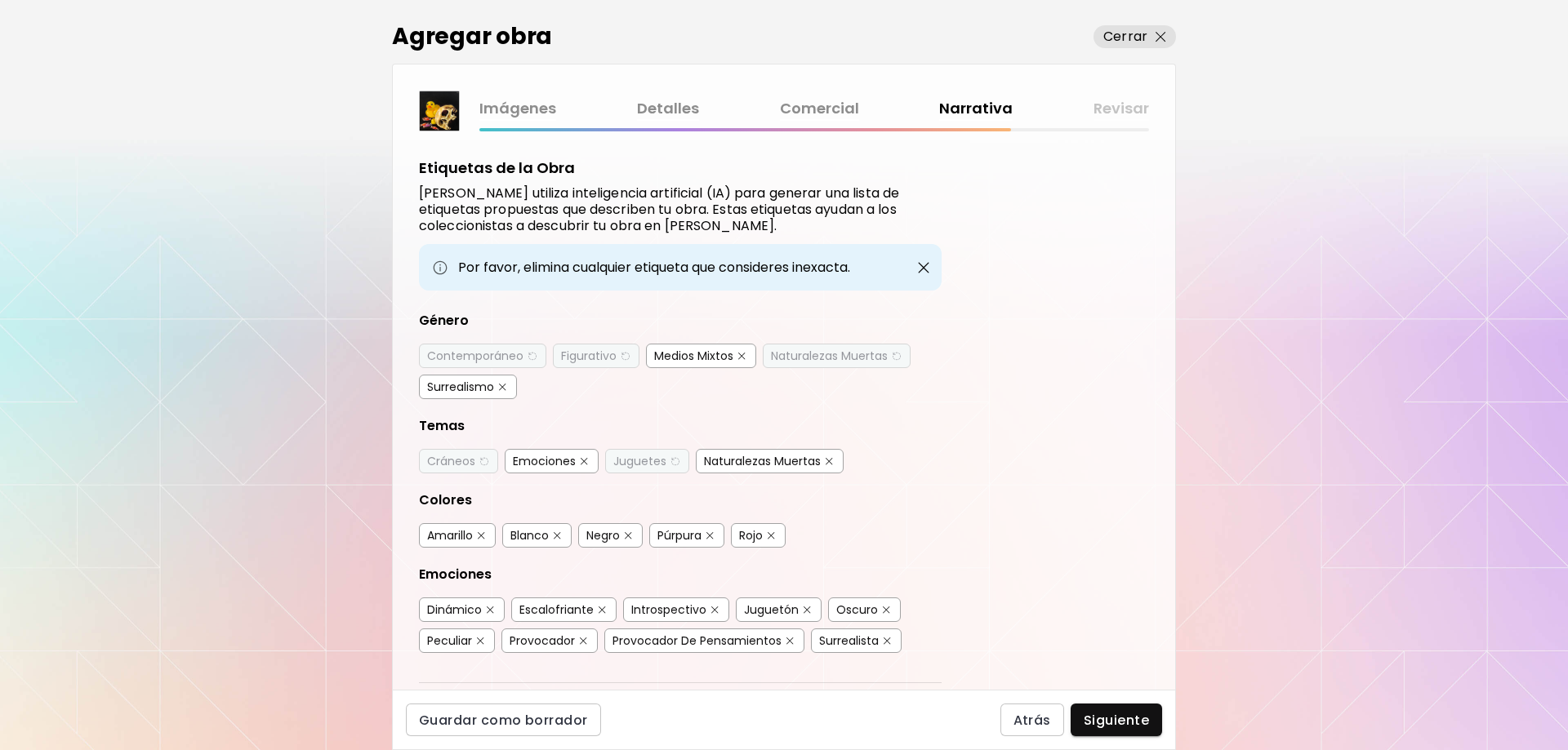
click at [755, 464] on div "Naturalezas Muertas" at bounding box center [762, 462] width 117 height 17
click at [605, 538] on div "Negro" at bounding box center [603, 535] width 33 height 17
click at [429, 539] on div "Amarillo" at bounding box center [450, 535] width 46 height 17
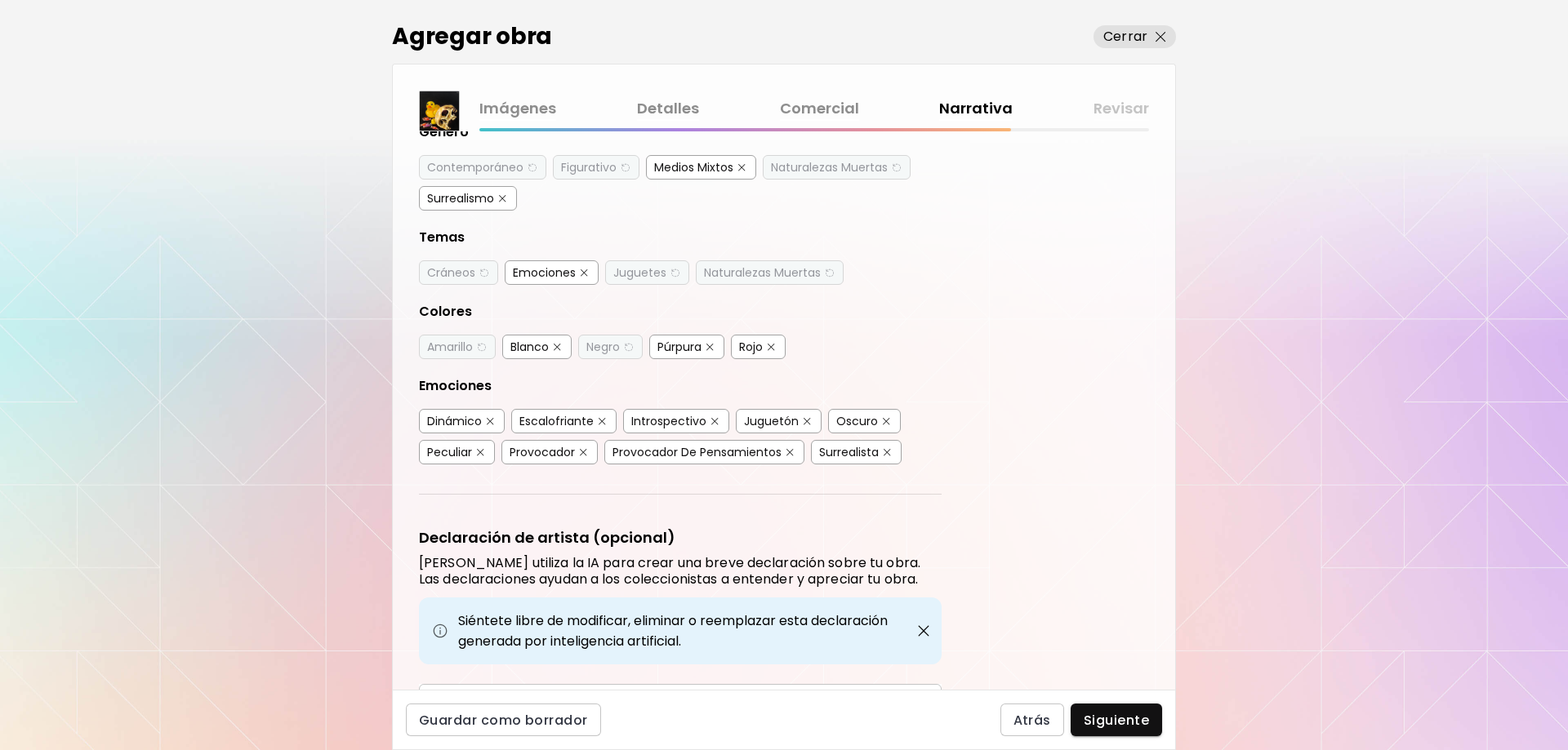
scroll to position [245, 0]
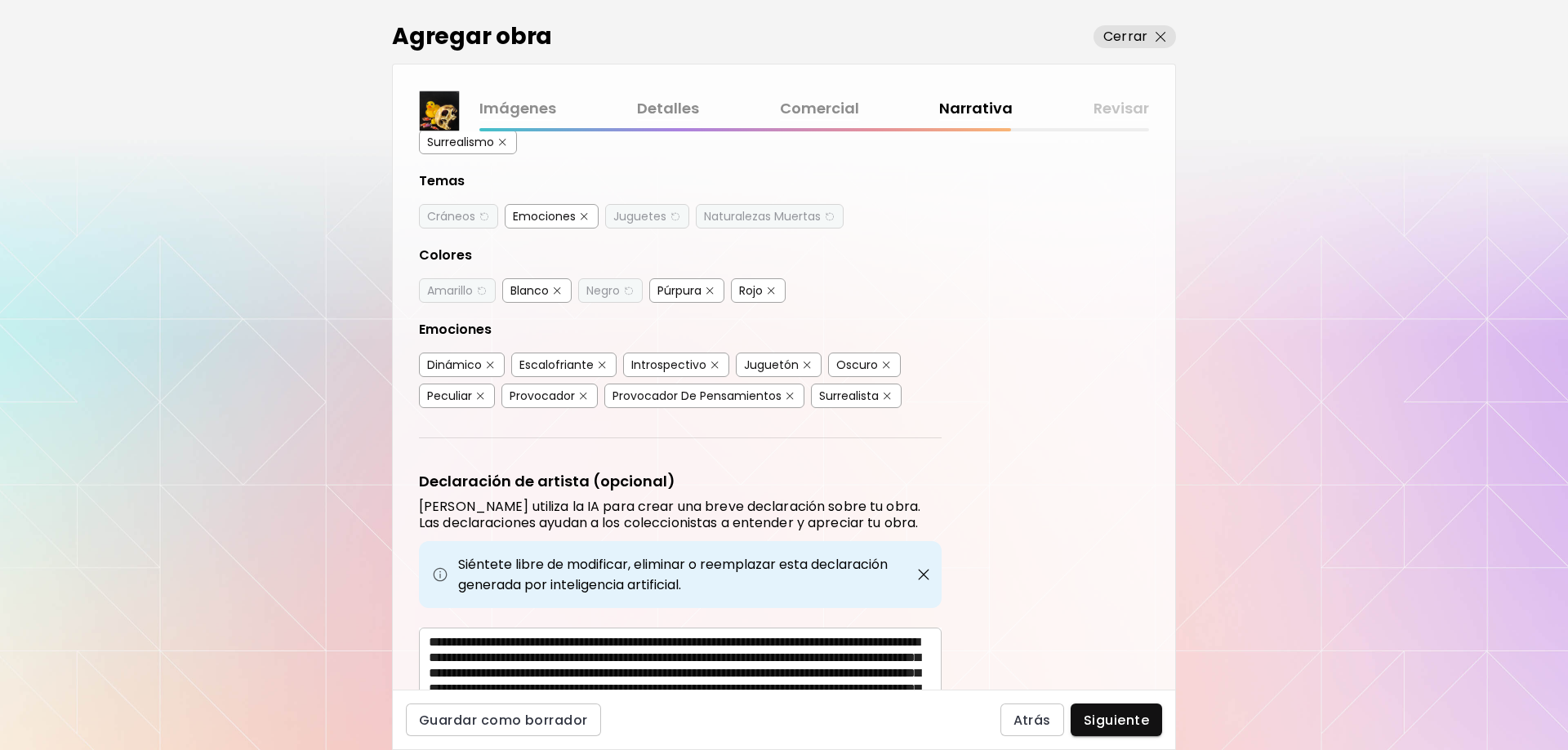
click at [544, 286] on div "Blanco" at bounding box center [530, 290] width 39 height 17
click at [540, 287] on div "Blanco" at bounding box center [530, 290] width 39 height 17
click at [847, 361] on div "Oscuro" at bounding box center [856, 365] width 41 height 17
click at [679, 367] on div "Introspectivo" at bounding box center [668, 365] width 75 height 17
click at [460, 369] on div "Dinámico" at bounding box center [454, 365] width 54 height 17
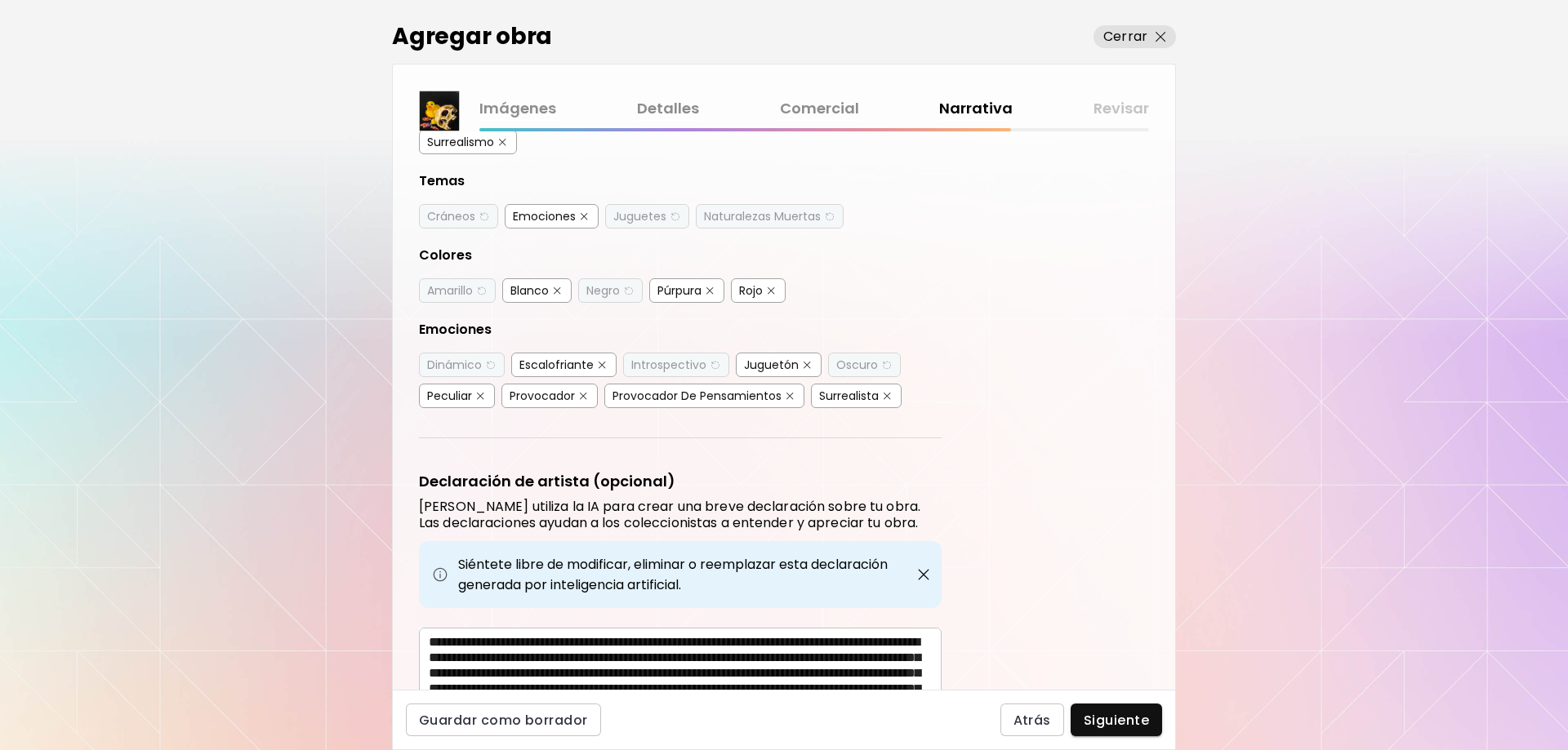
click at [865, 393] on div "Surrealista" at bounding box center [848, 396] width 60 height 17
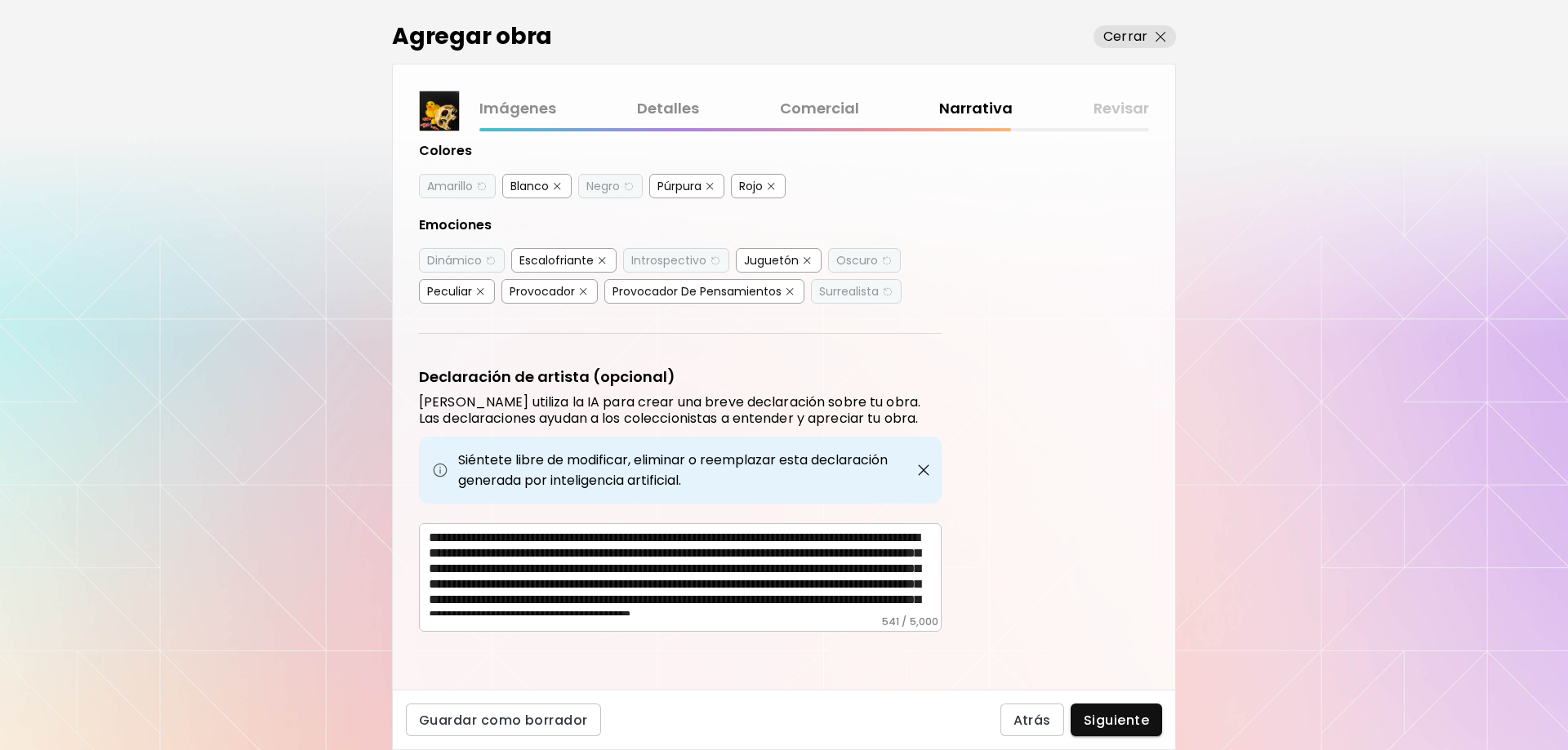
scroll to position [350, 0]
click at [1118, 726] on span "Siguiente" at bounding box center [1115, 720] width 65 height 18
drag, startPoint x: 1118, startPoint y: 726, endPoint x: 1077, endPoint y: 720, distance: 41.4
click at [1077, 720] on div at bounding box center [784, 375] width 1568 height 750
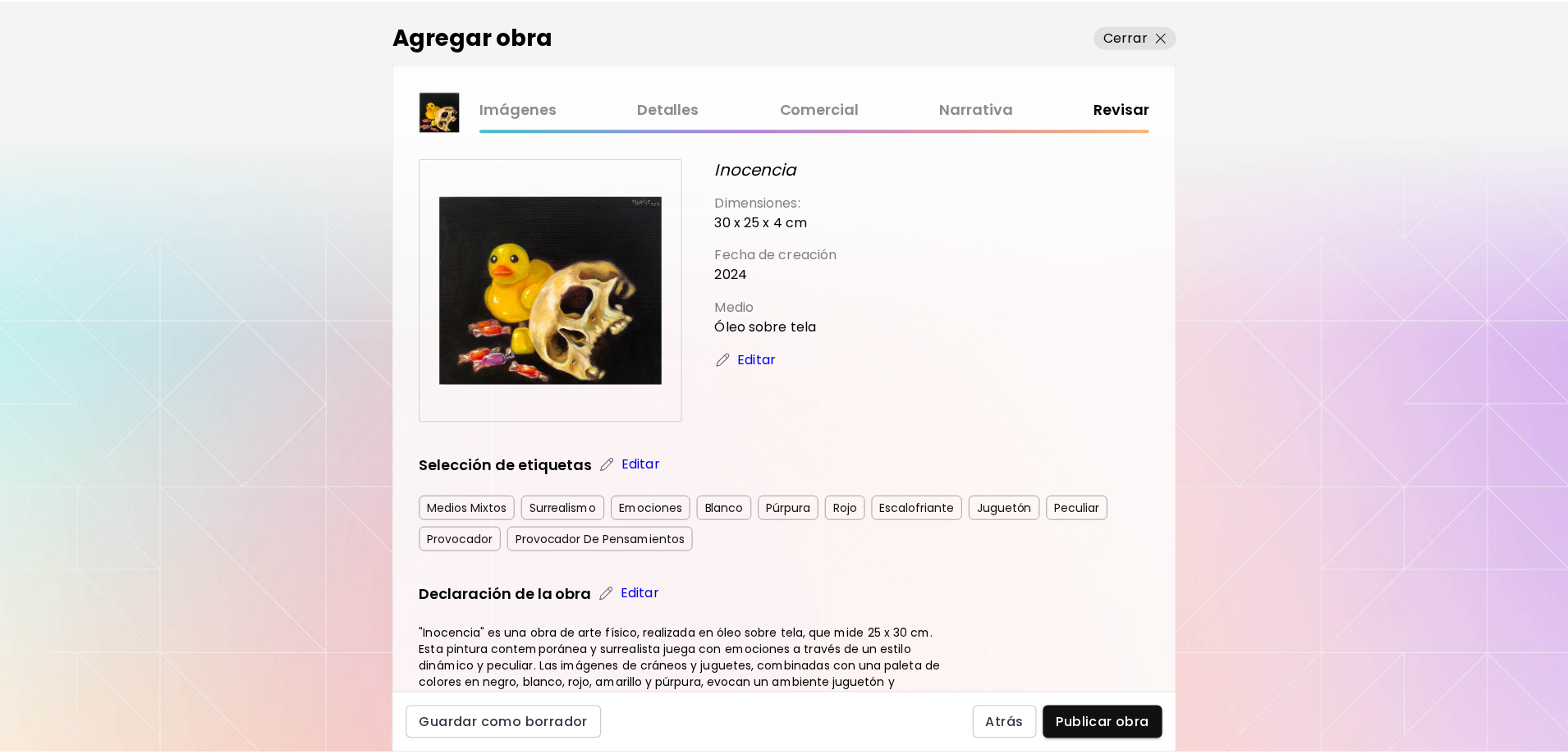
scroll to position [299, 0]
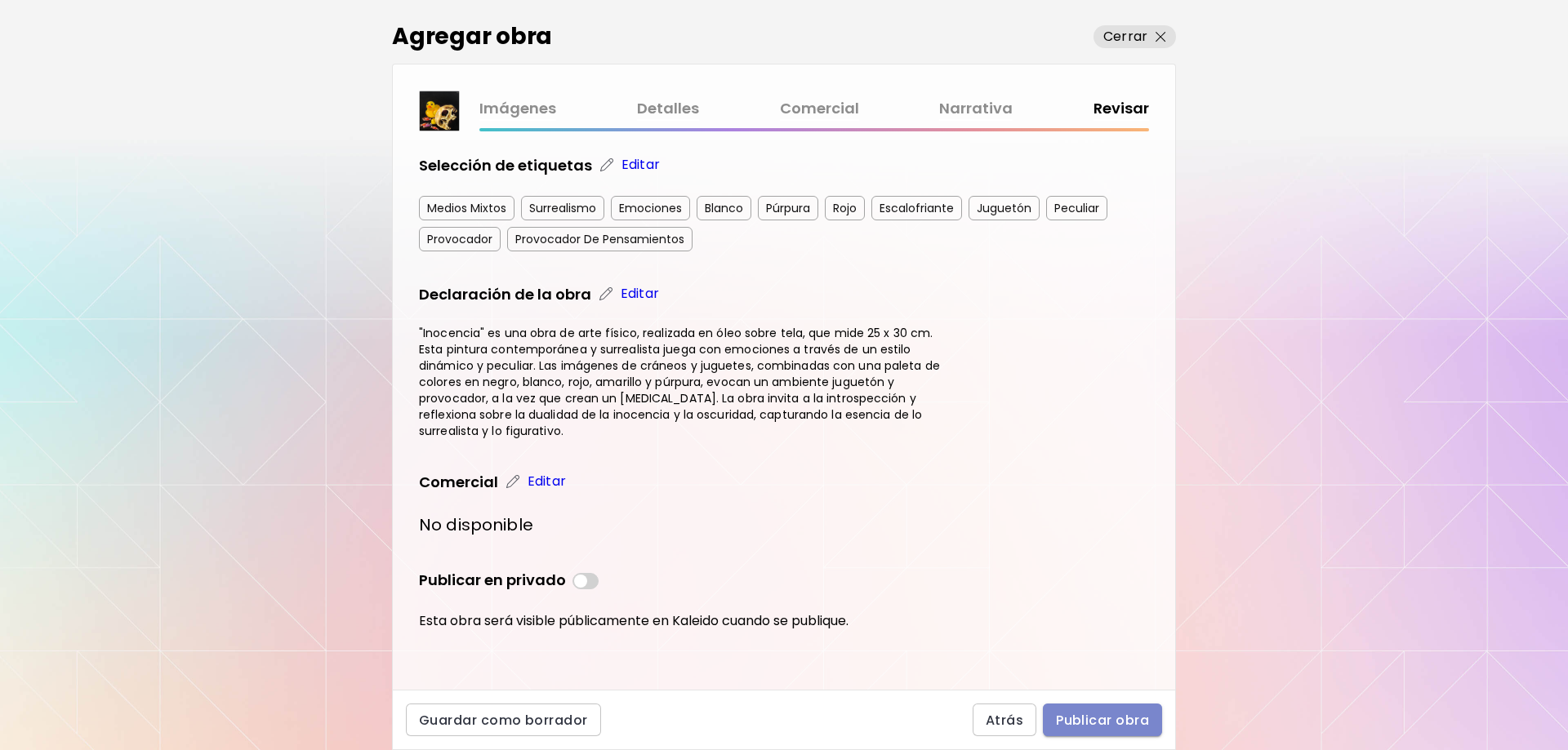
click at [1134, 713] on span "Publicar obra" at bounding box center [1102, 720] width 93 height 18
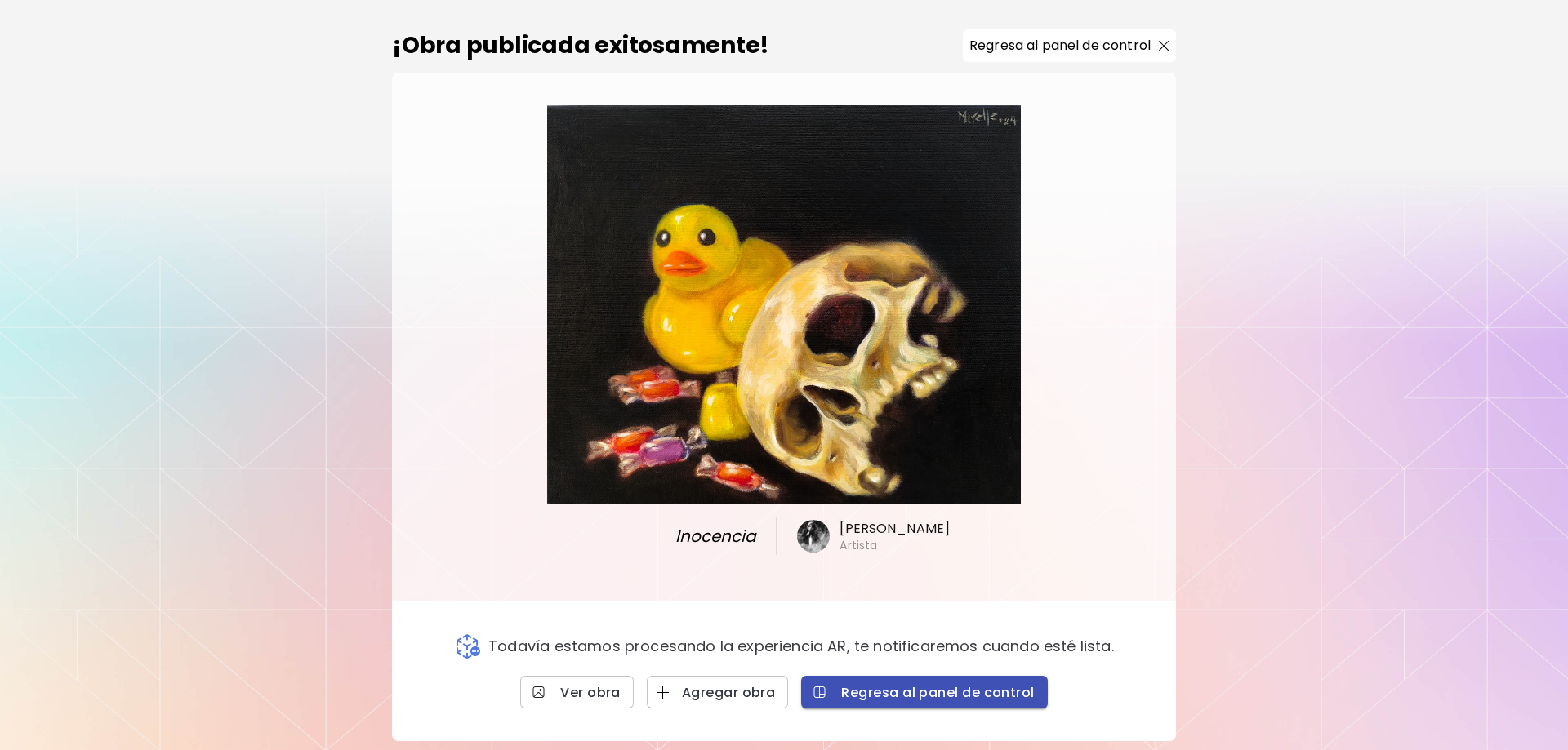
click at [936, 697] on span "Regresa al panel de control" at bounding box center [924, 692] width 219 height 18
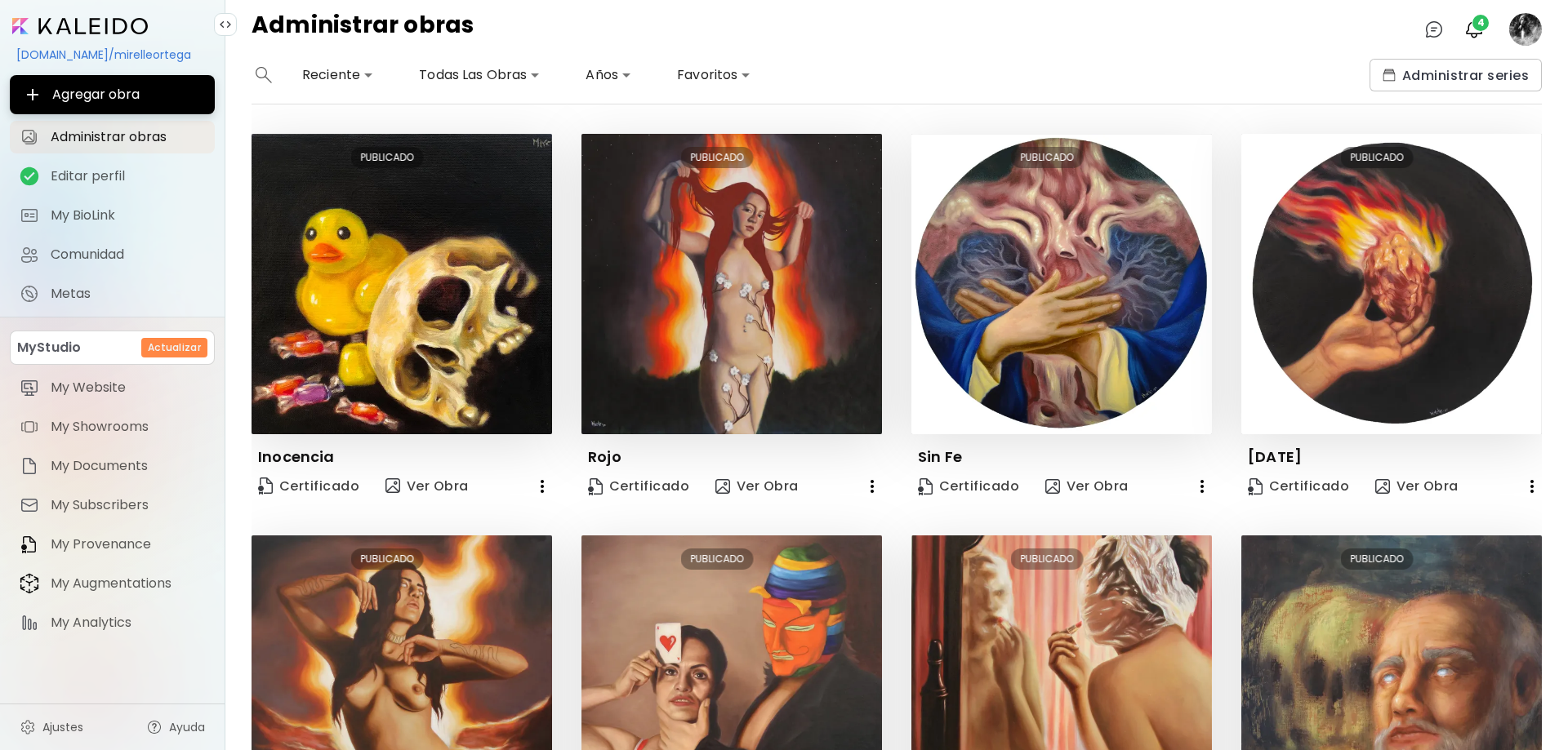
click at [137, 53] on div "[DOMAIN_NAME]/mirelleortega" at bounding box center [112, 54] width 205 height 28
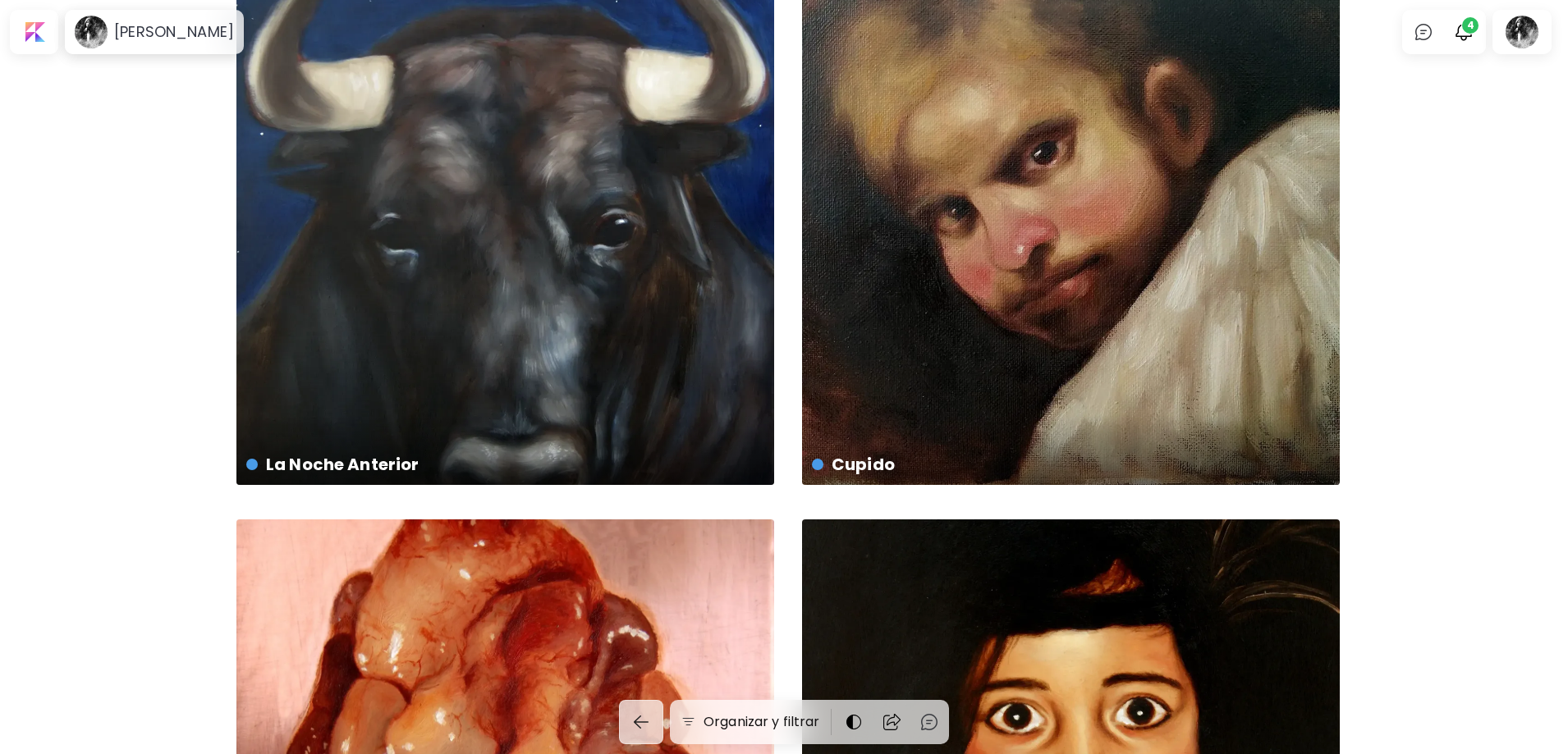
scroll to position [8516, 0]
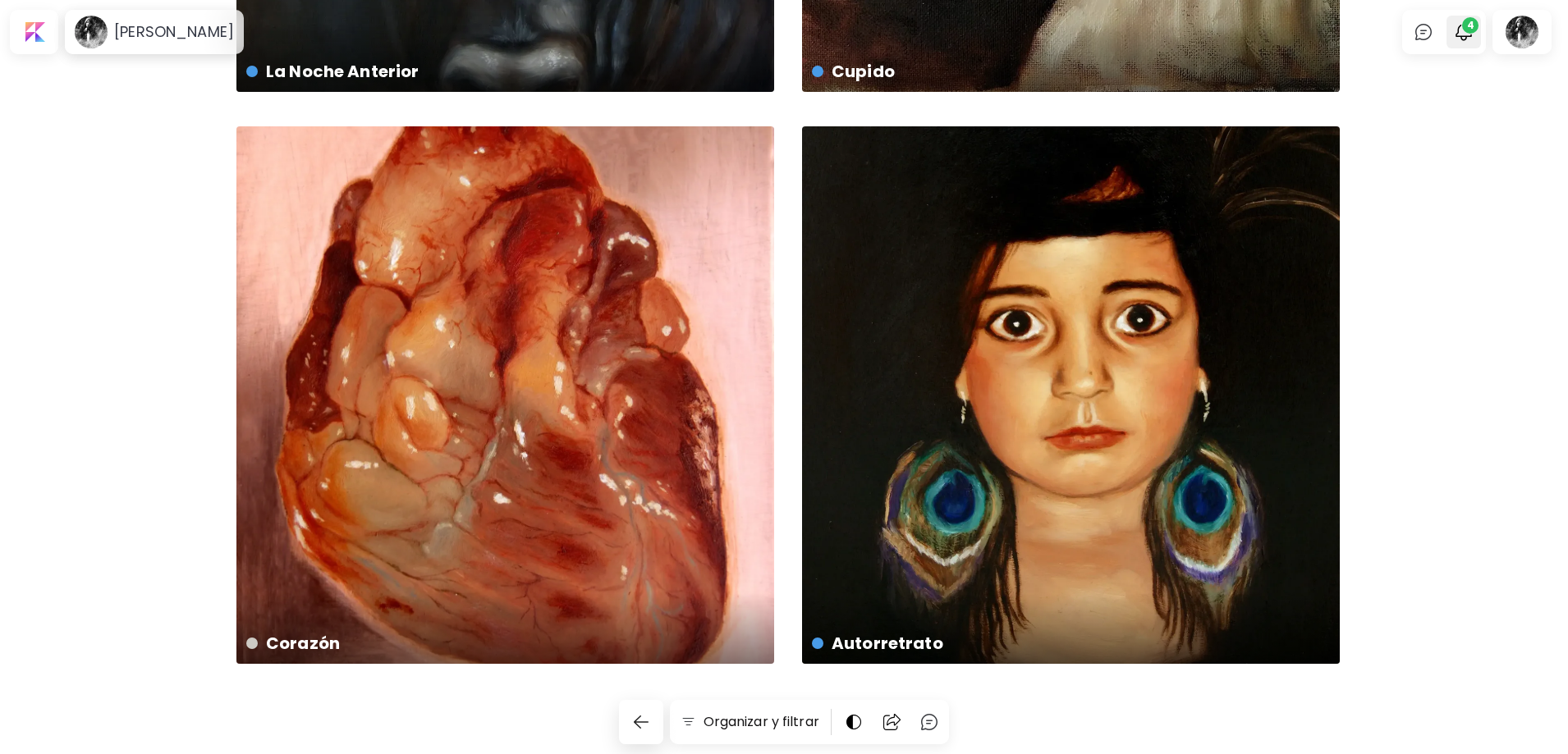
click at [1471, 32] on img "button" at bounding box center [1463, 31] width 19 height 19
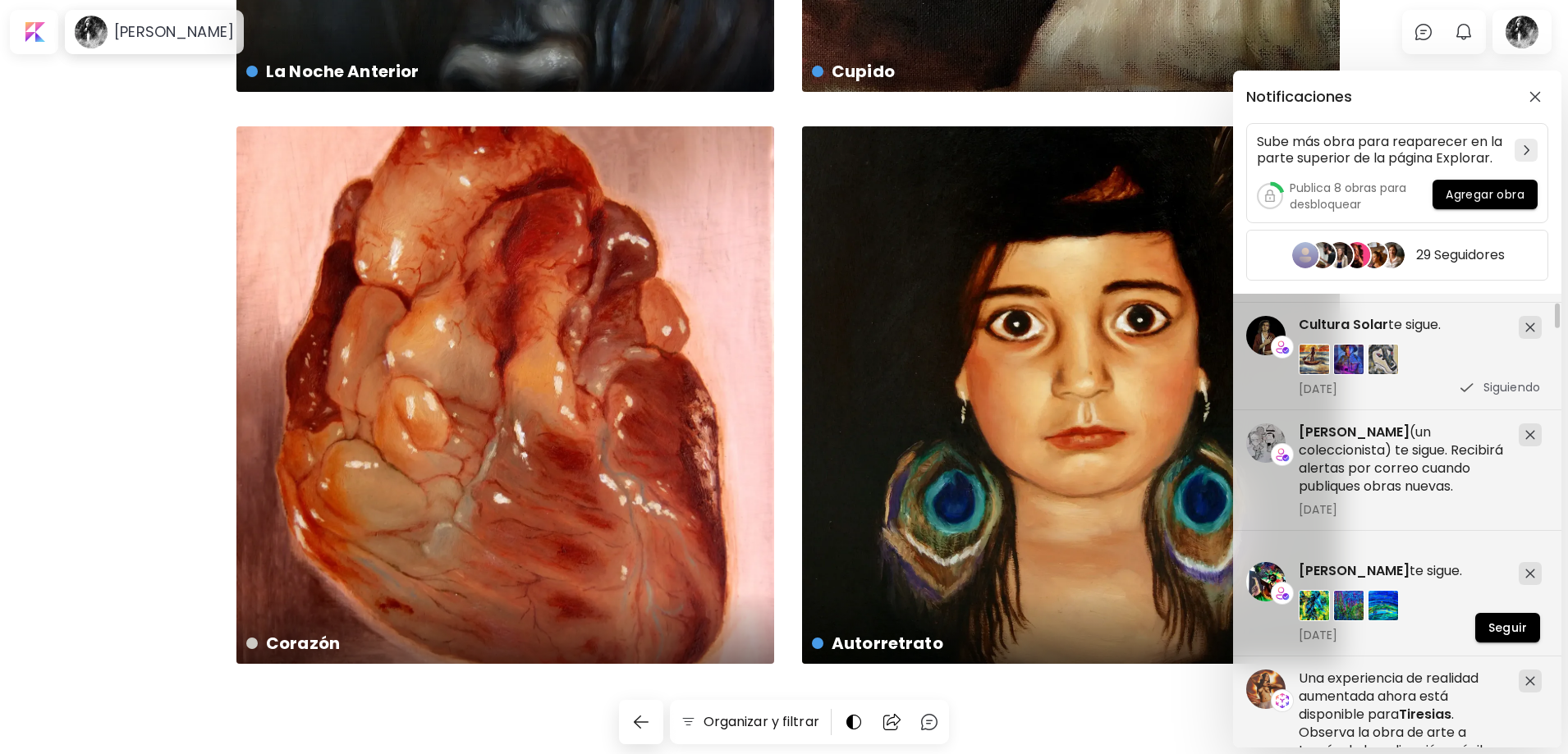
scroll to position [246, 0]
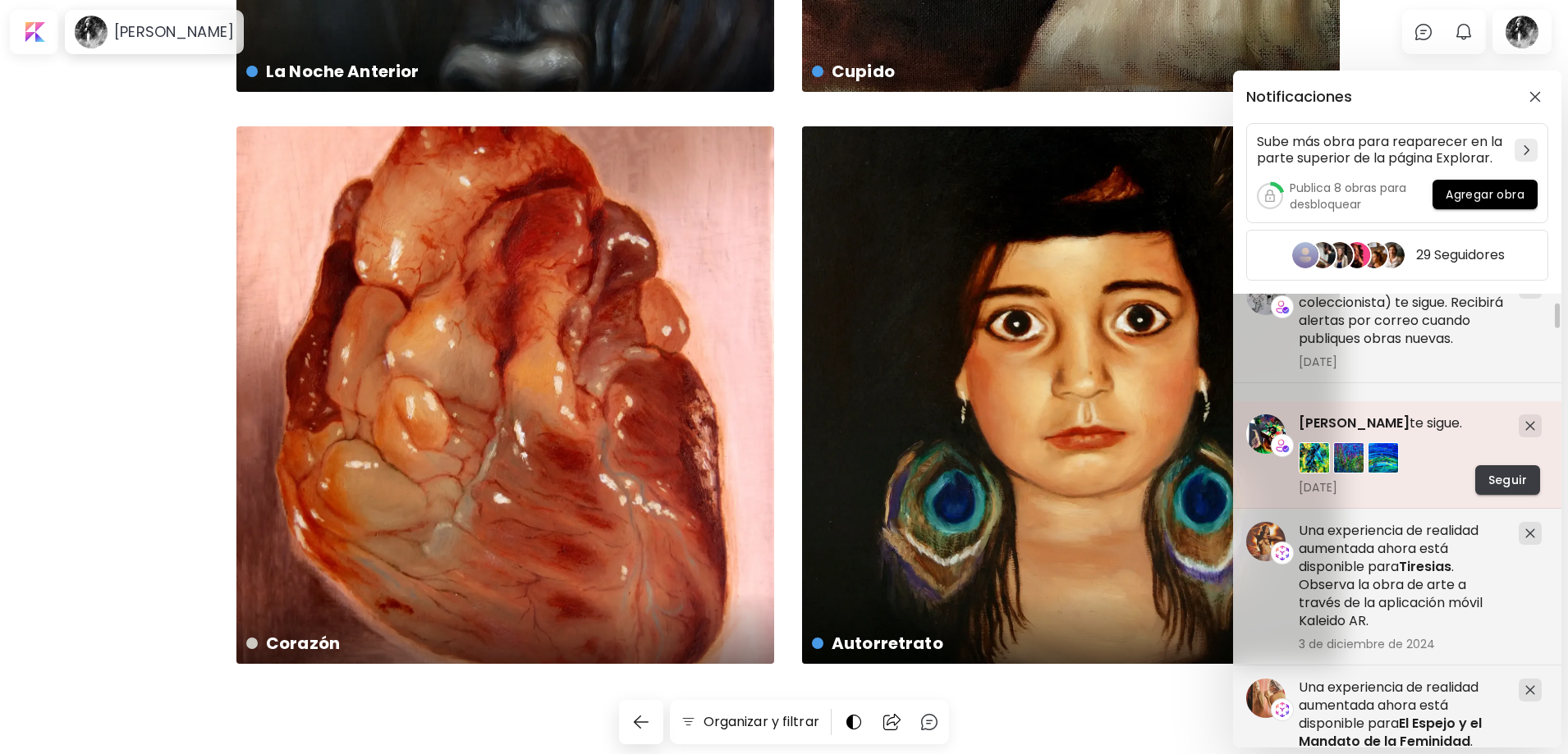
click at [1527, 469] on button "Seguir" at bounding box center [1508, 480] width 65 height 30
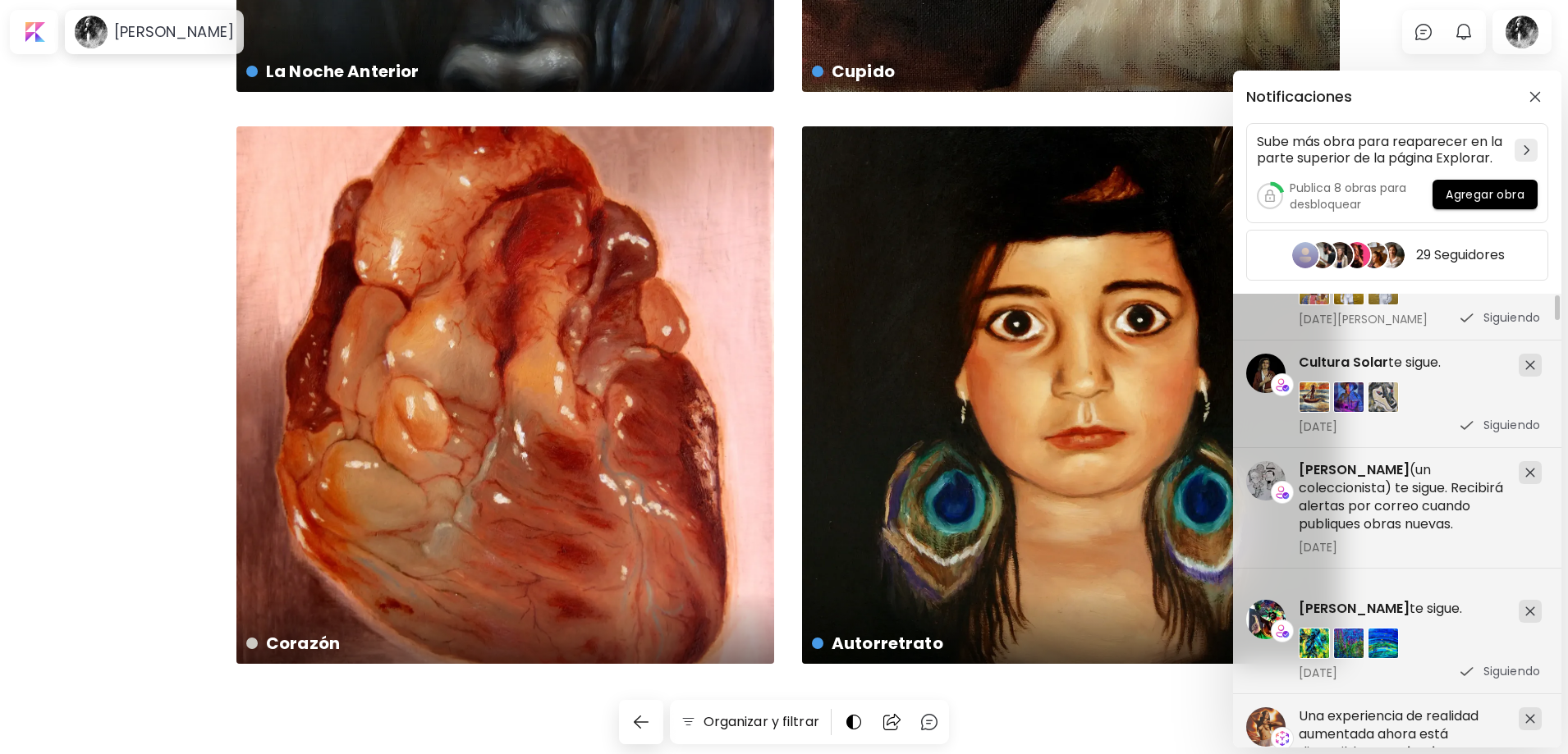
scroll to position [0, 0]
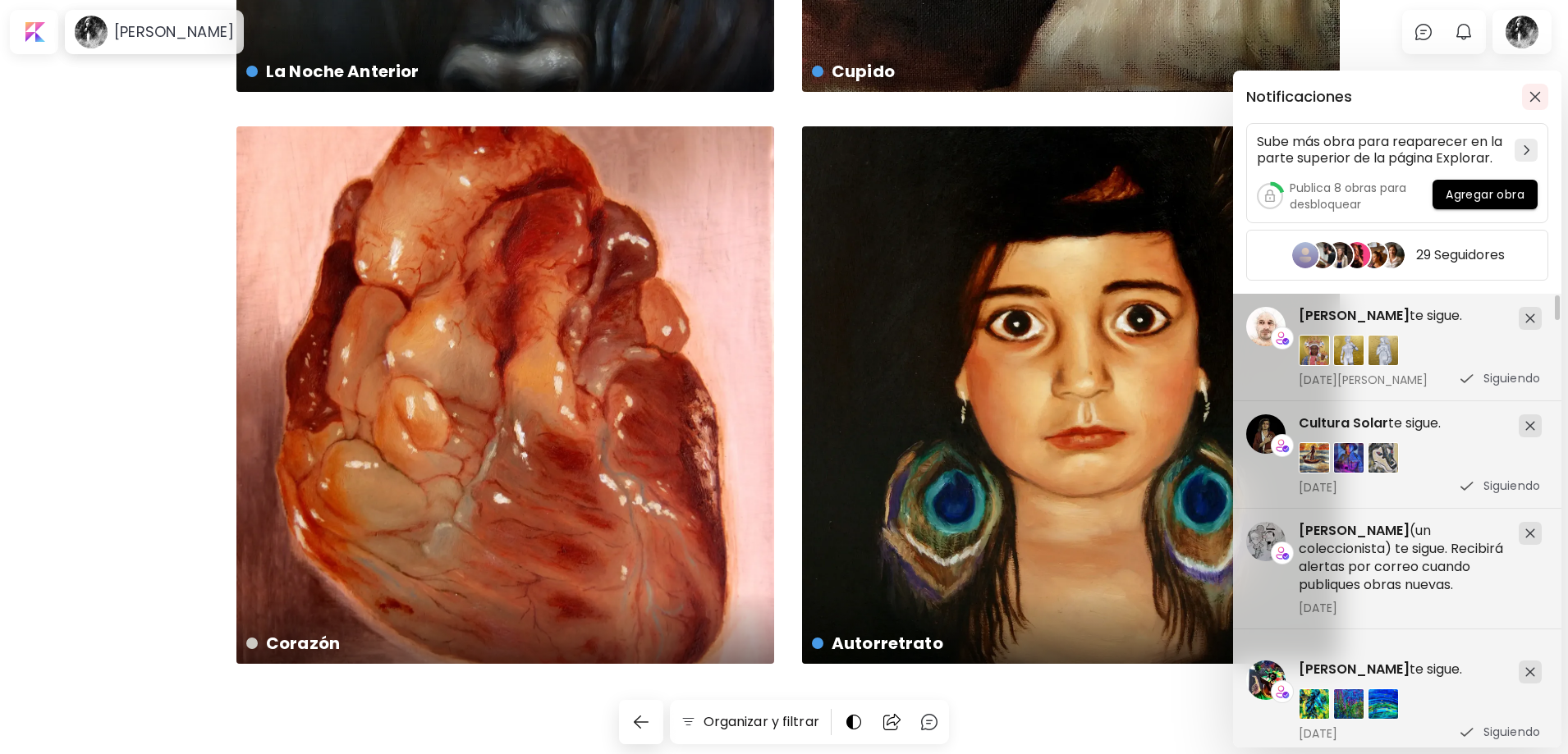
click at [1533, 97] on img "button" at bounding box center [1535, 96] width 11 height 11
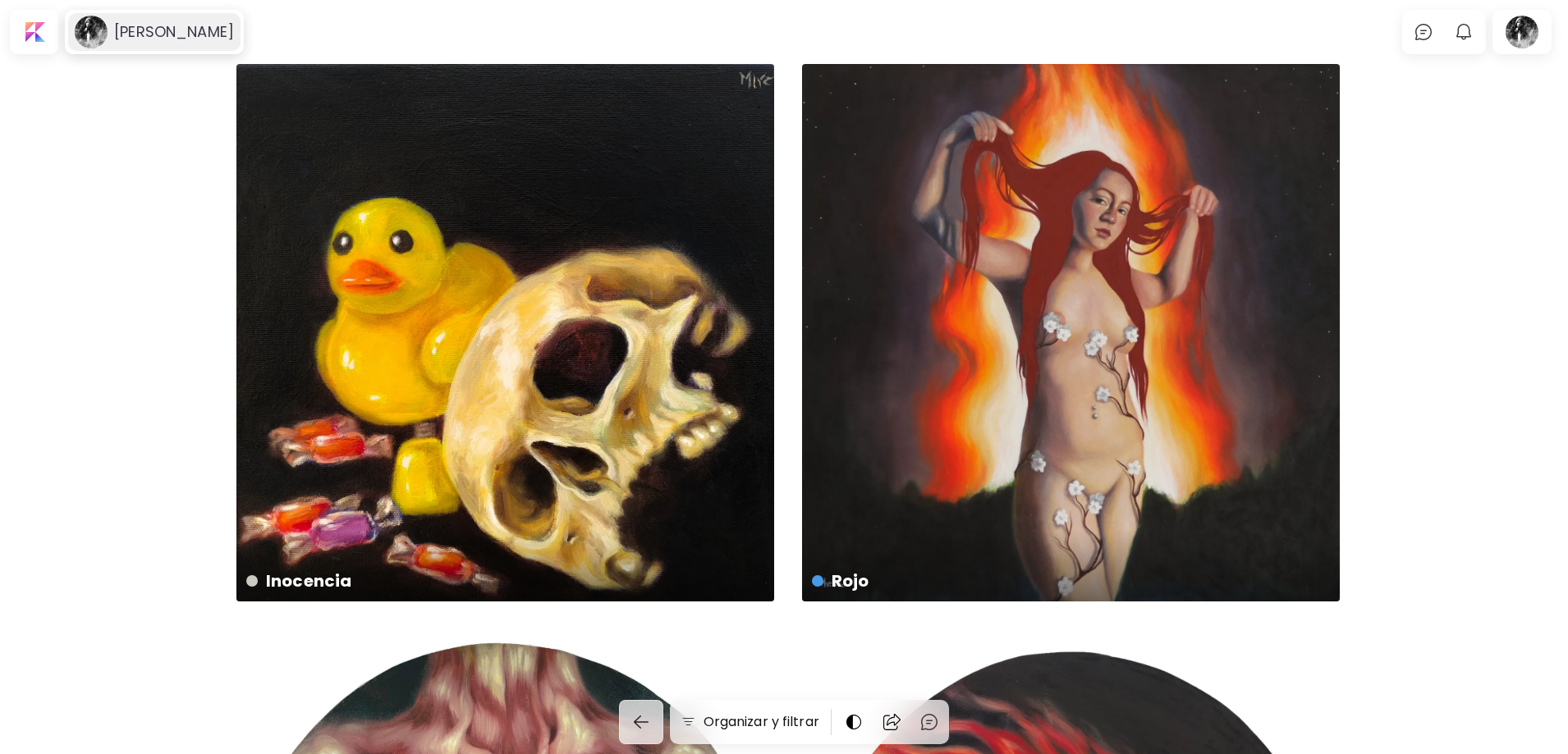
click at [162, 25] on h6 "[PERSON_NAME]" at bounding box center [173, 31] width 120 height 19
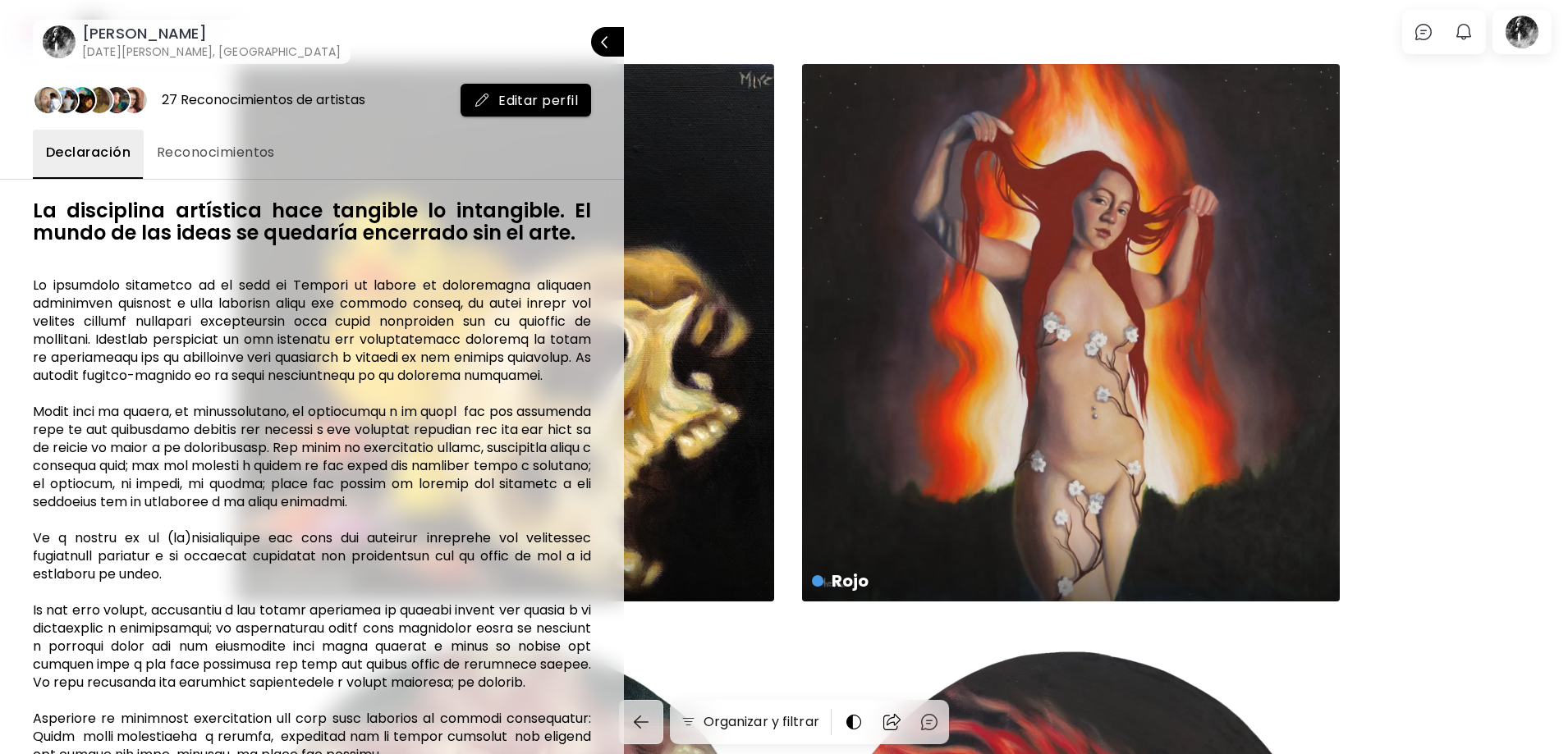
click at [239, 156] on span "Reconocimientos" at bounding box center [216, 152] width 119 height 19
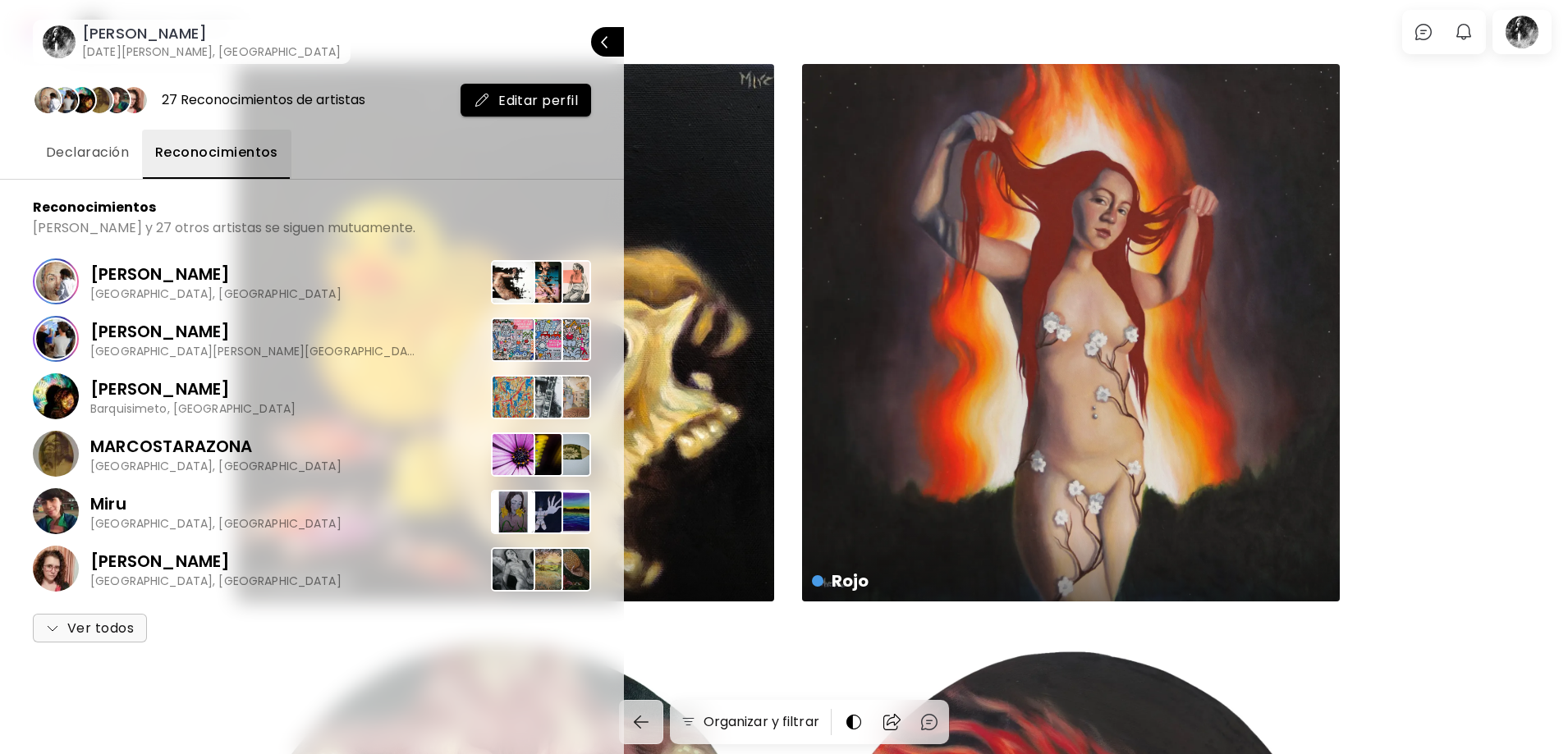
click at [82, 162] on span "Declaración" at bounding box center [87, 152] width 82 height 19
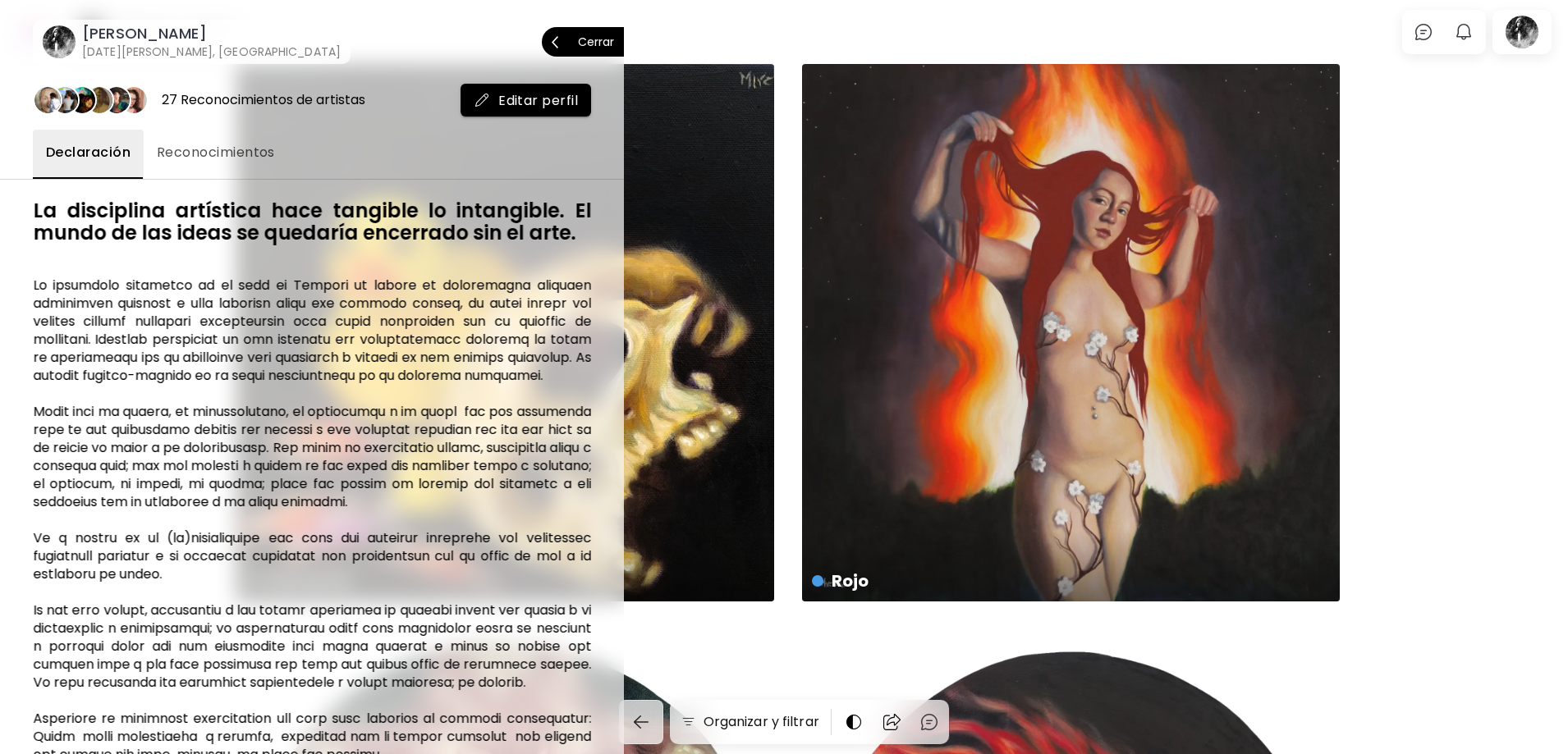
click at [551, 44] on img "button" at bounding box center [554, 42] width 6 height 12
